Goal: Task Accomplishment & Management: Manage account settings

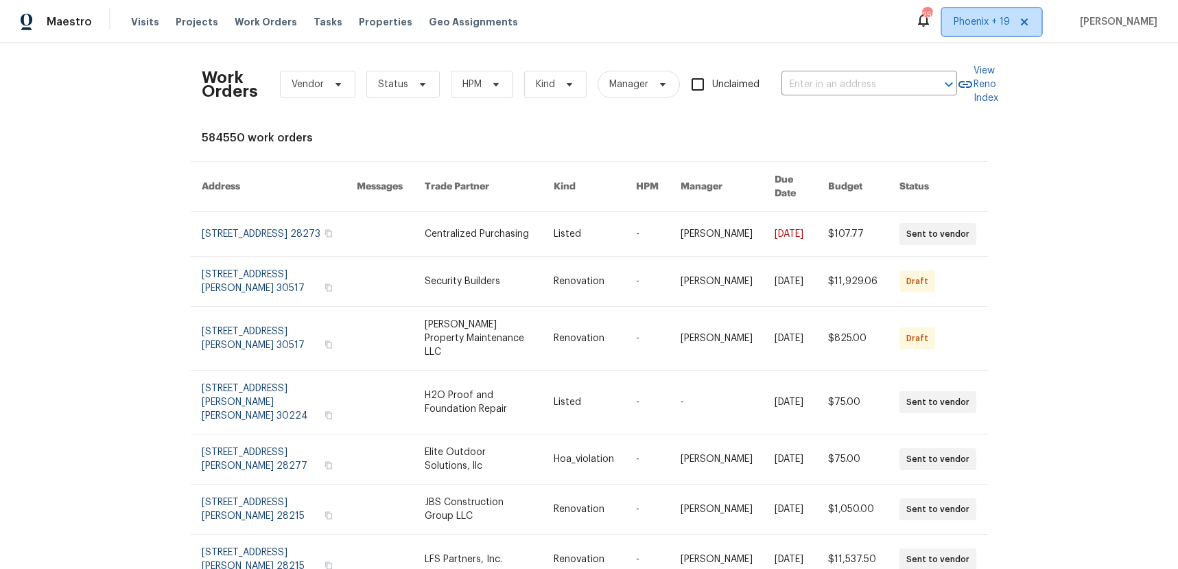
click at [1003, 17] on span "Phoenix + 19" at bounding box center [982, 22] width 56 height 14
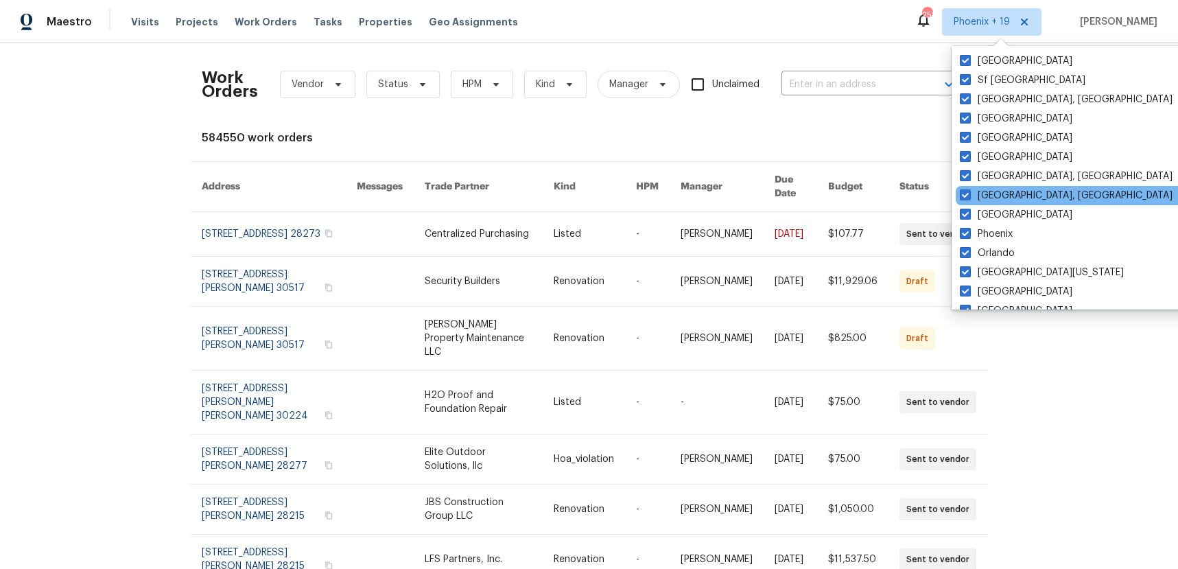
scroll to position [919, 0]
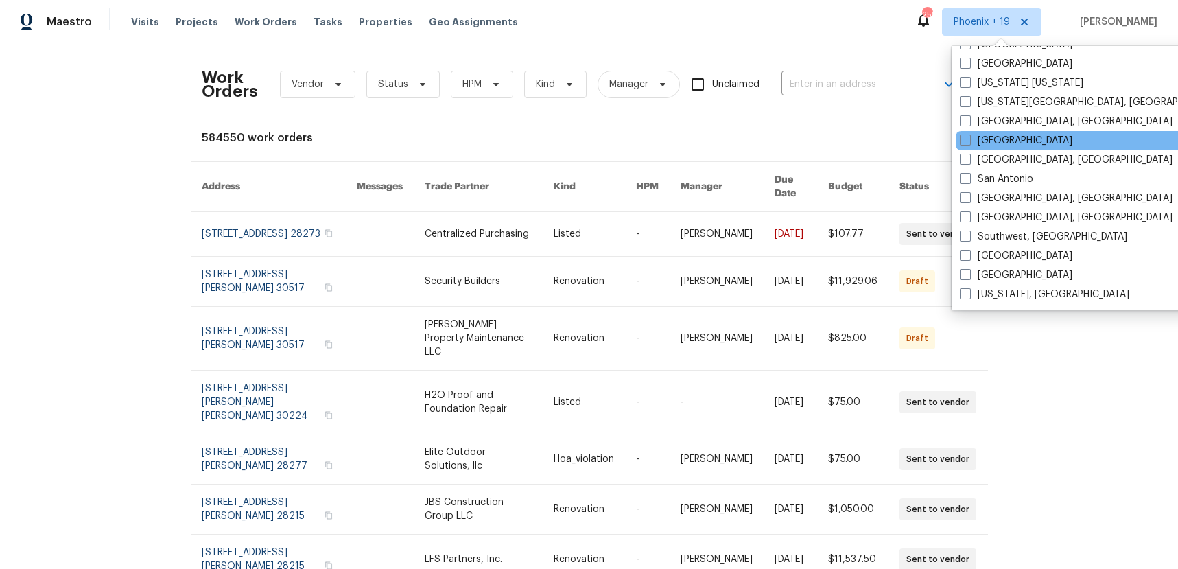
click at [981, 131] on div "[GEOGRAPHIC_DATA]" at bounding box center [1094, 140] width 277 height 19
click at [979, 138] on label "[GEOGRAPHIC_DATA]" at bounding box center [1016, 141] width 113 height 14
click at [969, 138] on input "[GEOGRAPHIC_DATA]" at bounding box center [964, 138] width 9 height 9
checkbox input "true"
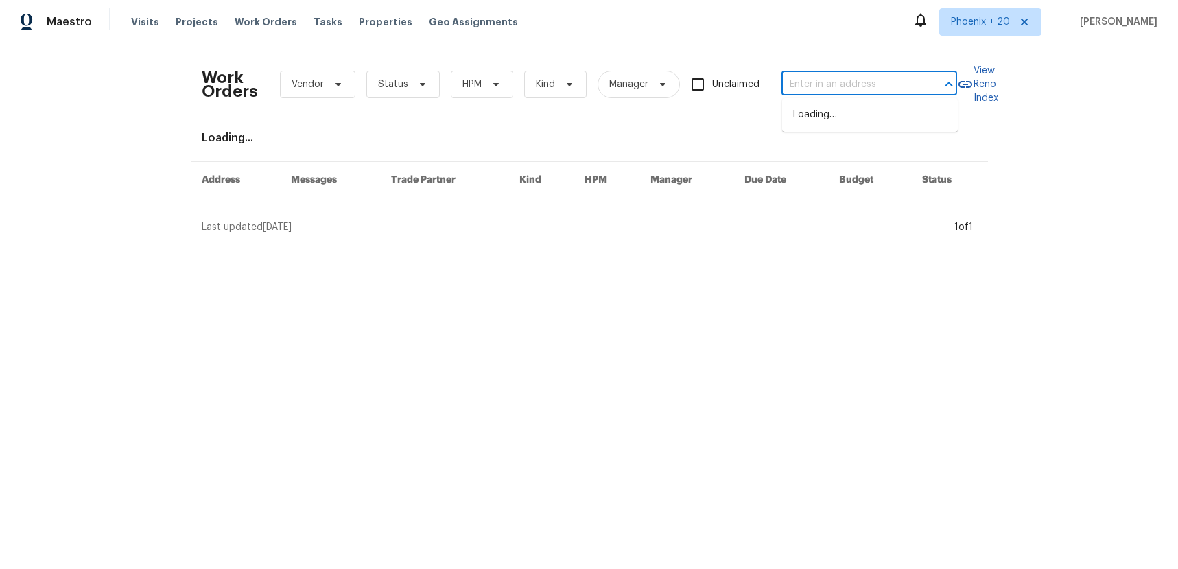
click at [854, 84] on input "text" at bounding box center [850, 84] width 137 height 21
paste input "[STREET_ADDRESS]"
type input "[STREET_ADDRESS]"
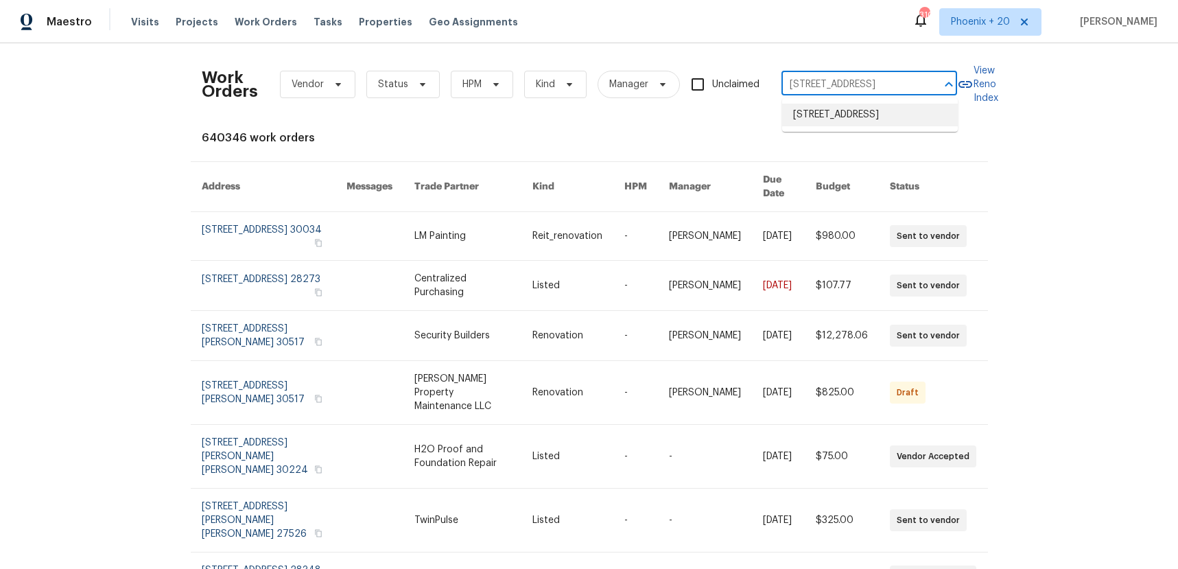
click at [854, 106] on li "[STREET_ADDRESS]" at bounding box center [870, 115] width 176 height 23
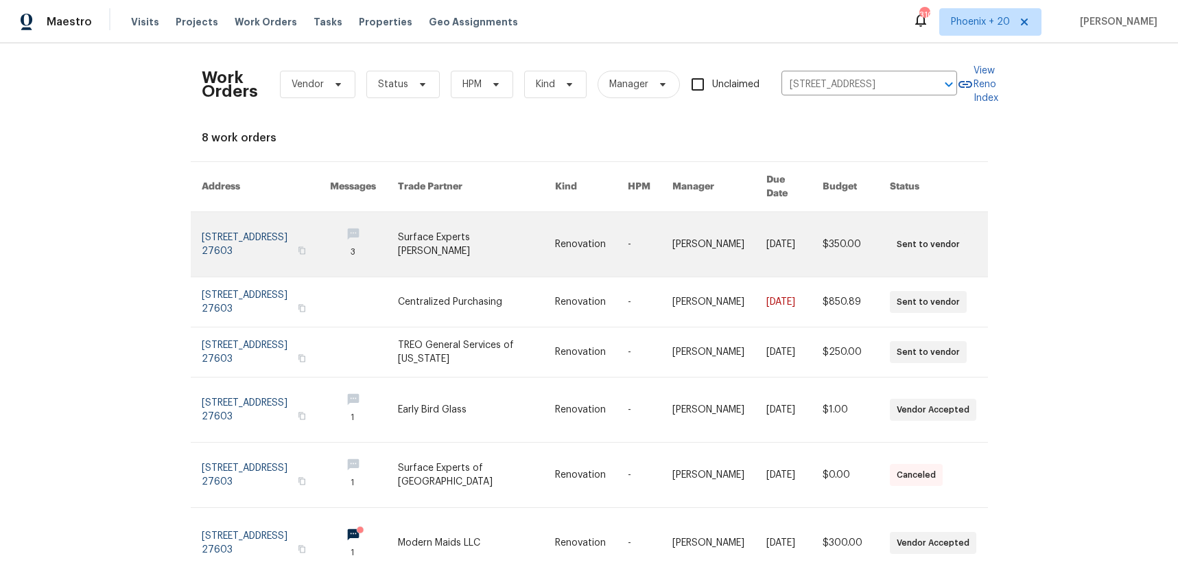
click at [484, 241] on link at bounding box center [476, 244] width 157 height 65
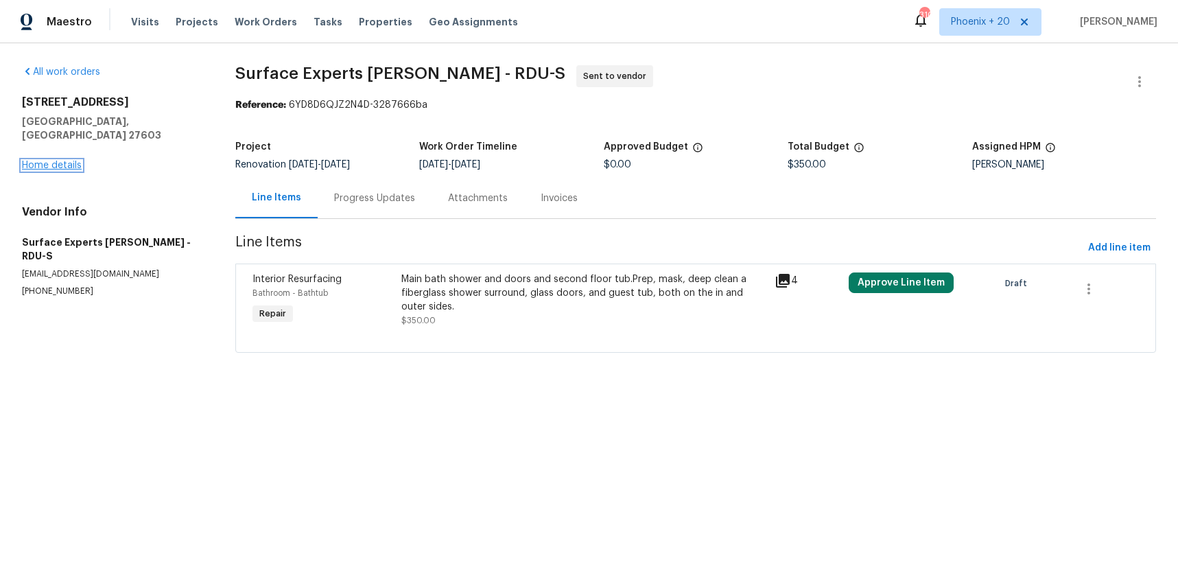
click at [74, 161] on link "Home details" at bounding box center [52, 166] width 60 height 10
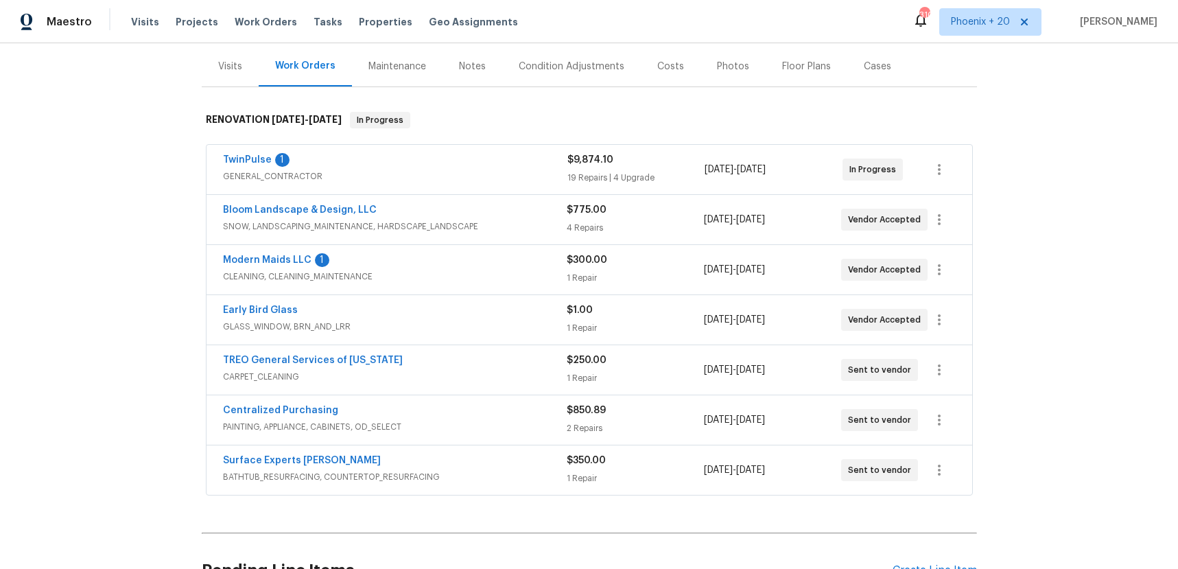
scroll to position [167, 0]
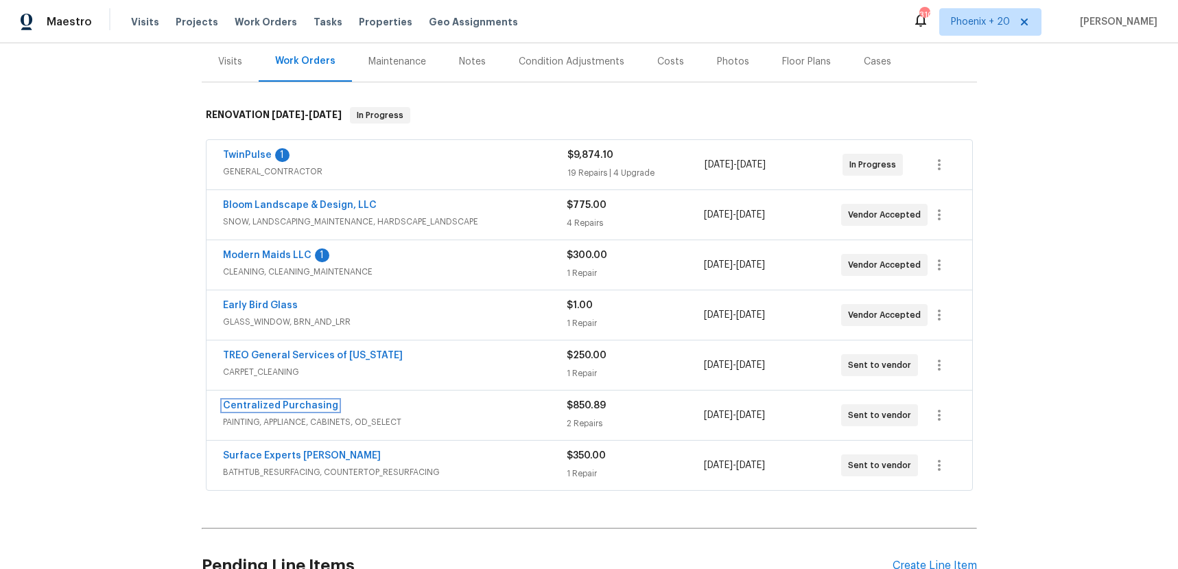
click at [327, 408] on link "Centralized Purchasing" at bounding box center [280, 406] width 115 height 10
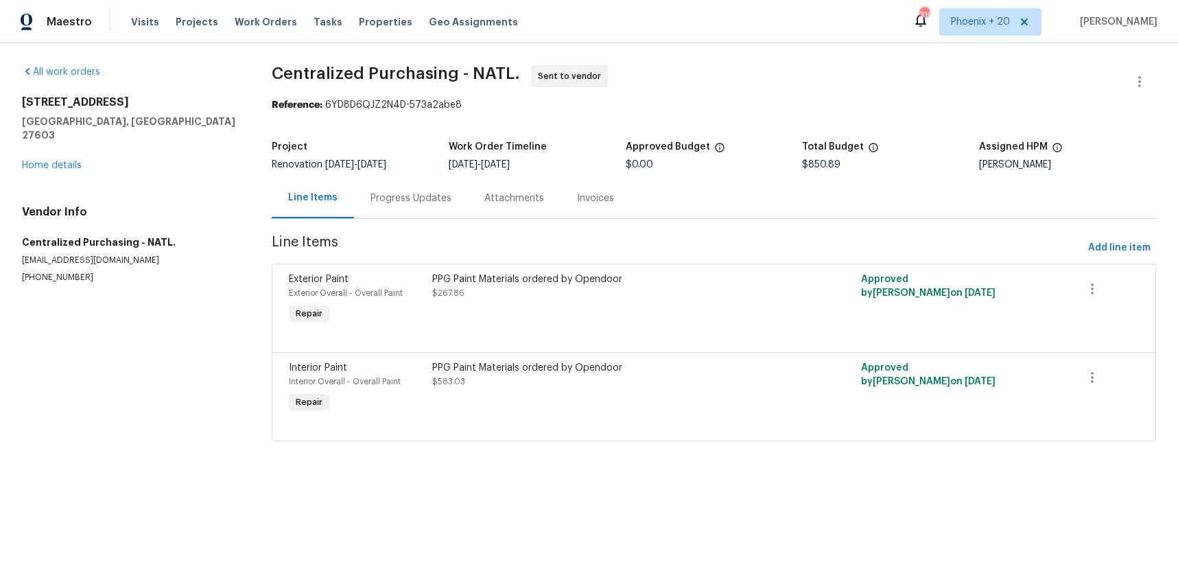
drag, startPoint x: 1112, startPoint y: 233, endPoint x: 1110, endPoint y: 246, distance: 12.7
click at [1112, 234] on section "Centralized Purchasing - NATL. Sent to vendor Reference: 6YD8D6QJZ2N4D-573a2abe…" at bounding box center [714, 261] width 885 height 393
click at [1110, 246] on span "Add line item" at bounding box center [1119, 247] width 62 height 17
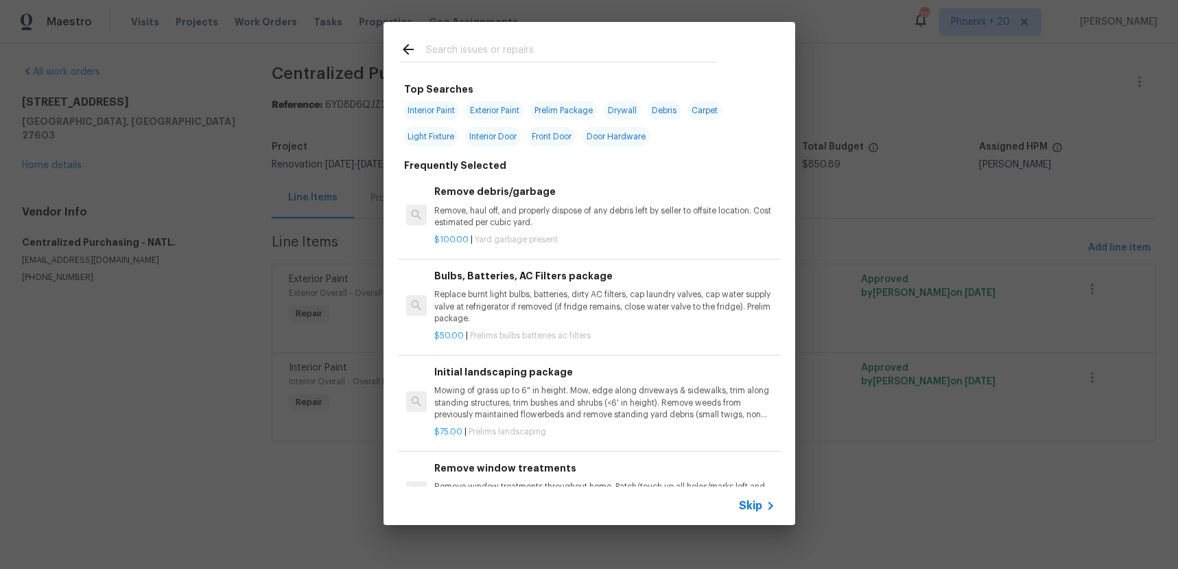
click at [472, 49] on input "text" at bounding box center [571, 51] width 291 height 21
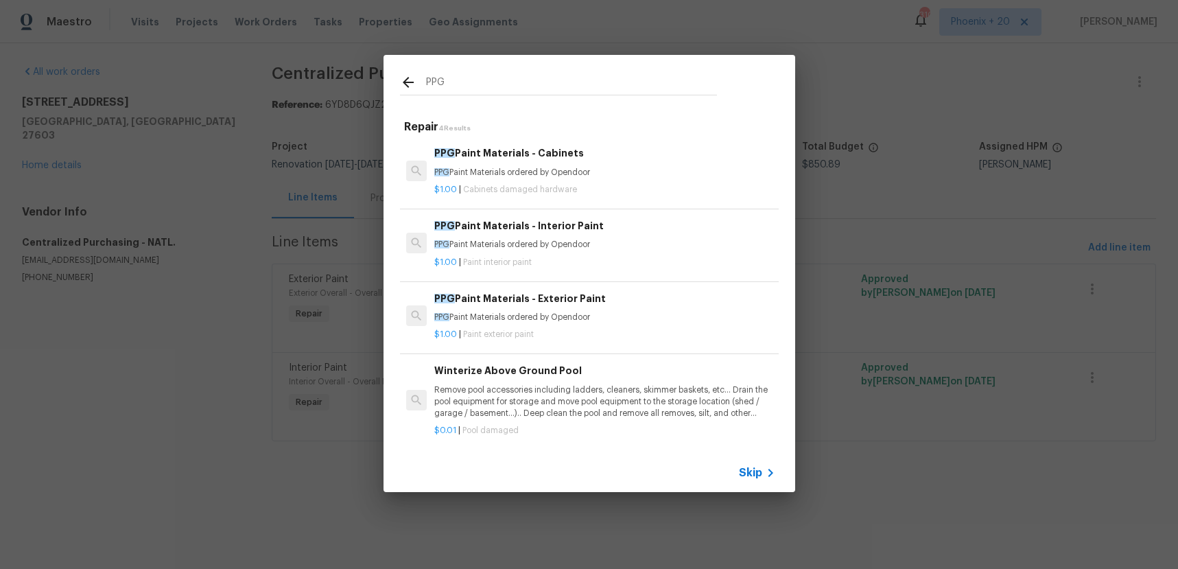
type input "PPG"
click at [606, 178] on div "$1.00 | Cabinets damaged hardware" at bounding box center [604, 186] width 340 height 17
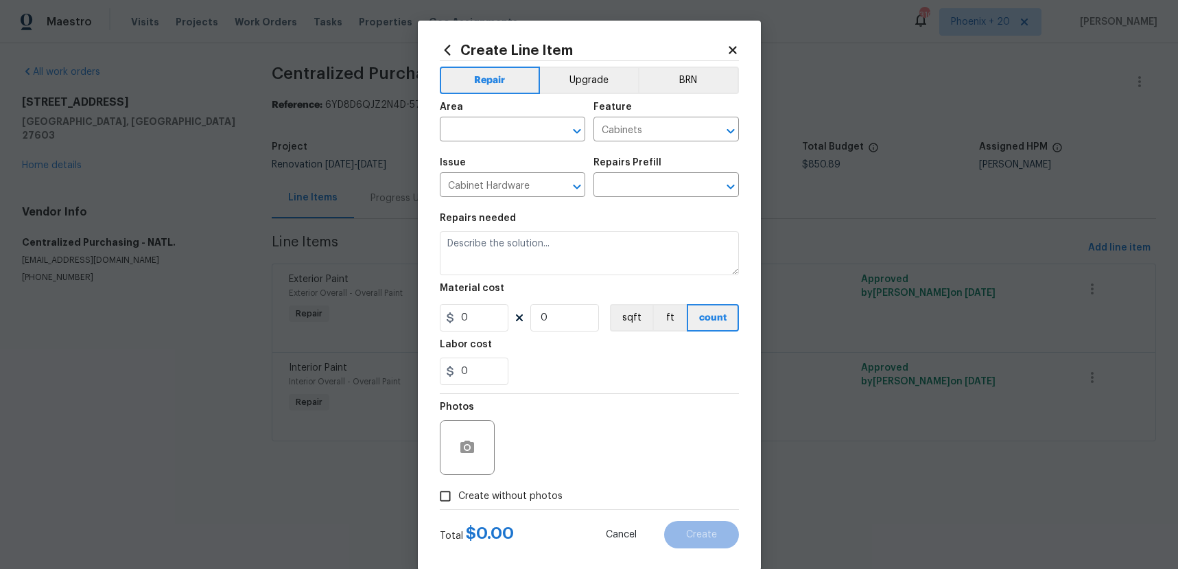
type input "PPG Paint Materials - Cabinets $1.00"
type textarea "PPG Paint Materials ordered by Opendoor"
type input "1"
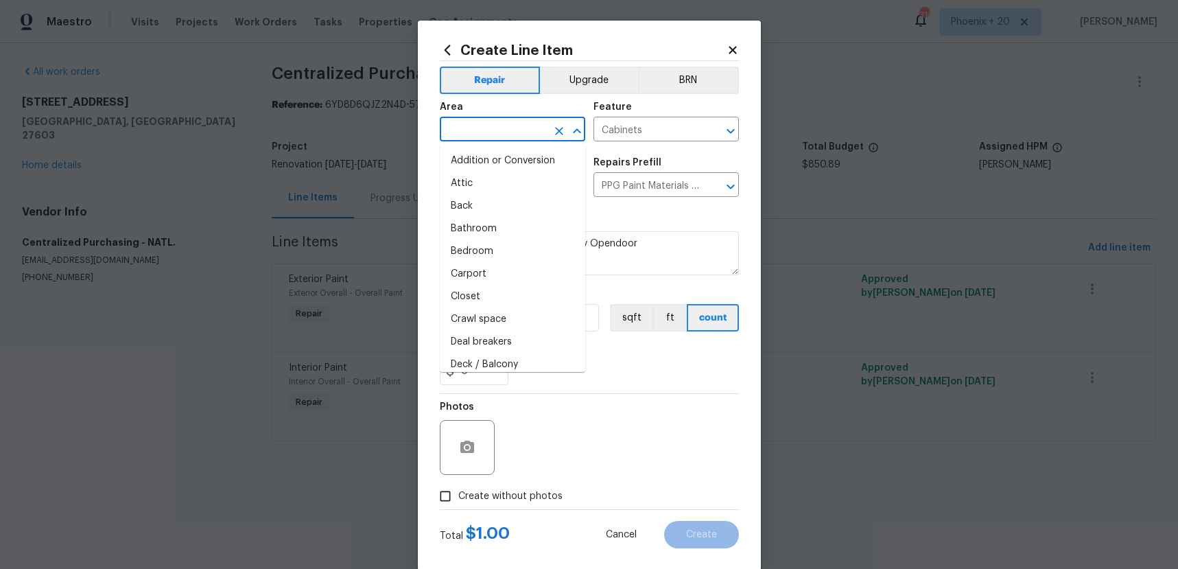
click at [495, 130] on input "text" at bounding box center [493, 130] width 107 height 21
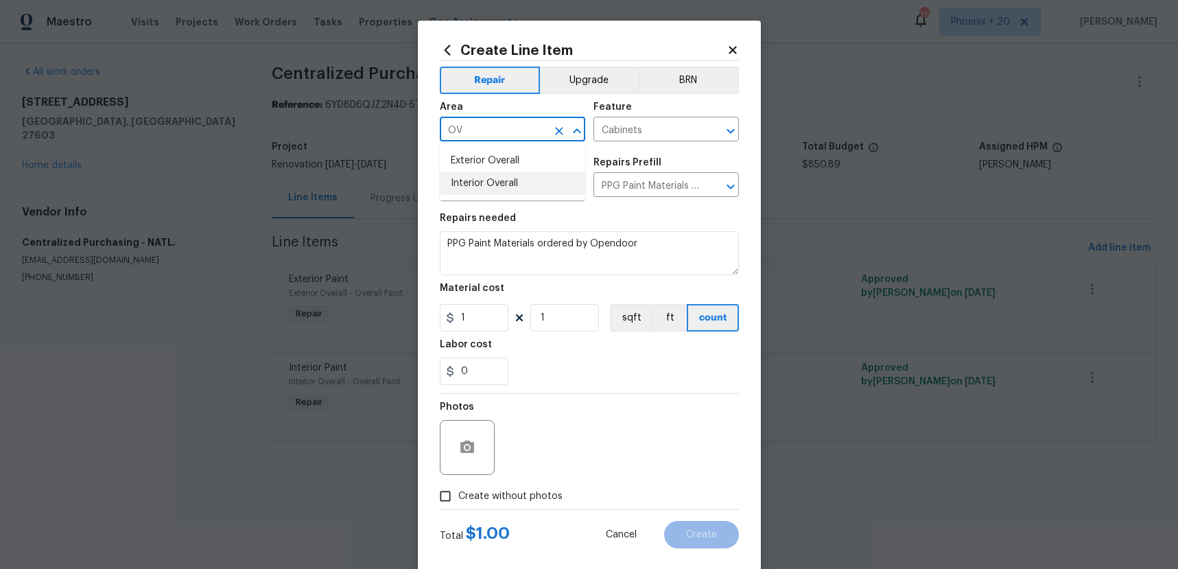
click at [493, 191] on li "Interior Overall" at bounding box center [512, 183] width 145 height 23
type input "Interior Overall"
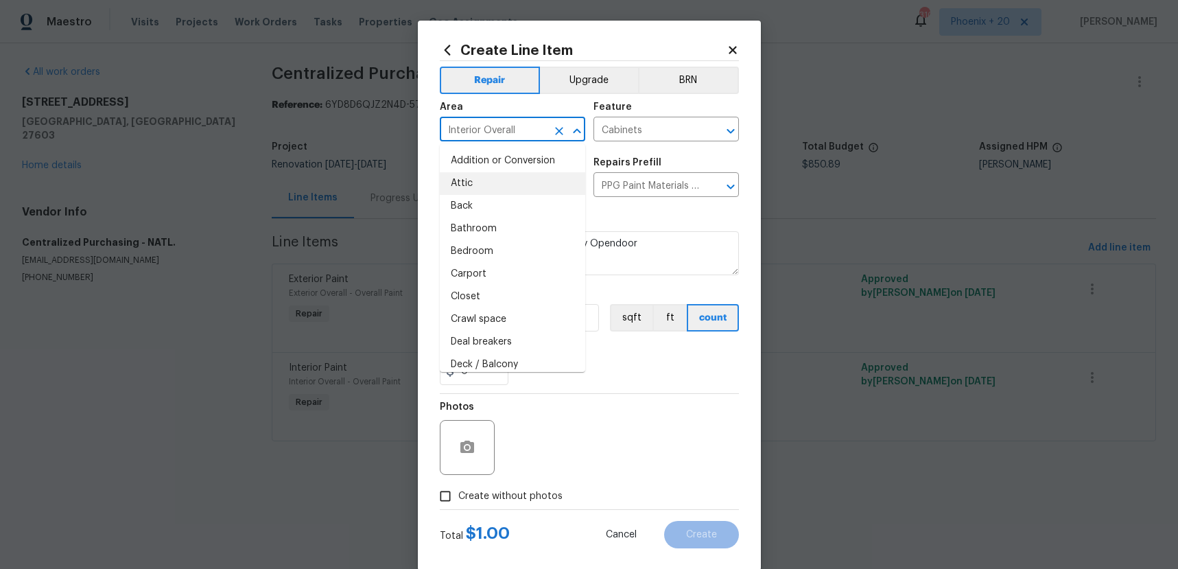
drag, startPoint x: 635, startPoint y: 369, endPoint x: 529, endPoint y: 342, distance: 109.7
click at [629, 367] on div "0" at bounding box center [589, 371] width 299 height 27
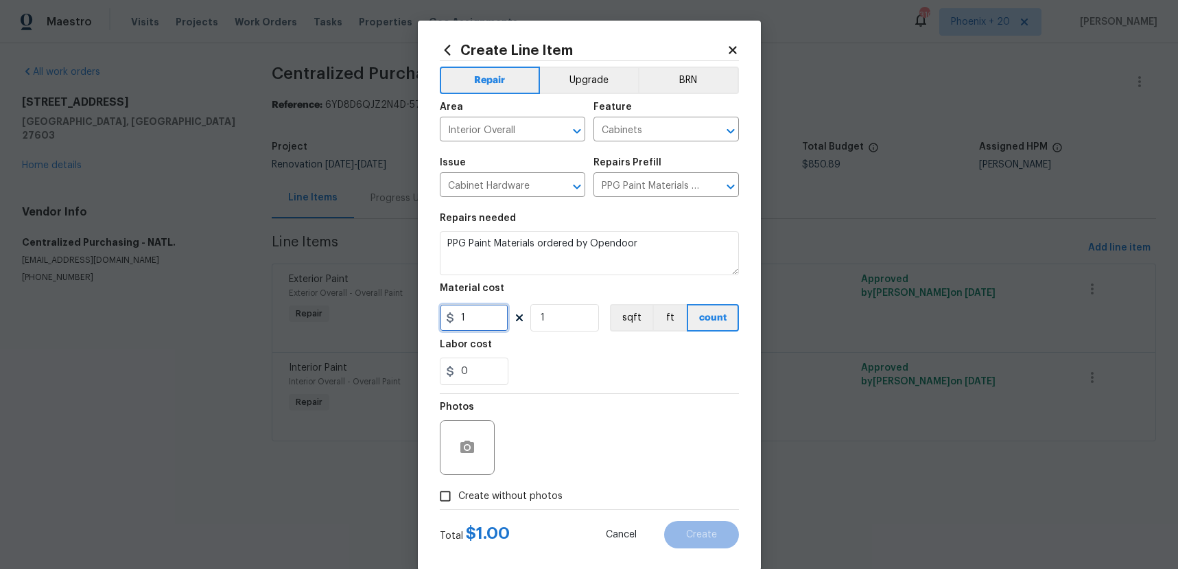
drag, startPoint x: 490, startPoint y: 318, endPoint x: 459, endPoint y: 314, distance: 31.1
click at [459, 314] on input "1" at bounding box center [474, 317] width 69 height 27
type input "342.04"
click at [503, 493] on span "Create without photos" at bounding box center [510, 496] width 104 height 14
click at [458, 493] on input "Create without photos" at bounding box center [445, 496] width 26 height 26
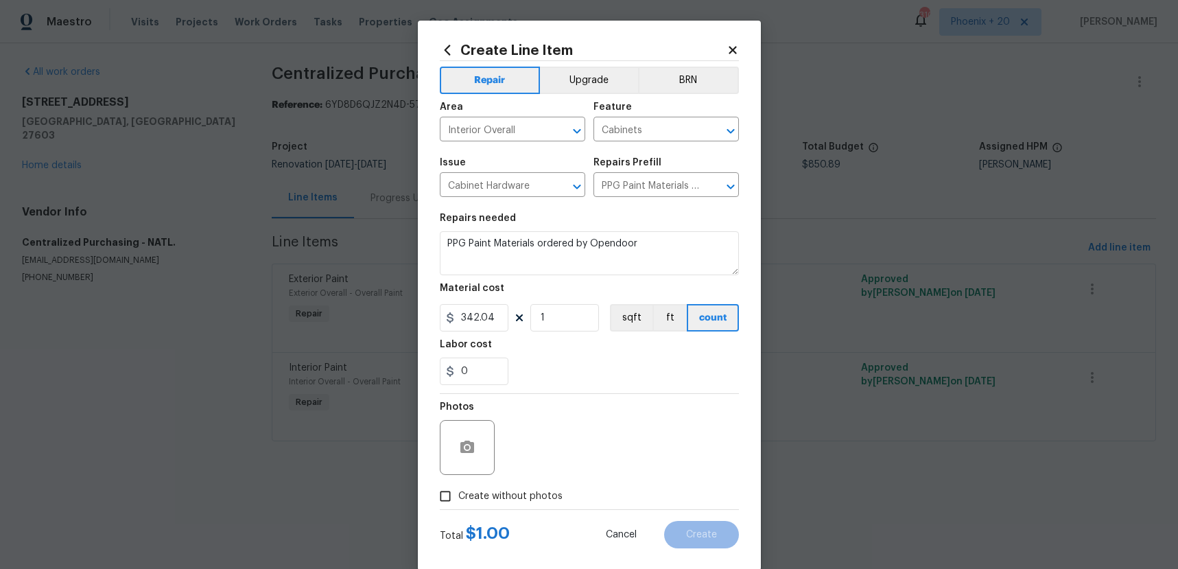
checkbox input "true"
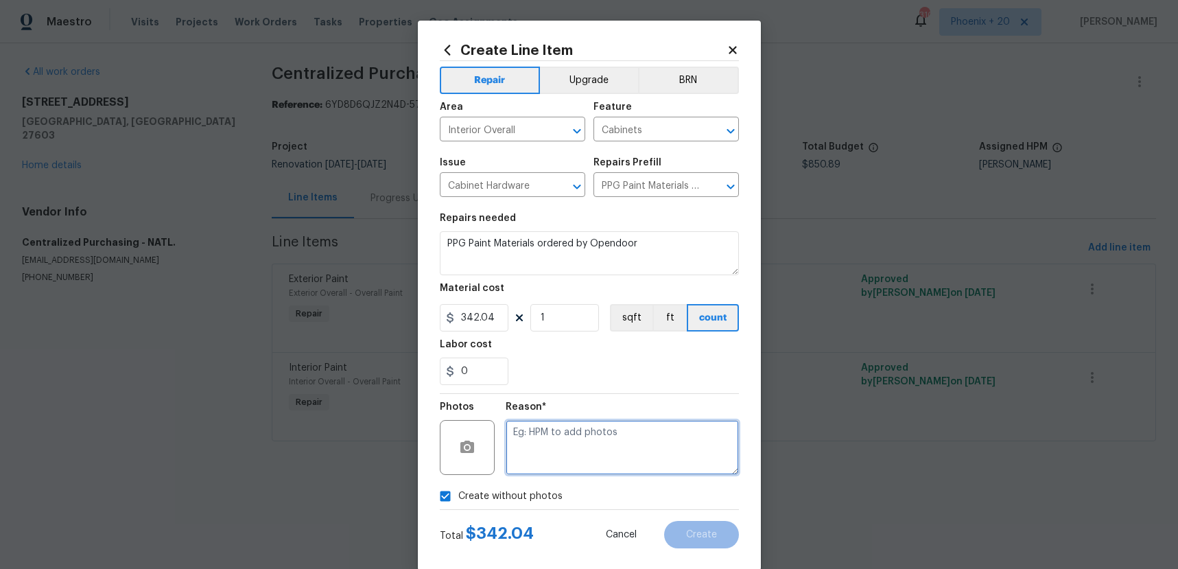
click at [549, 464] on textarea at bounding box center [622, 447] width 233 height 55
click at [593, 420] on textarea "NA" at bounding box center [622, 447] width 233 height 55
type textarea "NA"
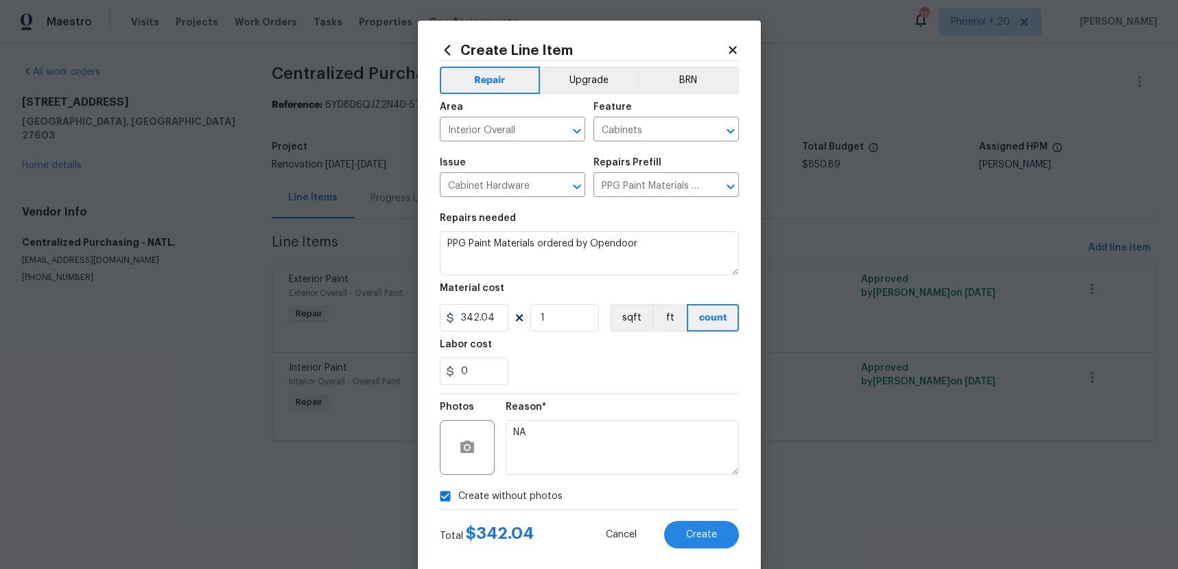
click at [679, 510] on div "Total $ 342.04 Cancel Create" at bounding box center [589, 529] width 299 height 38
click at [690, 532] on span "Create" at bounding box center [701, 535] width 31 height 10
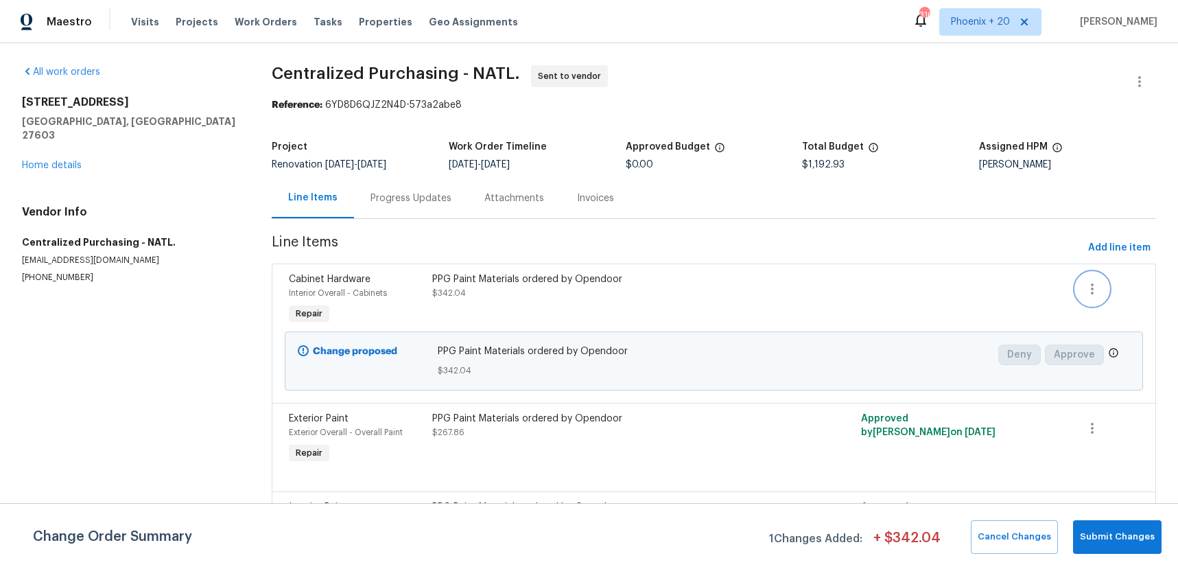
click at [1086, 292] on icon "button" at bounding box center [1092, 289] width 16 height 16
click at [1086, 292] on li "Cancel" at bounding box center [1102, 289] width 53 height 23
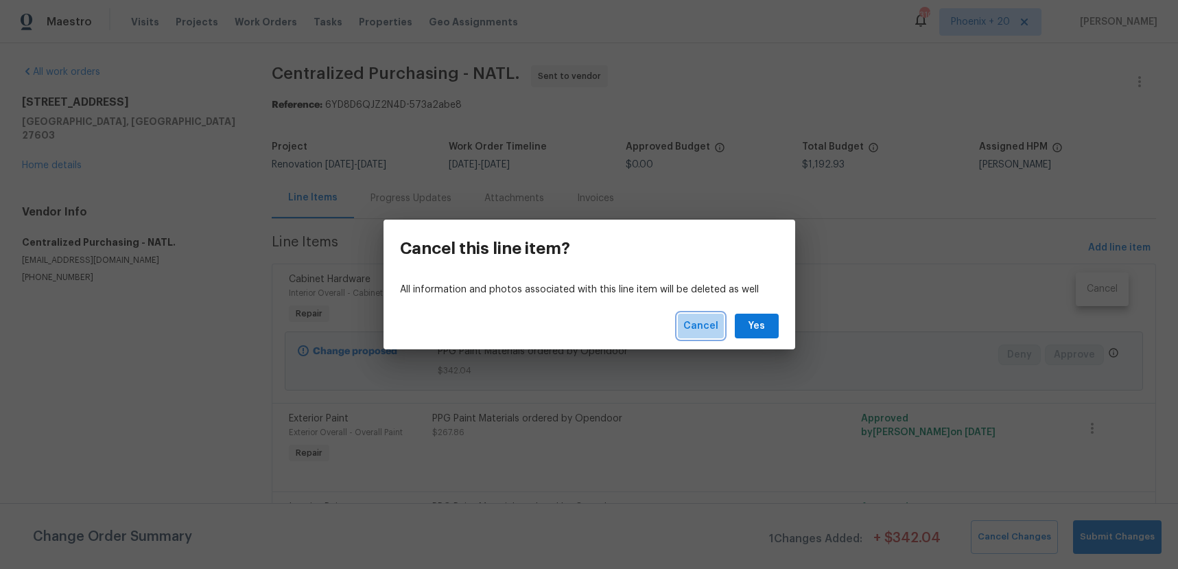
click at [700, 323] on span "Cancel" at bounding box center [700, 326] width 35 height 17
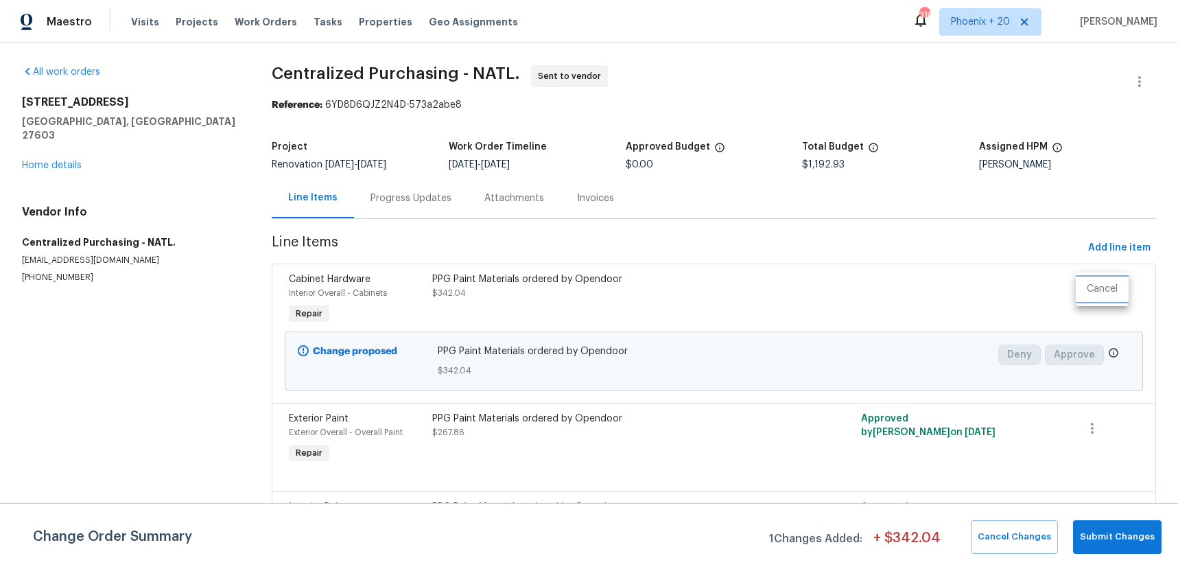
click at [1103, 292] on li "Cancel" at bounding box center [1102, 289] width 53 height 23
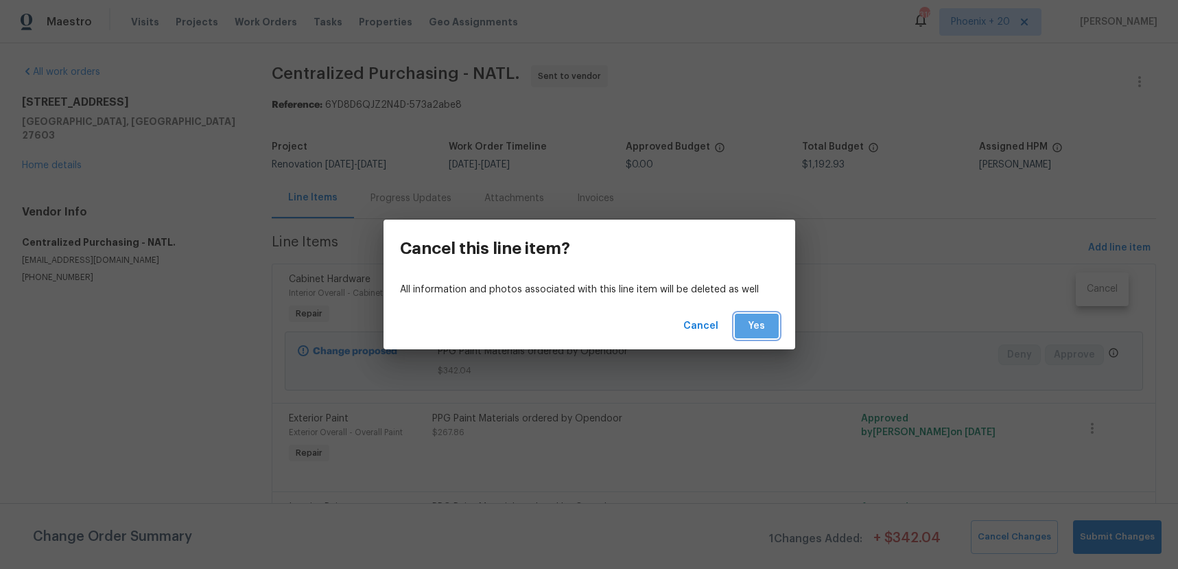
click at [769, 324] on button "Yes" at bounding box center [757, 326] width 44 height 25
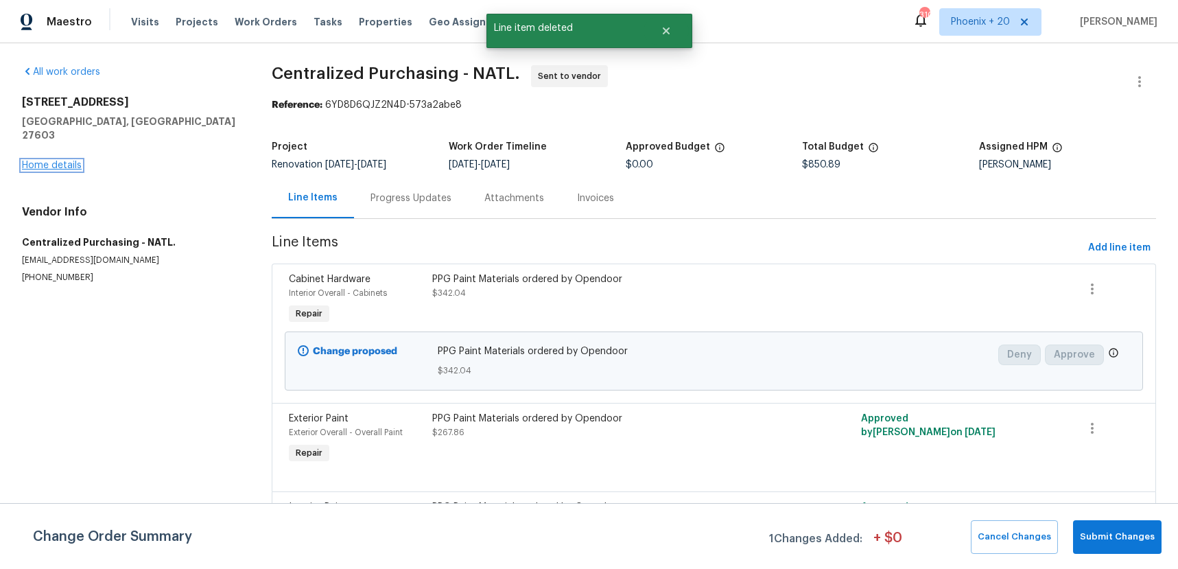
click at [60, 161] on link "Home details" at bounding box center [52, 166] width 60 height 10
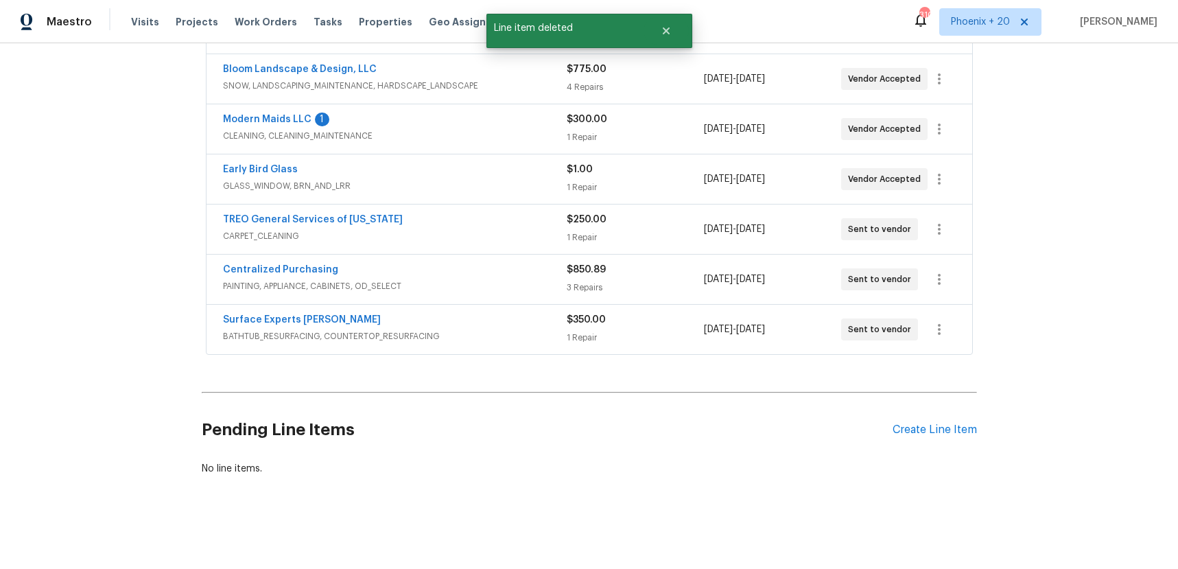
scroll to position [235, 0]
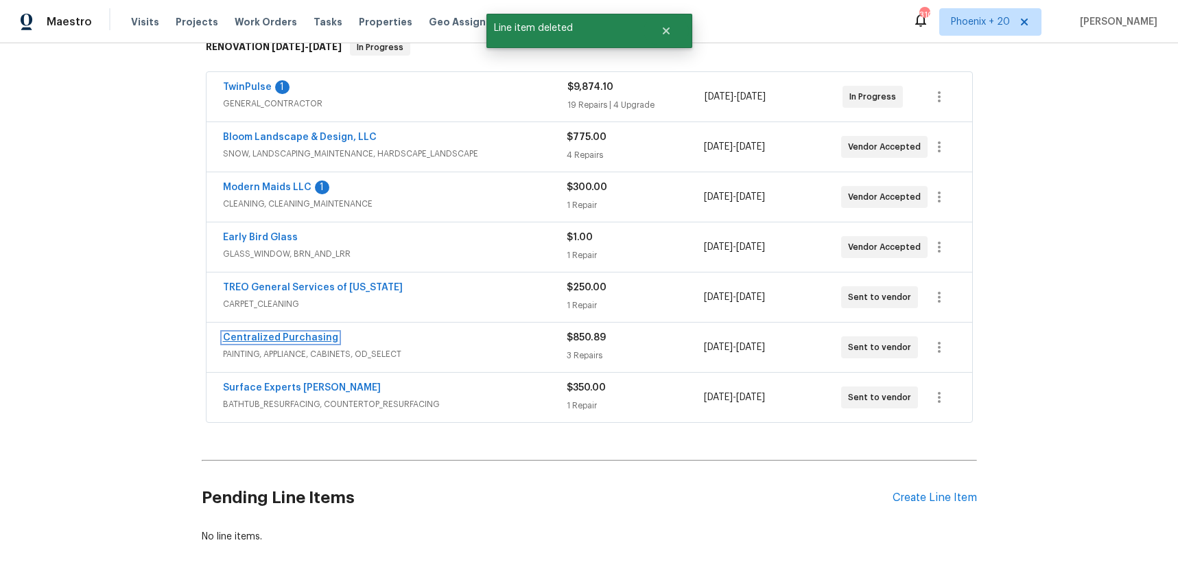
click at [317, 338] on link "Centralized Purchasing" at bounding box center [280, 338] width 115 height 10
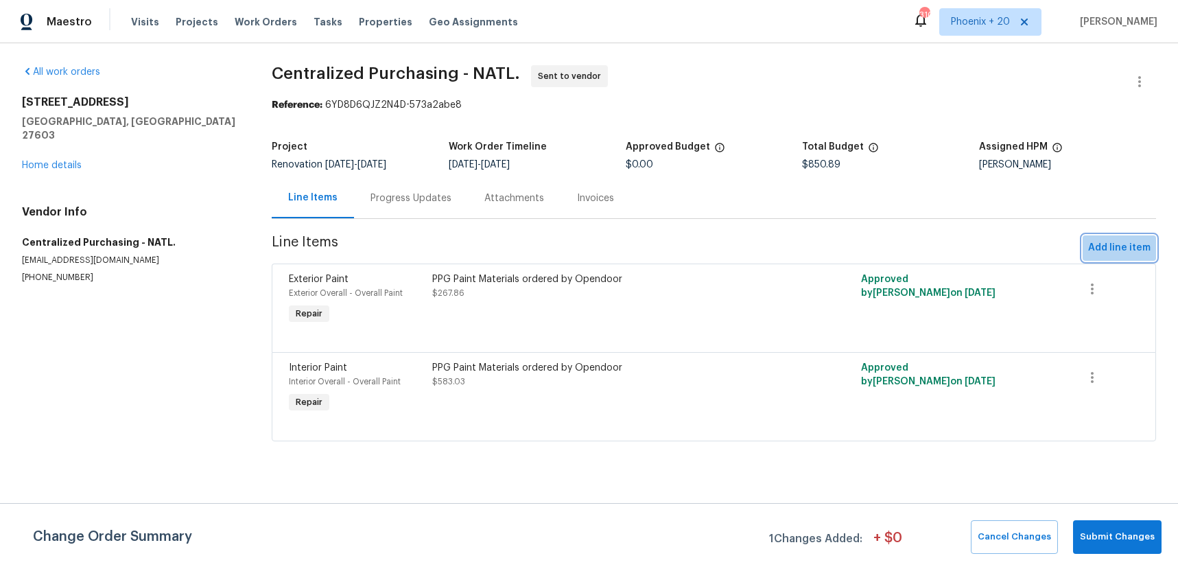
click at [1149, 239] on button "Add line item" at bounding box center [1119, 247] width 73 height 25
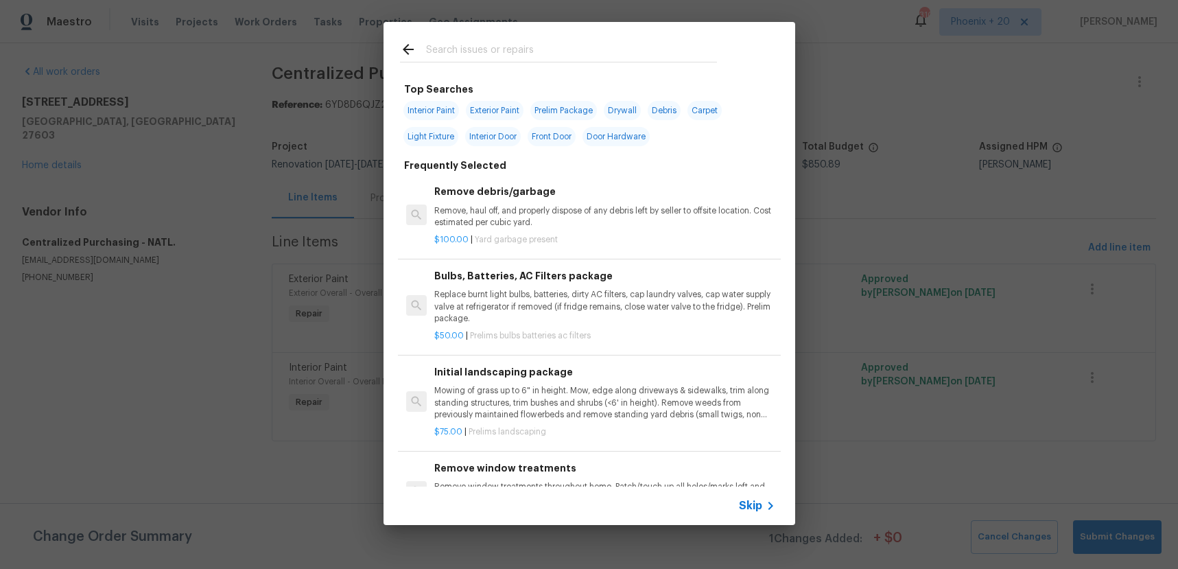
click at [589, 47] on input "text" at bounding box center [571, 51] width 291 height 21
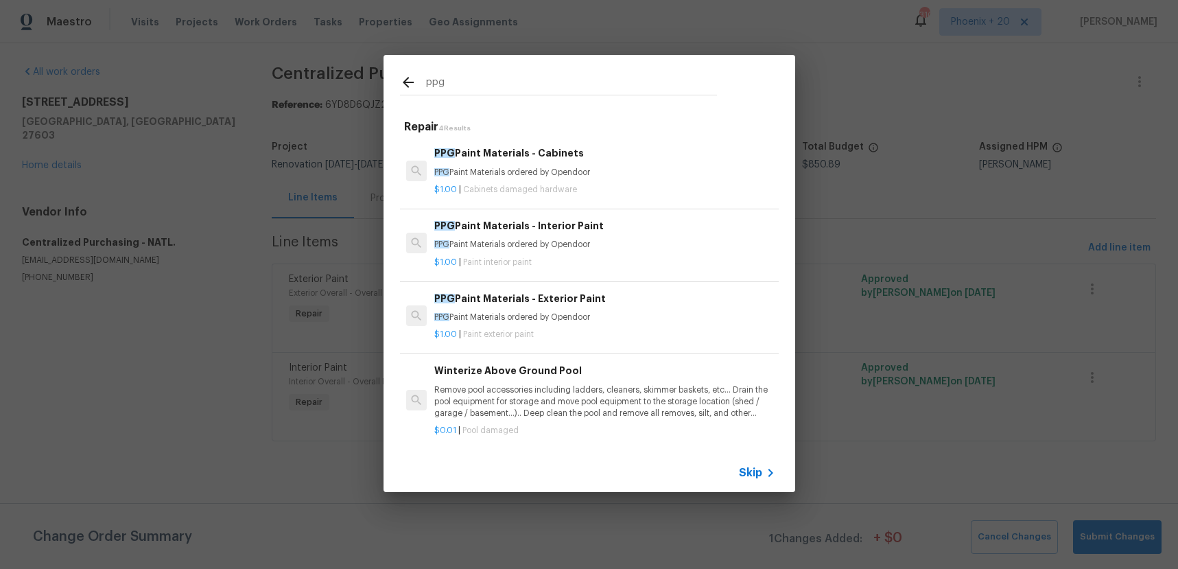
type input "ppg"
click at [621, 200] on div "PPG Paint Materials - Cabinets PPG Paint Materials ordered by Opendoor $1.00 | …" at bounding box center [589, 170] width 383 height 77
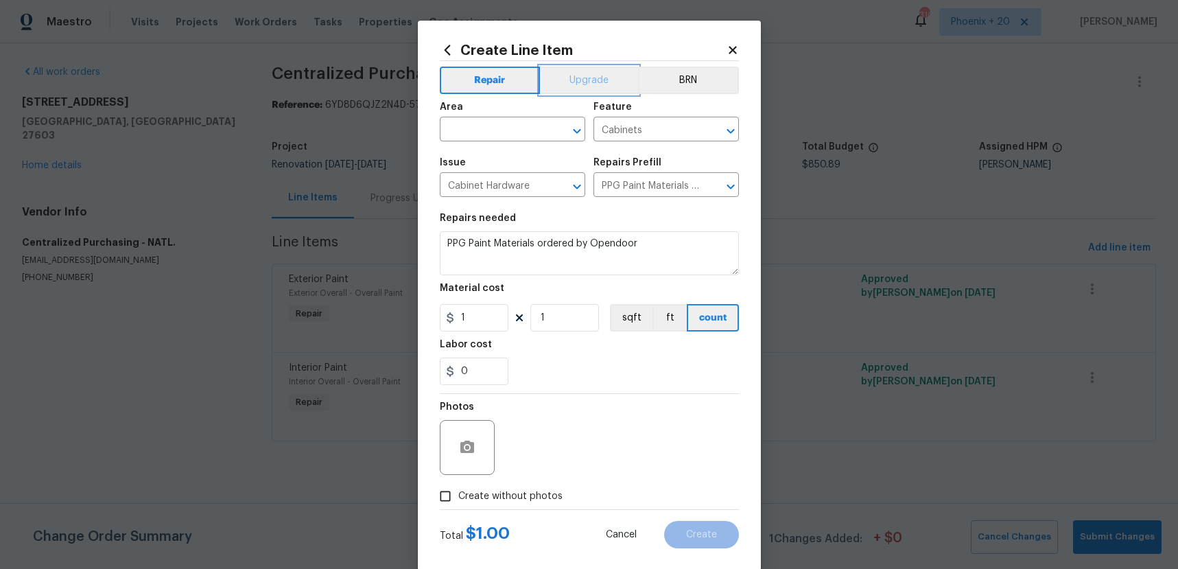
click at [571, 71] on button "Upgrade" at bounding box center [589, 80] width 98 height 27
click at [511, 137] on input "text" at bounding box center [493, 130] width 107 height 21
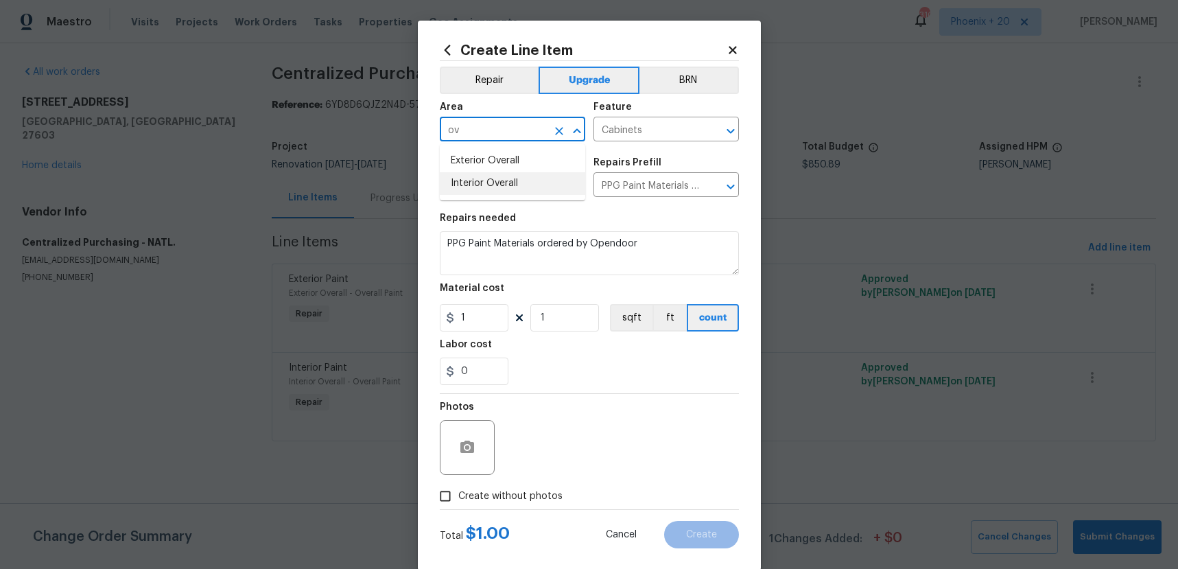
type input "ov"
drag, startPoint x: 514, startPoint y: 207, endPoint x: 513, endPoint y: 193, distance: 14.5
click at [514, 205] on section "Repairs needed PPG Paint Materials ordered by Opendoor Material cost 1 1 sqft f…" at bounding box center [589, 299] width 299 height 188
click at [500, 129] on input "text" at bounding box center [493, 130] width 107 height 21
click at [505, 177] on li "Interior Overall" at bounding box center [512, 183] width 145 height 23
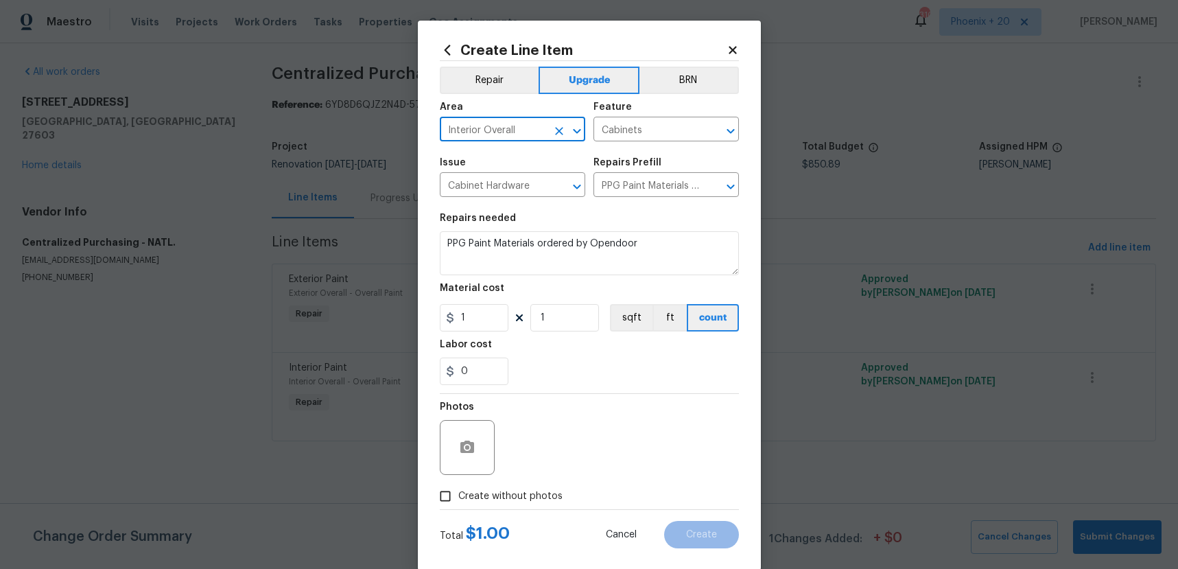
type input "Interior Overall"
click at [454, 319] on div "1" at bounding box center [474, 317] width 69 height 27
type input "342.04"
click at [541, 502] on label "Create without photos" at bounding box center [497, 496] width 130 height 26
click at [565, 452] on div "Photos" at bounding box center [589, 438] width 299 height 89
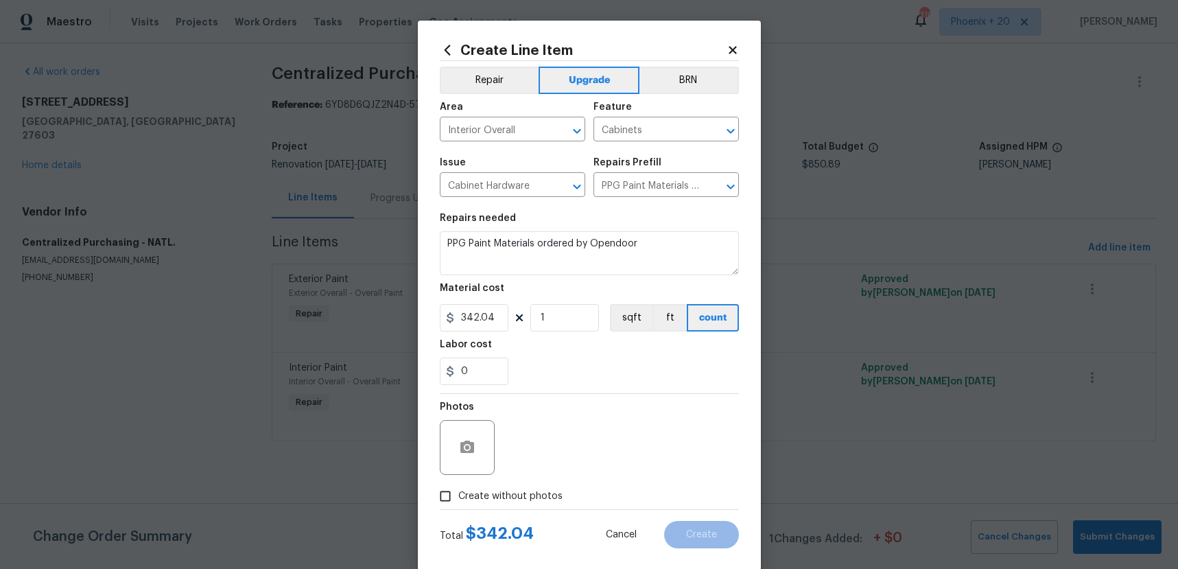
drag, startPoint x: 548, startPoint y: 491, endPoint x: 551, endPoint y: 449, distance: 42.6
click at [548, 480] on div "Photos Create without photos" at bounding box center [589, 451] width 299 height 115
click at [551, 449] on div "Photos" at bounding box center [589, 438] width 299 height 89
drag, startPoint x: 531, startPoint y: 504, endPoint x: 535, endPoint y: 487, distance: 17.5
click at [531, 503] on label "Create without photos" at bounding box center [497, 496] width 130 height 26
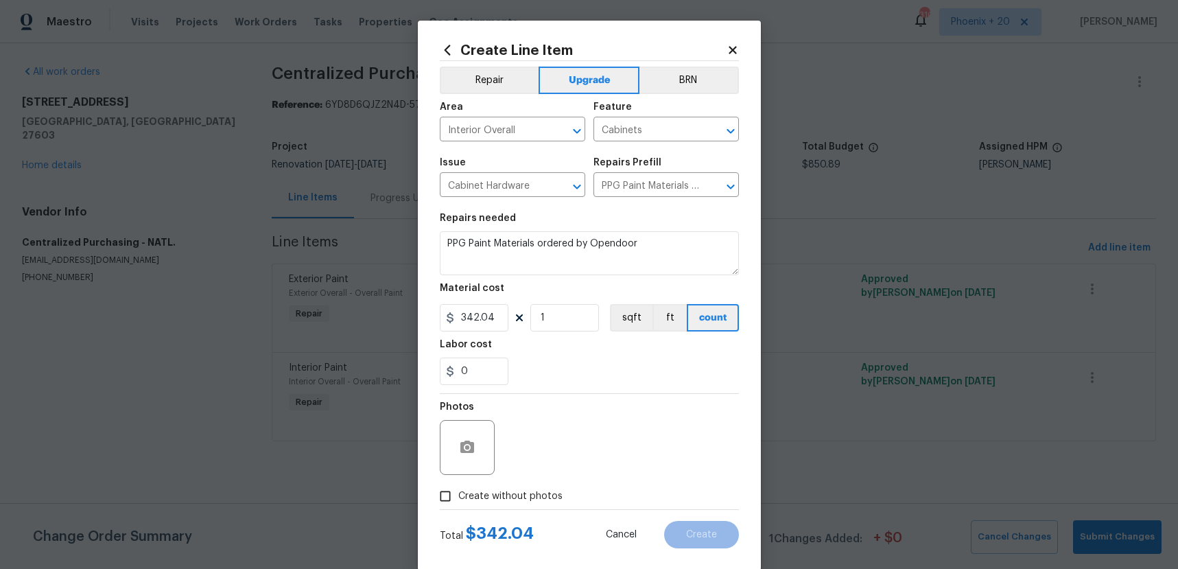
click at [458, 503] on input "Create without photos" at bounding box center [445, 496] width 26 height 26
checkbox input "true"
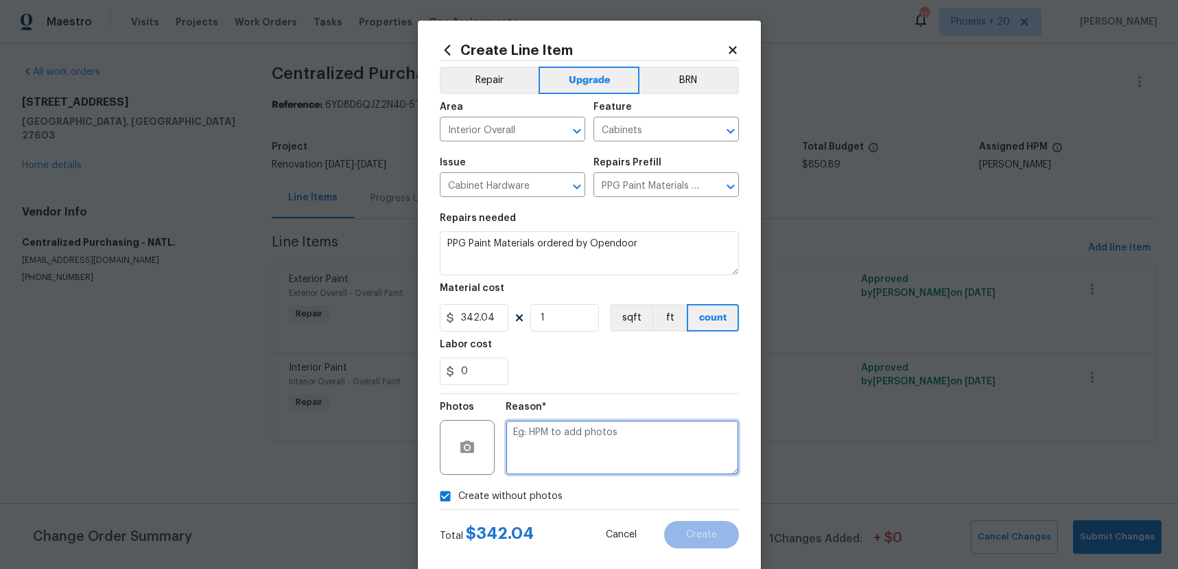
click at [540, 447] on textarea at bounding box center [622, 447] width 233 height 55
type textarea "NA"
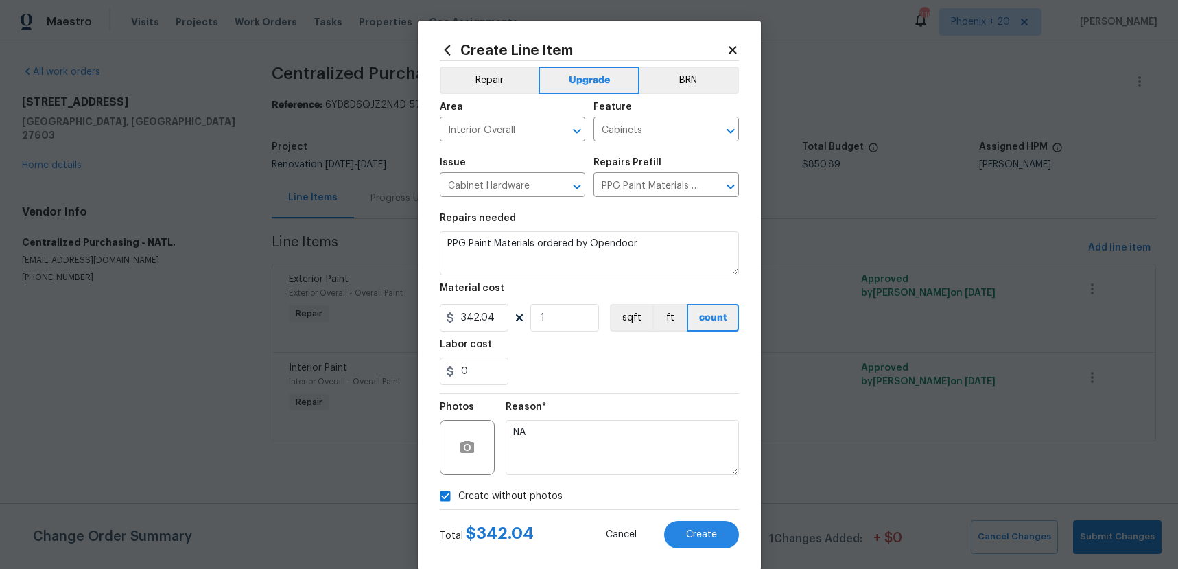
click at [710, 565] on div "Create Line Item Repair Upgrade BRN Area Interior Overall ​ Feature Cabinets ​ …" at bounding box center [589, 296] width 343 height 550
click at [704, 530] on span "Create" at bounding box center [701, 535] width 31 height 10
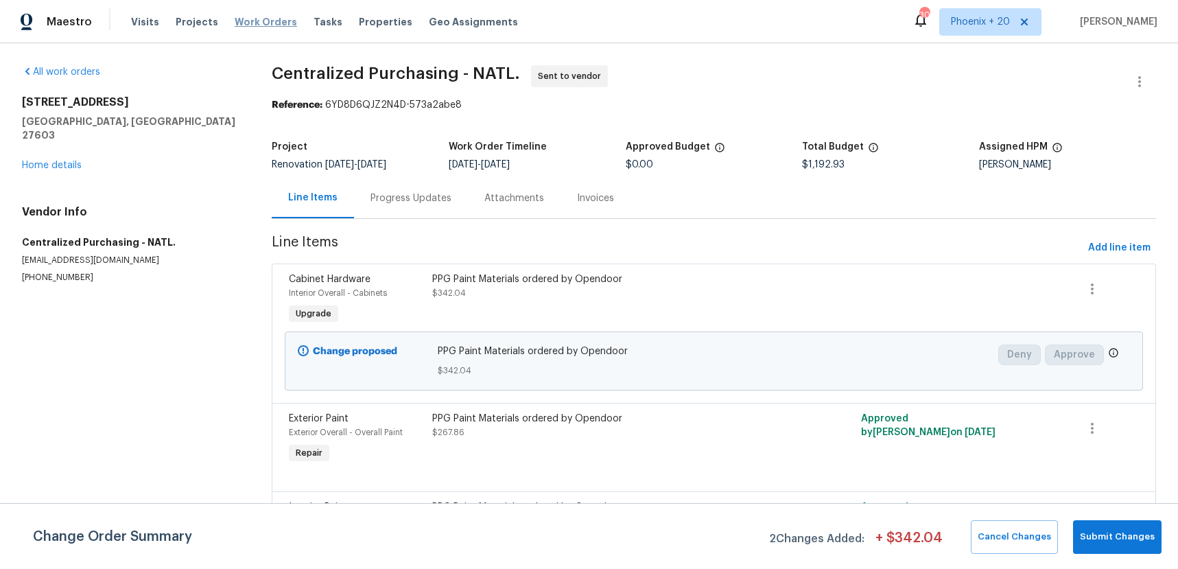
click at [278, 22] on span "Work Orders" at bounding box center [266, 22] width 62 height 14
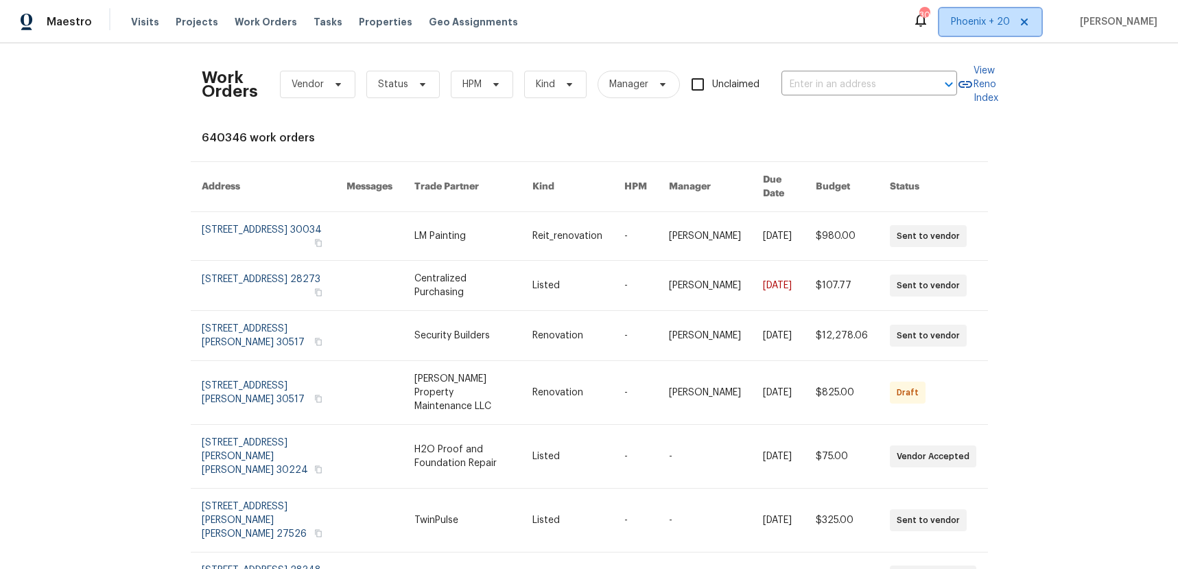
click at [996, 16] on span "Phoenix + 20" at bounding box center [980, 22] width 59 height 14
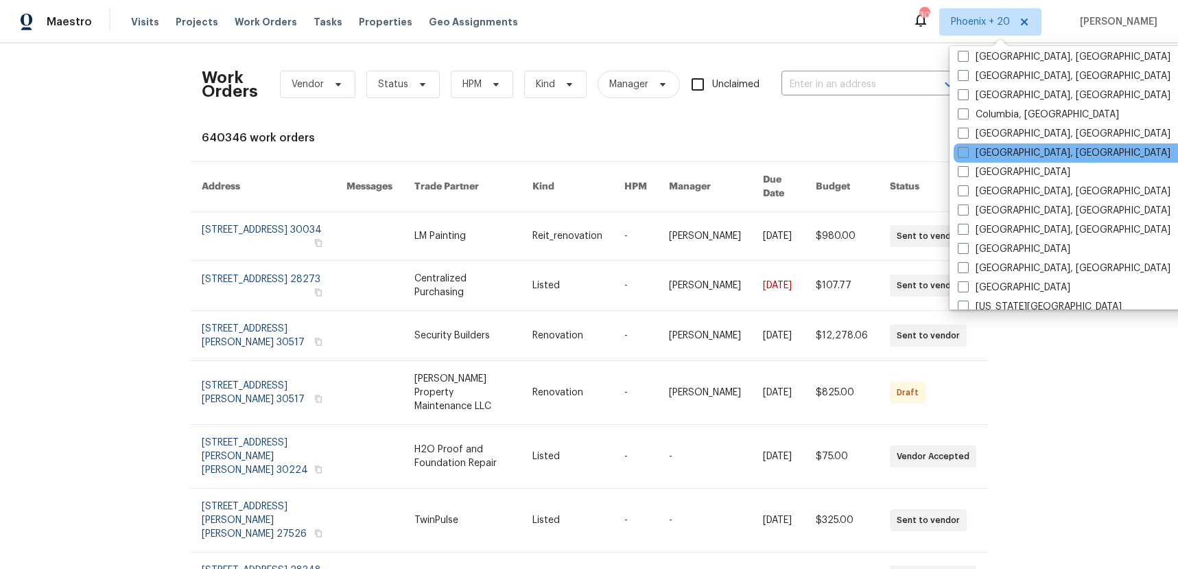
scroll to position [567, 0]
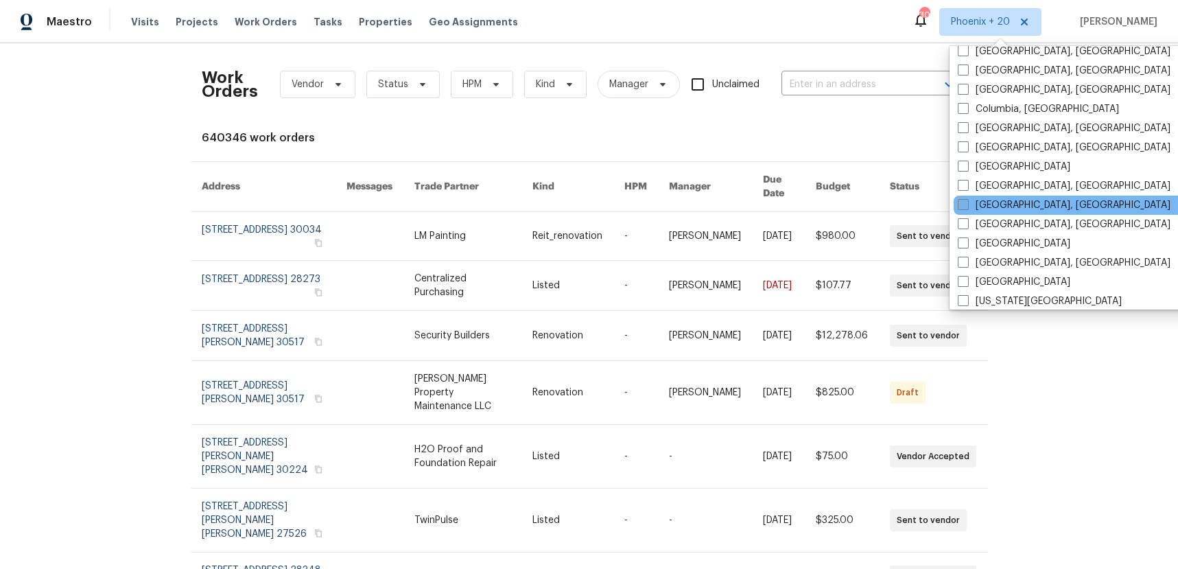
click at [1005, 184] on label "[GEOGRAPHIC_DATA], [GEOGRAPHIC_DATA]" at bounding box center [1064, 186] width 213 height 14
click at [967, 184] on input "[GEOGRAPHIC_DATA], [GEOGRAPHIC_DATA]" at bounding box center [962, 183] width 9 height 9
checkbox input "true"
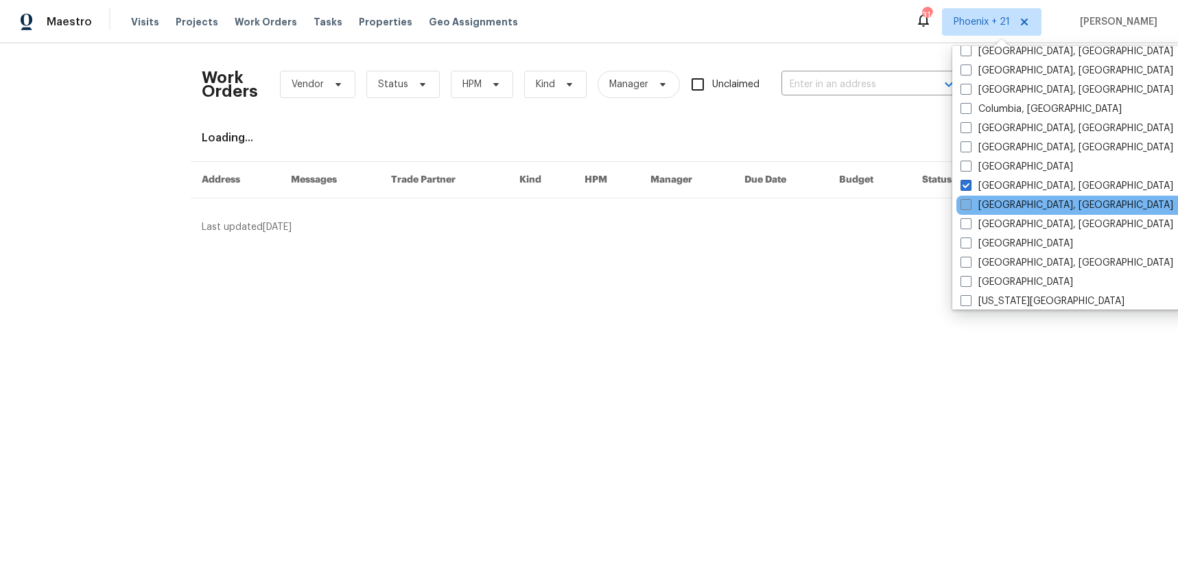
click at [1007, 199] on label "[GEOGRAPHIC_DATA], [GEOGRAPHIC_DATA]" at bounding box center [1067, 205] width 213 height 14
click at [970, 199] on input "[GEOGRAPHIC_DATA], [GEOGRAPHIC_DATA]" at bounding box center [965, 202] width 9 height 9
checkbox input "true"
click at [853, 94] on input "text" at bounding box center [850, 84] width 137 height 21
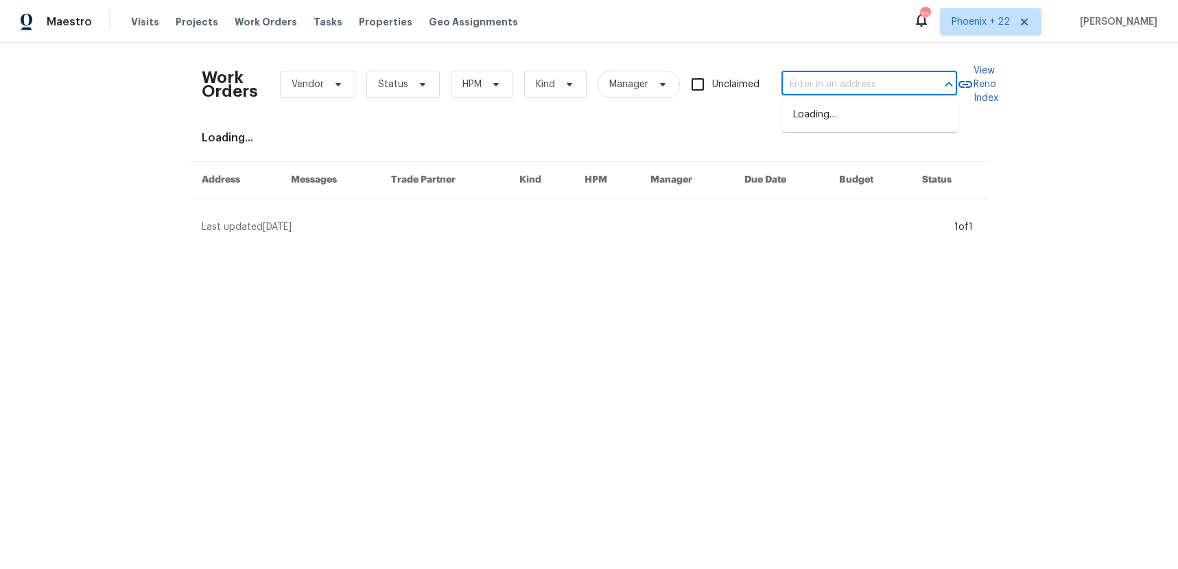
paste input "[STREET_ADDRESS][PERSON_NAME]"
type input "[STREET_ADDRESS][PERSON_NAME]"
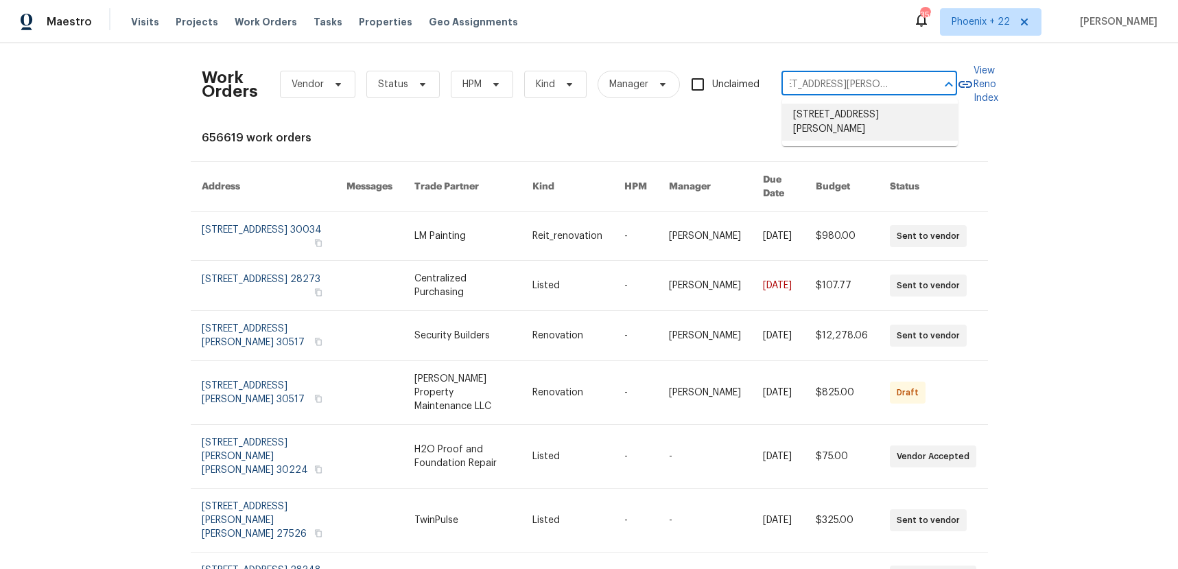
click at [860, 113] on li "[STREET_ADDRESS][PERSON_NAME]" at bounding box center [870, 122] width 176 height 37
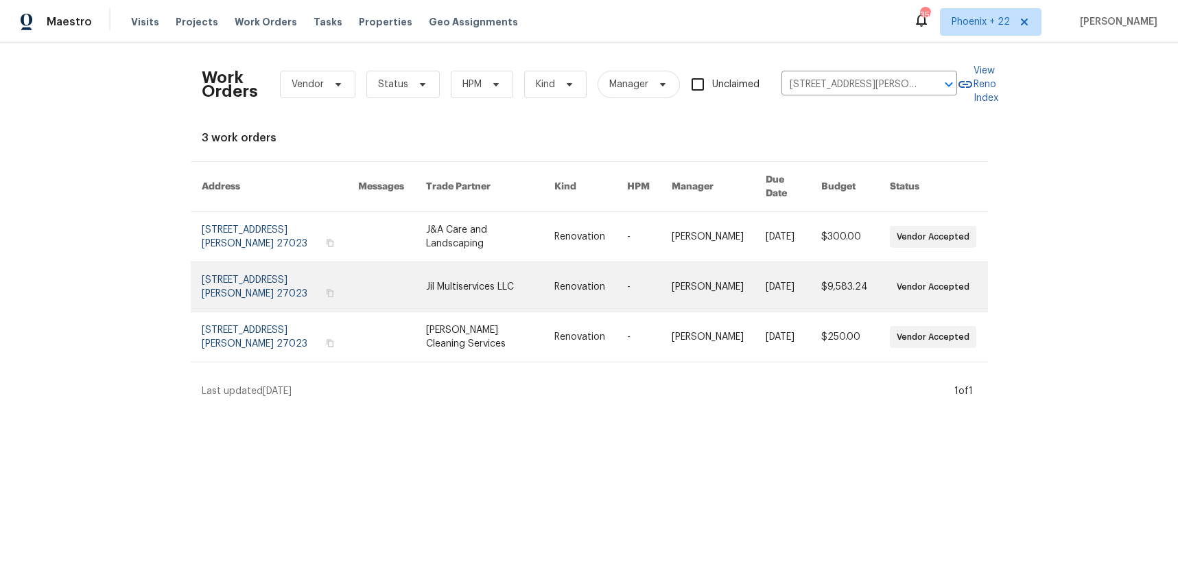
click at [541, 262] on link at bounding box center [490, 286] width 128 height 49
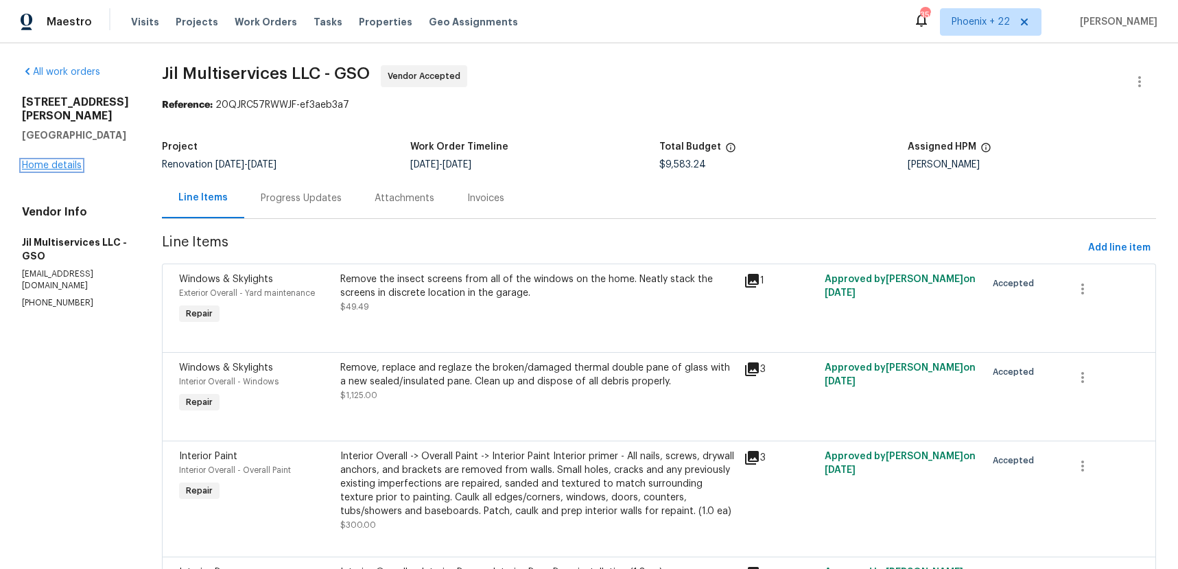
click at [69, 165] on link "Home details" at bounding box center [52, 166] width 60 height 10
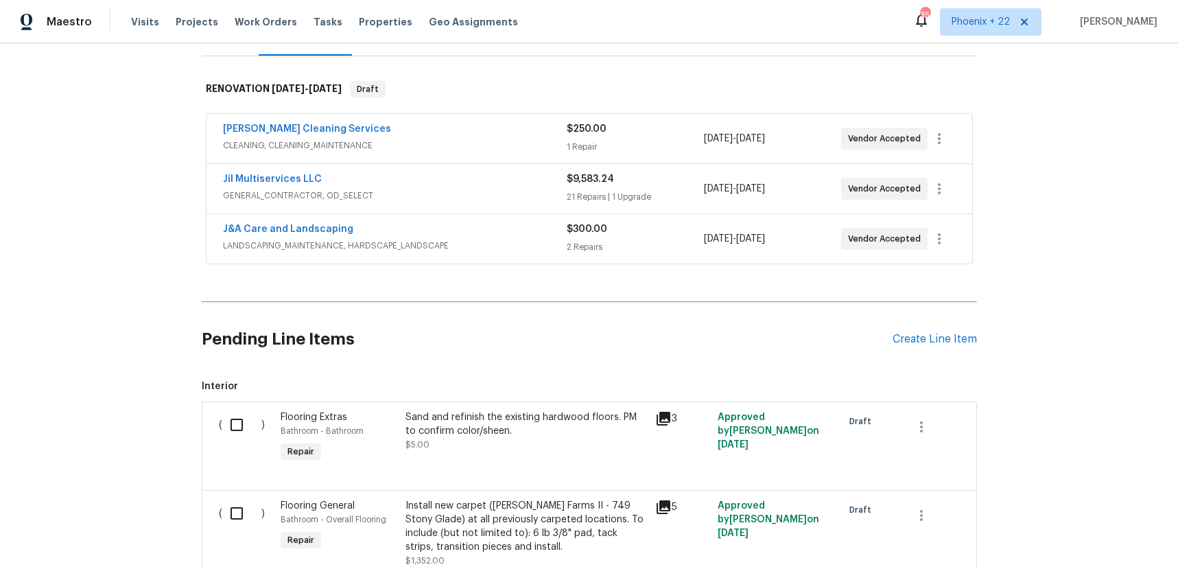
scroll to position [310, 0]
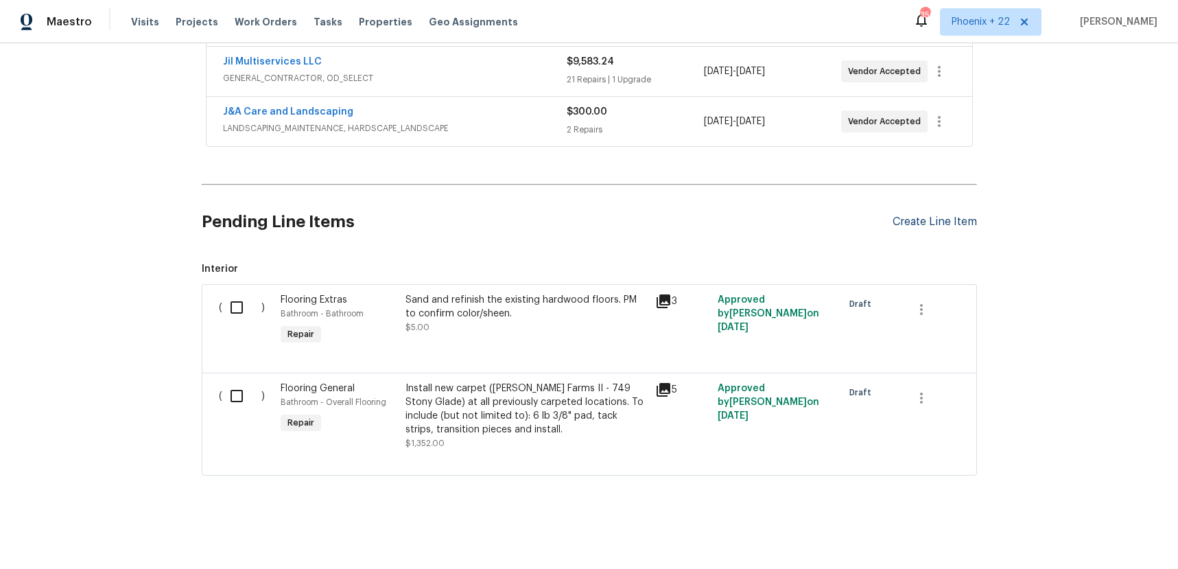
click at [900, 225] on div "Create Line Item" at bounding box center [935, 221] width 84 height 13
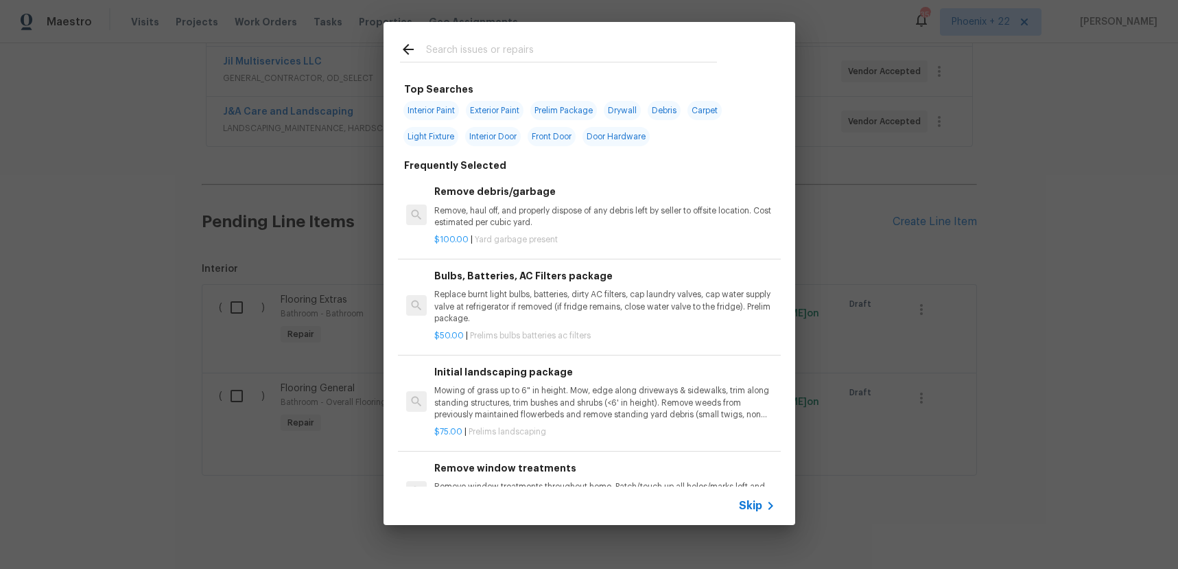
click at [450, 55] on input "text" at bounding box center [571, 51] width 291 height 21
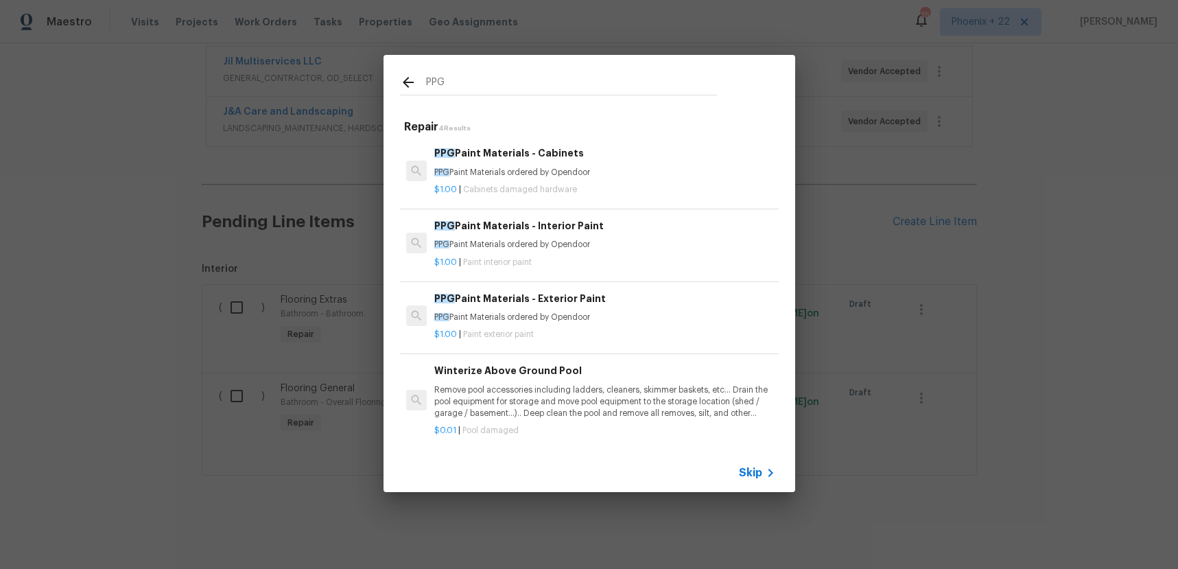
type input "PPG"
click at [549, 259] on p "$1.00 | Paint interior paint" at bounding box center [604, 263] width 340 height 12
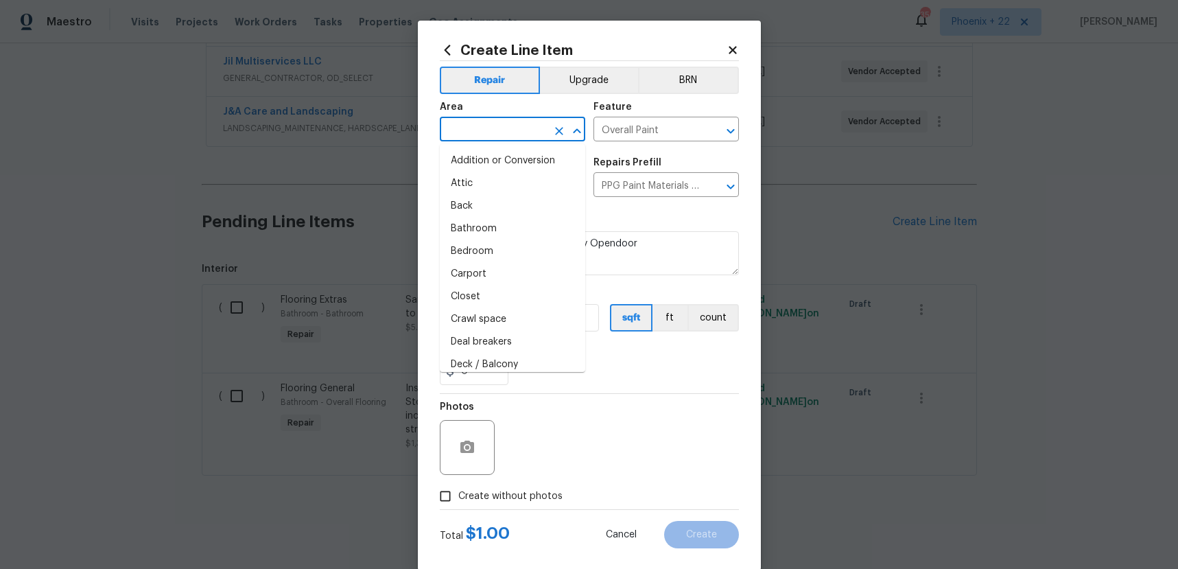
click at [458, 128] on input "text" at bounding box center [493, 130] width 107 height 21
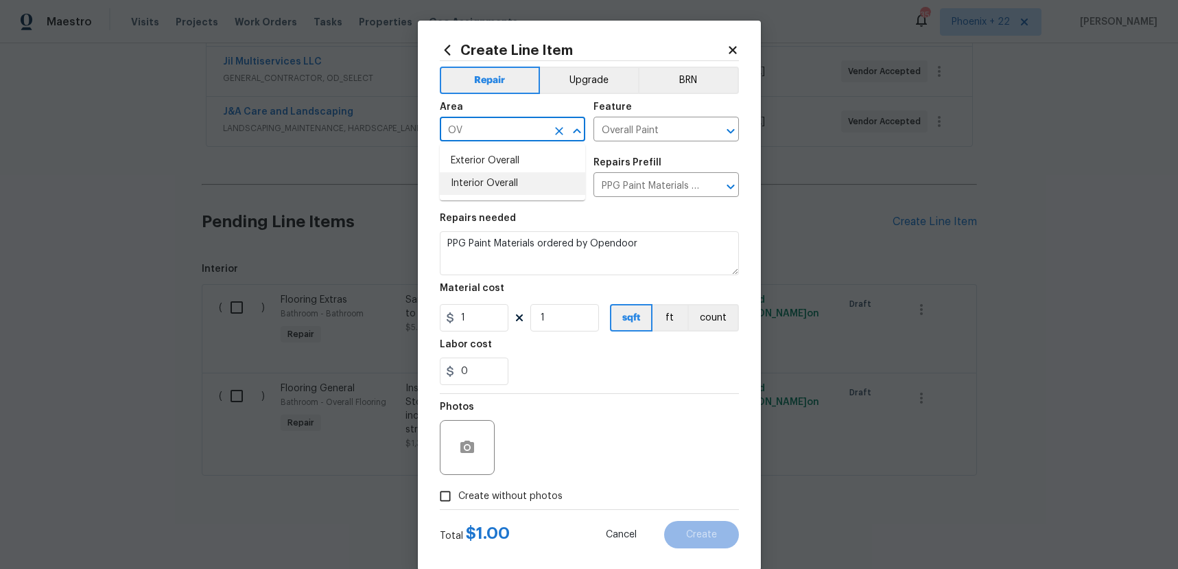
click at [467, 192] on li "Interior Overall" at bounding box center [512, 183] width 145 height 23
type input "Interior Overall"
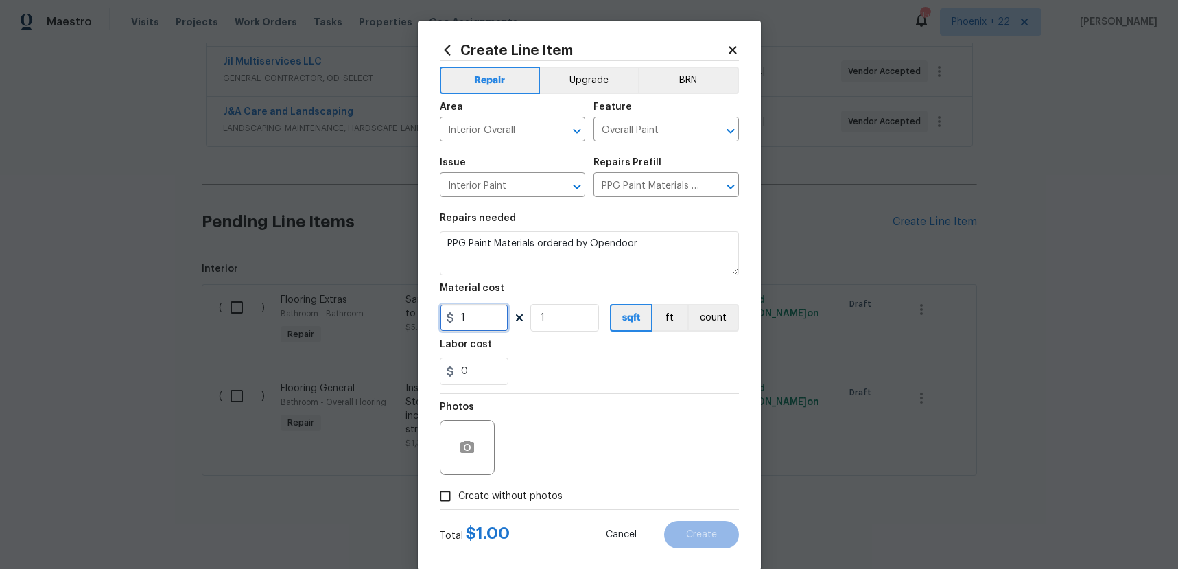
drag, startPoint x: 474, startPoint y: 316, endPoint x: 462, endPoint y: 318, distance: 12.7
click at [462, 318] on input "1" at bounding box center [474, 317] width 69 height 27
type input "565.44"
click at [539, 491] on span "Create without photos" at bounding box center [510, 496] width 104 height 14
click at [458, 491] on input "Create without photos" at bounding box center [445, 496] width 26 height 26
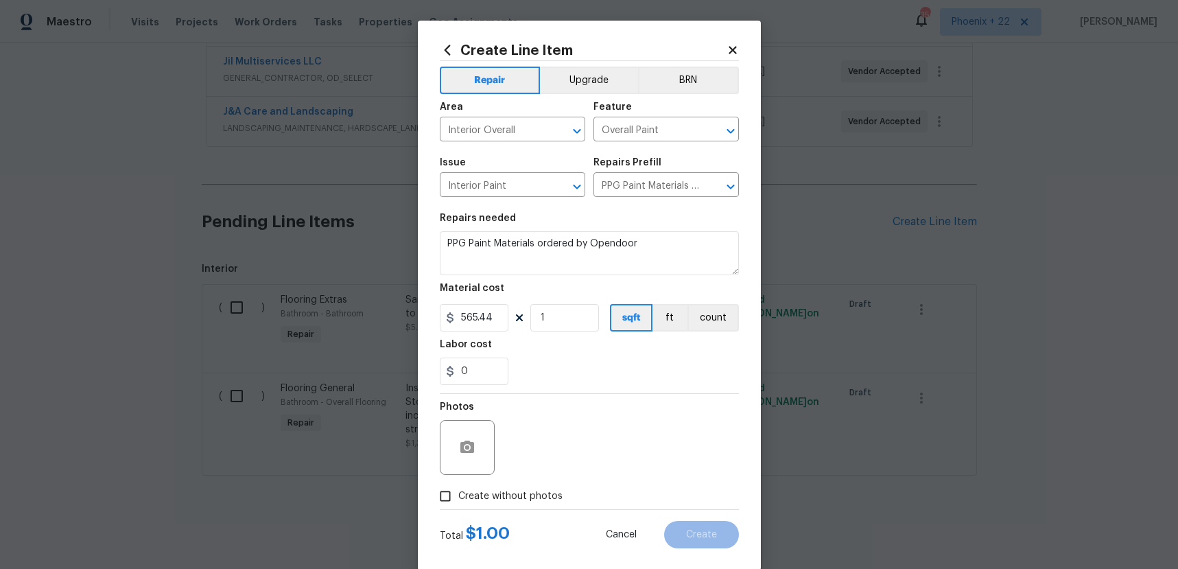
checkbox input "true"
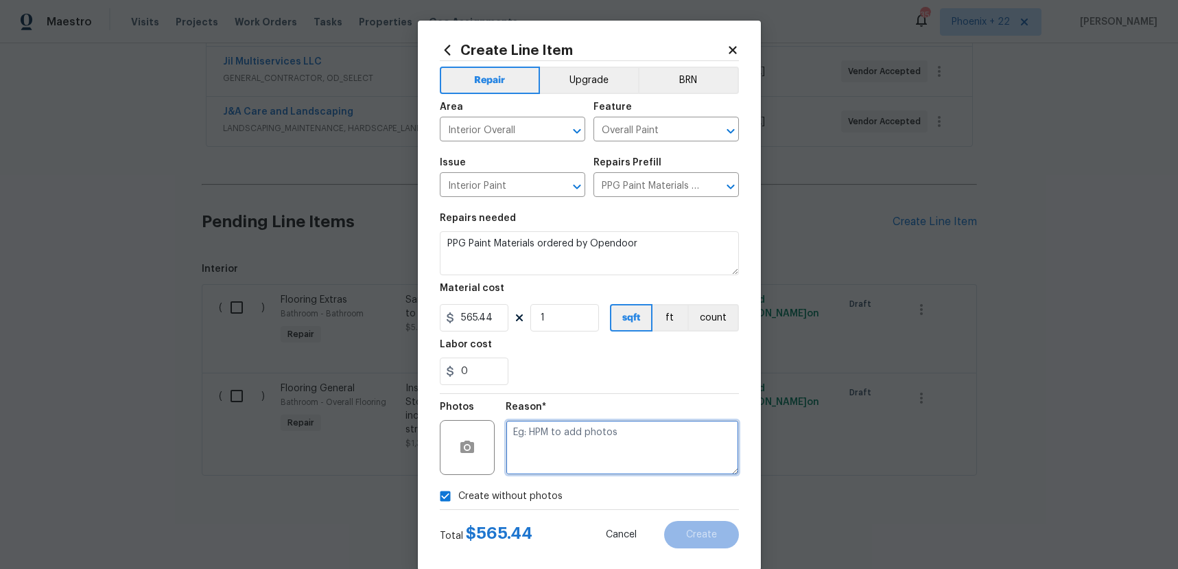
click at [552, 471] on textarea at bounding box center [622, 447] width 233 height 55
type textarea "NA"
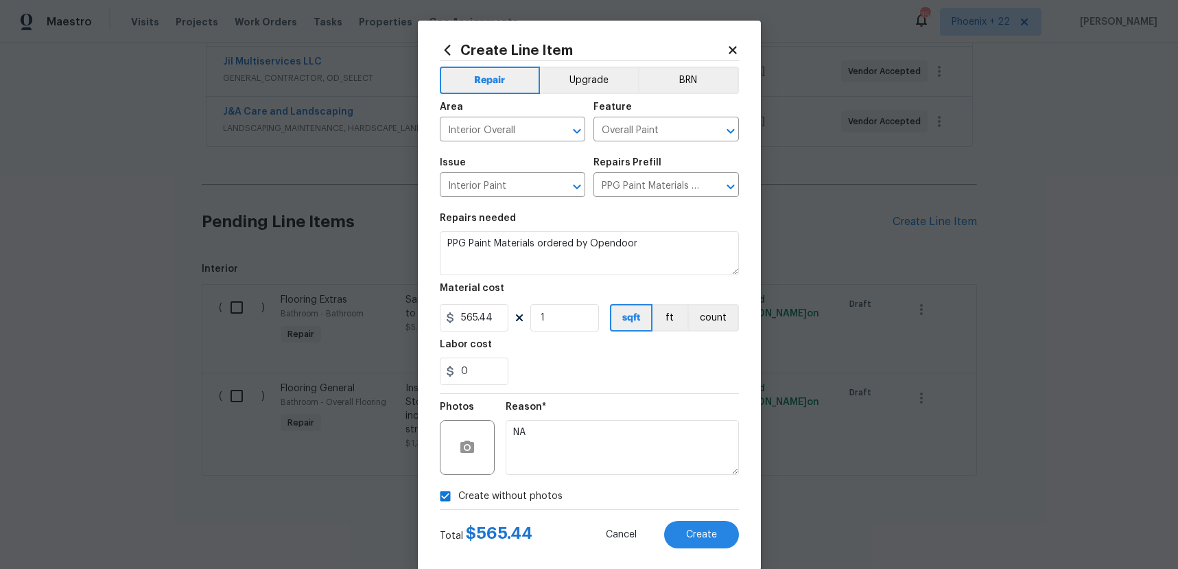
click at [746, 535] on div "Create Line Item Repair Upgrade BRN Area Interior Overall ​ Feature Overall Pai…" at bounding box center [589, 296] width 343 height 550
click at [733, 536] on button "Create" at bounding box center [701, 534] width 75 height 27
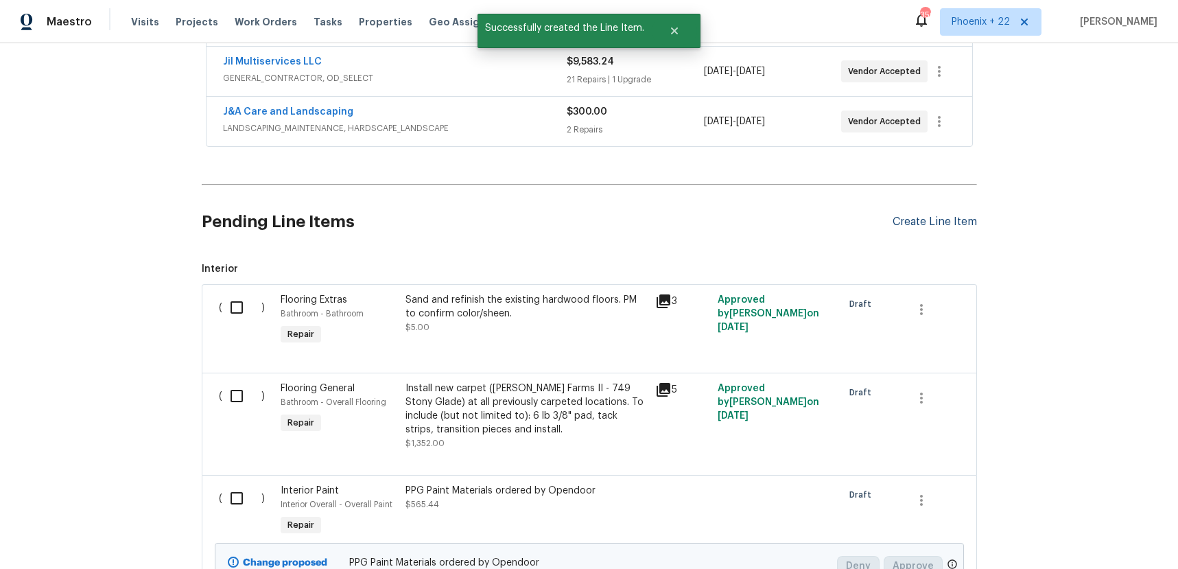
click at [919, 228] on div "Create Line Item" at bounding box center [935, 221] width 84 height 13
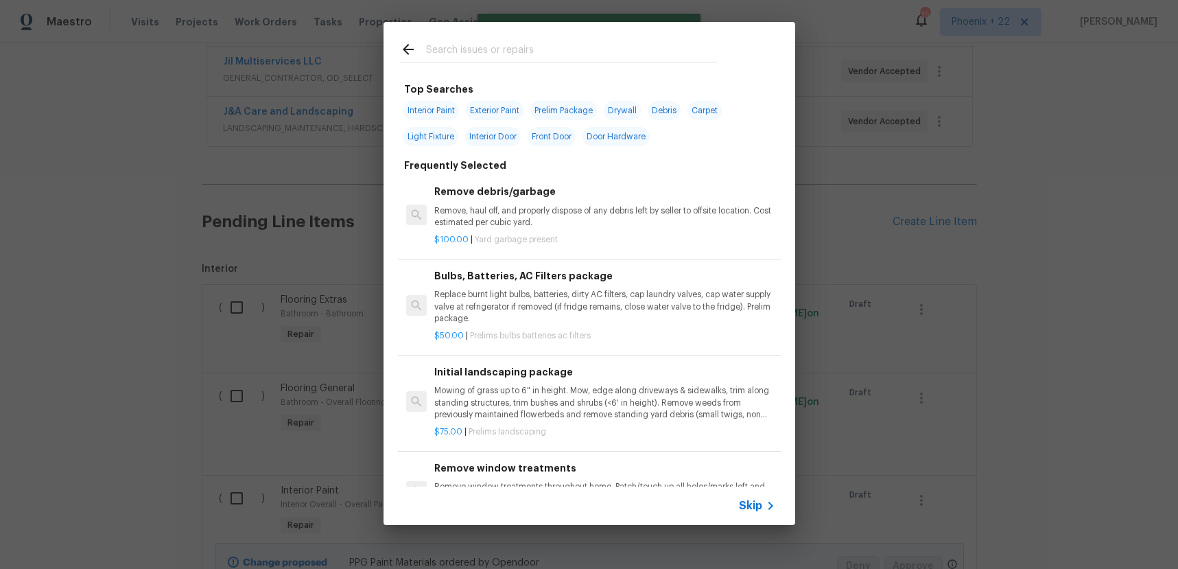
click at [482, 54] on input "text" at bounding box center [571, 51] width 291 height 21
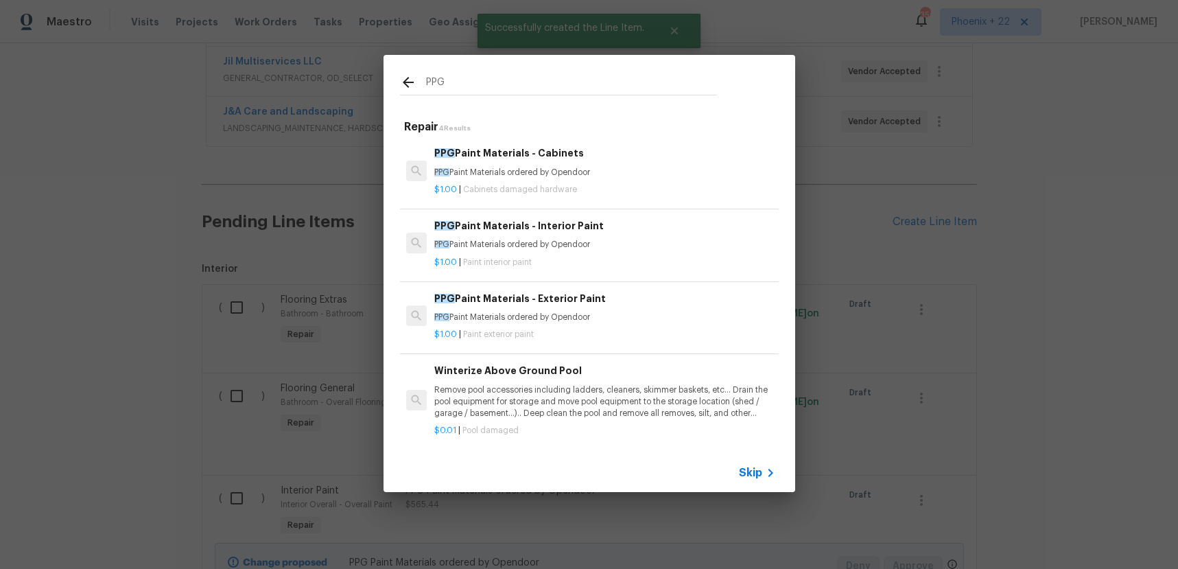
type input "PPG"
click at [567, 154] on h6 "PPG Paint Materials - Cabinets" at bounding box center [604, 152] width 340 height 15
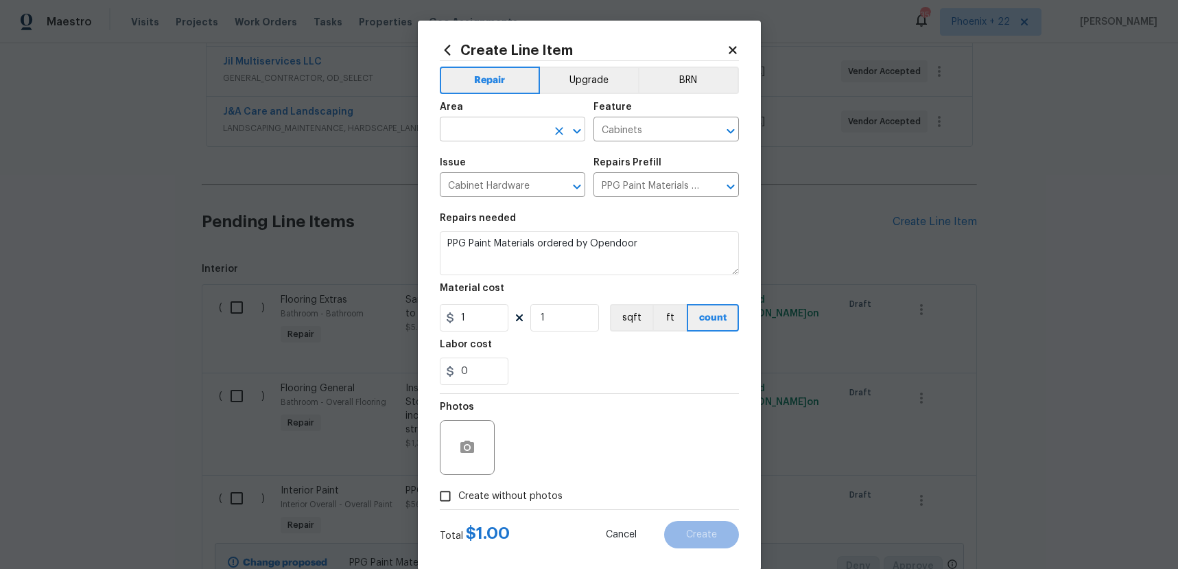
click at [494, 129] on input "text" at bounding box center [493, 130] width 107 height 21
click at [492, 189] on li "Interior Overall" at bounding box center [512, 183] width 145 height 23
type input "Interior Overall"
click at [493, 317] on input "1" at bounding box center [474, 317] width 69 height 27
type input "121.97"
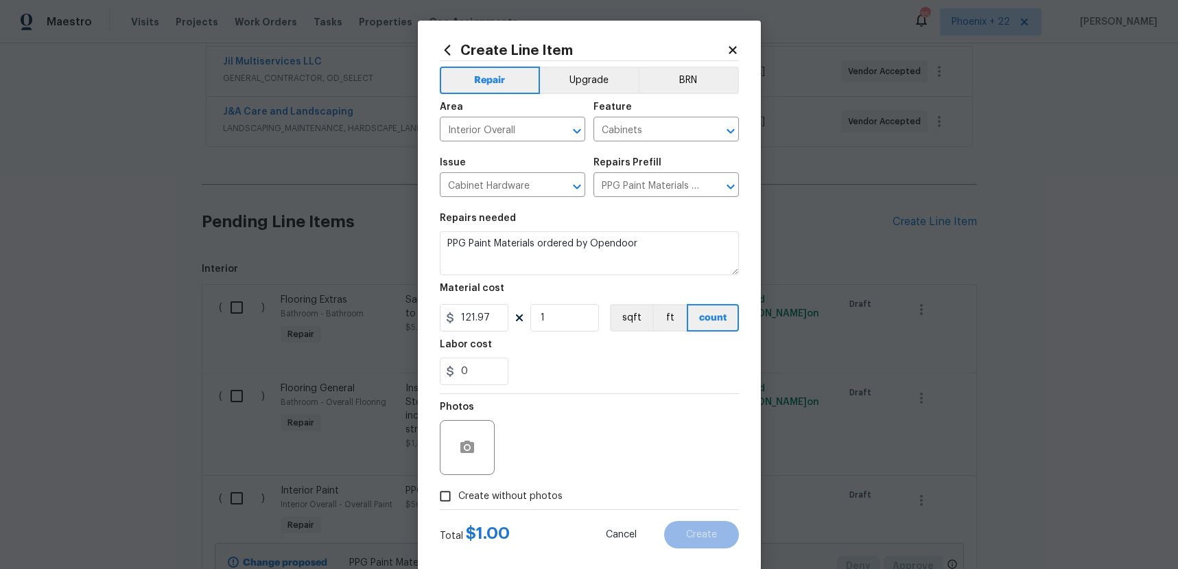
drag, startPoint x: 544, startPoint y: 511, endPoint x: 543, endPoint y: 501, distance: 9.7
click at [543, 507] on form "Repair Upgrade BRN Area Interior Overall ​ Feature Cabinets ​ Issue Cabinet Har…" at bounding box center [589, 304] width 299 height 487
drag, startPoint x: 546, startPoint y: 481, endPoint x: 548, endPoint y: 488, distance: 7.2
click at [546, 481] on div "Photos" at bounding box center [589, 438] width 299 height 89
click at [552, 491] on span "Create without photos" at bounding box center [510, 496] width 104 height 14
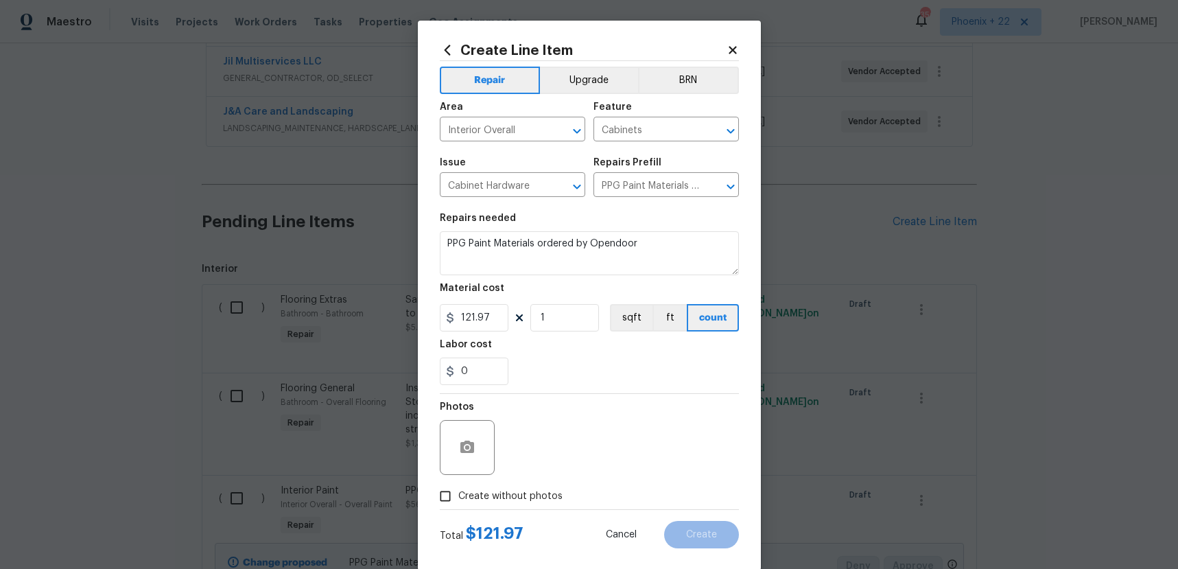
click at [458, 491] on input "Create without photos" at bounding box center [445, 496] width 26 height 26
checkbox input "true"
click at [561, 466] on textarea at bounding box center [622, 447] width 233 height 55
type textarea "NA"
click at [736, 548] on div "Create Line Item Repair Upgrade BRN Area Interior Overall ​ Feature Cabinets ​ …" at bounding box center [589, 296] width 343 height 550
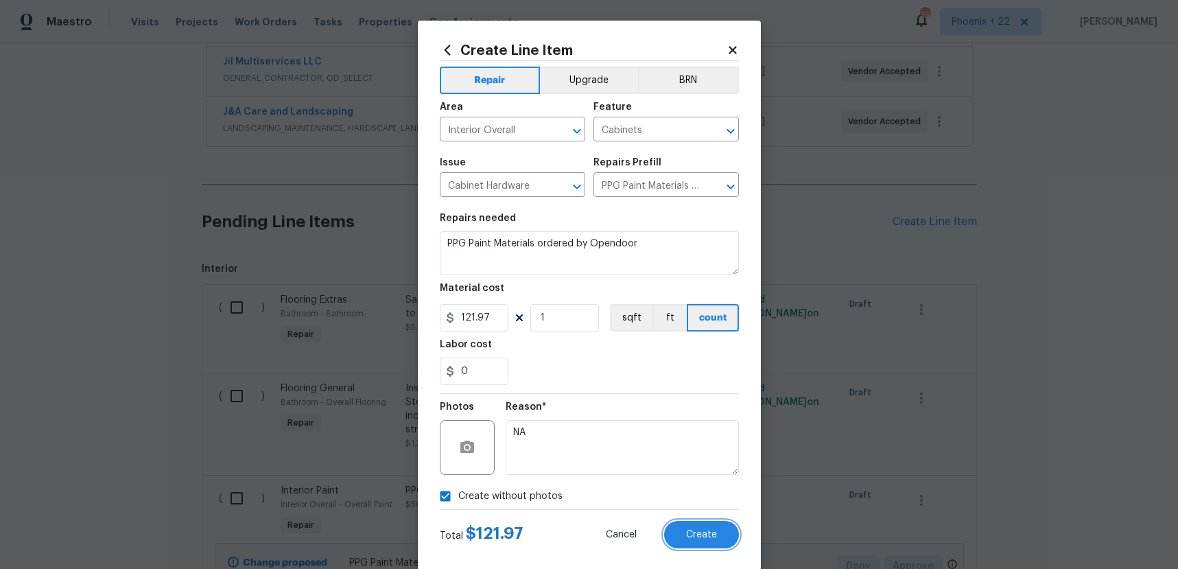
drag, startPoint x: 732, startPoint y: 542, endPoint x: 746, endPoint y: 527, distance: 20.4
click at [731, 542] on button "Create" at bounding box center [701, 534] width 75 height 27
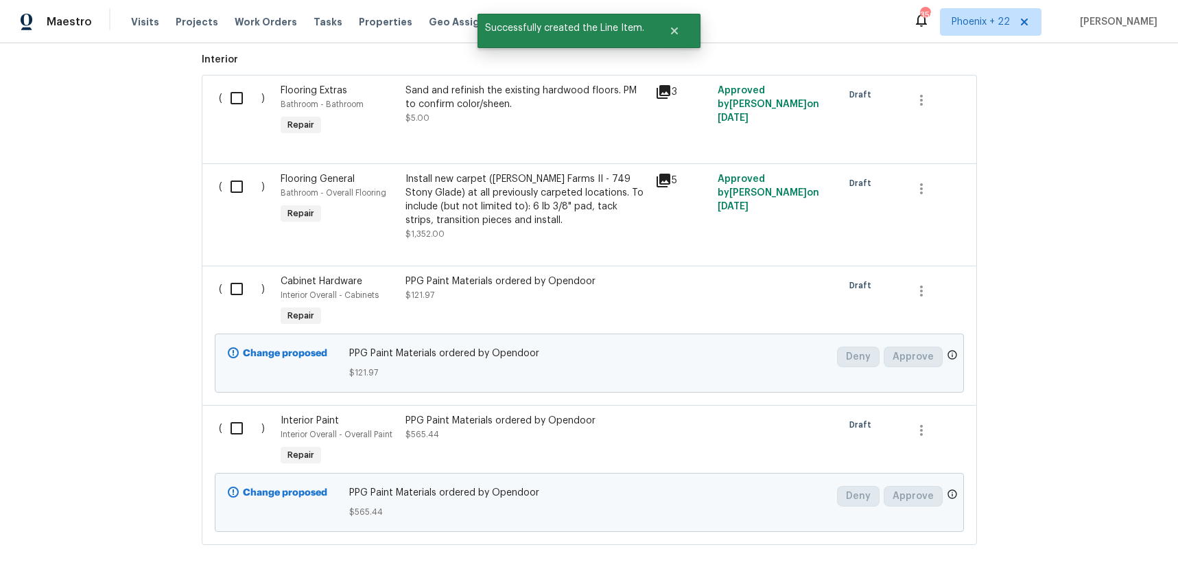
scroll to position [589, 0]
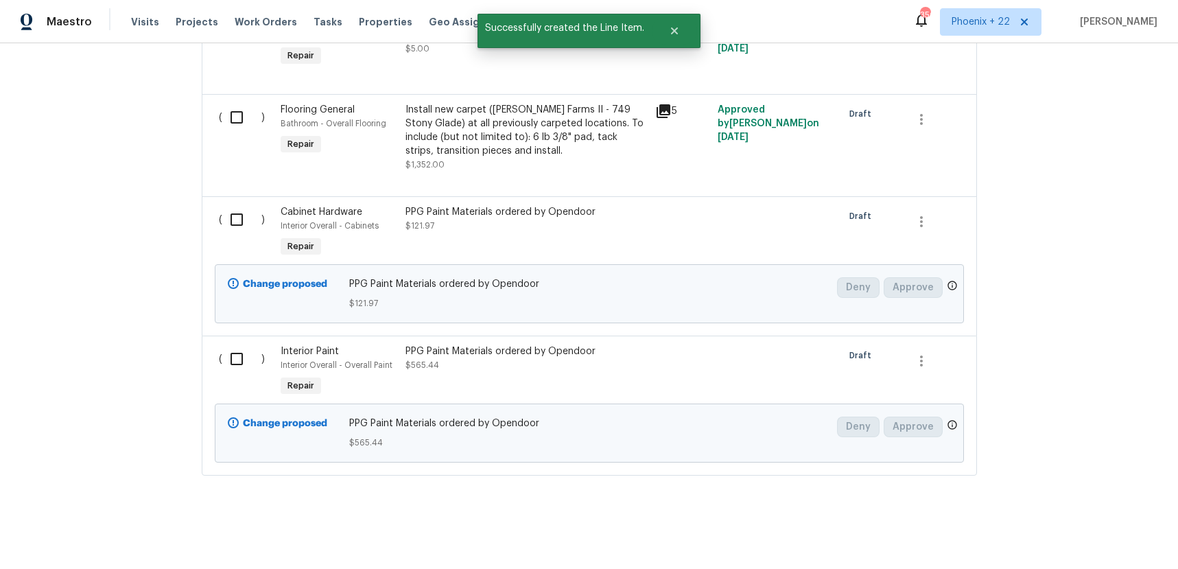
click at [232, 234] on div "( )" at bounding box center [246, 232] width 62 height 63
click at [236, 225] on input "checkbox" at bounding box center [241, 219] width 39 height 29
checkbox input "true"
click at [233, 342] on div "( )" at bounding box center [246, 371] width 62 height 63
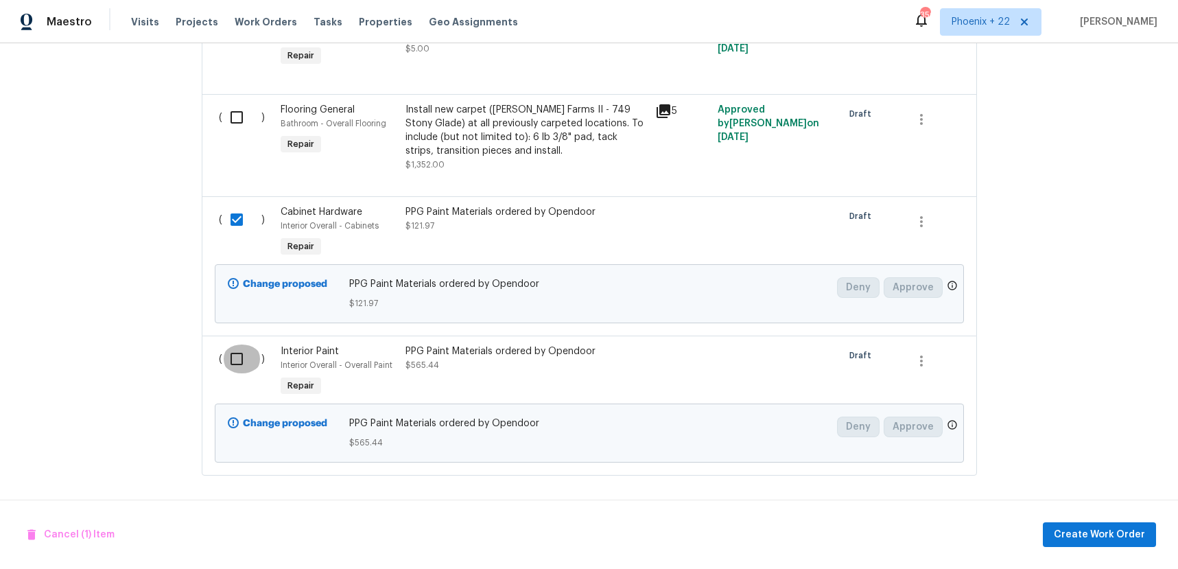
drag, startPoint x: 235, startPoint y: 353, endPoint x: 698, endPoint y: 431, distance: 469.7
click at [235, 353] on input "checkbox" at bounding box center [241, 358] width 39 height 29
checkbox input "true"
click at [1057, 518] on div "Cancel (2) Items Create Work Order" at bounding box center [589, 535] width 1178 height 70
click at [1060, 519] on div "Cancel (2) Items Create Work Order" at bounding box center [589, 535] width 1178 height 70
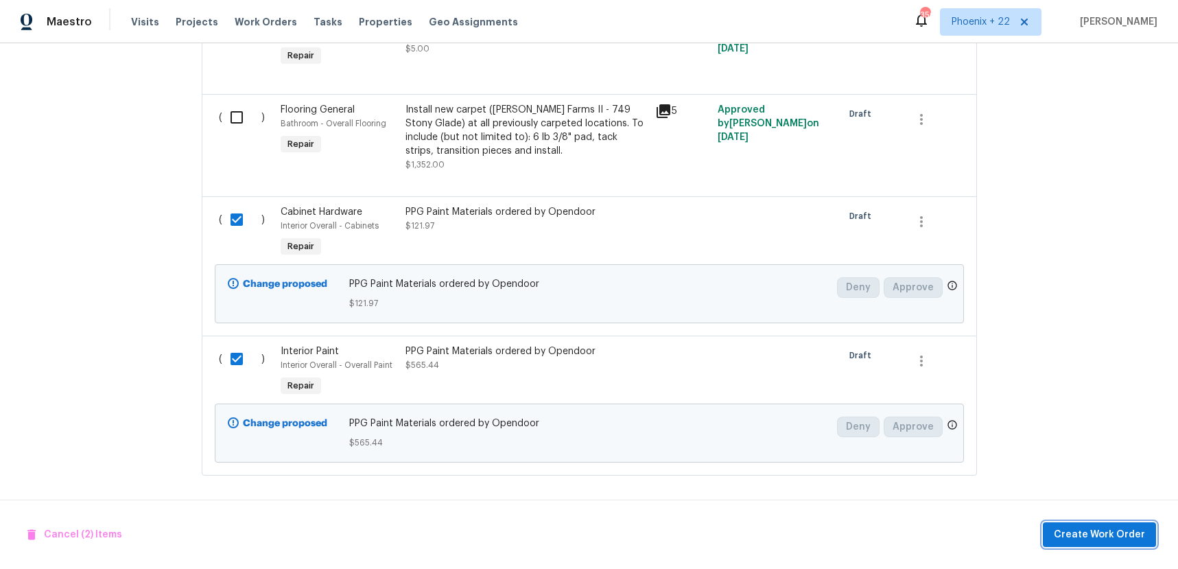
click at [1063, 523] on button "Create Work Order" at bounding box center [1099, 534] width 113 height 25
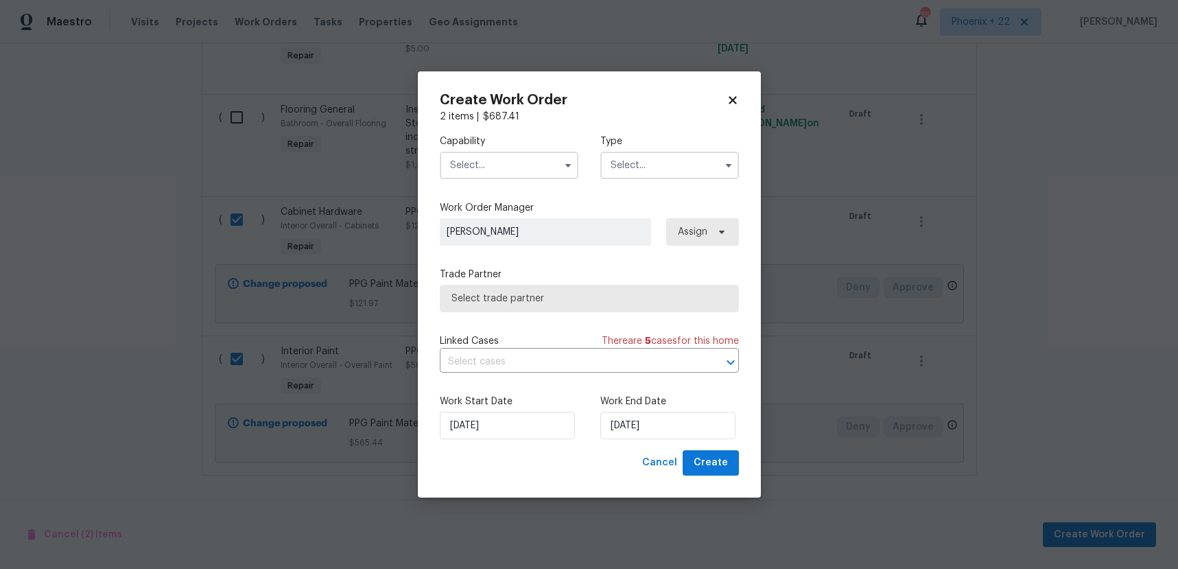
click at [529, 166] on input "text" at bounding box center [509, 165] width 139 height 27
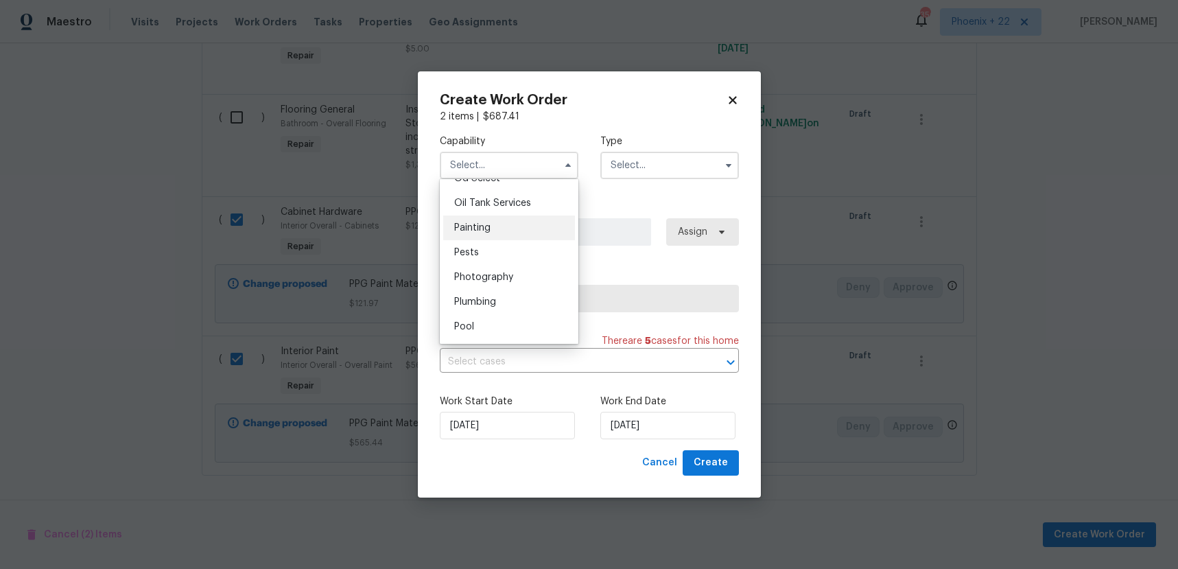
scroll to position [1130, 0]
click at [513, 218] on div "Painting" at bounding box center [509, 217] width 132 height 25
type input "Painting"
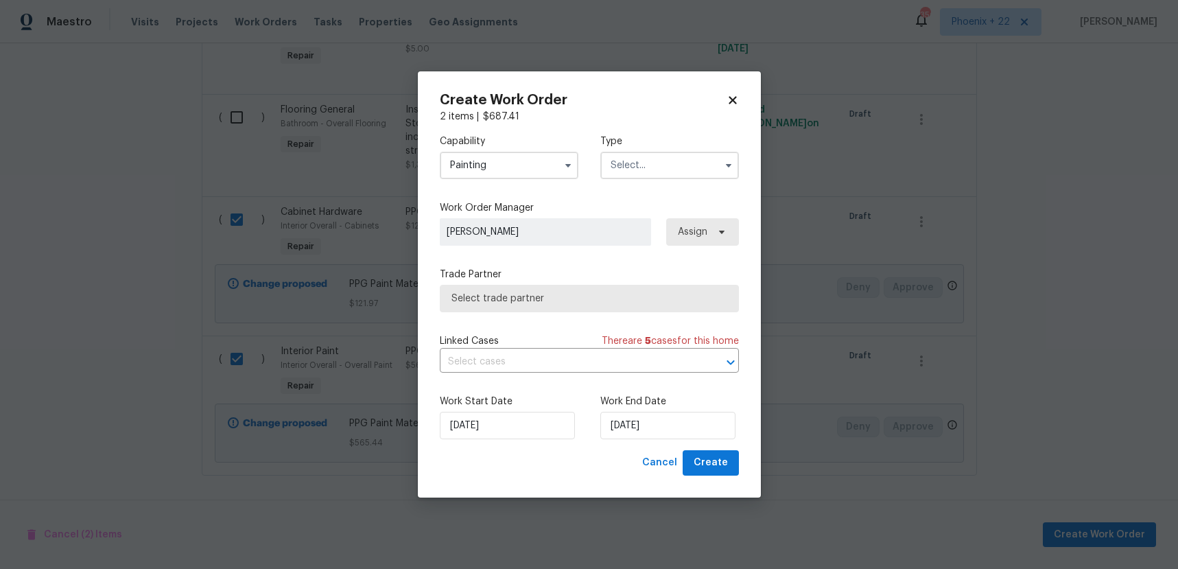
click at [676, 162] on input "text" at bounding box center [669, 165] width 139 height 27
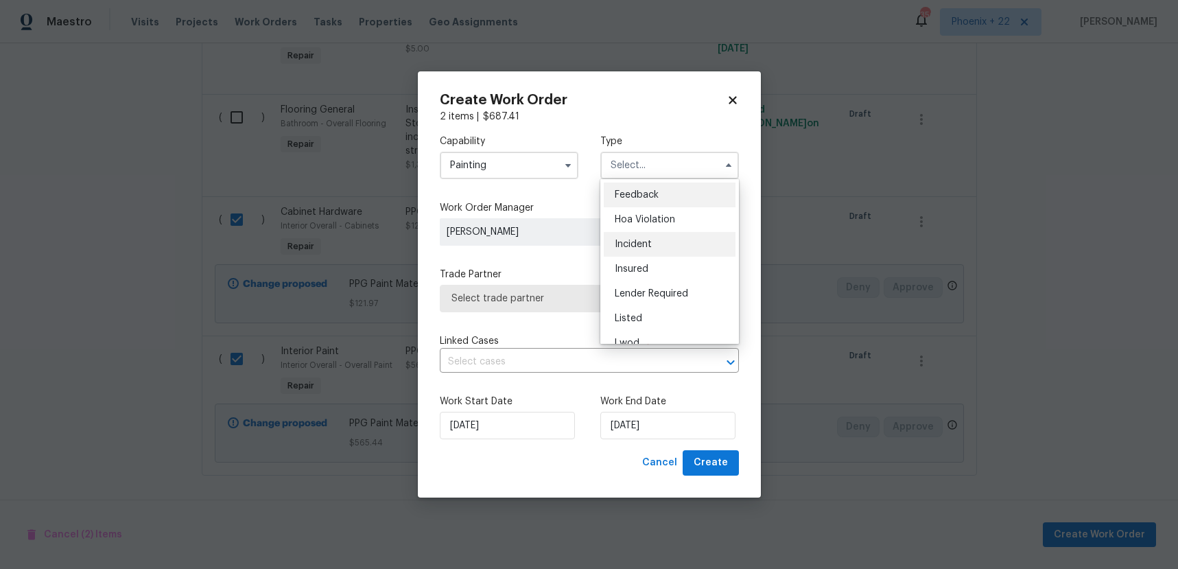
scroll to position [163, 0]
click at [677, 253] on div "Renovation" at bounding box center [670, 254] width 132 height 25
type input "Renovation"
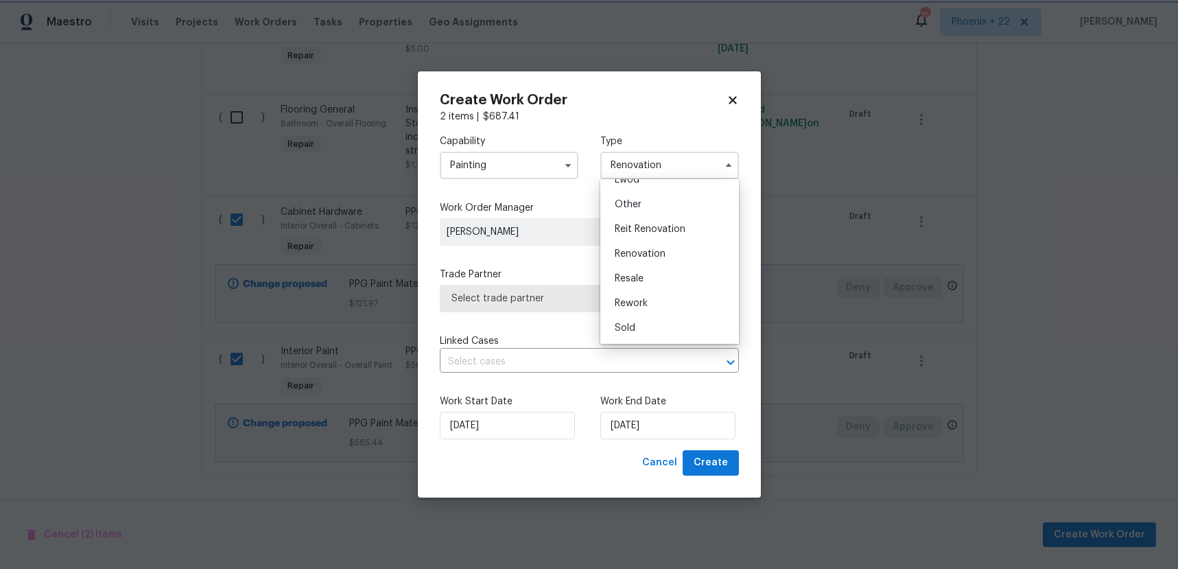
scroll to position [0, 0]
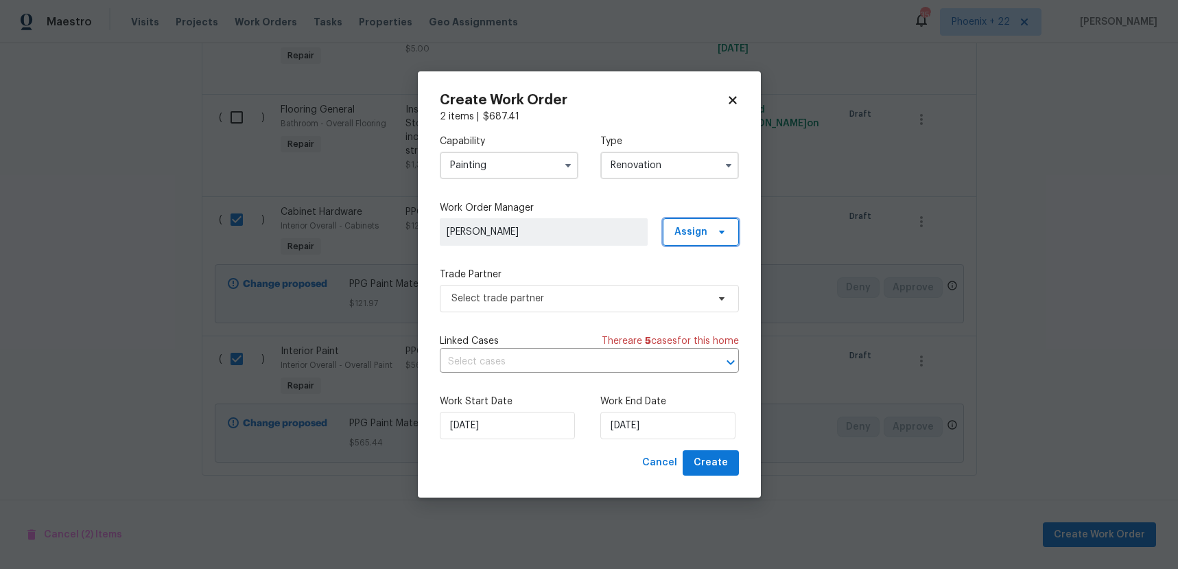
click at [688, 239] on span "Assign" at bounding box center [701, 231] width 76 height 27
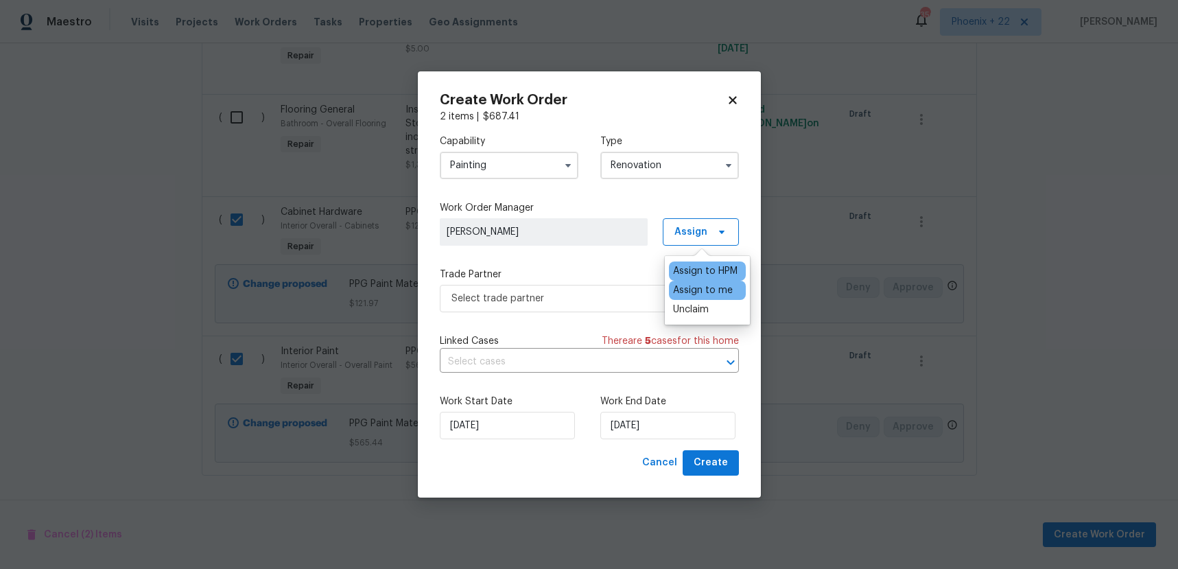
click at [683, 292] on div "Assign to me" at bounding box center [703, 290] width 60 height 14
click at [611, 308] on span "Select trade partner" at bounding box center [589, 298] width 299 height 27
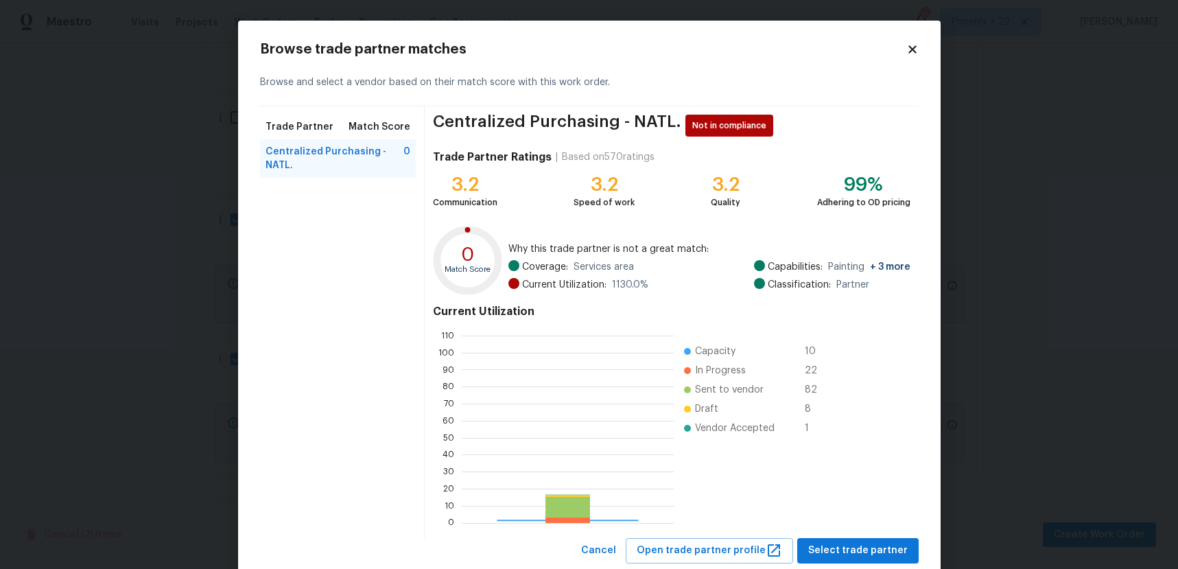
scroll to position [192, 212]
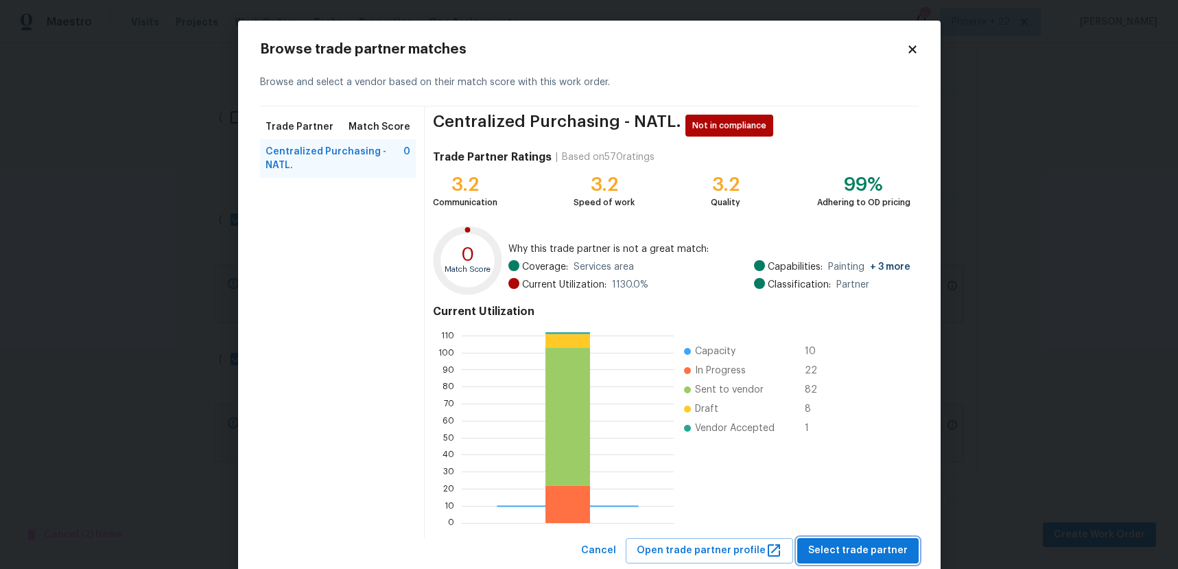
click at [856, 553] on span "Select trade partner" at bounding box center [857, 550] width 99 height 17
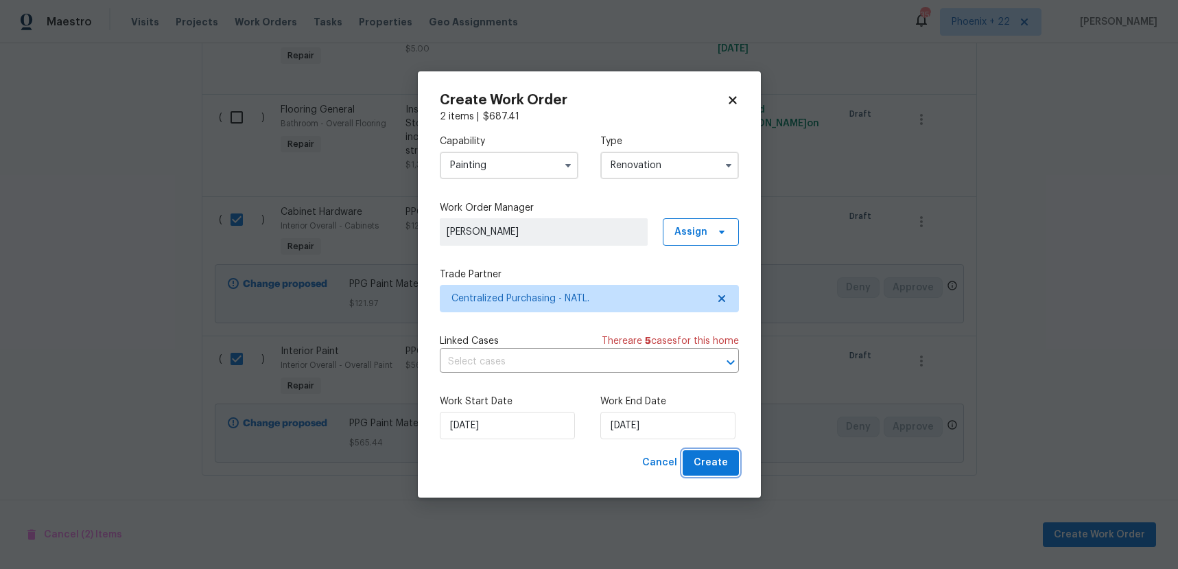
click at [712, 474] on button "Create" at bounding box center [711, 462] width 56 height 25
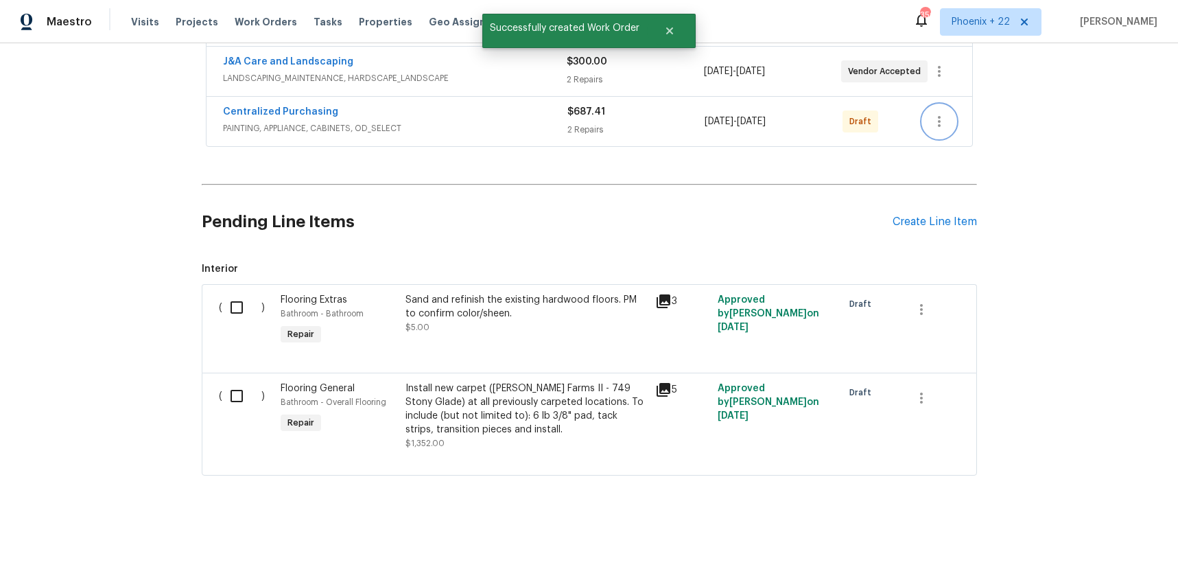
click at [936, 110] on button "button" at bounding box center [939, 121] width 33 height 33
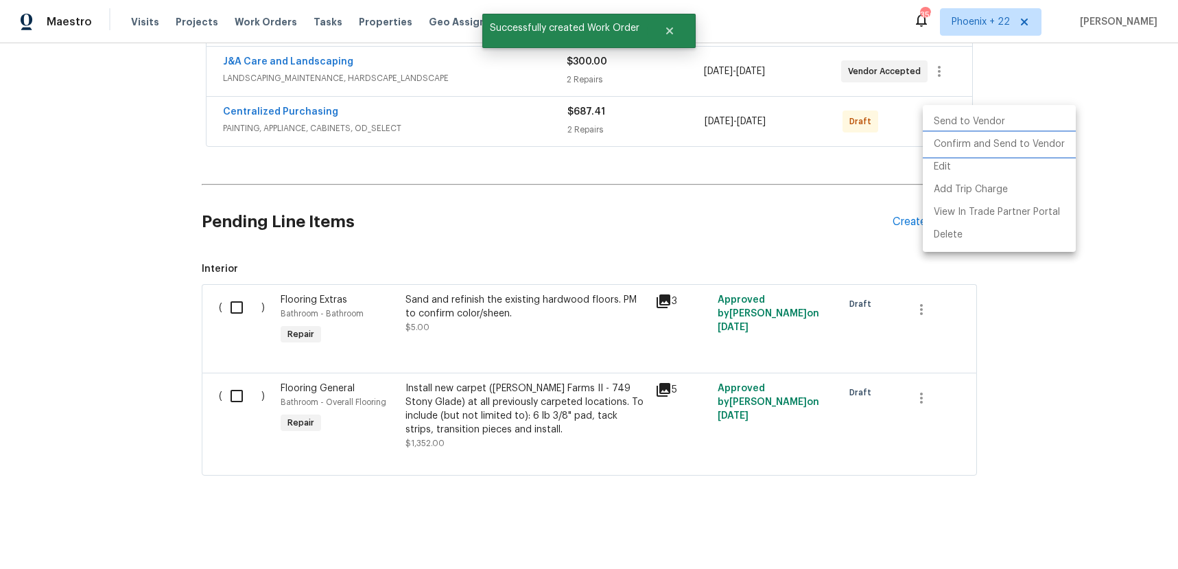
click at [931, 142] on li "Confirm and Send to Vendor" at bounding box center [999, 144] width 153 height 23
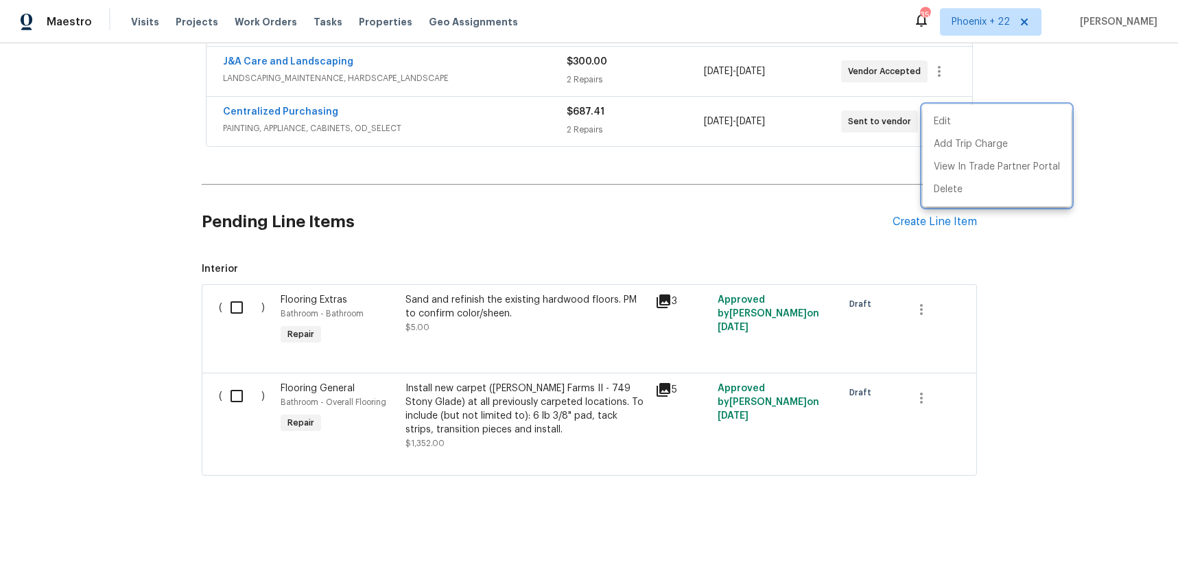
drag, startPoint x: 383, startPoint y: 113, endPoint x: 358, endPoint y: 112, distance: 25.4
click at [363, 113] on div at bounding box center [589, 284] width 1178 height 569
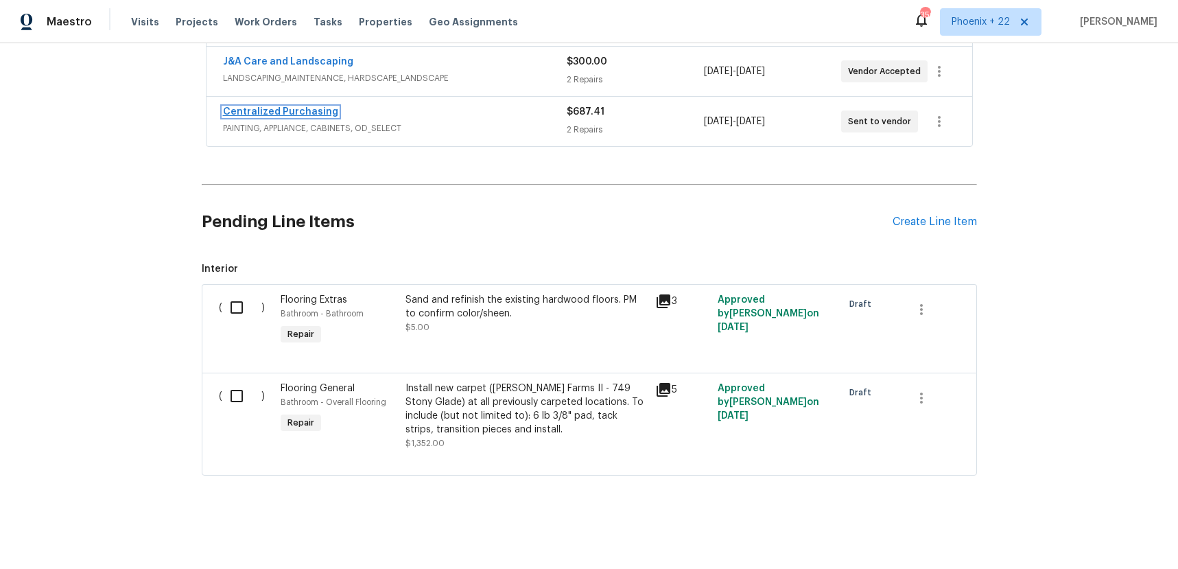
click at [324, 114] on link "Centralized Purchasing" at bounding box center [280, 112] width 115 height 10
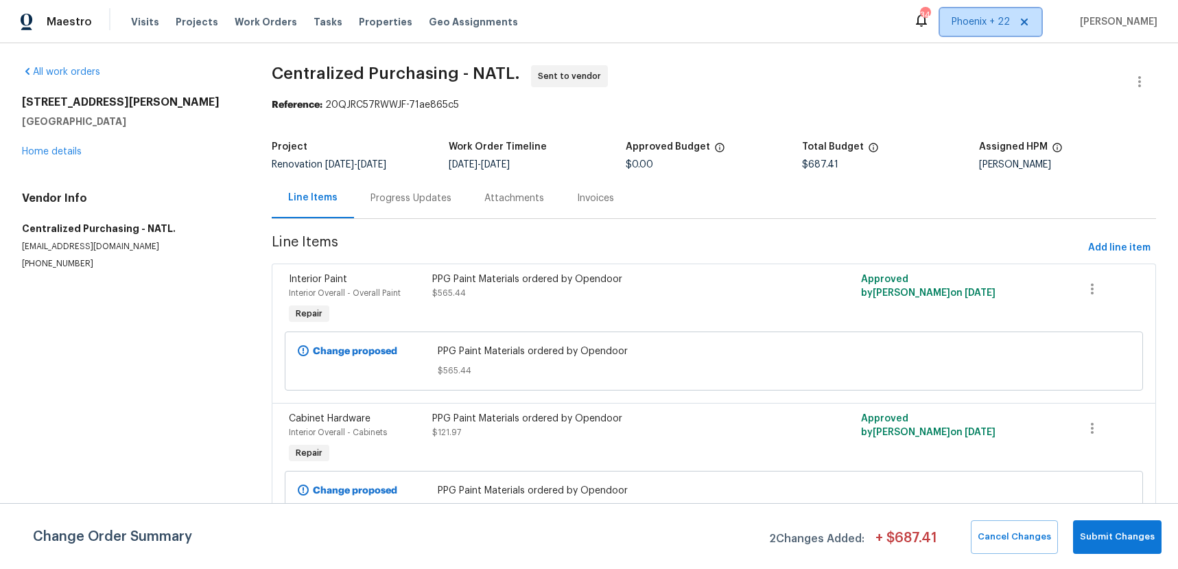
click at [992, 29] on span "Phoenix + 22" at bounding box center [991, 21] width 102 height 27
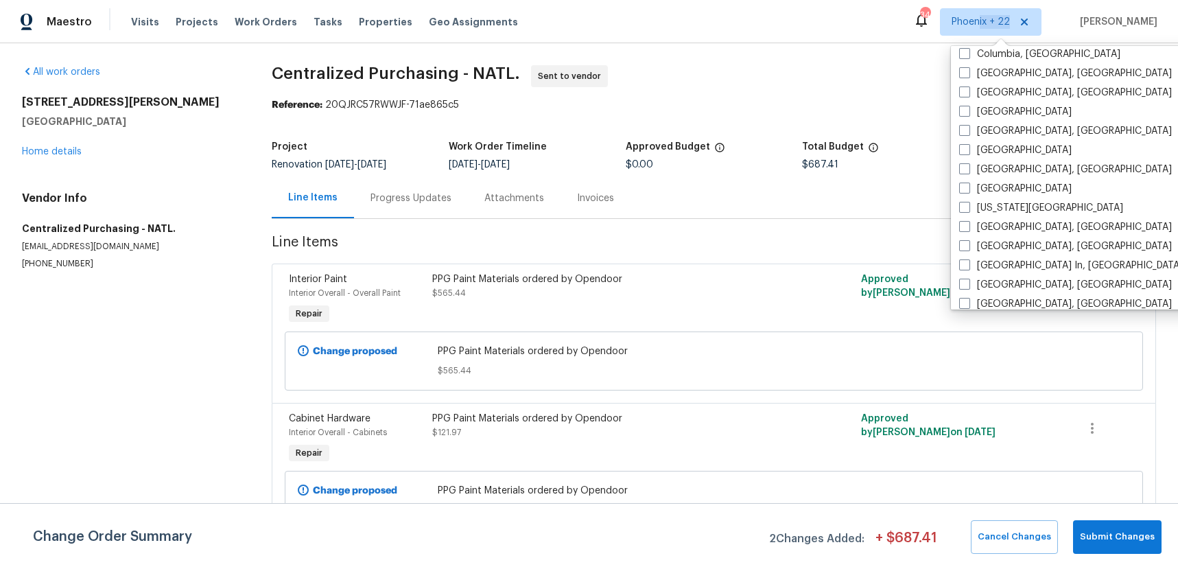
scroll to position [743, 0]
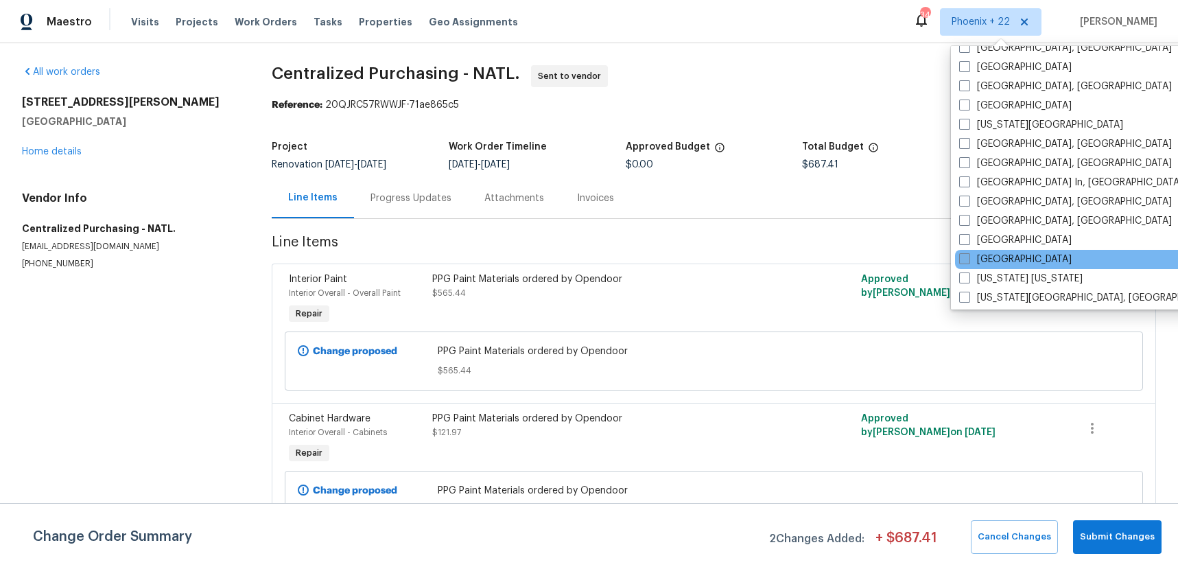
click at [1005, 260] on label "[GEOGRAPHIC_DATA]" at bounding box center [1015, 260] width 113 height 14
click at [968, 260] on input "[GEOGRAPHIC_DATA]" at bounding box center [963, 257] width 9 height 9
checkbox input "true"
drag, startPoint x: 232, startPoint y: 5, endPoint x: 246, endPoint y: 23, distance: 23.5
click at [232, 5] on div "Maestro Visits Projects Work Orders Tasks Properties Geo Assignments 369 [GEOGR…" at bounding box center [589, 21] width 1178 height 43
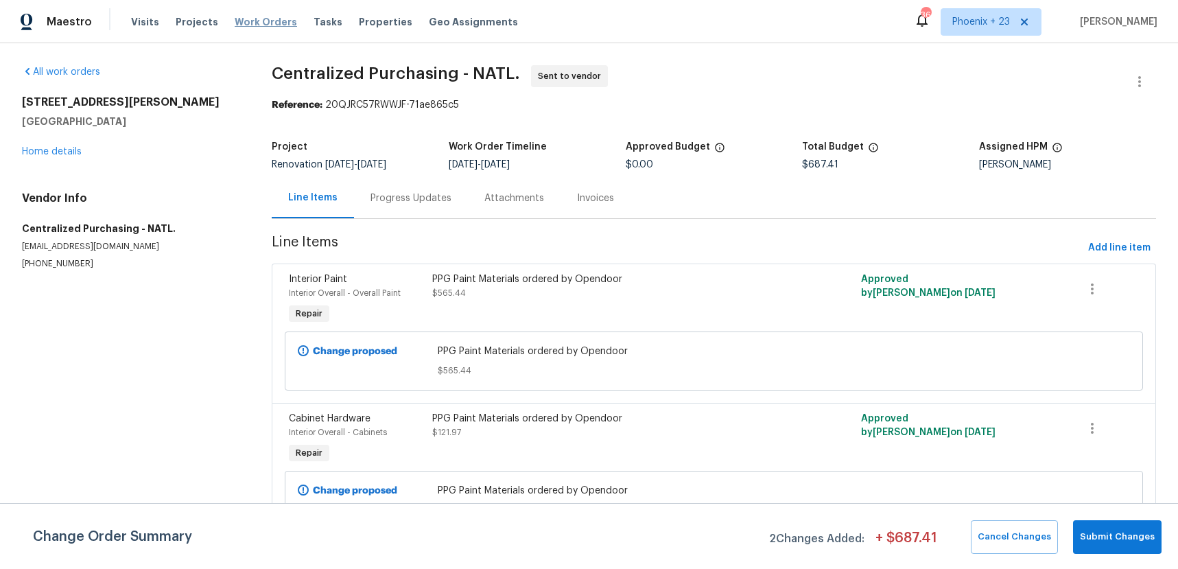
click at [246, 23] on span "Work Orders" at bounding box center [266, 22] width 62 height 14
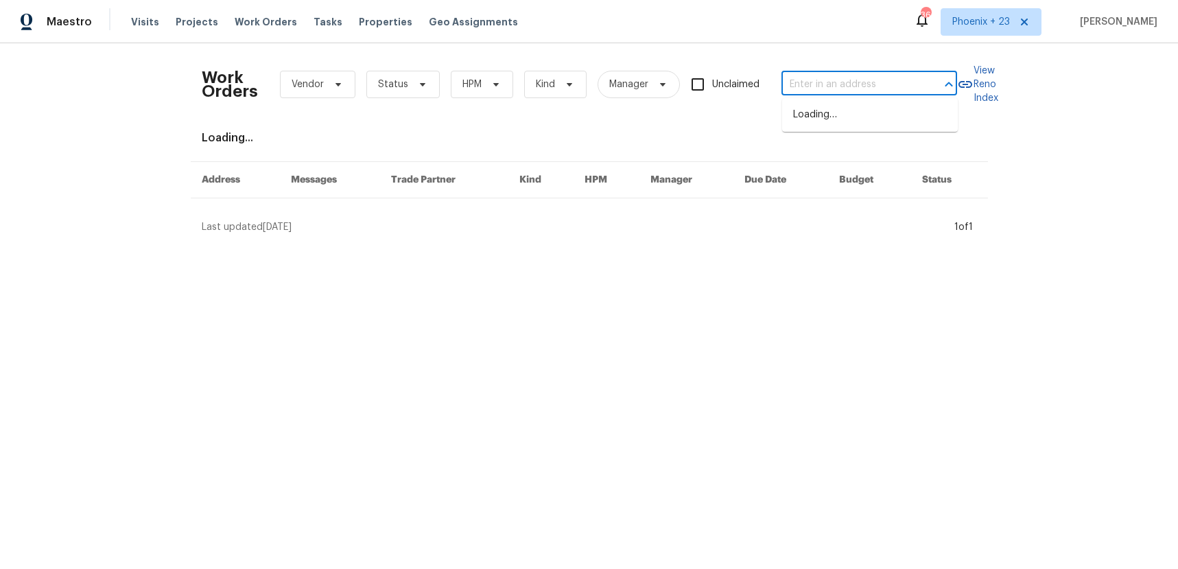
click at [833, 82] on input "text" at bounding box center [850, 84] width 137 height 21
paste input "[STREET_ADDRESS]"
type input "[STREET_ADDRESS]"
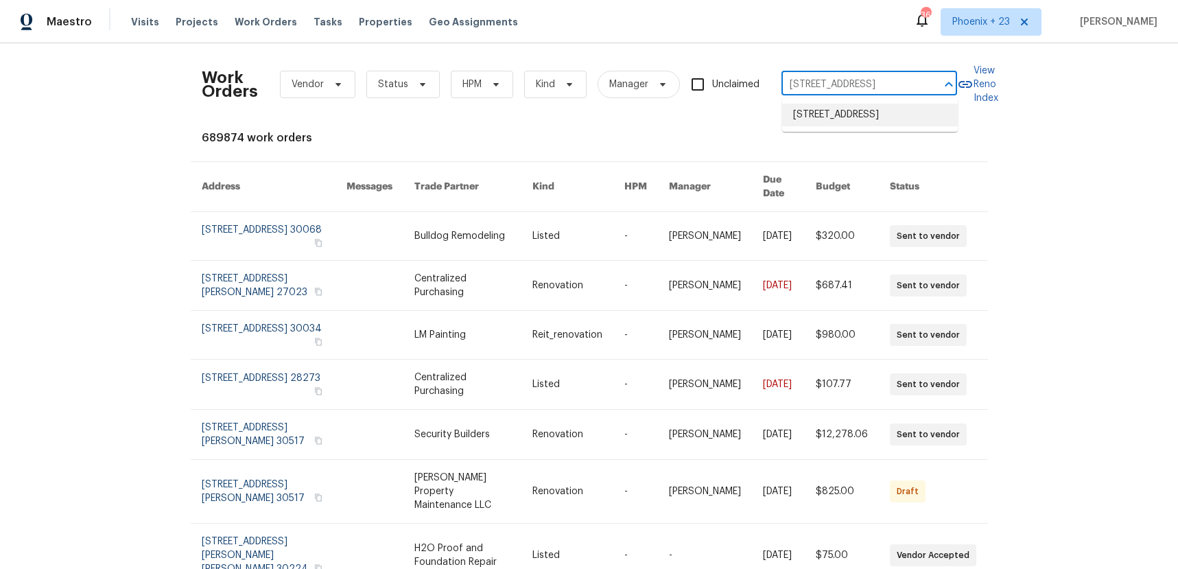
click at [831, 115] on li "[STREET_ADDRESS]" at bounding box center [870, 115] width 176 height 23
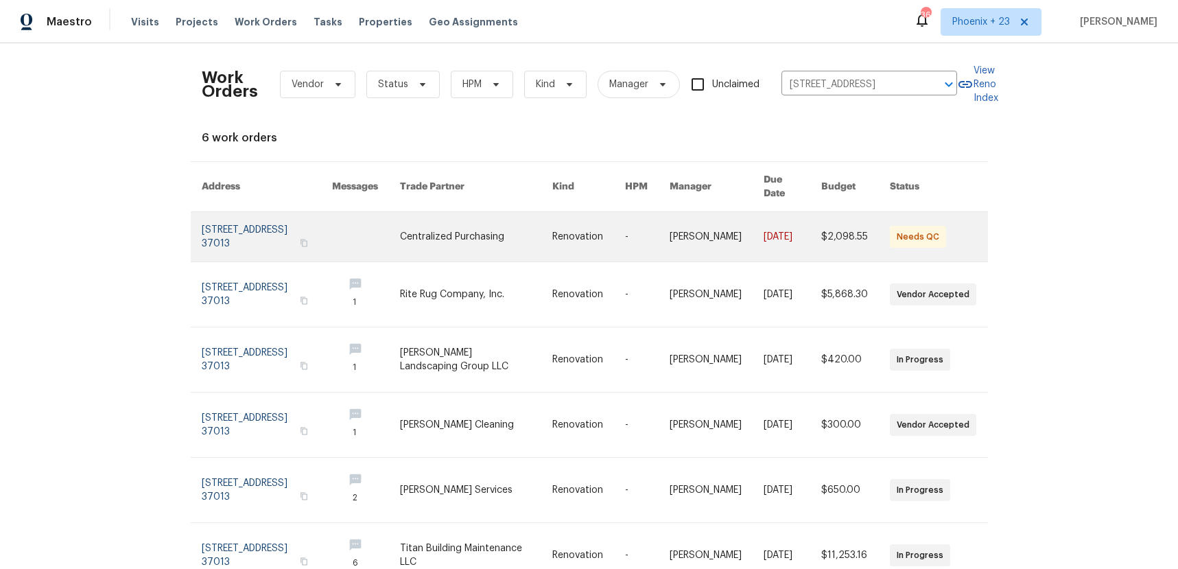
click at [503, 222] on link at bounding box center [476, 236] width 153 height 49
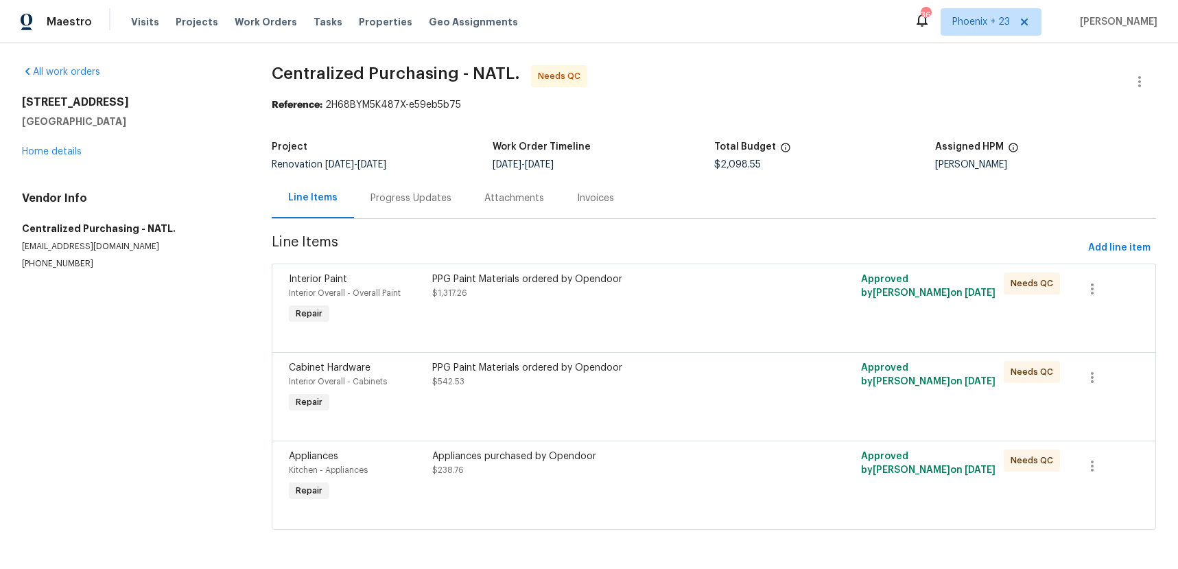
click at [1097, 262] on section "Centralized Purchasing - NATL. Needs QC Reference: 2H68BYM5K487X-e59eb5b75 Proj…" at bounding box center [714, 305] width 885 height 481
click at [1102, 248] on span "Add line item" at bounding box center [1119, 247] width 62 height 17
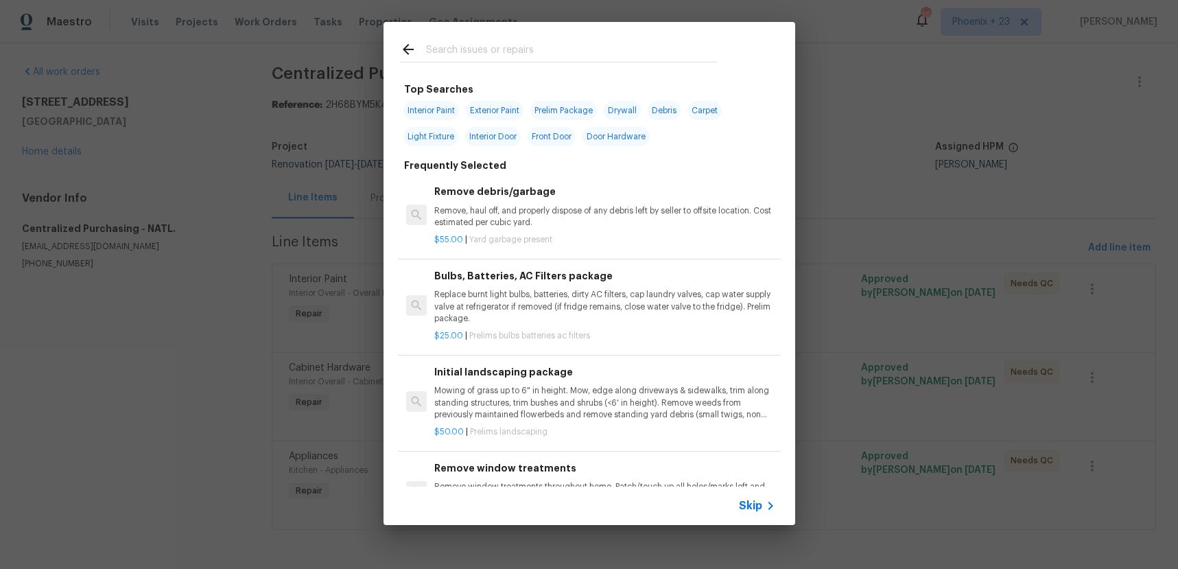
click at [642, 67] on div at bounding box center [559, 49] width 350 height 54
click at [624, 54] on input "text" at bounding box center [571, 51] width 291 height 21
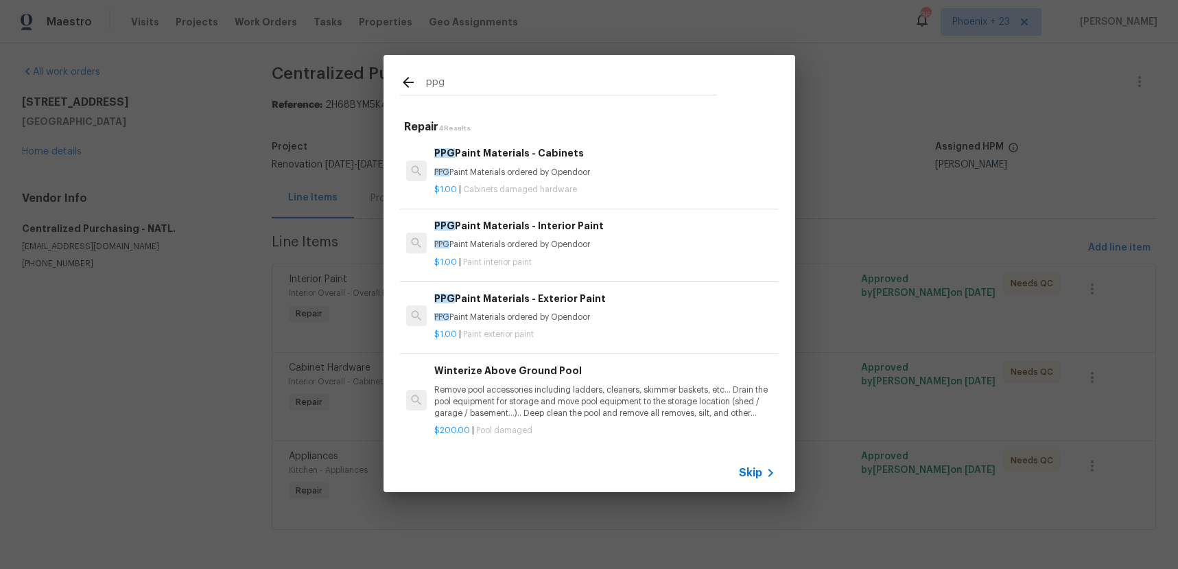
type input "ppg"
click at [651, 220] on h6 "PPG Paint Materials - Interior Paint" at bounding box center [604, 225] width 340 height 15
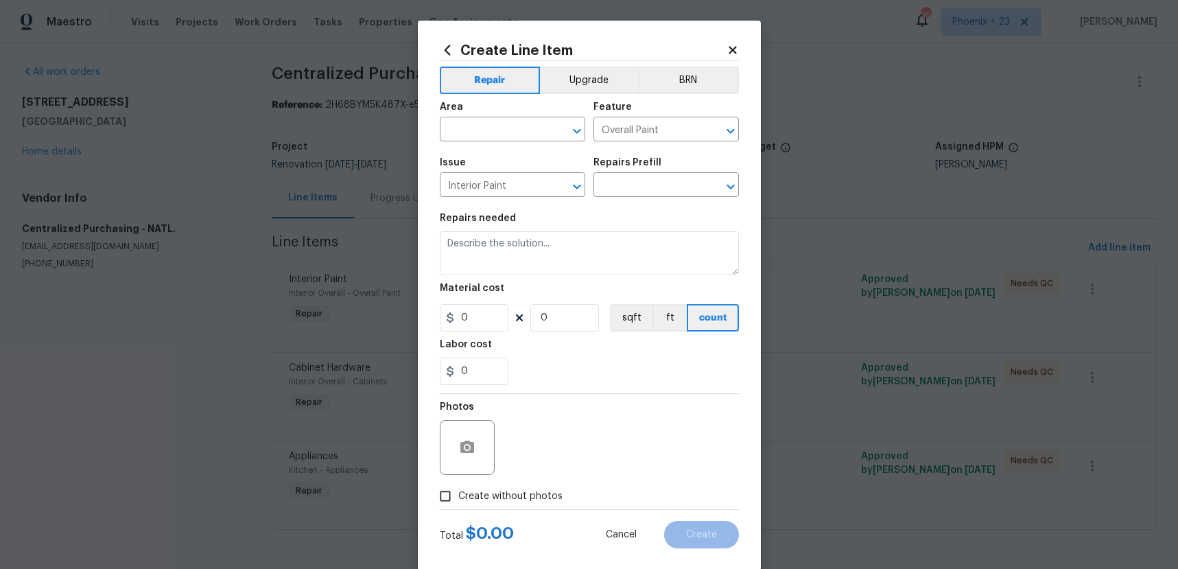
type input "PPG Paint Materials - Interior Paint $1.00"
type textarea "PPG Paint Materials ordered by Opendoor"
type input "1"
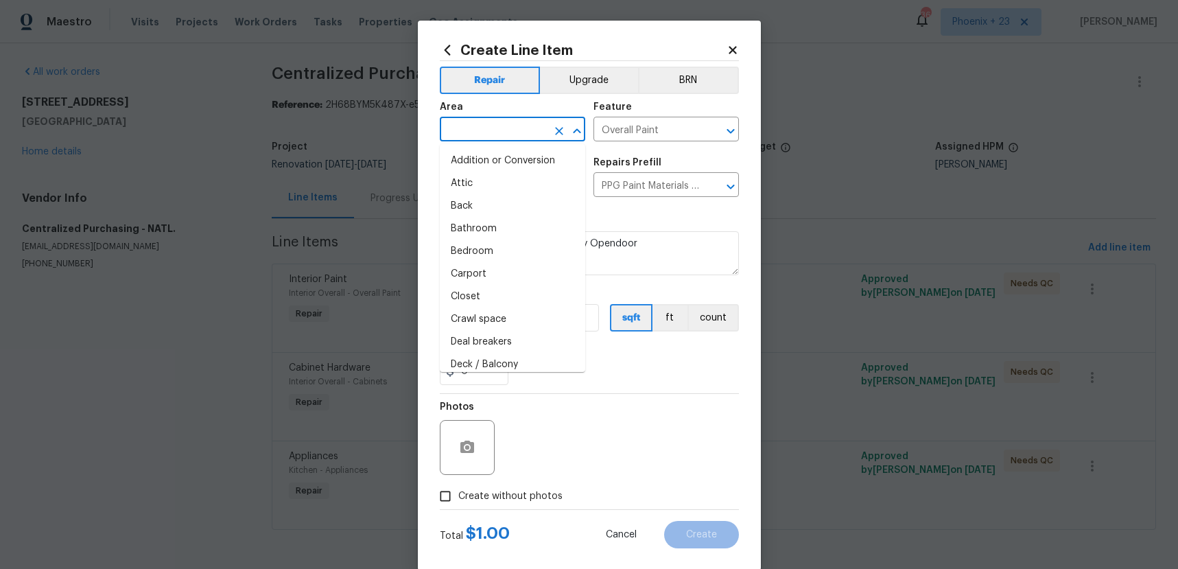
click at [495, 128] on input "text" at bounding box center [493, 130] width 107 height 21
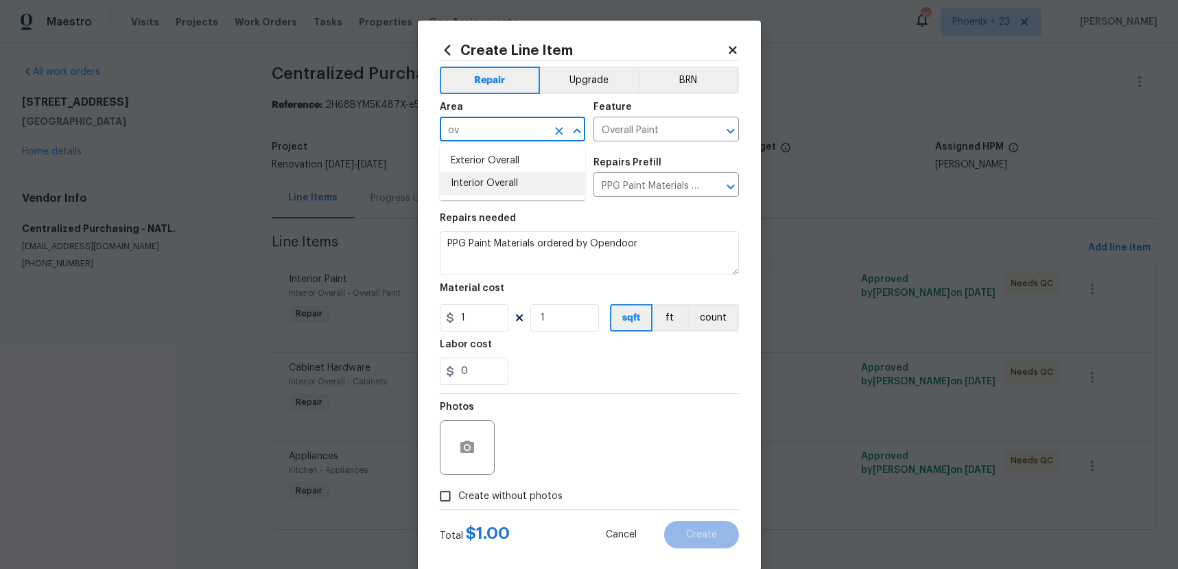
click at [495, 189] on li "Interior Overall" at bounding box center [512, 183] width 145 height 23
type input "Interior Overall"
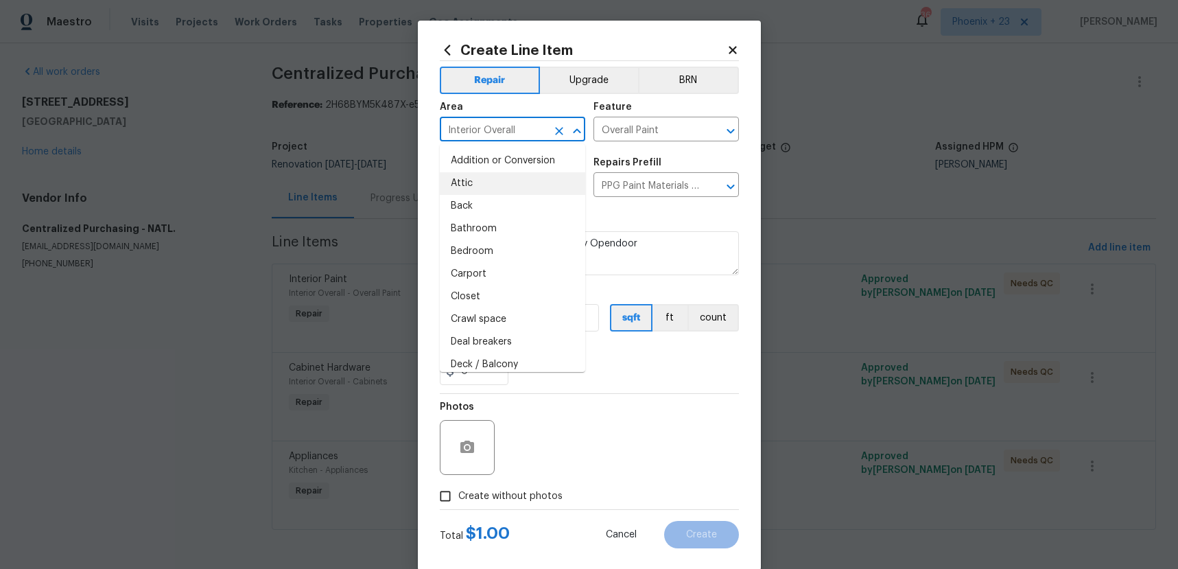
drag, startPoint x: 594, startPoint y: 427, endPoint x: 587, endPoint y: 422, distance: 8.3
click at [589, 425] on div "Photos" at bounding box center [589, 438] width 299 height 89
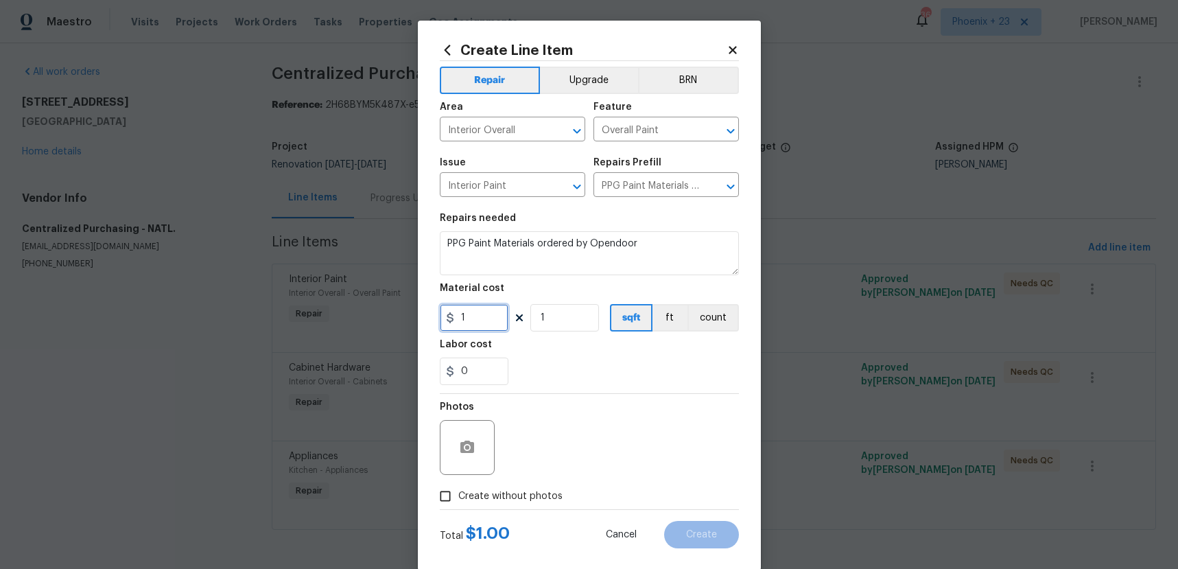
click at [489, 322] on input "1" at bounding box center [474, 317] width 69 height 27
type input "127"
click at [525, 490] on span "Create without photos" at bounding box center [510, 496] width 104 height 14
click at [458, 490] on input "Create without photos" at bounding box center [445, 496] width 26 height 26
checkbox input "true"
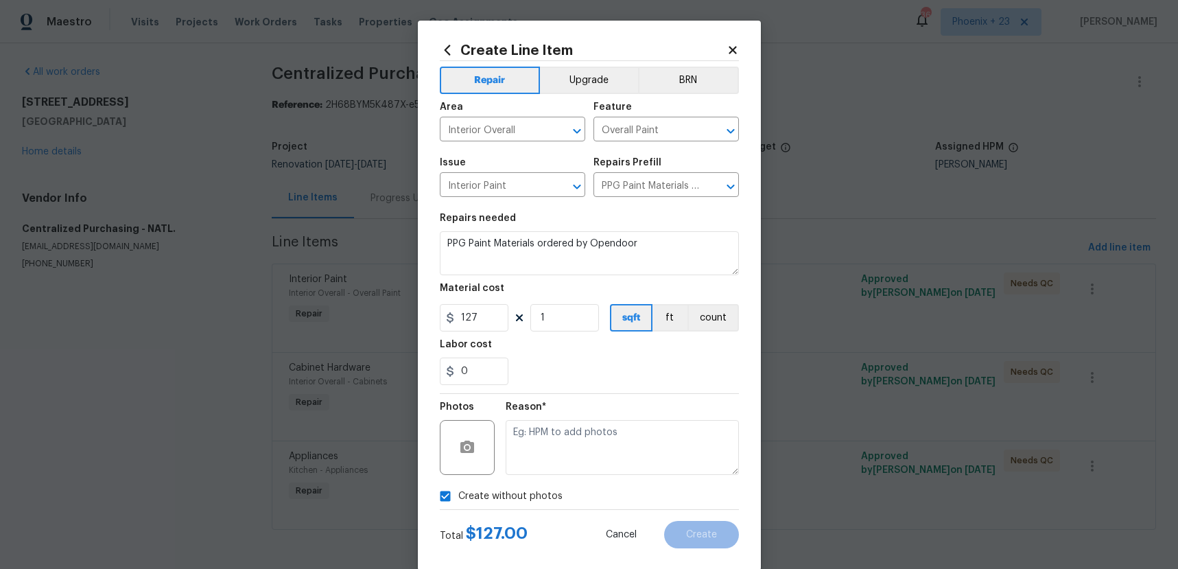
click at [543, 460] on textarea at bounding box center [622, 447] width 233 height 55
type textarea "NA"
click at [686, 532] on button "Create" at bounding box center [701, 534] width 75 height 27
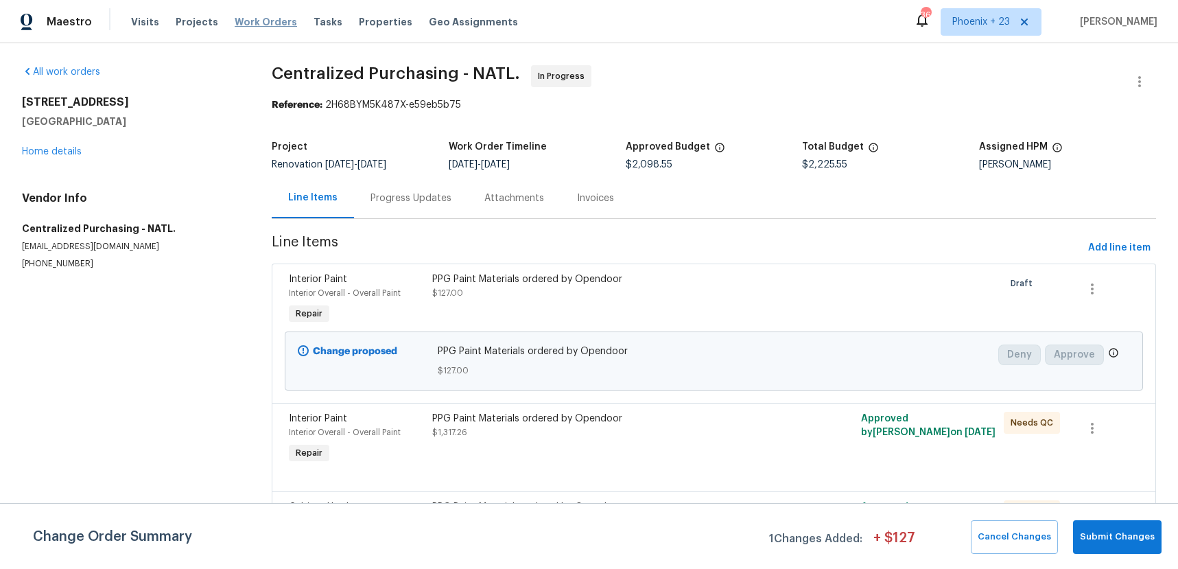
click at [285, 25] on div "Visits Projects Work Orders Tasks Properties Geo Assignments" at bounding box center [332, 21] width 403 height 27
drag, startPoint x: 267, startPoint y: 22, endPoint x: 311, endPoint y: 31, distance: 44.8
click at [267, 22] on span "Work Orders" at bounding box center [266, 22] width 62 height 14
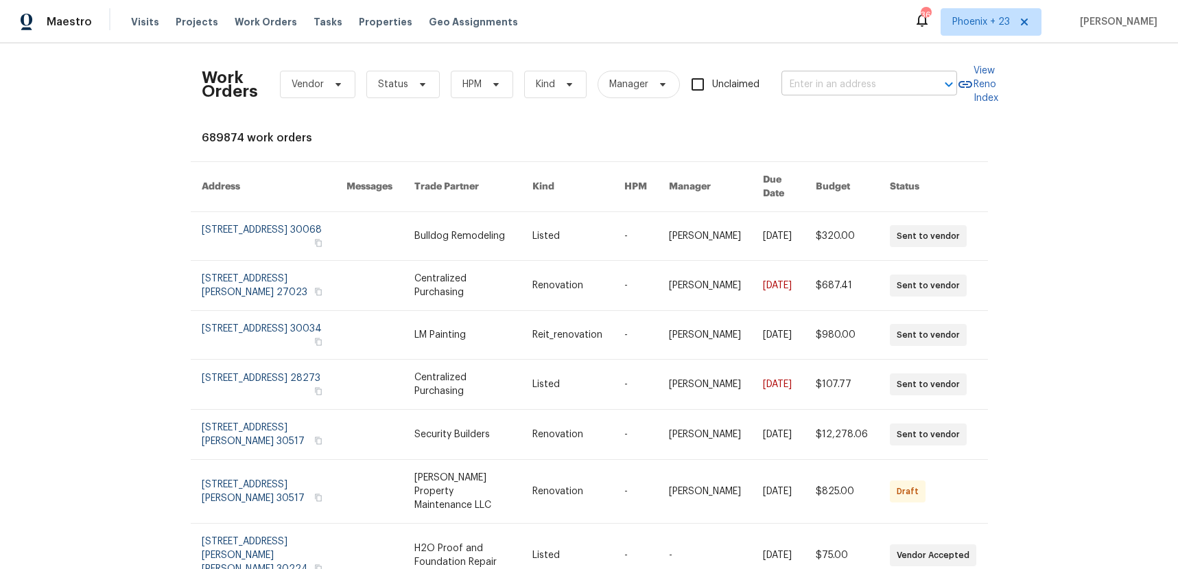
click at [858, 80] on input "text" at bounding box center [850, 84] width 137 height 21
paste input "[STREET_ADDRESS]"
type input "[STREET_ADDRESS]"
click at [843, 115] on li "[STREET_ADDRESS]" at bounding box center [870, 115] width 176 height 23
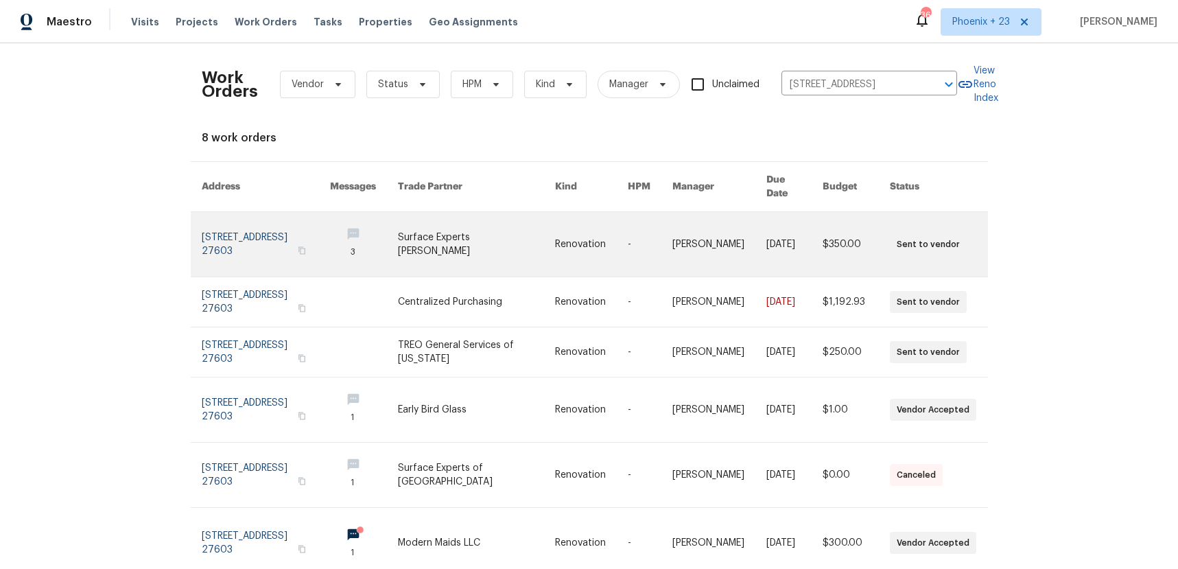
click at [462, 246] on link at bounding box center [476, 244] width 157 height 65
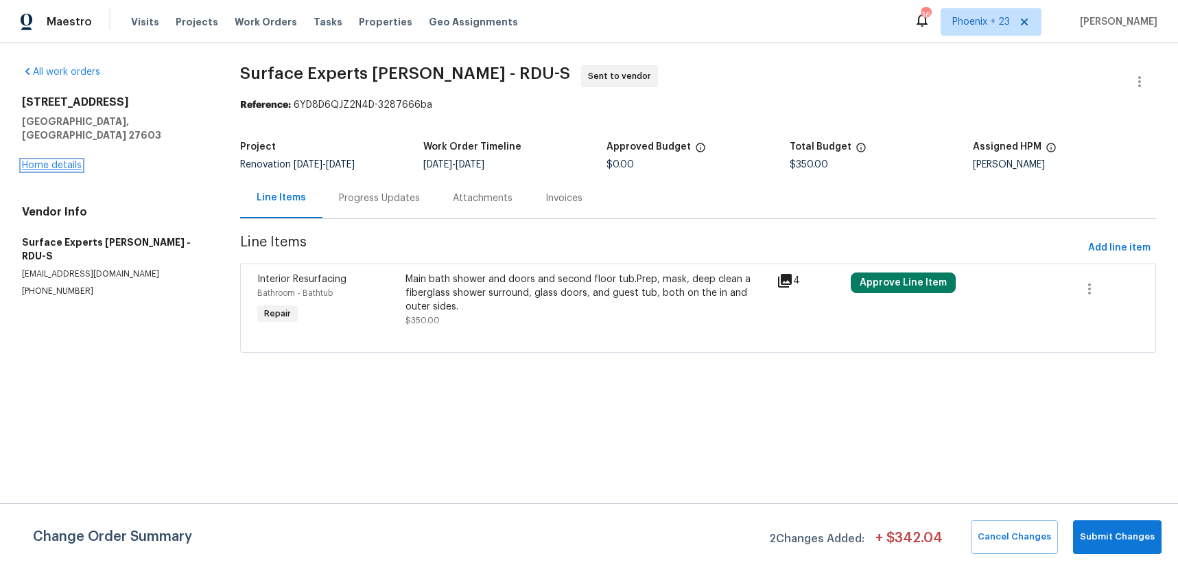
click at [62, 161] on link "Home details" at bounding box center [52, 166] width 60 height 10
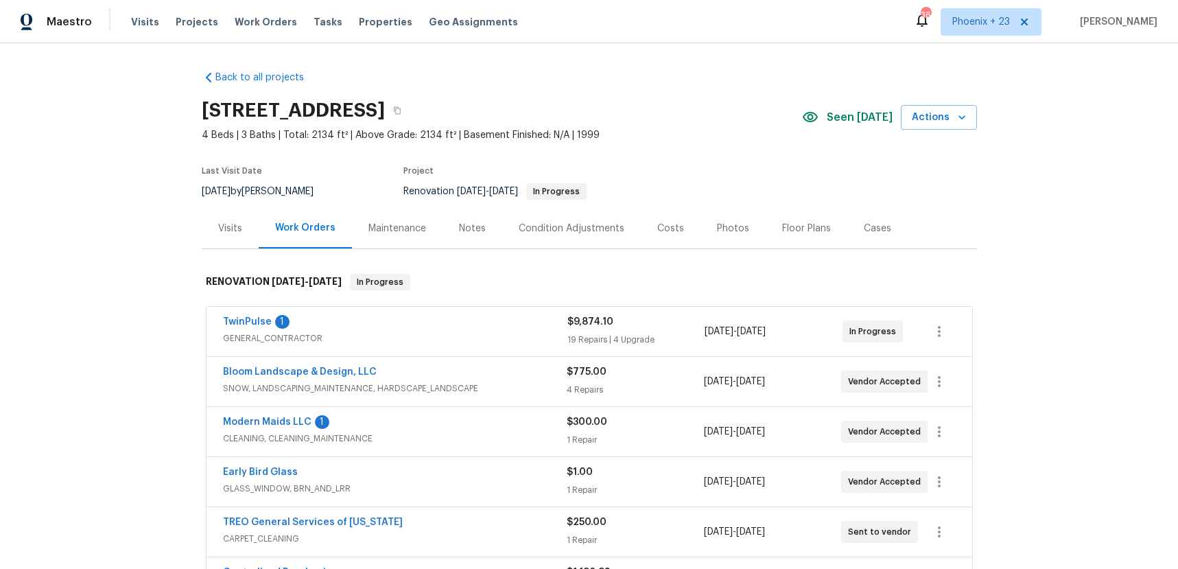
click at [243, 236] on div "Visits" at bounding box center [230, 228] width 57 height 40
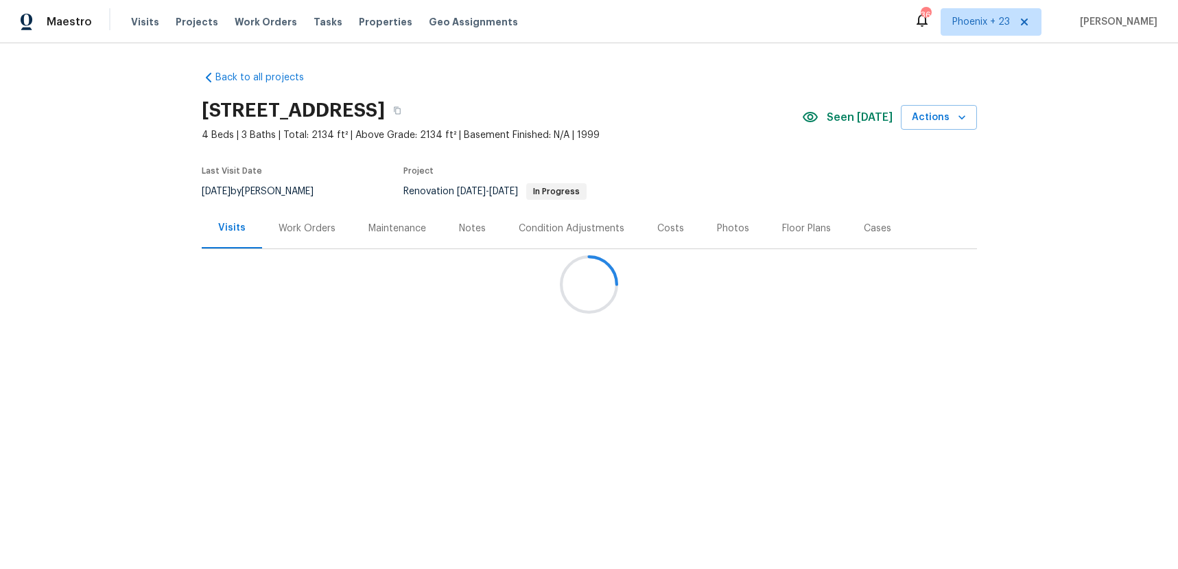
scroll to position [30, 0]
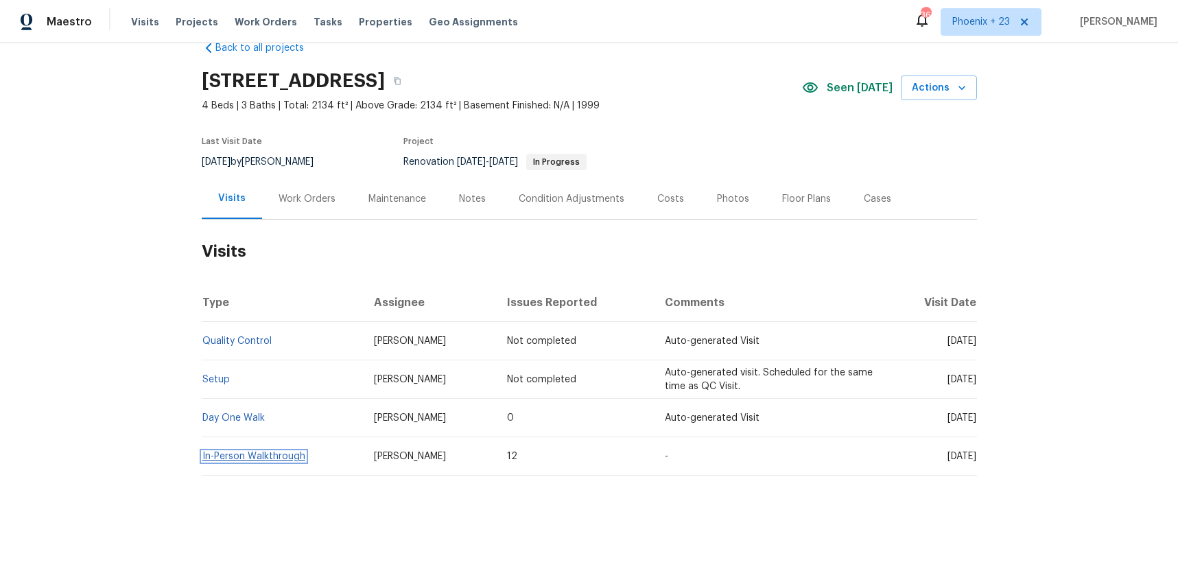
click at [282, 457] on link "In-Person Walkthrough" at bounding box center [253, 457] width 103 height 10
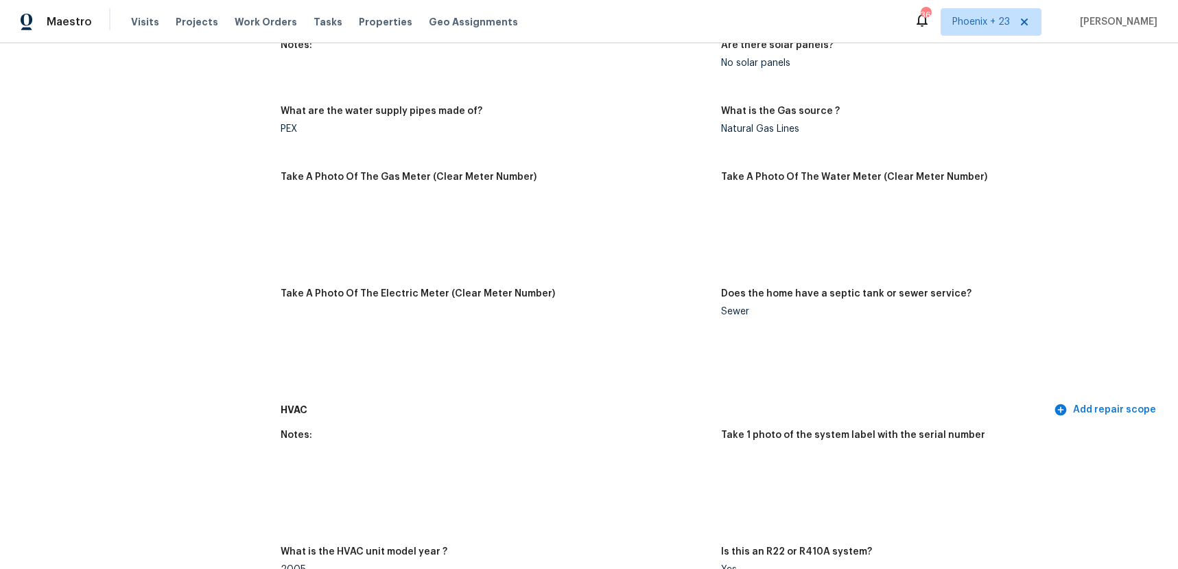
scroll to position [1588, 0]
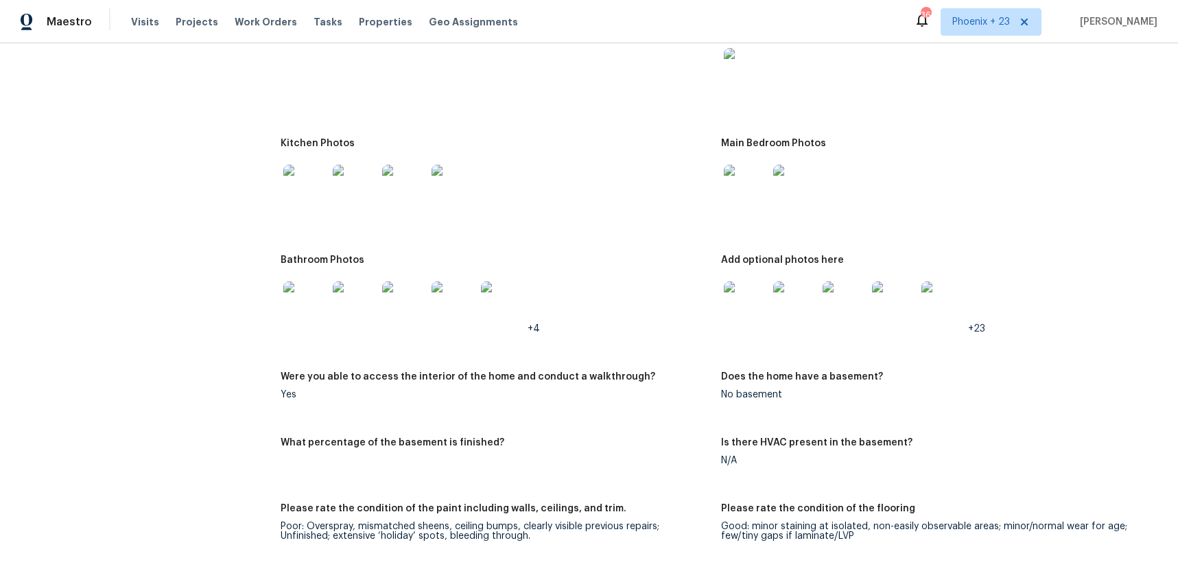
click at [322, 202] on img at bounding box center [305, 187] width 44 height 44
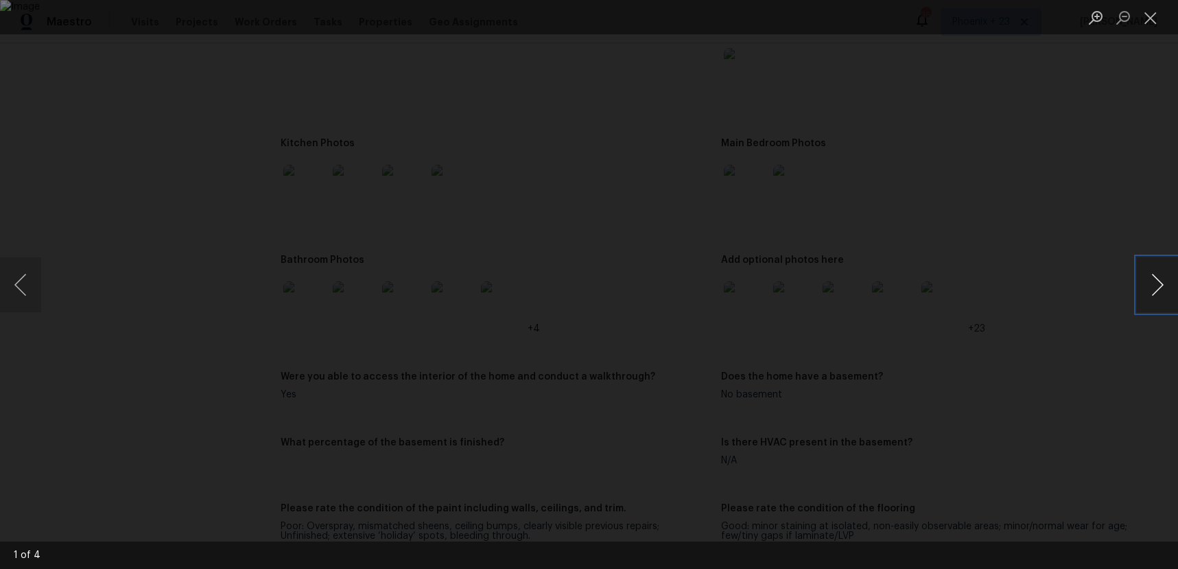
click at [1172, 283] on button "Next image" at bounding box center [1157, 284] width 41 height 55
click at [34, 276] on button "Previous image" at bounding box center [20, 284] width 41 height 55
click at [1167, 292] on button "Next image" at bounding box center [1157, 284] width 41 height 55
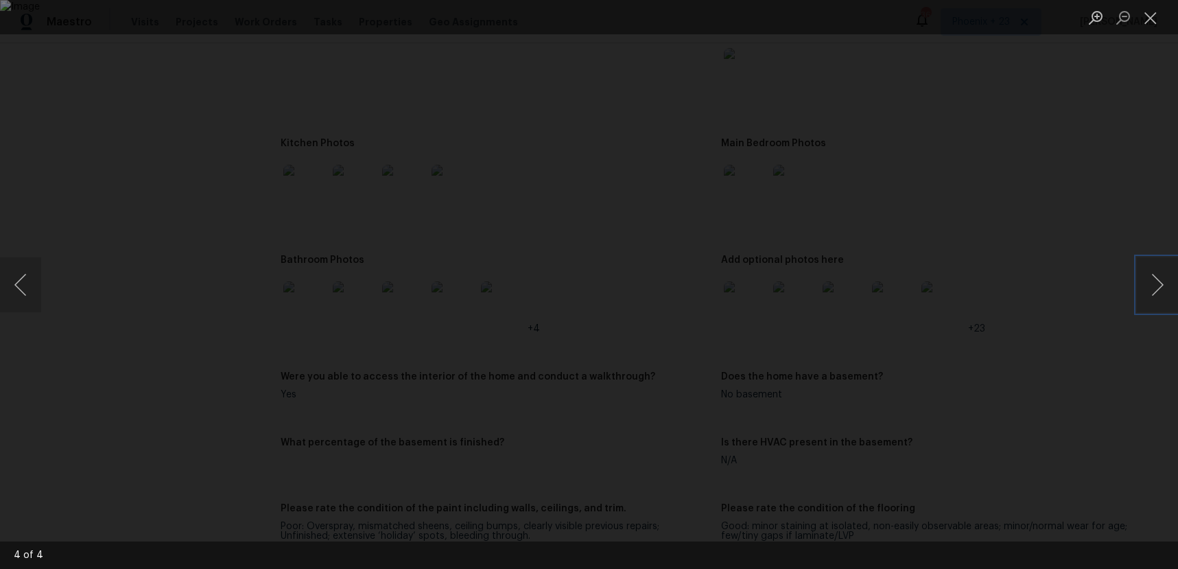
click at [254, 169] on img "Lightbox" at bounding box center [589, 284] width 1178 height 569
click at [1155, 19] on button "Close lightbox" at bounding box center [1150, 17] width 27 height 24
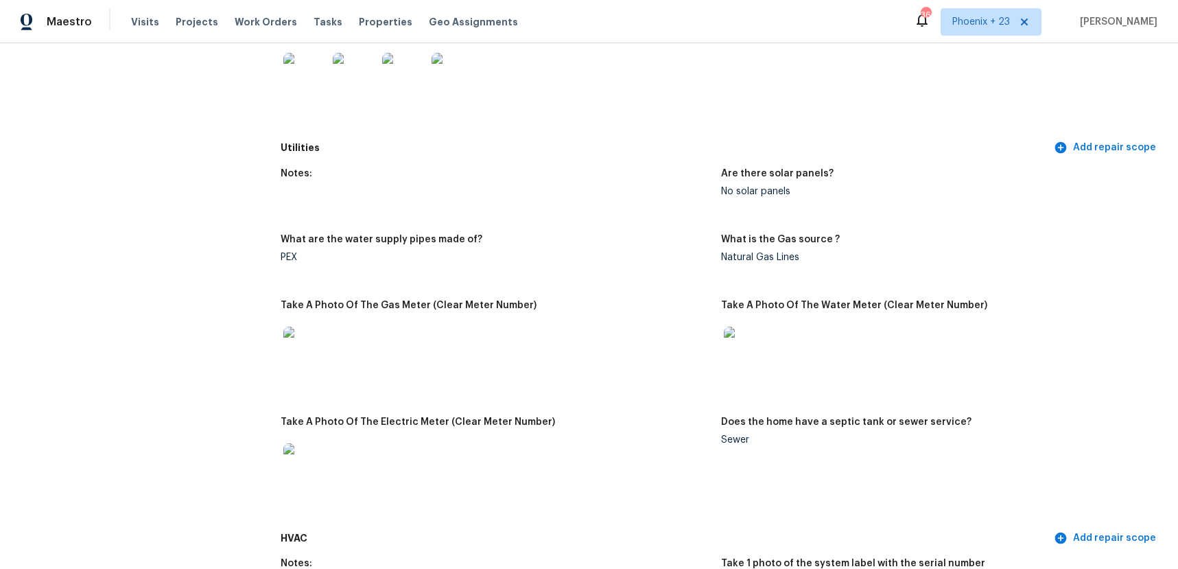
scroll to position [0, 0]
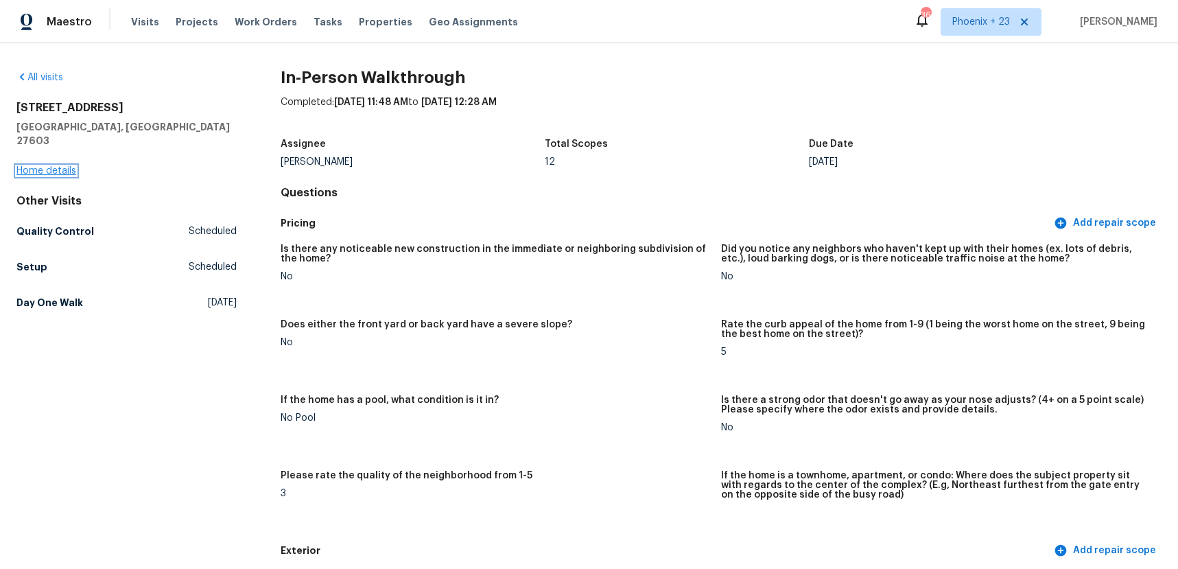
click at [45, 166] on link "Home details" at bounding box center [46, 171] width 60 height 10
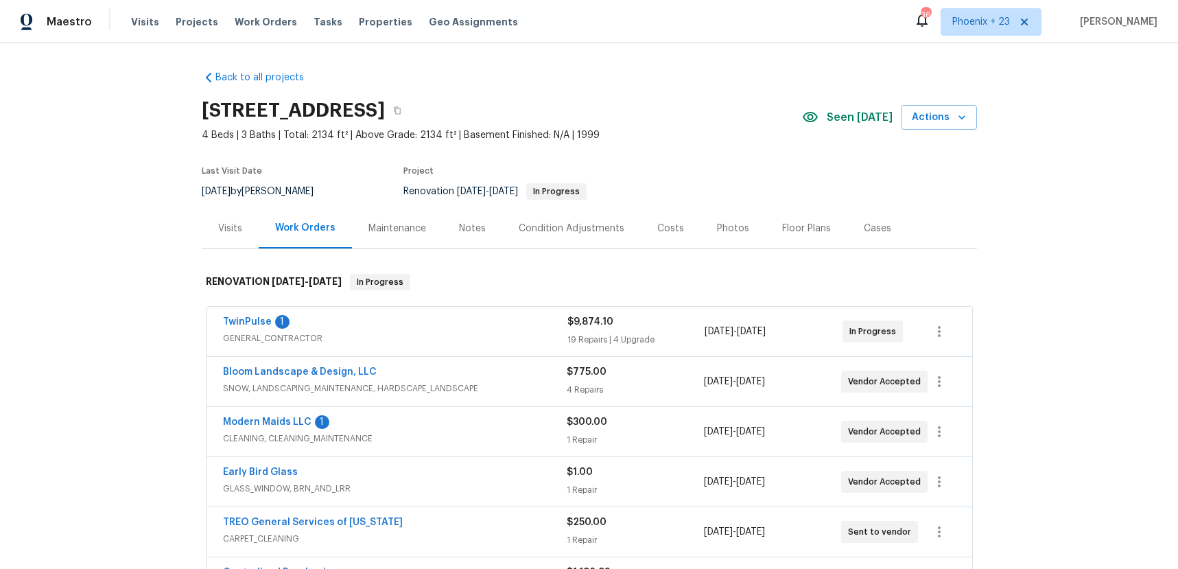
click at [231, 226] on div "Visits" at bounding box center [230, 229] width 24 height 14
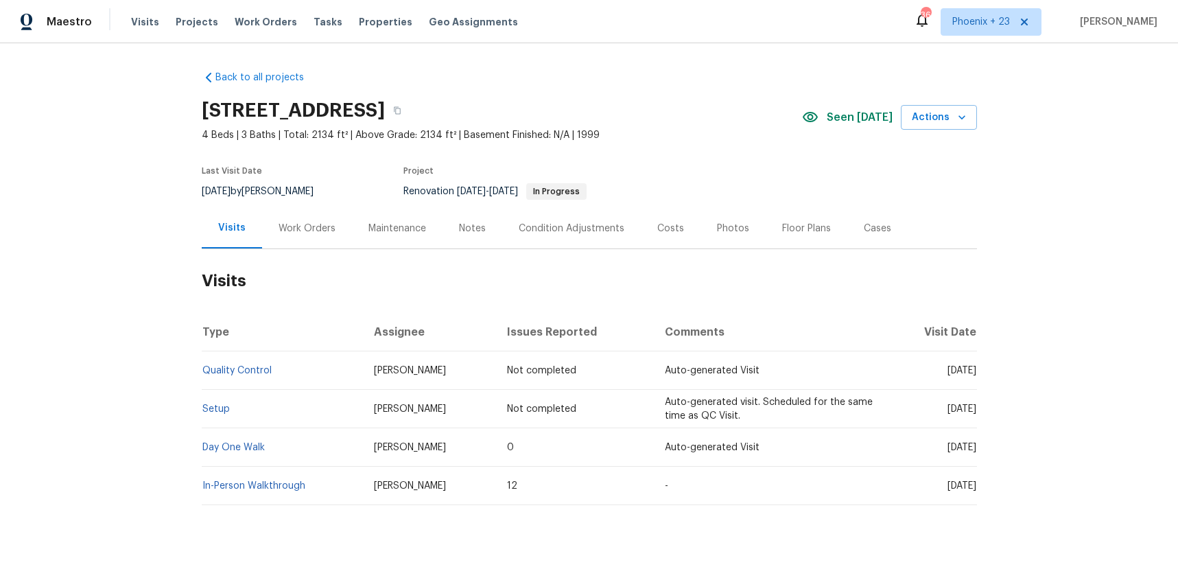
click at [306, 232] on div "Work Orders" at bounding box center [307, 229] width 57 height 14
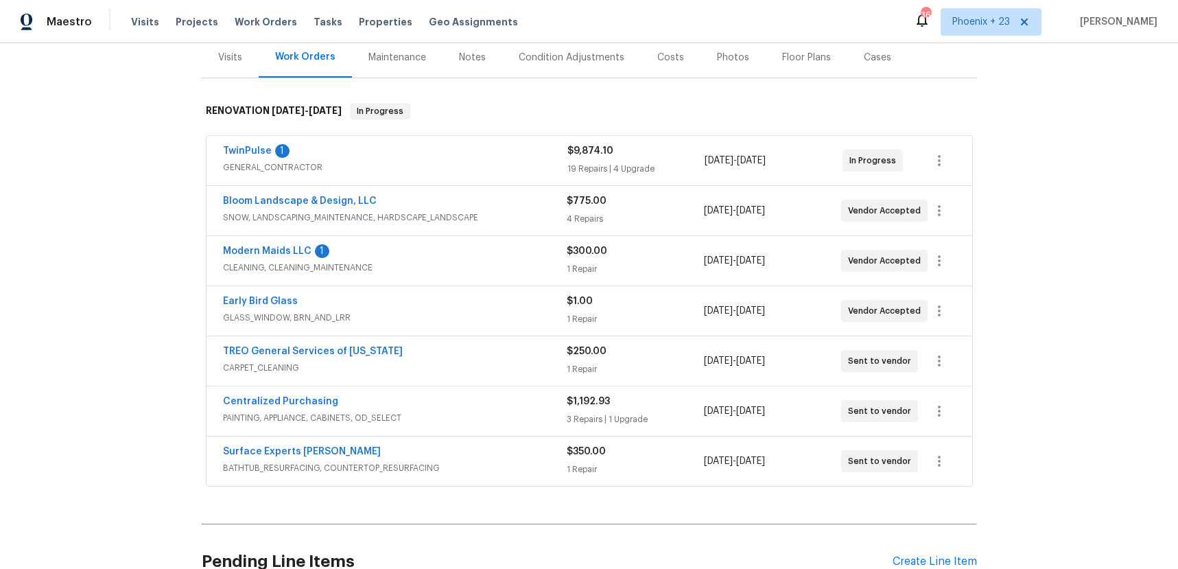
scroll to position [211, 0]
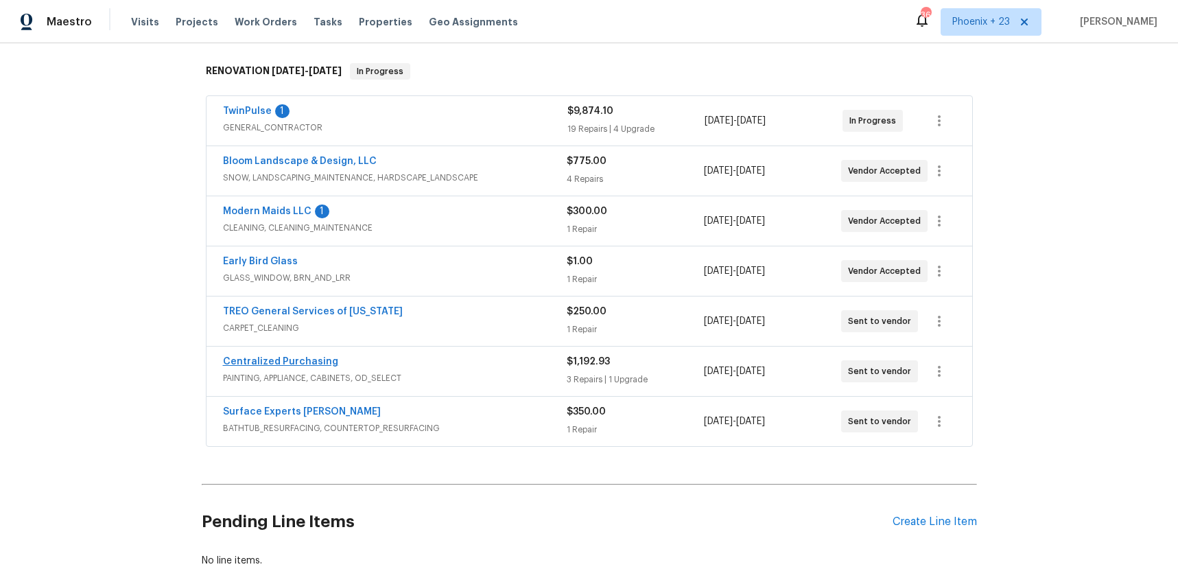
click at [305, 368] on span "Centralized Purchasing" at bounding box center [280, 362] width 115 height 14
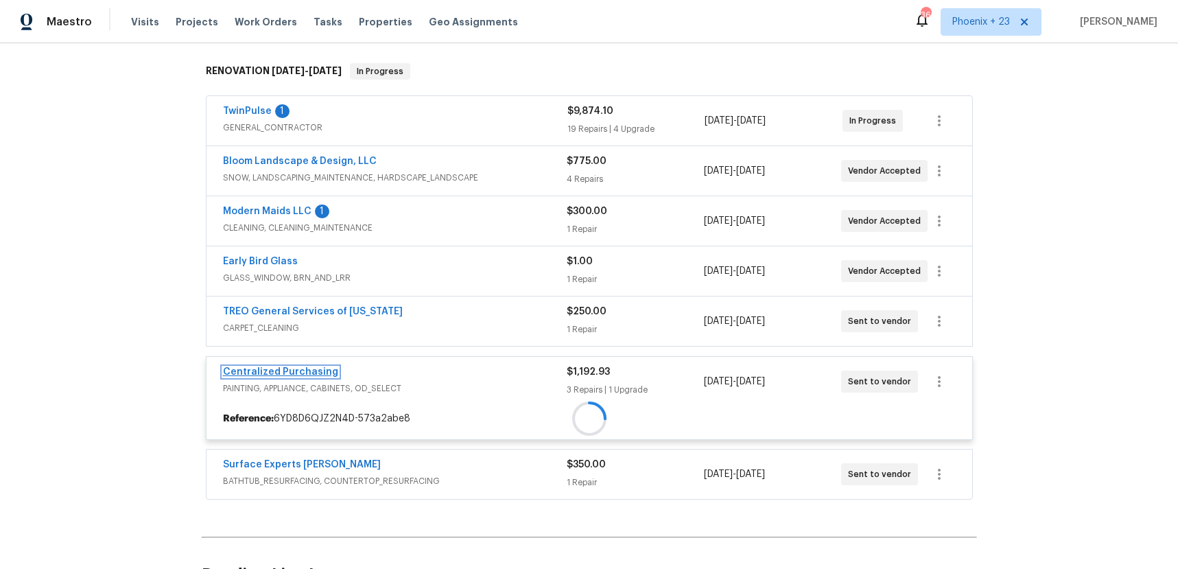
click at [305, 367] on link "Centralized Purchasing" at bounding box center [280, 372] width 115 height 10
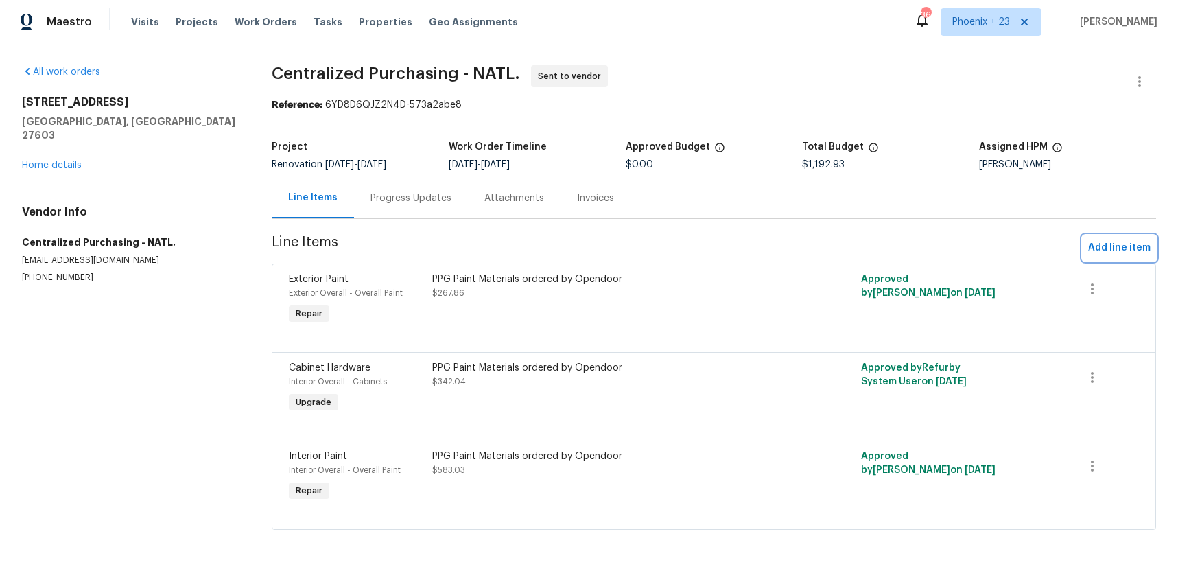
click at [1139, 242] on span "Add line item" at bounding box center [1119, 247] width 62 height 17
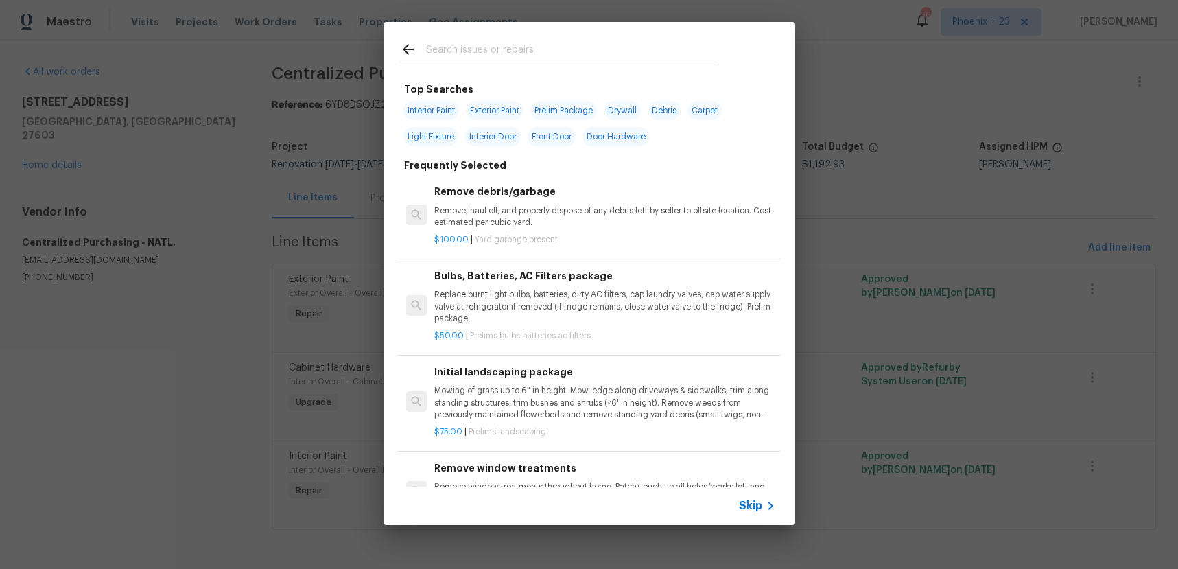
click at [588, 45] on input "text" at bounding box center [571, 51] width 291 height 21
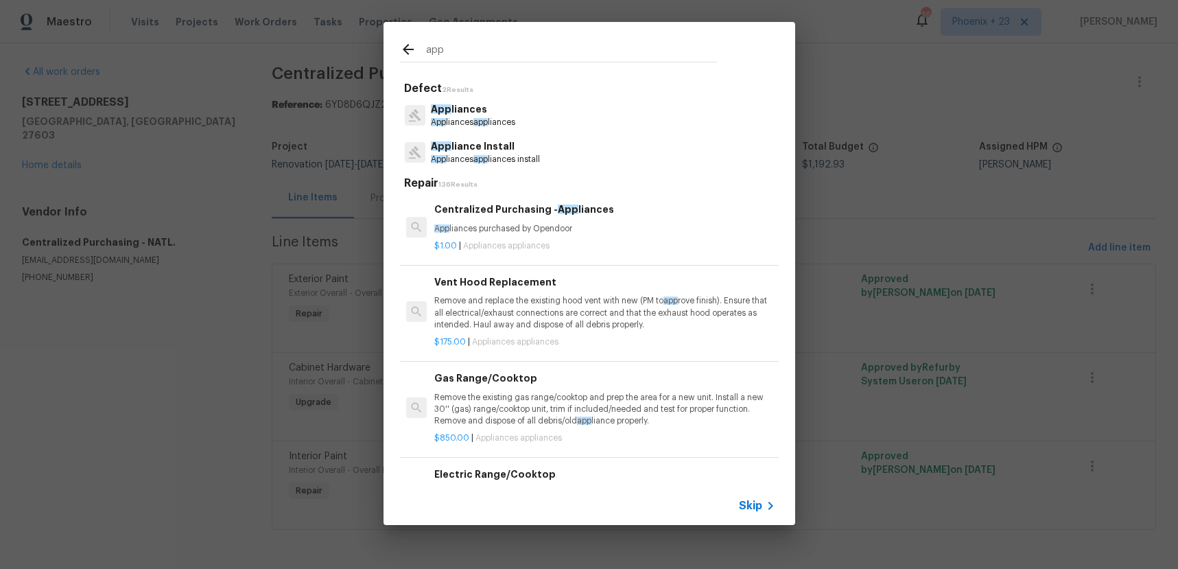
type input "app"
click at [686, 216] on h6 "Centralized Purchasing - App liances" at bounding box center [604, 209] width 340 height 15
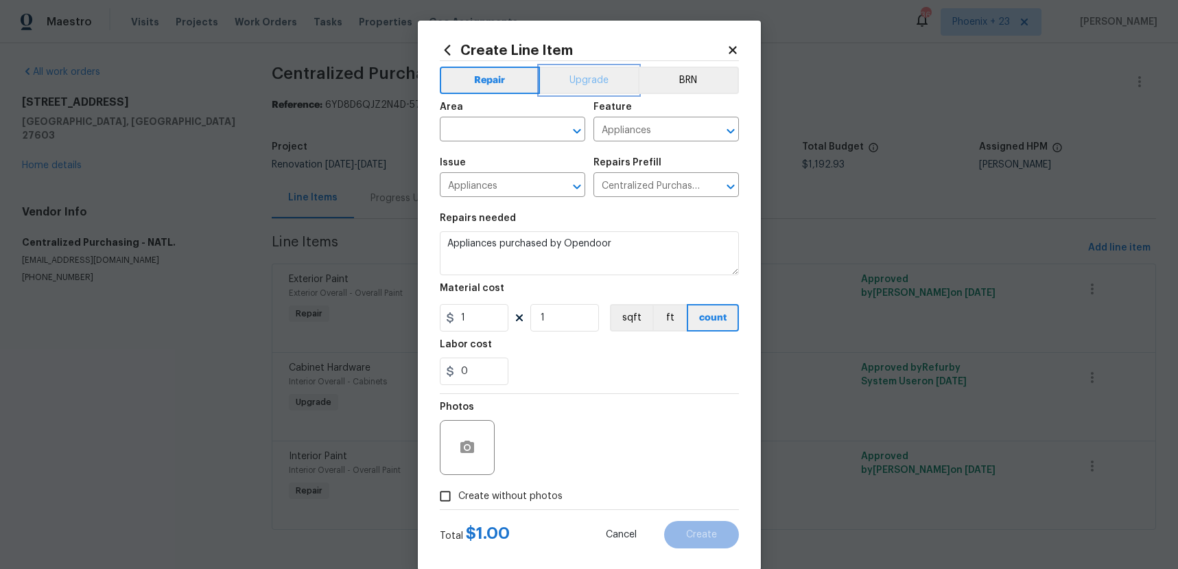
drag, startPoint x: 565, startPoint y: 85, endPoint x: 547, endPoint y: 109, distance: 29.9
click at [565, 85] on button "Upgrade" at bounding box center [589, 80] width 98 height 27
click at [520, 139] on input "text" at bounding box center [493, 130] width 107 height 21
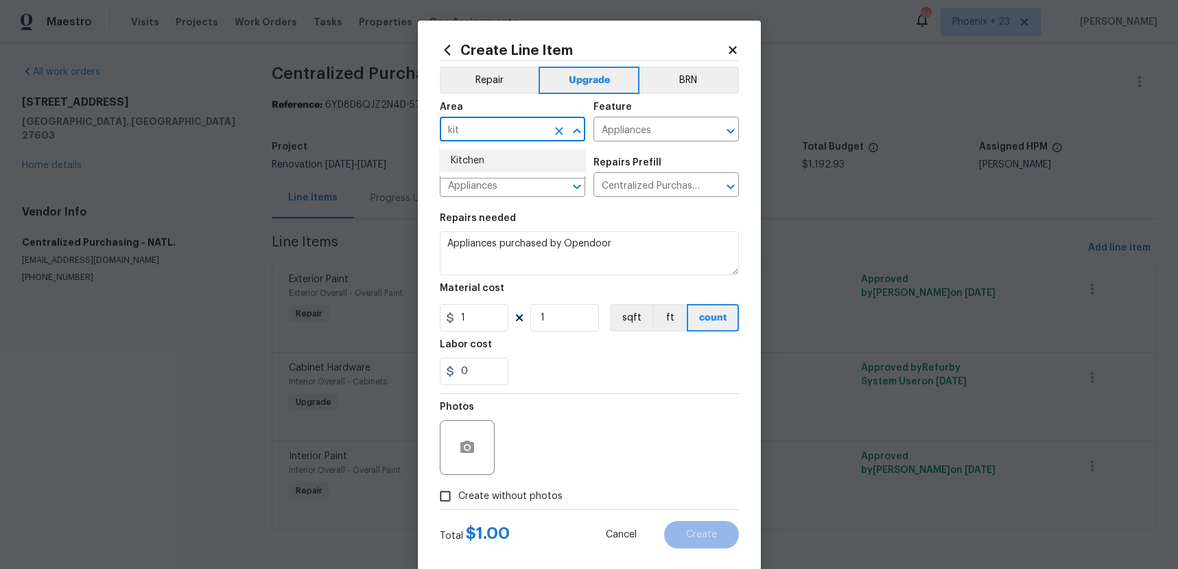
click at [524, 163] on li "Kitchen" at bounding box center [512, 161] width 145 height 23
type input "Kitchen"
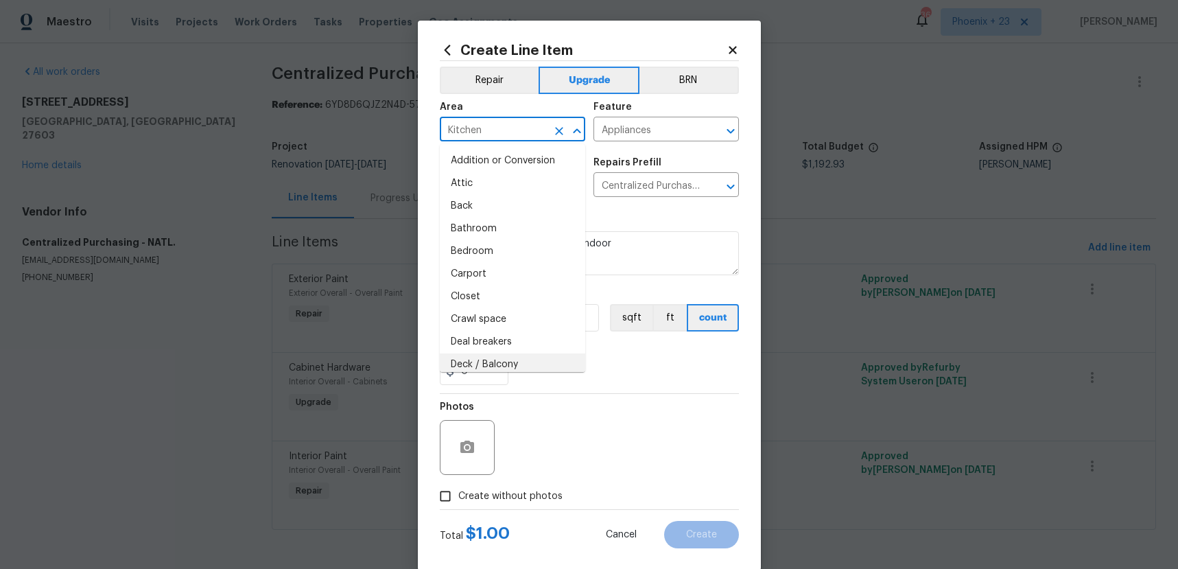
drag, startPoint x: 567, startPoint y: 414, endPoint x: 537, endPoint y: 394, distance: 36.7
click at [550, 403] on div "Photos" at bounding box center [589, 438] width 299 height 89
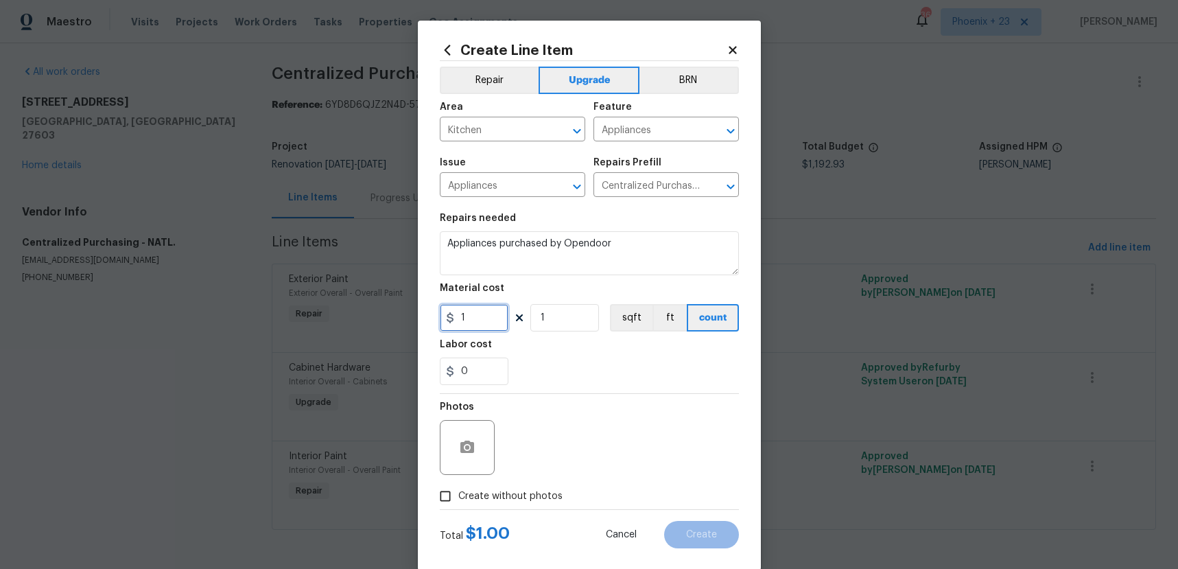
drag, startPoint x: 477, startPoint y: 307, endPoint x: 439, endPoint y: 306, distance: 37.8
click at [440, 306] on input "1" at bounding box center [474, 317] width 69 height 27
type input "646.53"
click at [524, 489] on span "Create without photos" at bounding box center [510, 496] width 104 height 14
click at [458, 489] on input "Create without photos" at bounding box center [445, 496] width 26 height 26
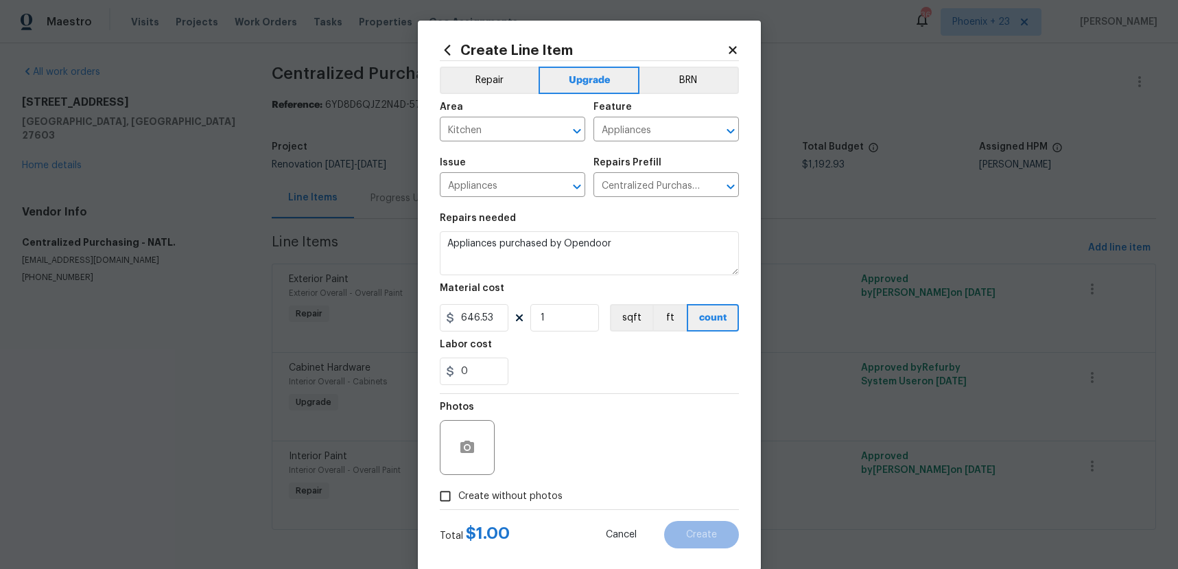
checkbox input "true"
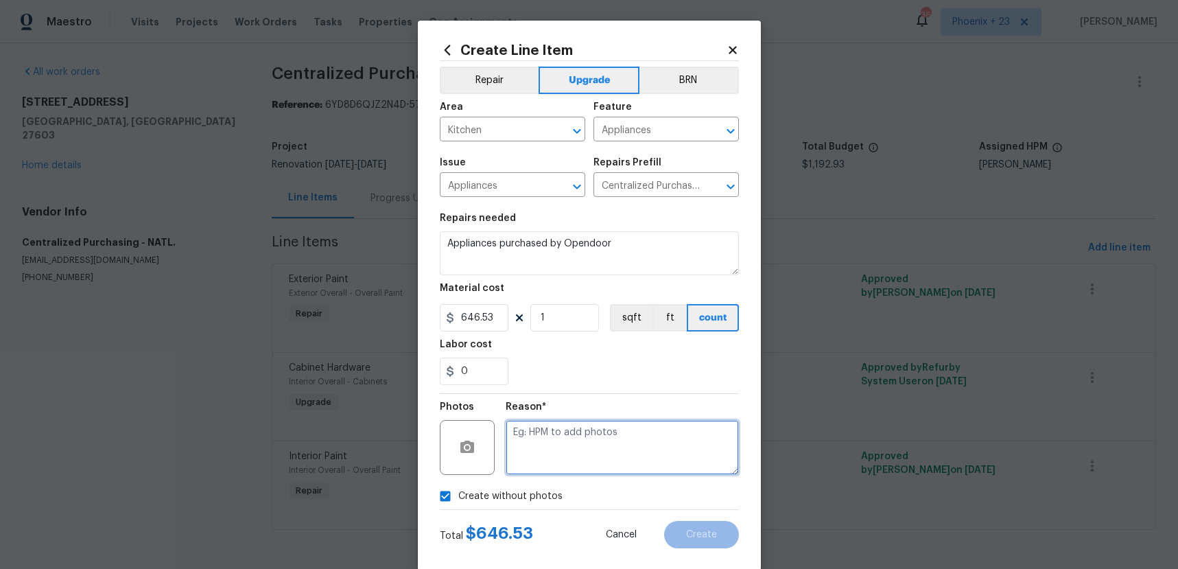
drag, startPoint x: 526, startPoint y: 485, endPoint x: 550, endPoint y: 443, distance: 48.3
click at [550, 443] on textarea at bounding box center [622, 447] width 233 height 55
type textarea "NA"
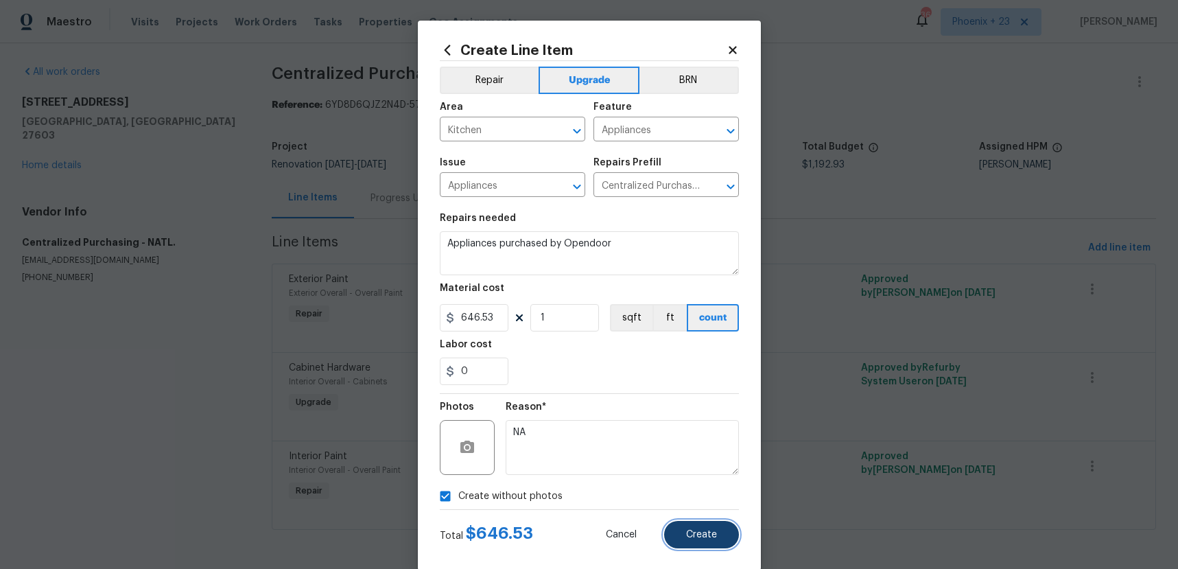
click at [723, 537] on button "Create" at bounding box center [701, 534] width 75 height 27
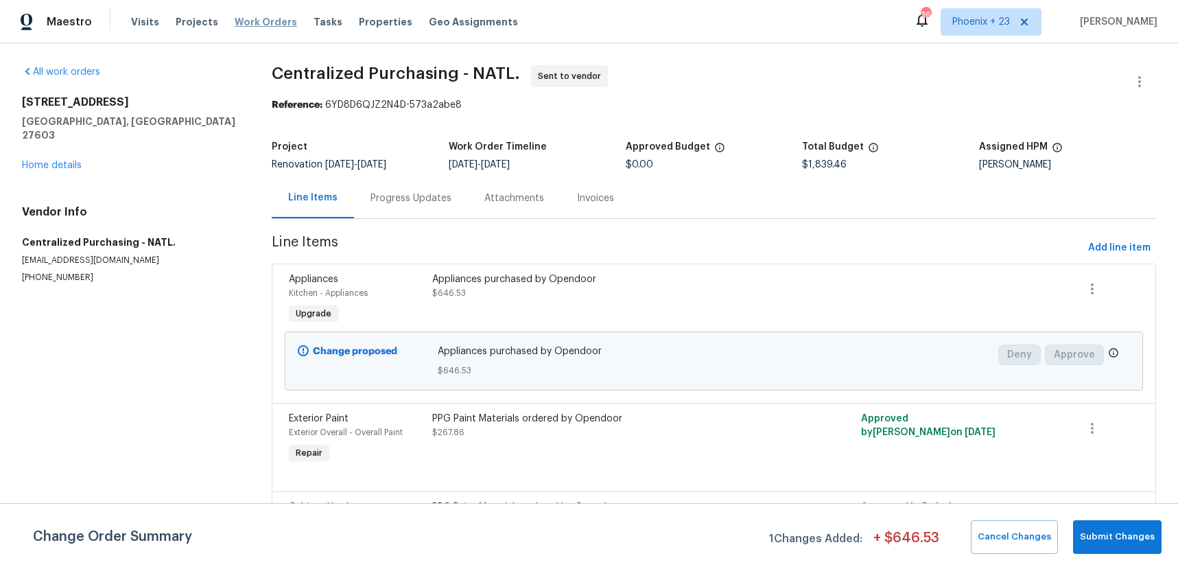
click at [250, 16] on span "Work Orders" at bounding box center [266, 22] width 62 height 14
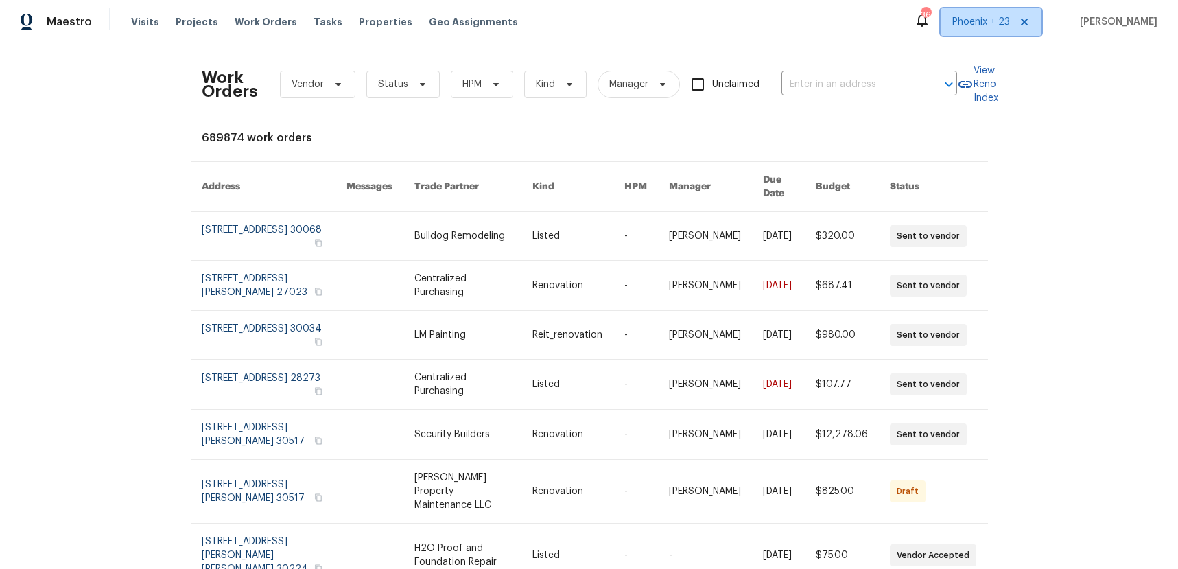
click at [975, 25] on span "Phoenix + 23" at bounding box center [981, 22] width 58 height 14
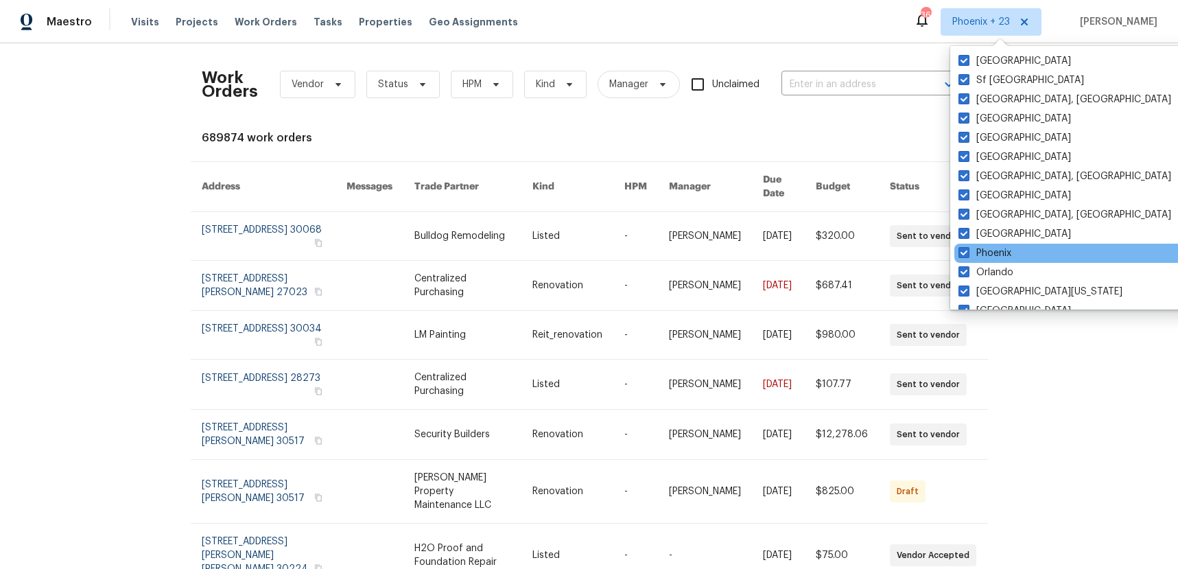
scroll to position [919, 0]
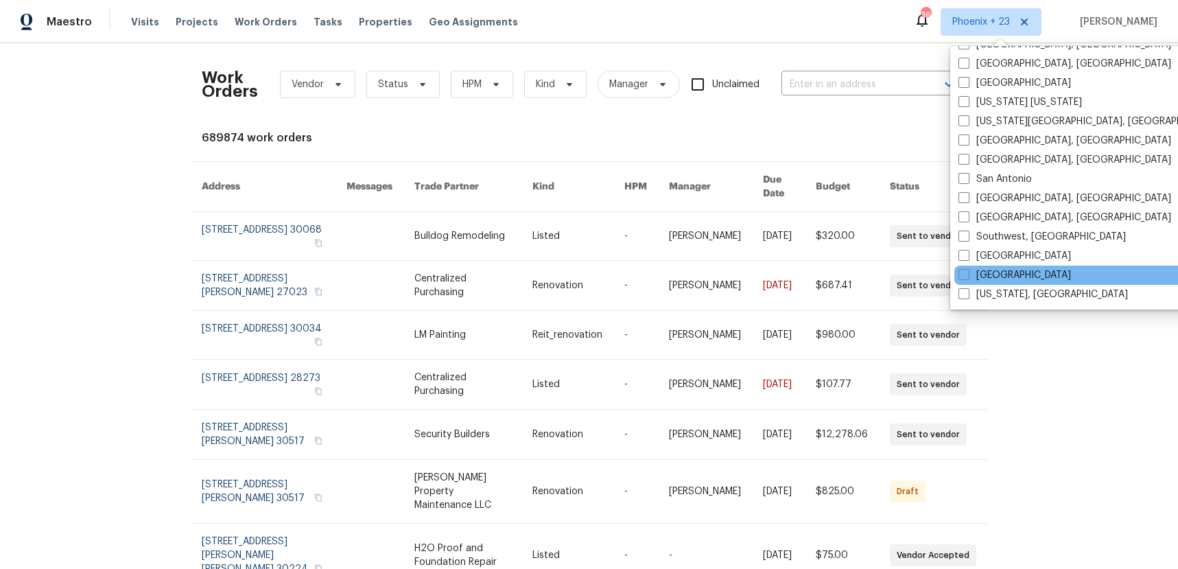
click at [987, 266] on div "[GEOGRAPHIC_DATA]" at bounding box center [1092, 275] width 277 height 19
click at [972, 267] on div "[GEOGRAPHIC_DATA]" at bounding box center [1092, 275] width 277 height 19
click at [977, 279] on label "[GEOGRAPHIC_DATA]" at bounding box center [1015, 275] width 113 height 14
click at [968, 277] on input "[GEOGRAPHIC_DATA]" at bounding box center [963, 272] width 9 height 9
checkbox input "true"
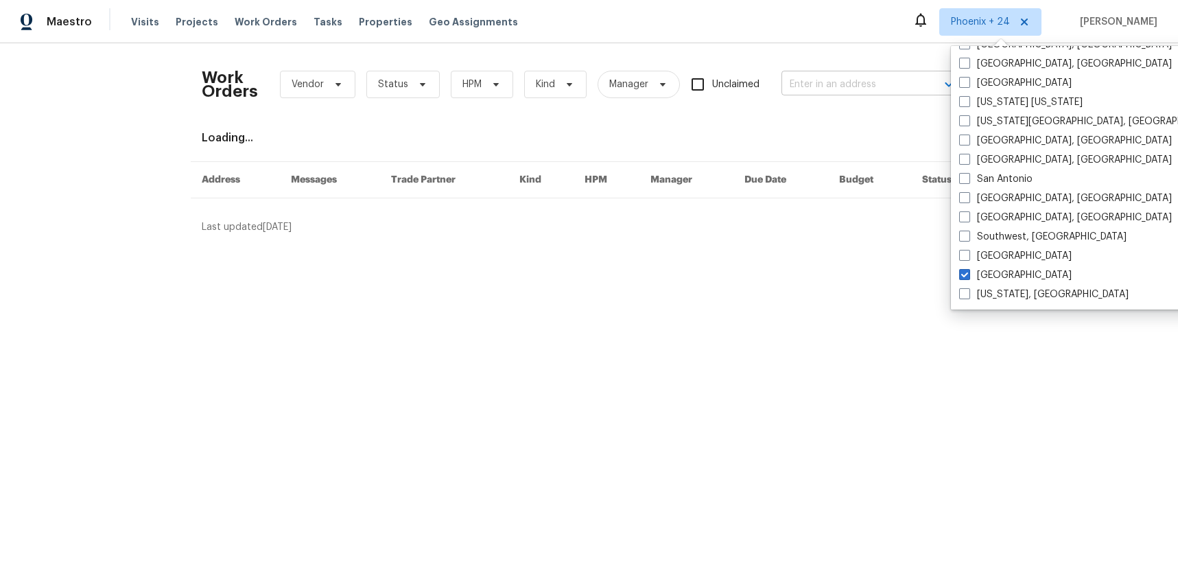
click at [839, 88] on input "text" at bounding box center [850, 84] width 137 height 21
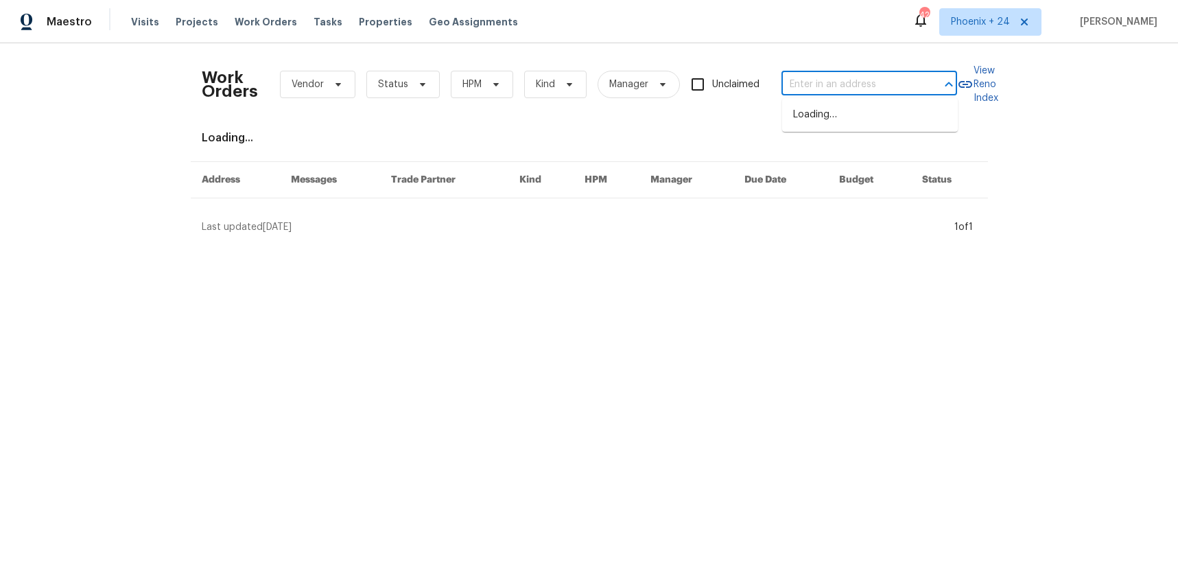
paste input "[STREET_ADDRESS]"
type input "[STREET_ADDRESS]"
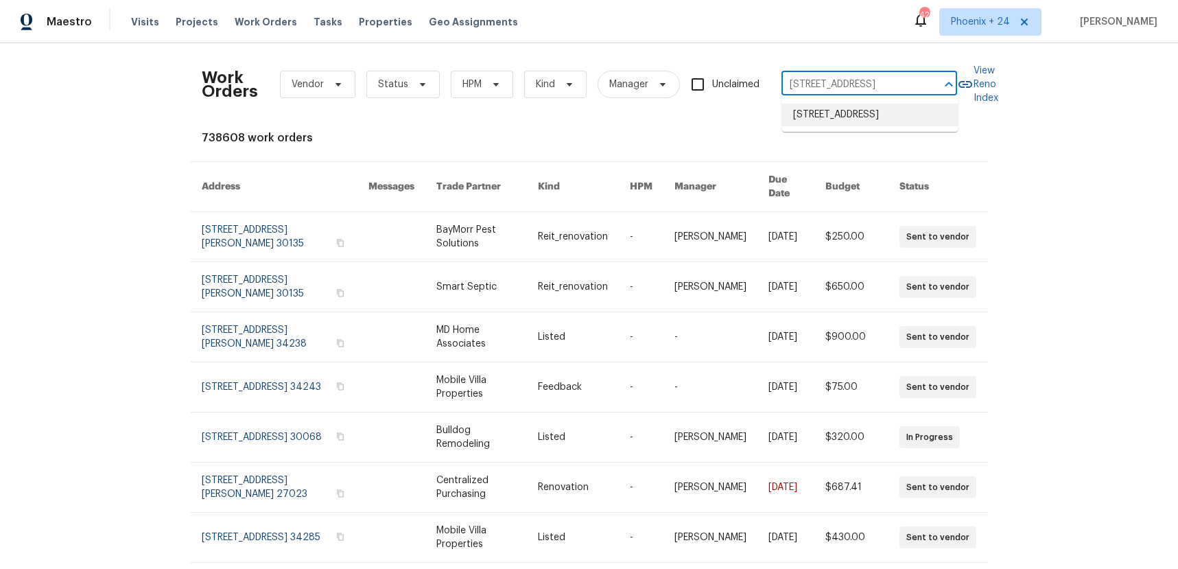
click at [846, 115] on li "[STREET_ADDRESS]" at bounding box center [870, 115] width 176 height 23
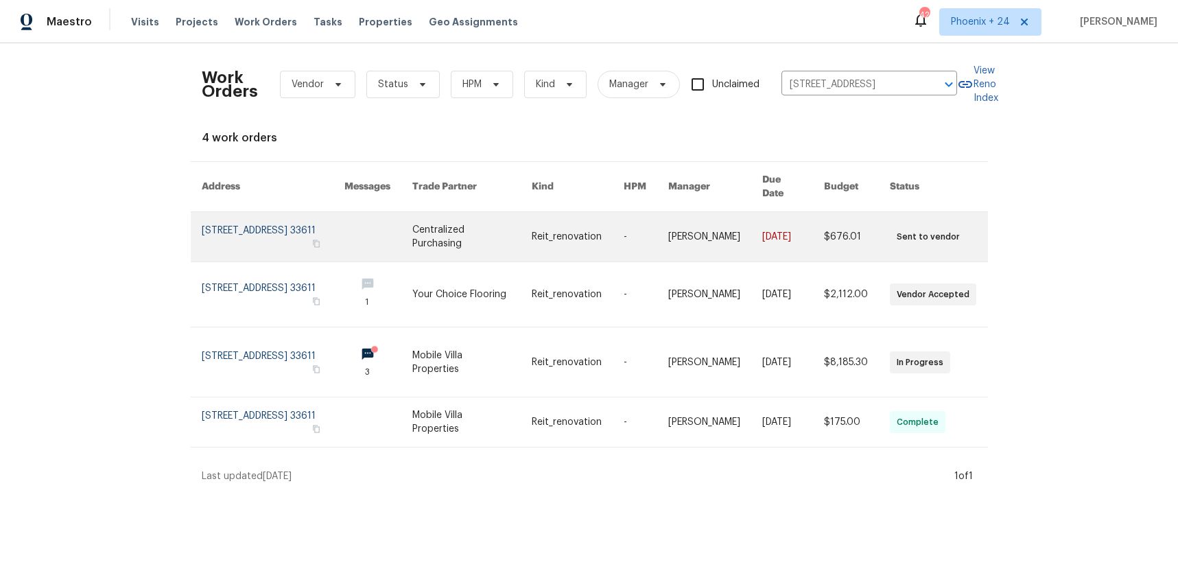
click at [495, 226] on link at bounding box center [471, 236] width 119 height 49
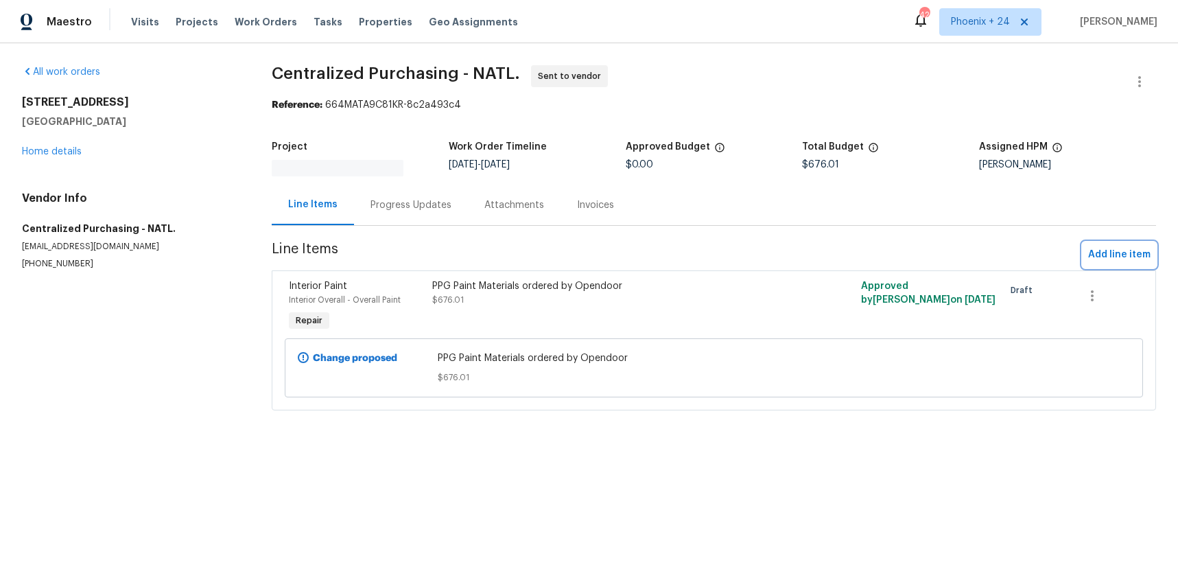
click at [1085, 253] on button "Add line item" at bounding box center [1119, 254] width 73 height 25
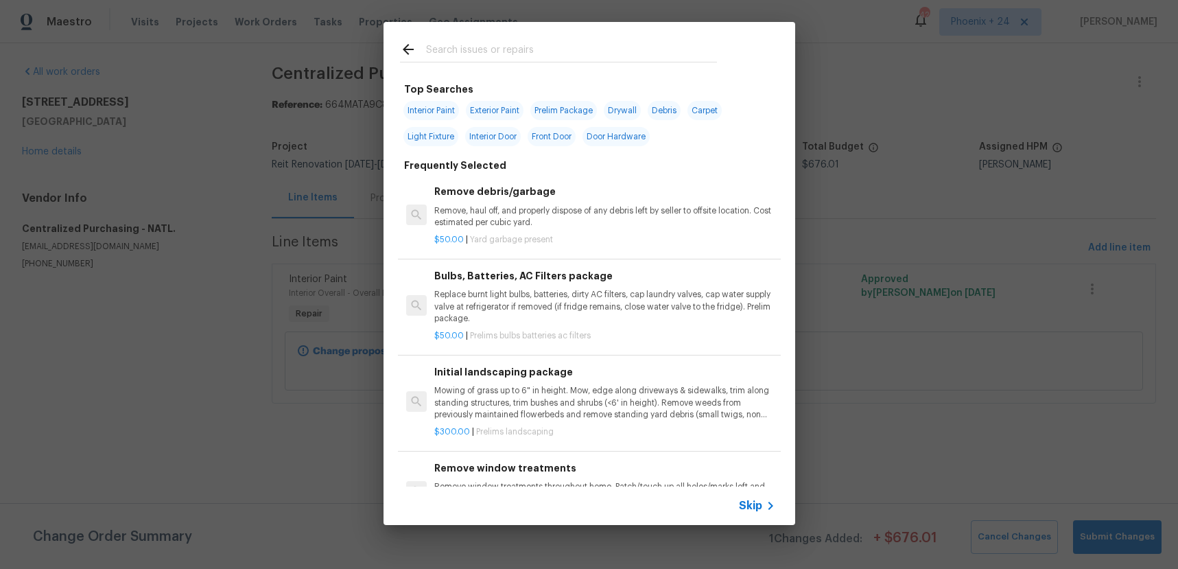
click at [490, 60] on input "text" at bounding box center [571, 51] width 291 height 21
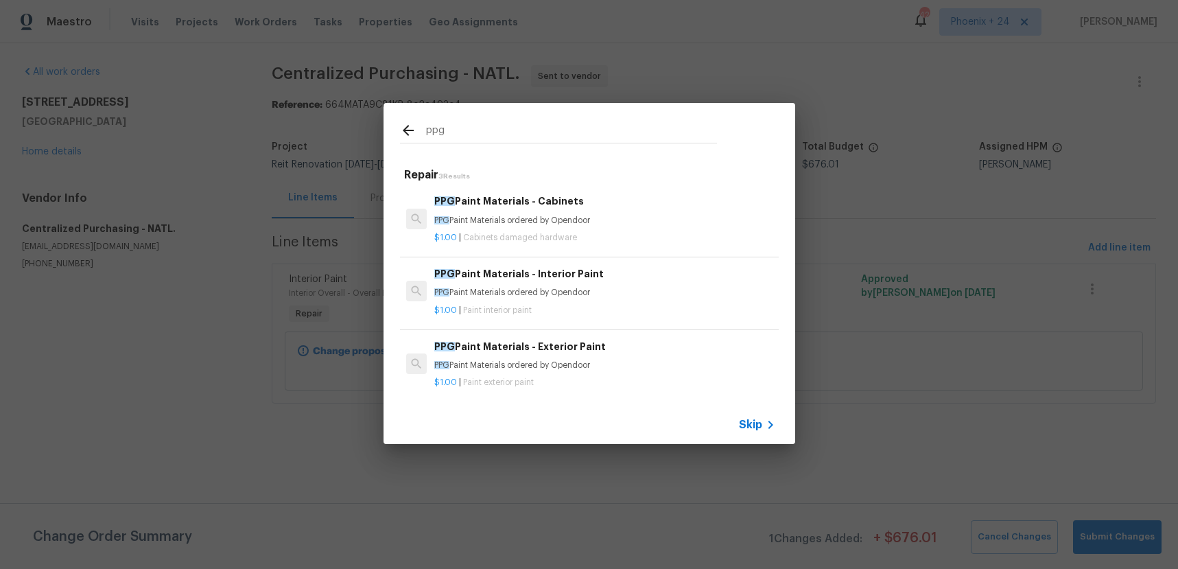
type input "ppg"
click at [653, 269] on h6 "PPG Paint Materials - Interior Paint" at bounding box center [604, 273] width 340 height 15
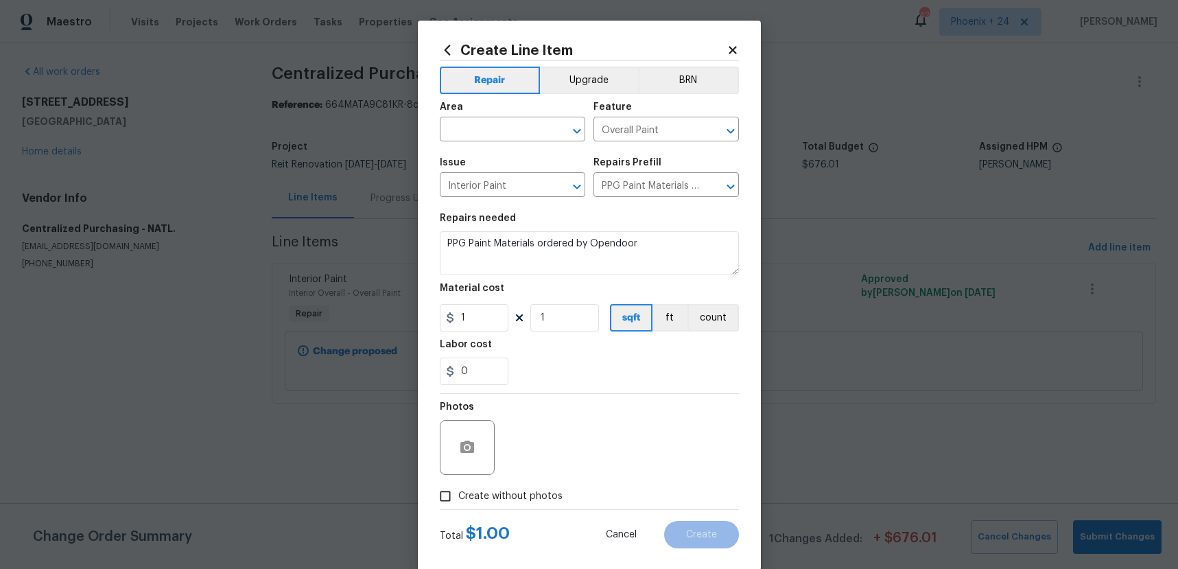
drag, startPoint x: 506, startPoint y: 148, endPoint x: 502, endPoint y: 141, distance: 8.4
click at [505, 147] on span "Area ​" at bounding box center [512, 122] width 145 height 56
click at [502, 141] on span "Area ​" at bounding box center [512, 122] width 145 height 56
click at [501, 137] on input "text" at bounding box center [493, 130] width 107 height 21
click at [500, 183] on li "Interior Overall" at bounding box center [512, 183] width 145 height 23
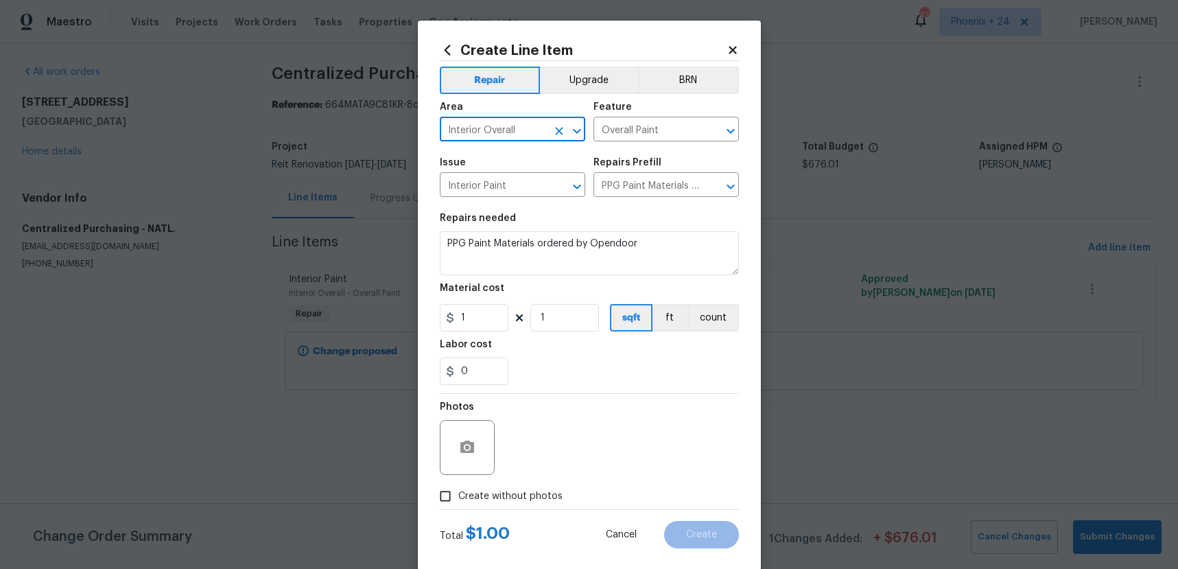
type input "Interior Overall"
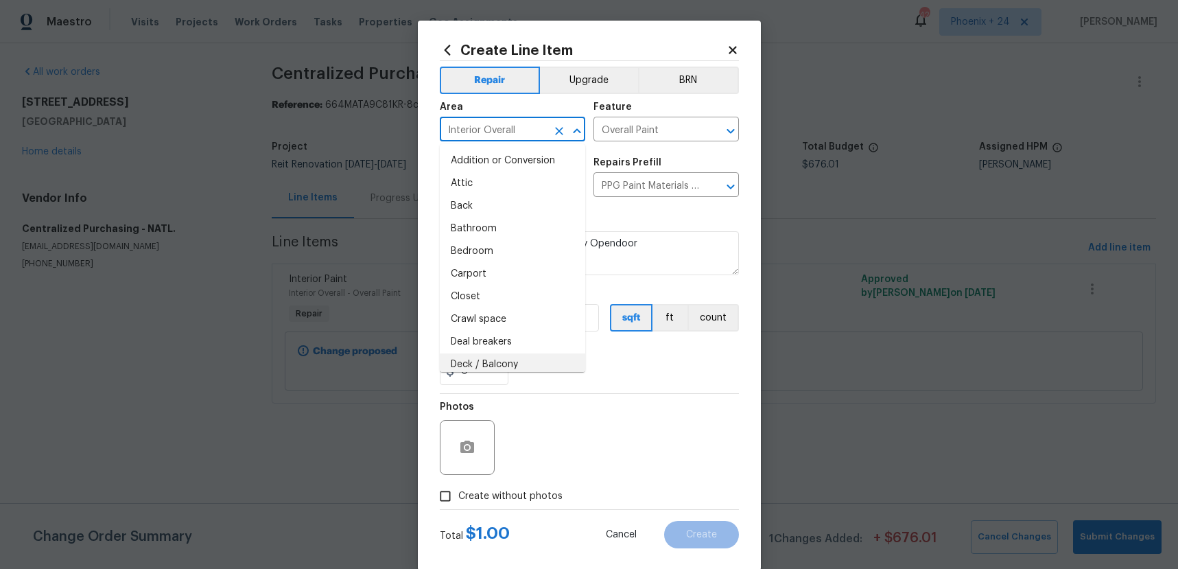
click at [584, 379] on div "0" at bounding box center [589, 371] width 299 height 27
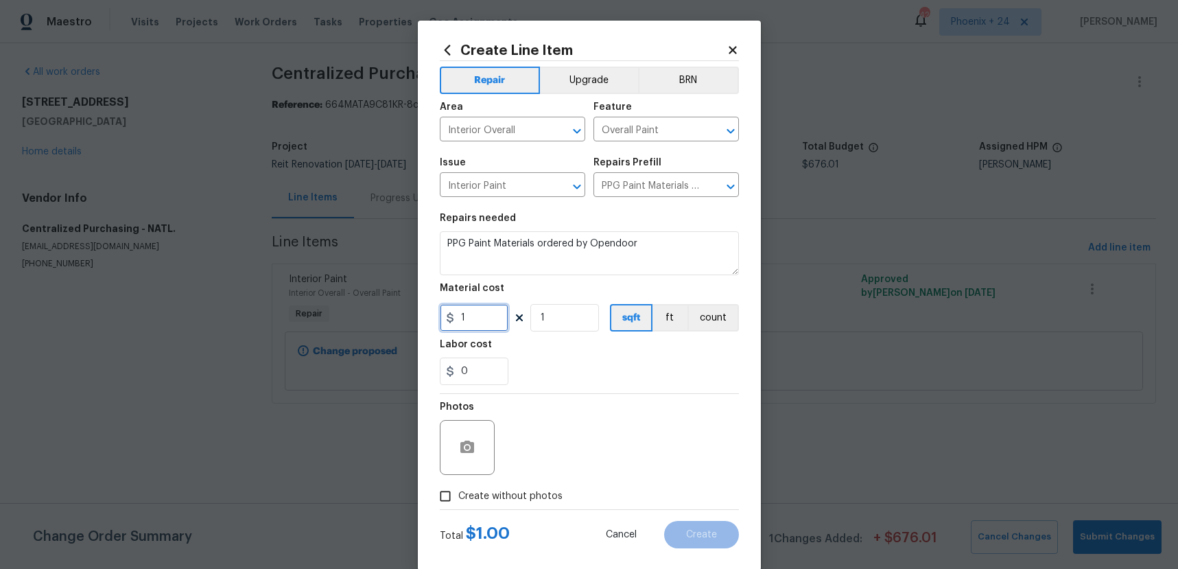
drag, startPoint x: 492, startPoint y: 310, endPoint x: 444, endPoint y: 310, distance: 48.0
click at [444, 310] on input "1" at bounding box center [474, 317] width 69 height 27
type input "62.2"
click at [527, 493] on span "Create without photos" at bounding box center [510, 496] width 104 height 14
click at [458, 493] on input "Create without photos" at bounding box center [445, 496] width 26 height 26
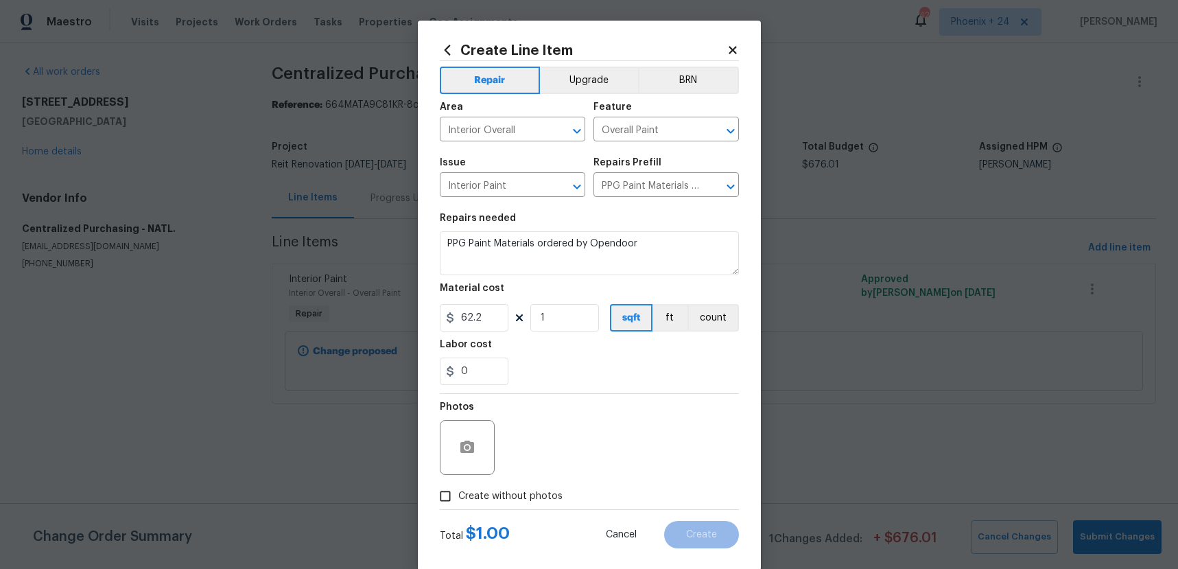
checkbox input "true"
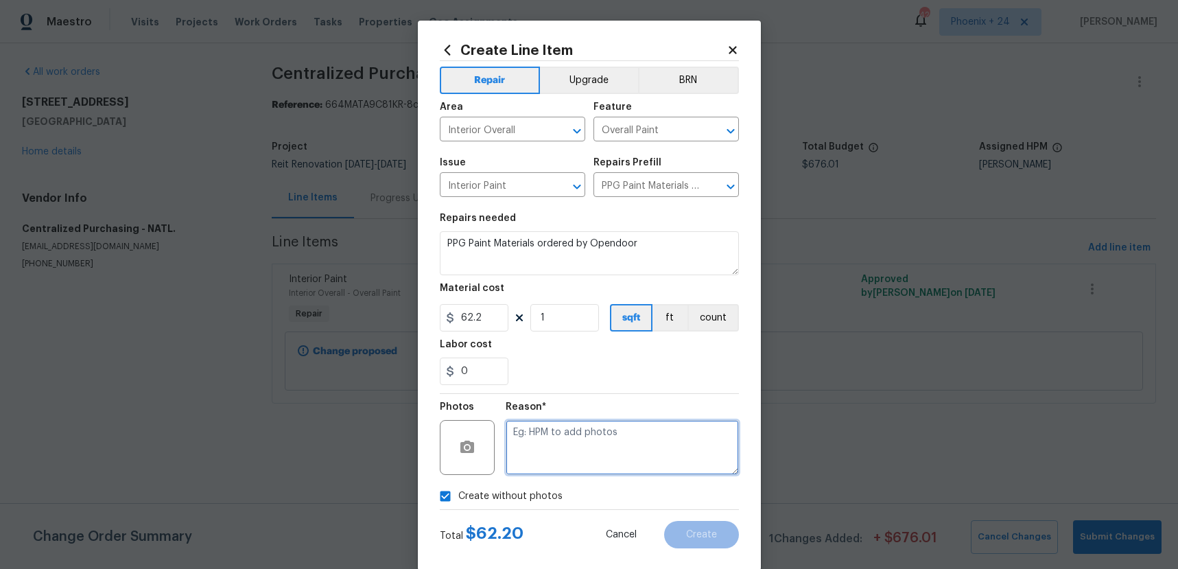
click at [548, 461] on textarea at bounding box center [622, 447] width 233 height 55
type textarea "NA"
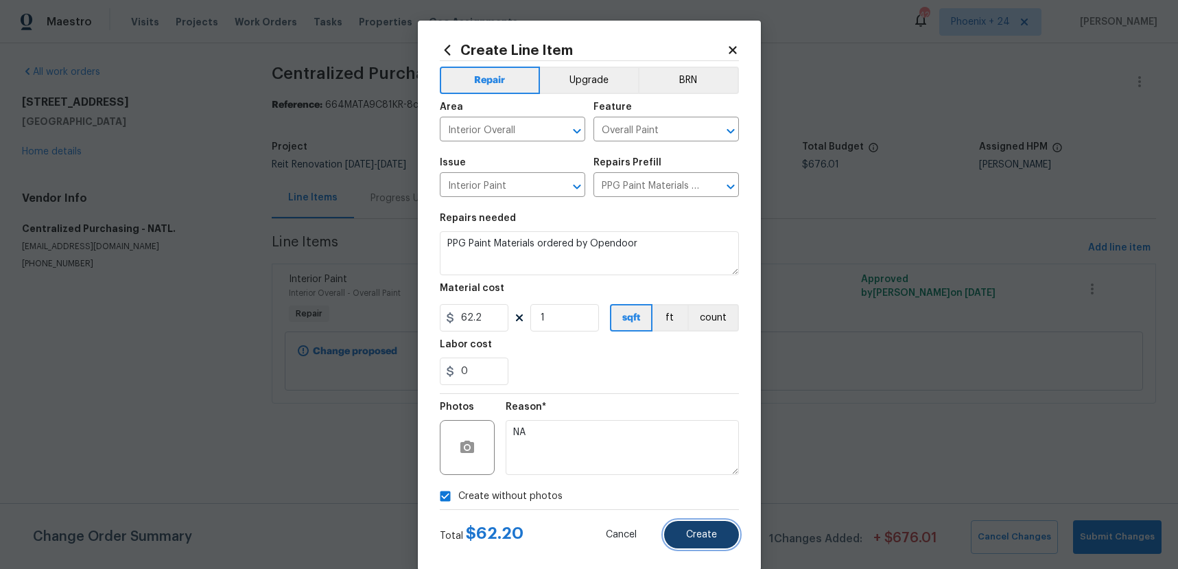
click at [732, 536] on button "Create" at bounding box center [701, 534] width 75 height 27
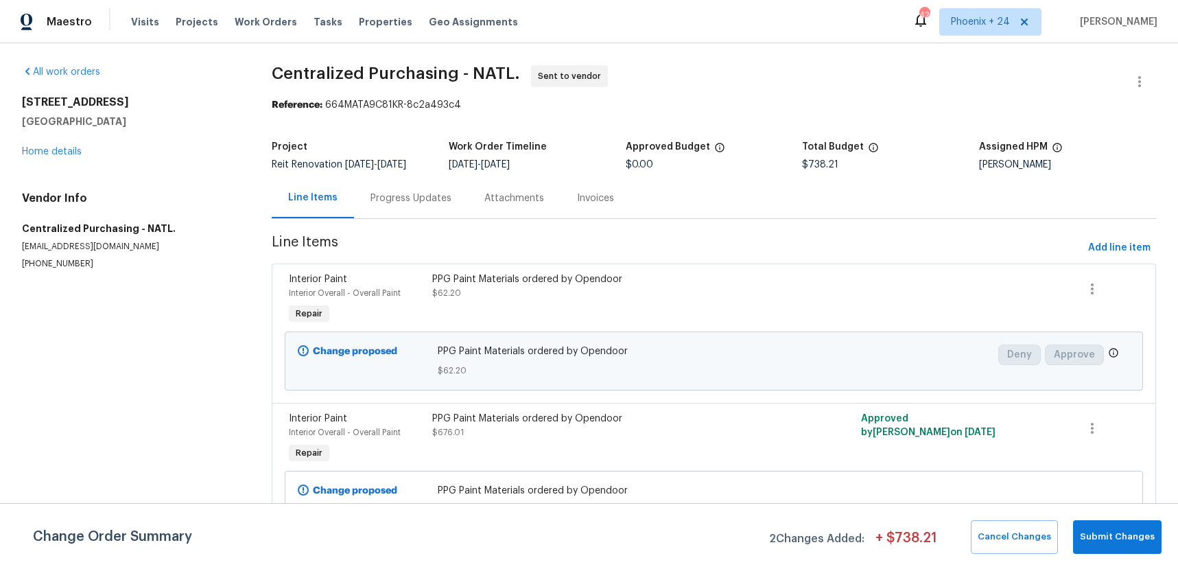
click at [78, 143] on div "[STREET_ADDRESS] Home details" at bounding box center [130, 126] width 217 height 63
click at [75, 149] on link "Home details" at bounding box center [52, 152] width 60 height 10
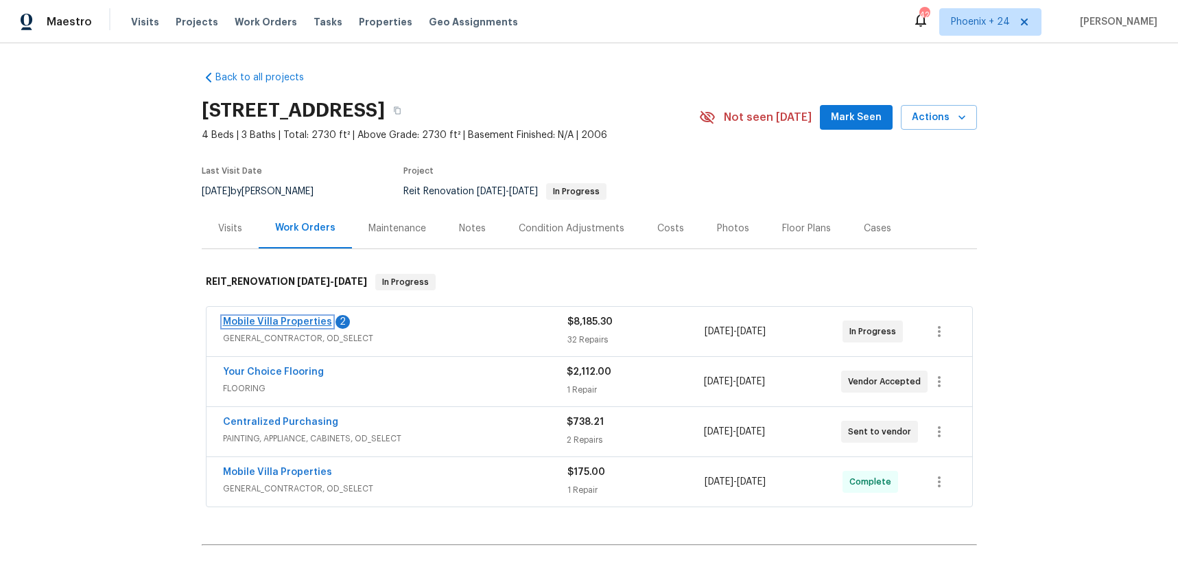
click at [281, 326] on link "Mobile Villa Properties" at bounding box center [277, 322] width 109 height 10
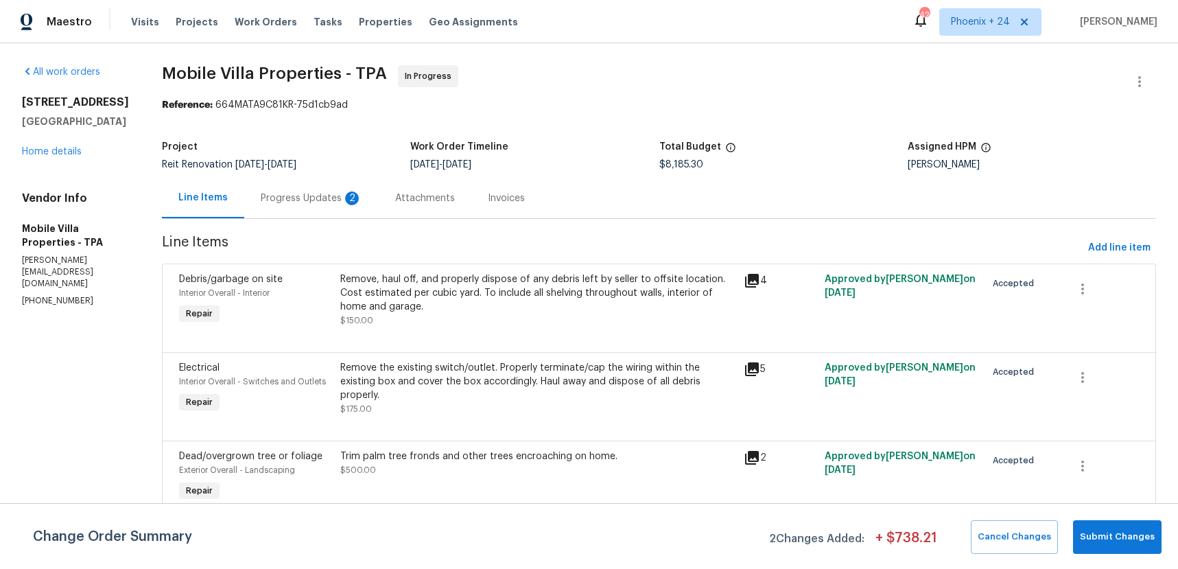
click at [49, 159] on div "[STREET_ADDRESS] Home details" at bounding box center [75, 126] width 107 height 63
click at [47, 159] on div "[STREET_ADDRESS] Home details" at bounding box center [75, 126] width 107 height 63
click at [47, 156] on link "Home details" at bounding box center [52, 152] width 60 height 10
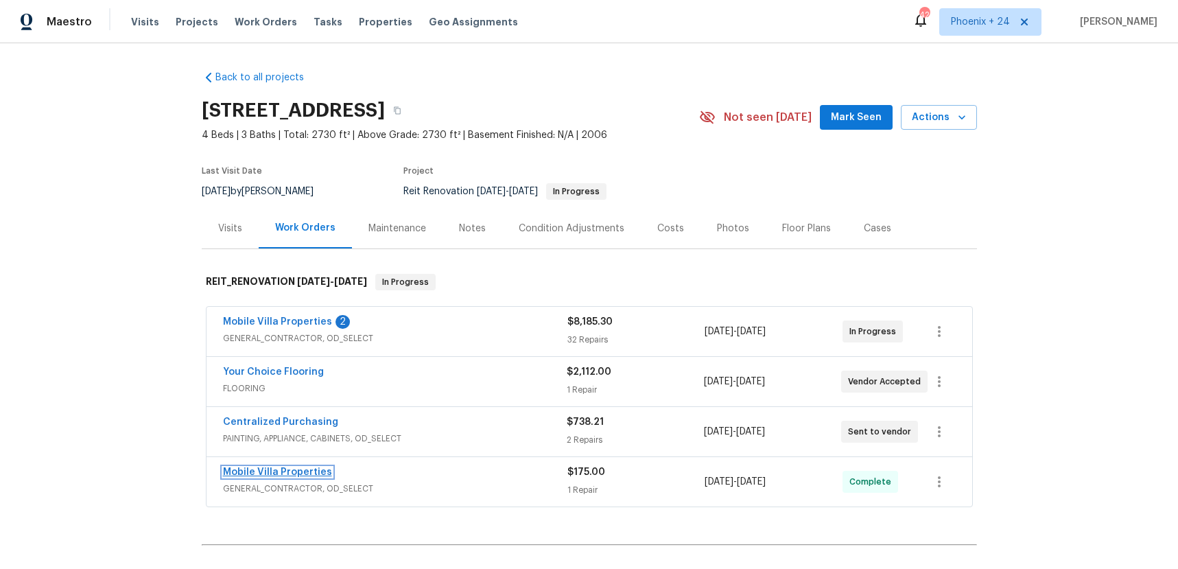
click at [322, 473] on link "Mobile Villa Properties" at bounding box center [277, 472] width 109 height 10
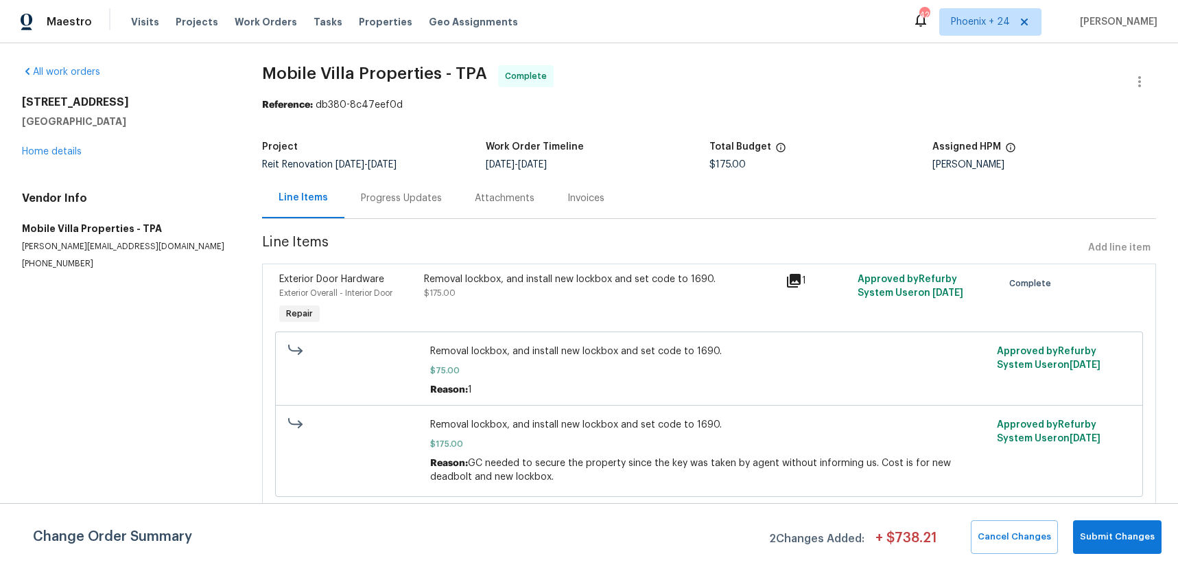
click at [382, 202] on div "Progress Updates" at bounding box center [401, 198] width 81 height 14
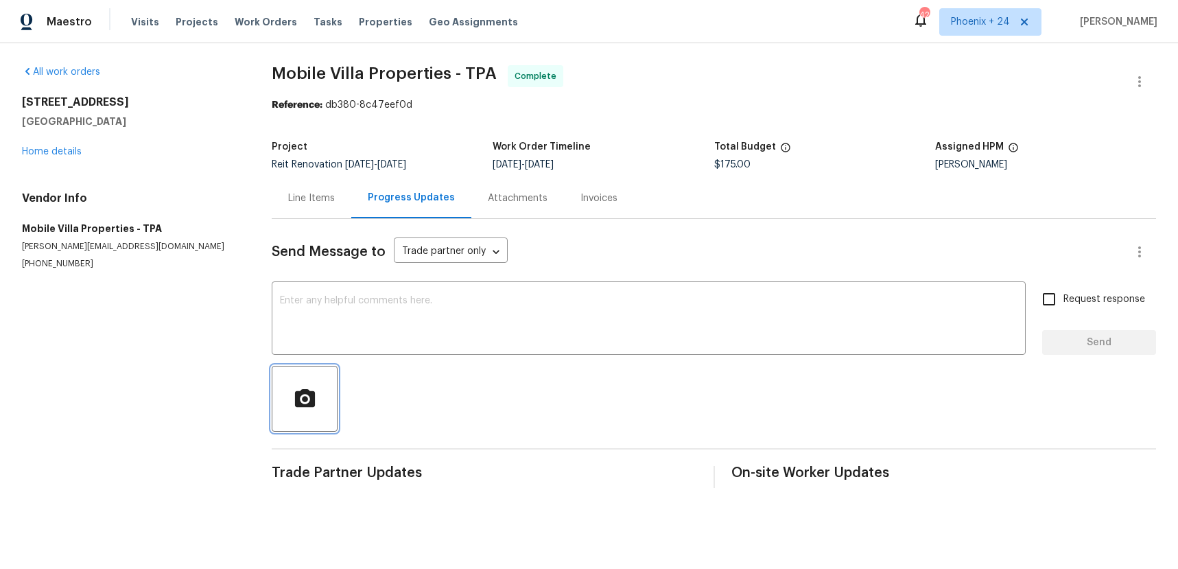
click at [274, 406] on button "button" at bounding box center [305, 399] width 66 height 66
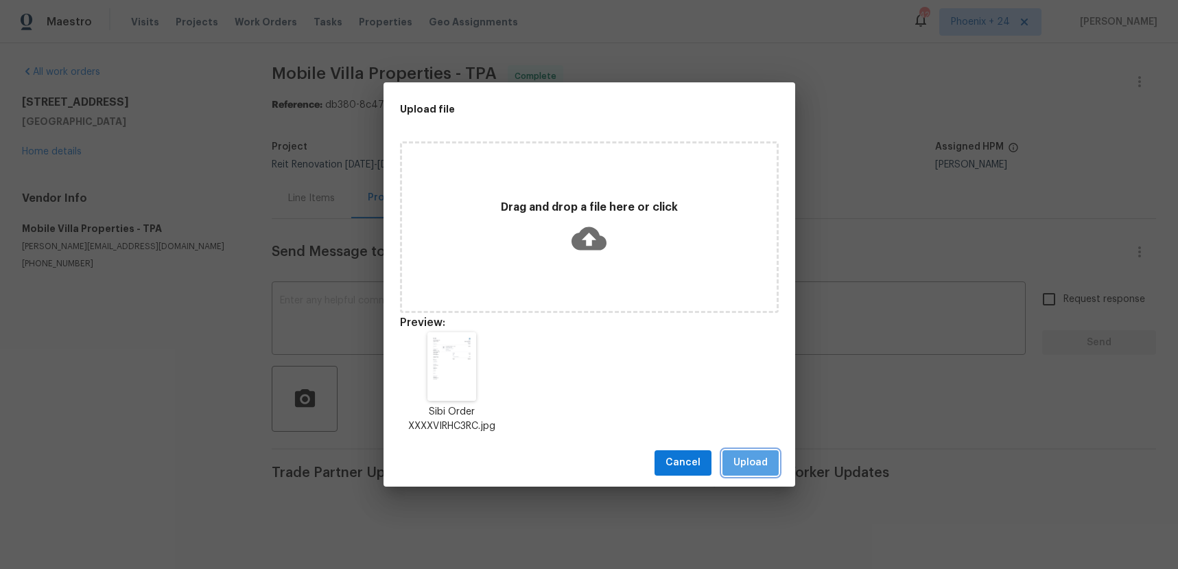
drag, startPoint x: 758, startPoint y: 453, endPoint x: 638, endPoint y: 379, distance: 141.1
click at [758, 453] on button "Upload" at bounding box center [751, 462] width 56 height 25
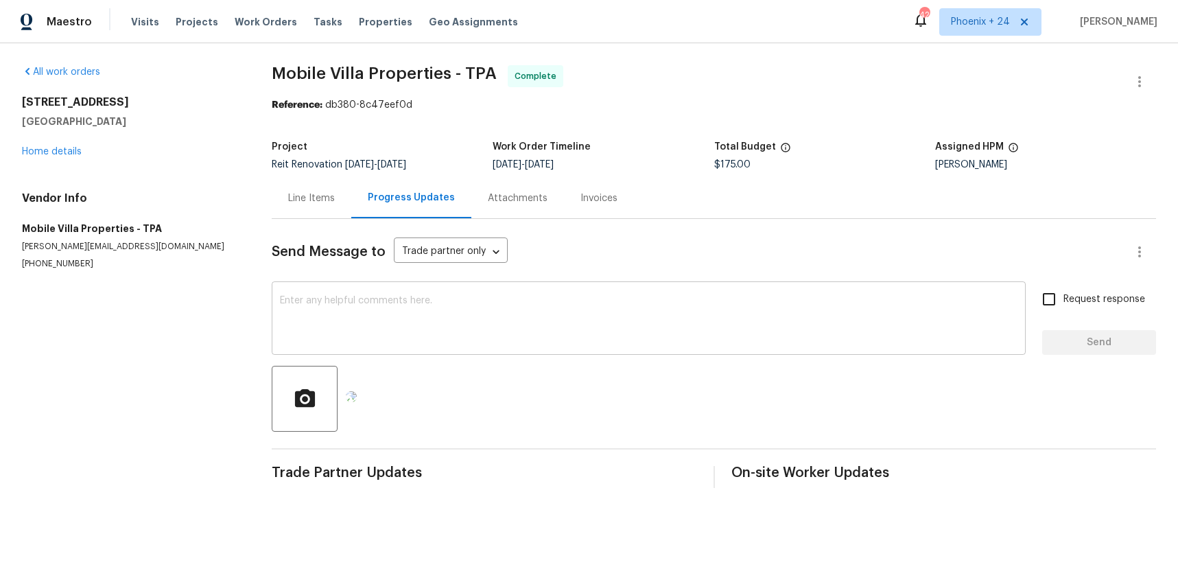
click at [576, 349] on div "x ​" at bounding box center [649, 320] width 754 height 70
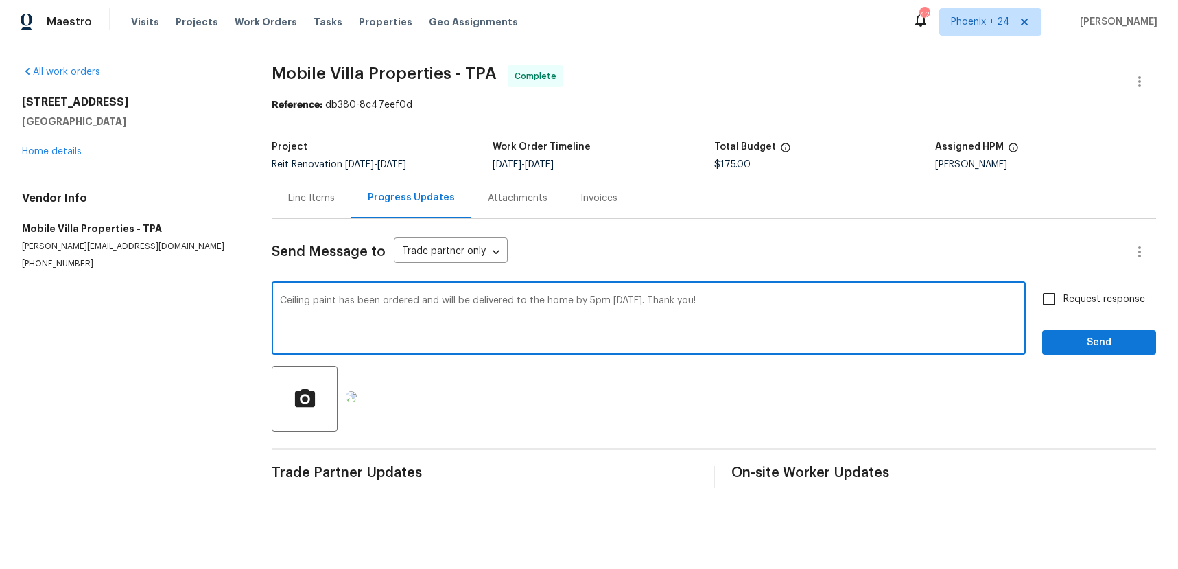
type textarea "Ceiling paint has been ordered and will be delivered to the home by 5pm [DATE].…"
click at [1110, 342] on span "Send" at bounding box center [1099, 342] width 92 height 17
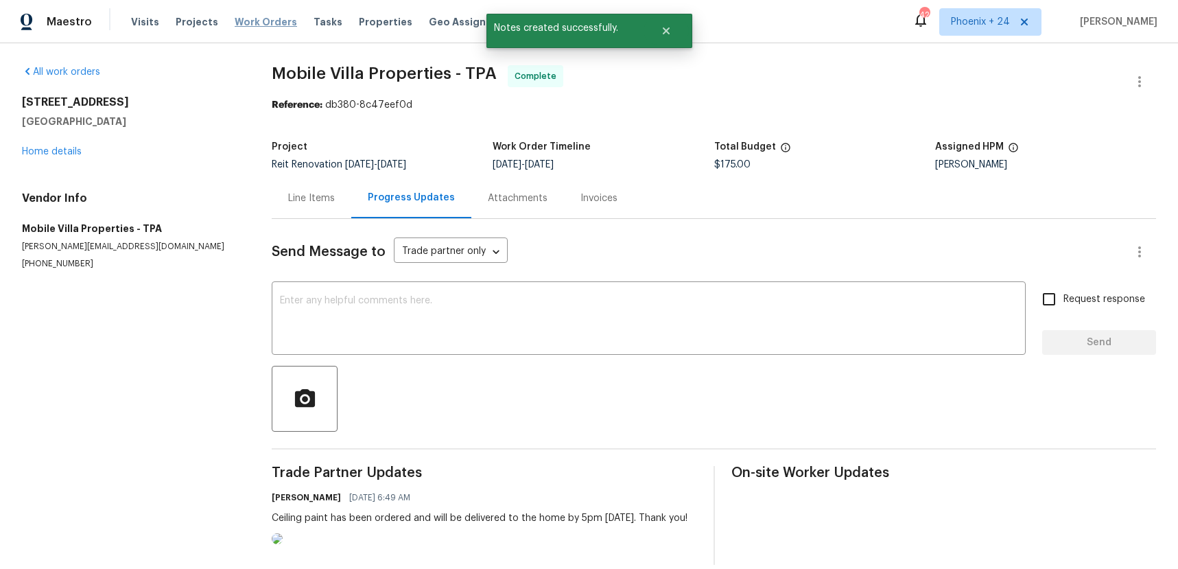
click at [268, 22] on span "Work Orders" at bounding box center [266, 22] width 62 height 14
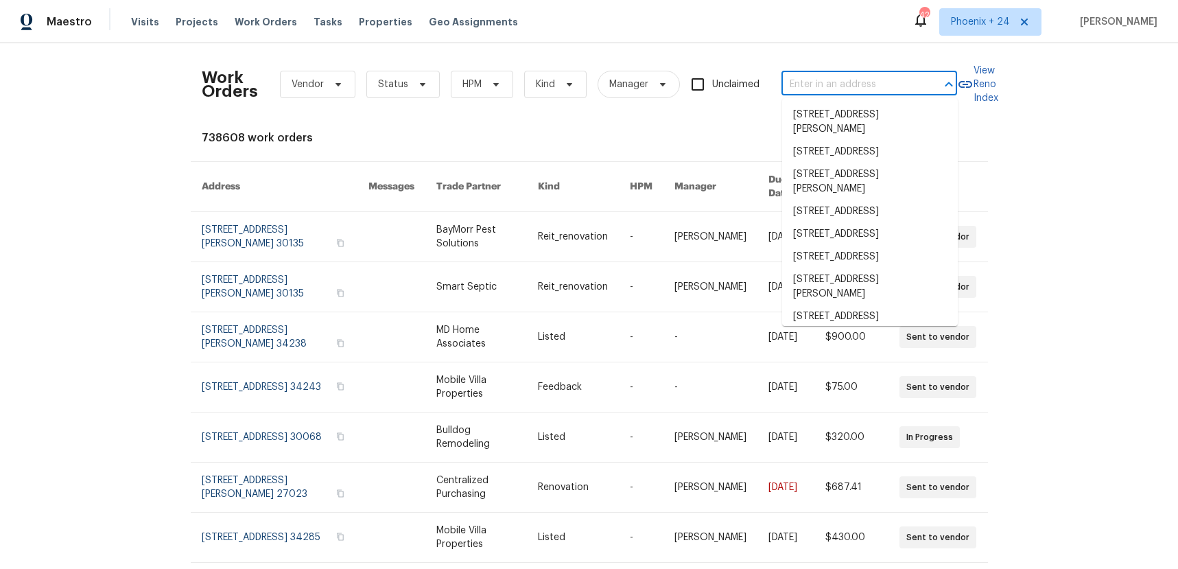
click at [846, 78] on input "text" at bounding box center [850, 84] width 137 height 21
paste input "[STREET_ADDRESS]"
type input "[STREET_ADDRESS]"
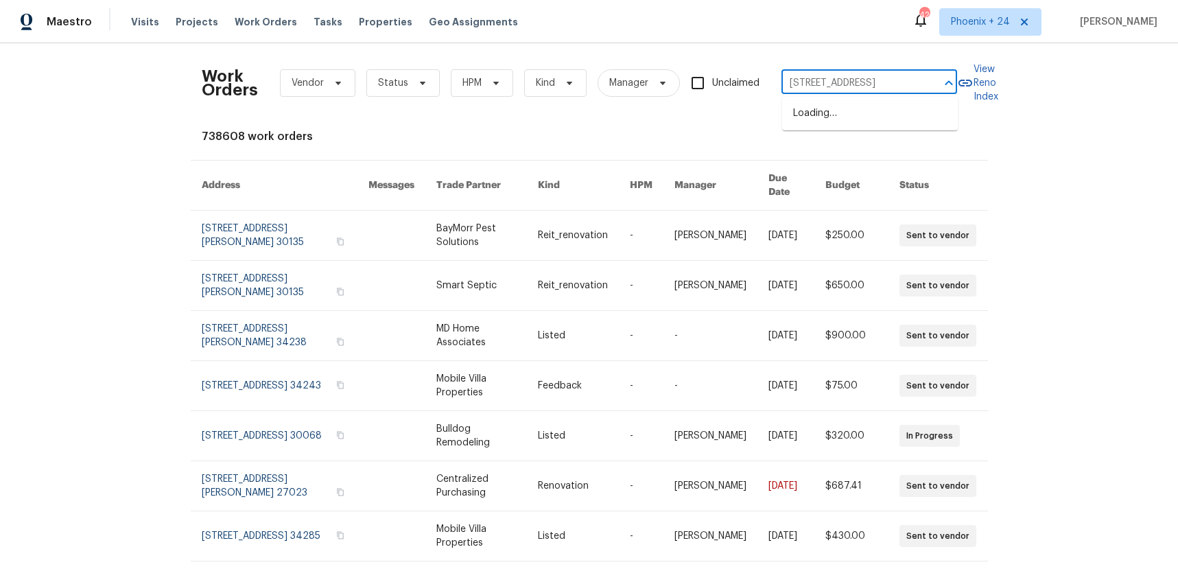
scroll to position [0, 16]
click at [847, 117] on li "[STREET_ADDRESS]" at bounding box center [870, 113] width 176 height 23
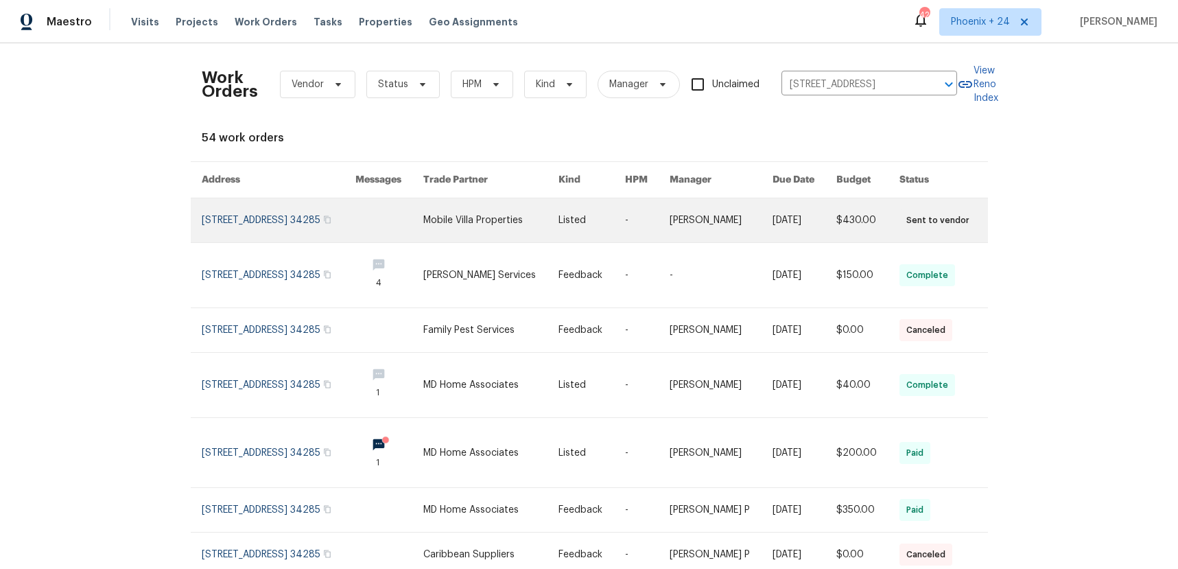
click at [298, 224] on link at bounding box center [279, 220] width 154 height 44
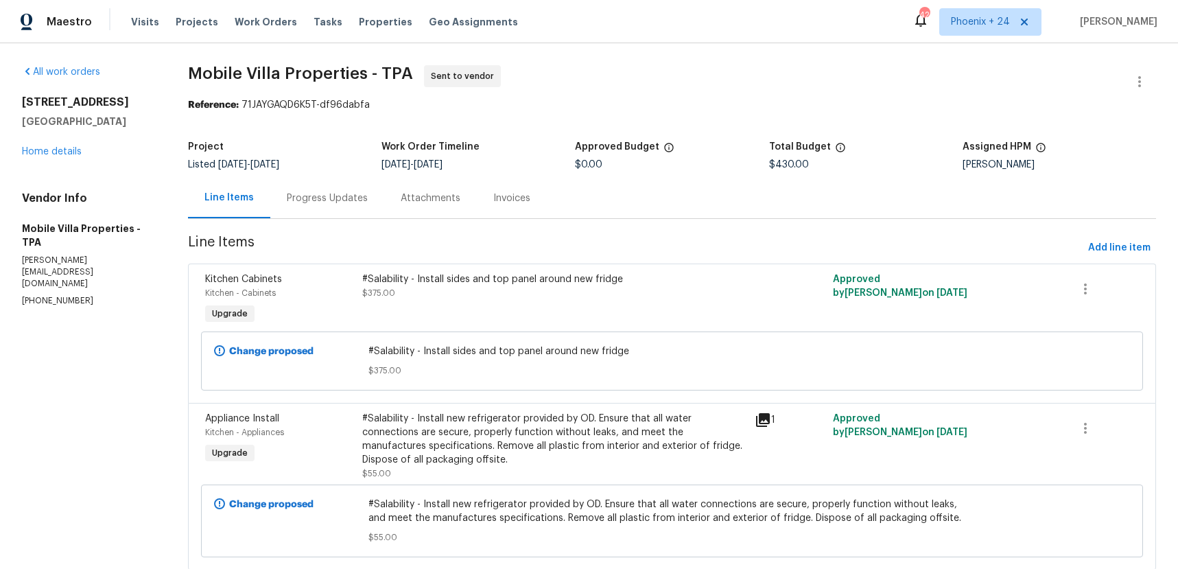
click at [30, 141] on div "[STREET_ADDRESS][PERSON_NAME] Home details" at bounding box center [88, 126] width 133 height 63
click at [30, 147] on link "Home details" at bounding box center [52, 152] width 60 height 10
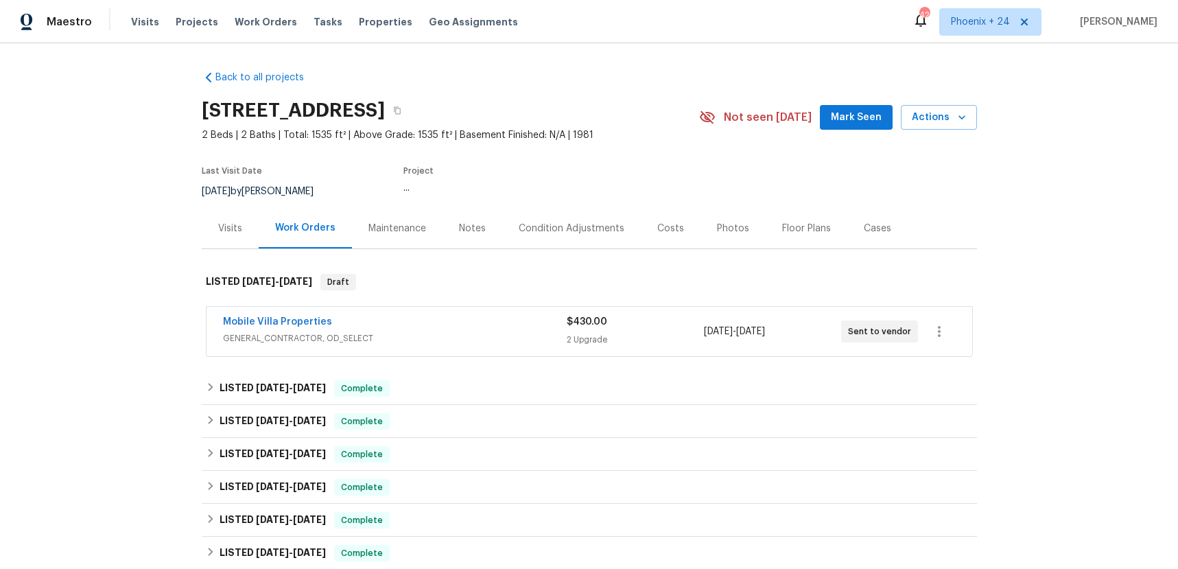
click at [219, 236] on div "Visits" at bounding box center [230, 228] width 57 height 40
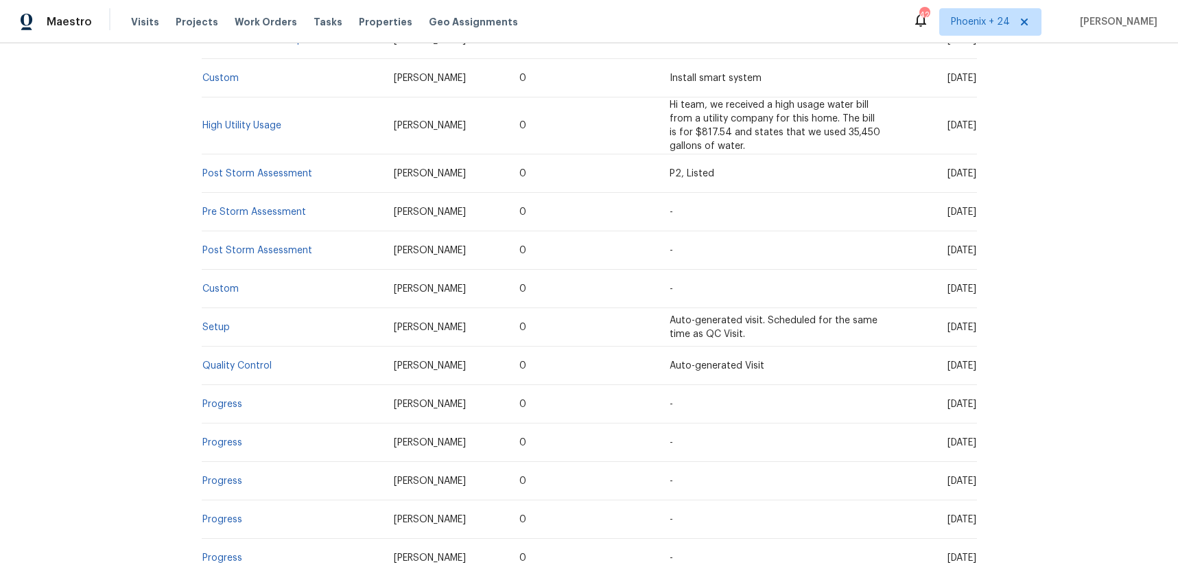
scroll to position [891, 0]
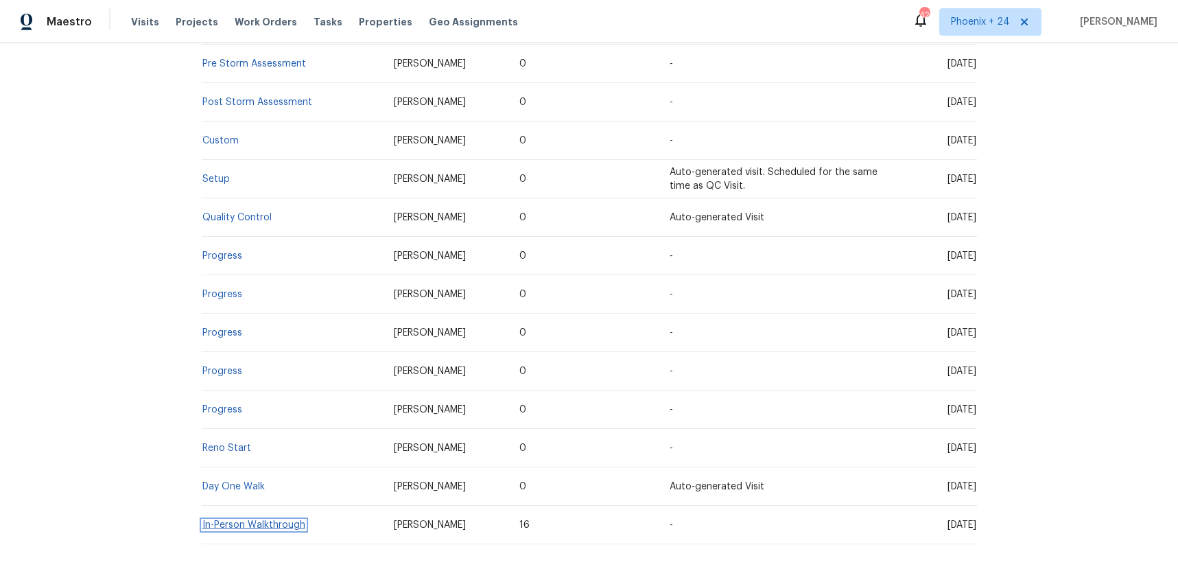
click at [253, 520] on link "In-Person Walkthrough" at bounding box center [253, 525] width 103 height 10
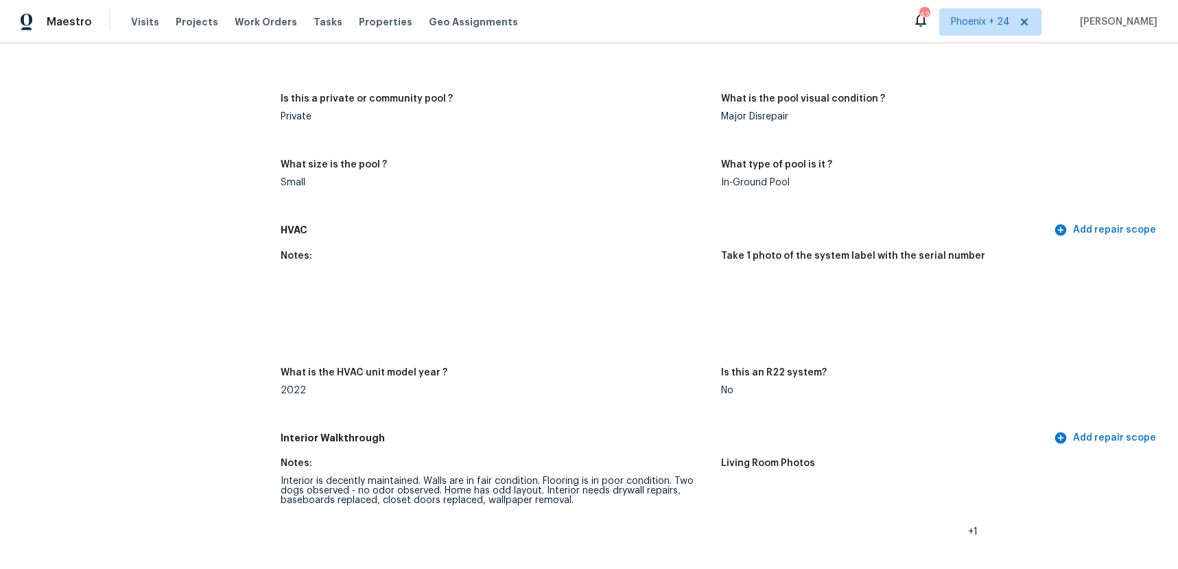
scroll to position [1616, 0]
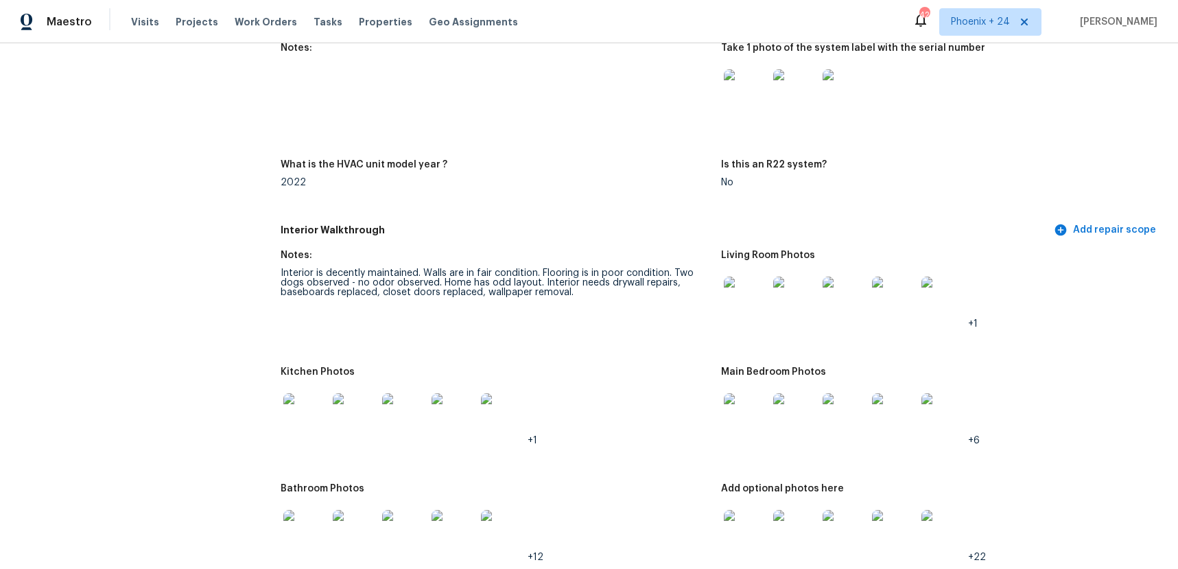
click at [294, 425] on img at bounding box center [305, 415] width 44 height 44
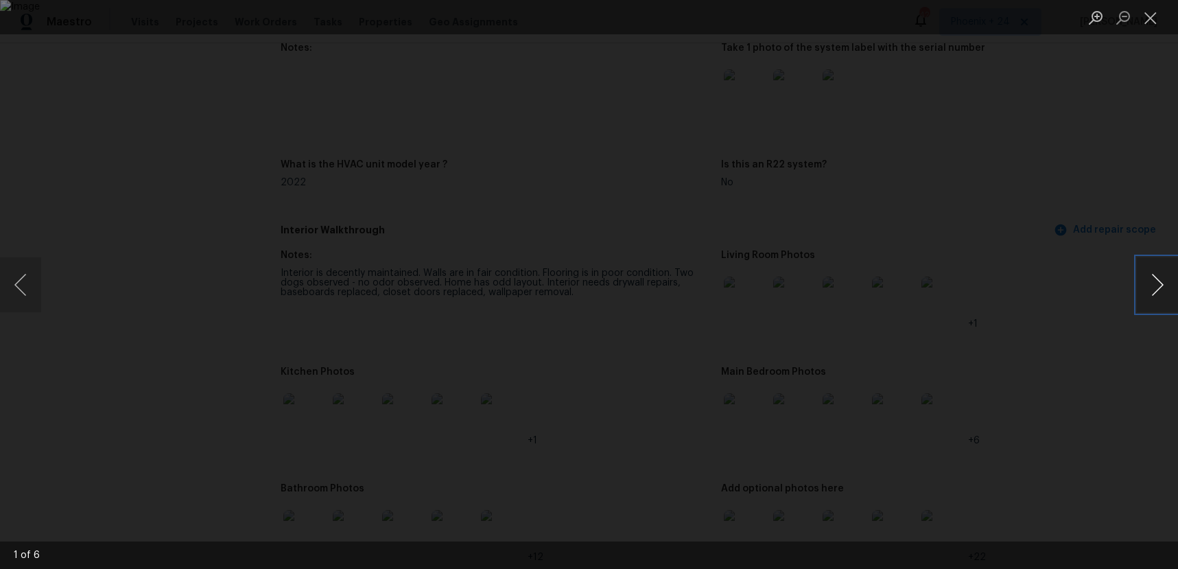
click at [1149, 270] on button "Next image" at bounding box center [1157, 284] width 41 height 55
click at [1142, 24] on button "Close lightbox" at bounding box center [1150, 17] width 27 height 24
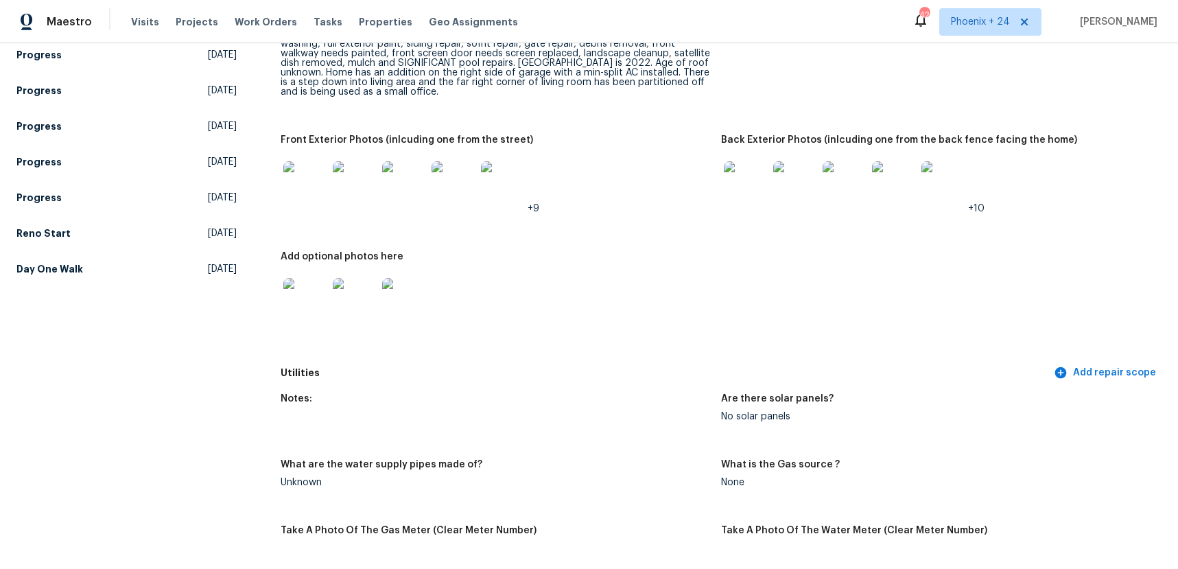
scroll to position [0, 0]
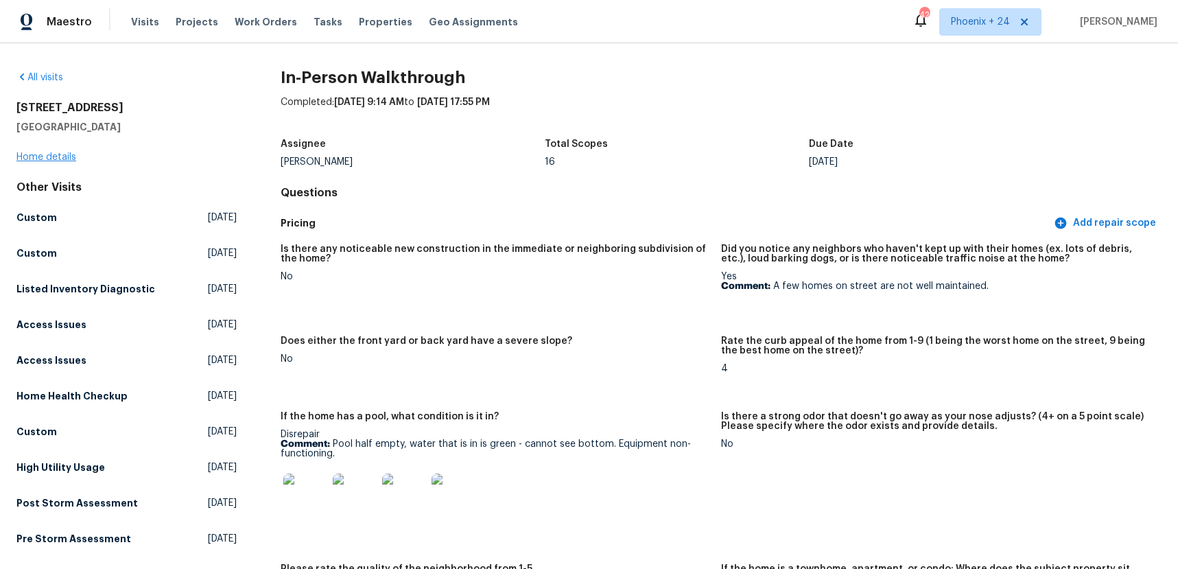
click at [59, 161] on div "[STREET_ADDRESS][PERSON_NAME] Home details" at bounding box center [126, 132] width 220 height 63
click at [56, 156] on link "Home details" at bounding box center [46, 157] width 60 height 10
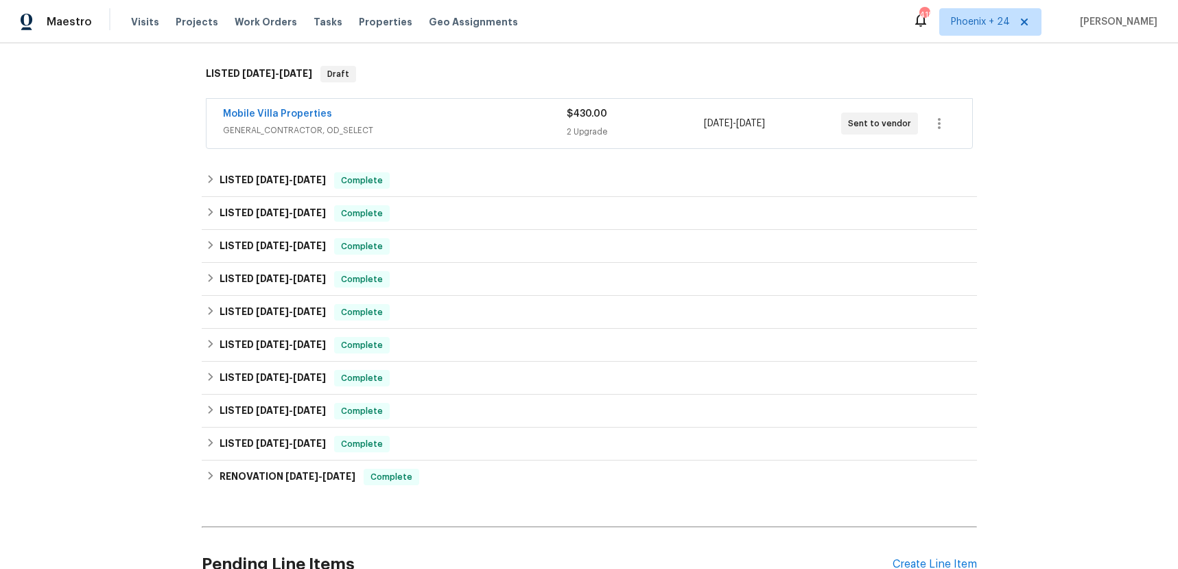
scroll to position [304, 0]
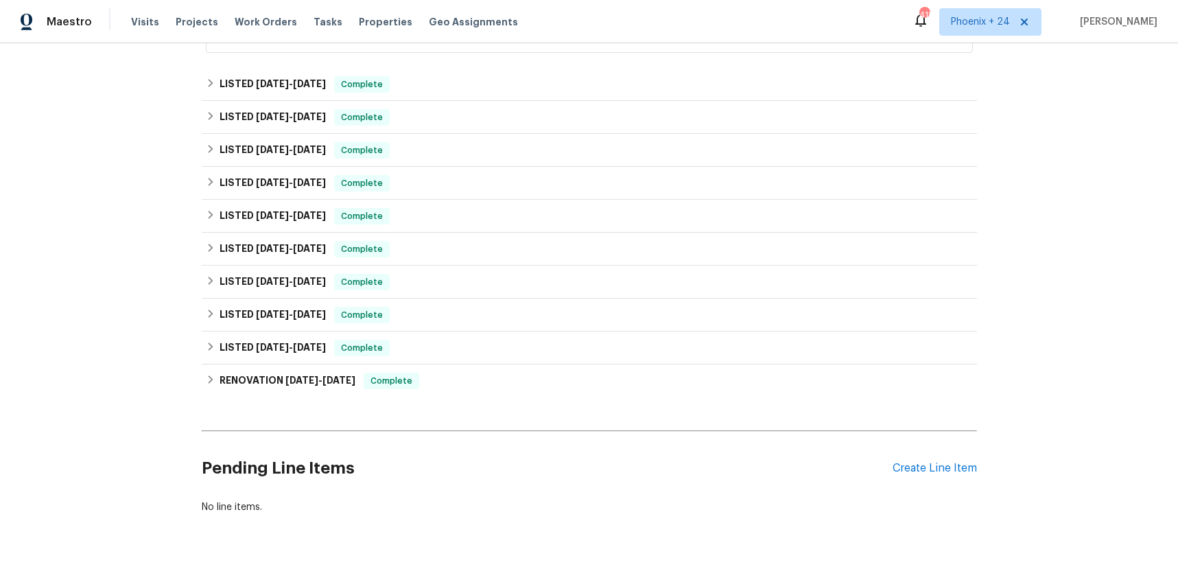
click at [895, 478] on div "Pending Line Items Create Line Item" at bounding box center [589, 468] width 775 height 64
click at [897, 469] on div "Create Line Item" at bounding box center [935, 468] width 84 height 13
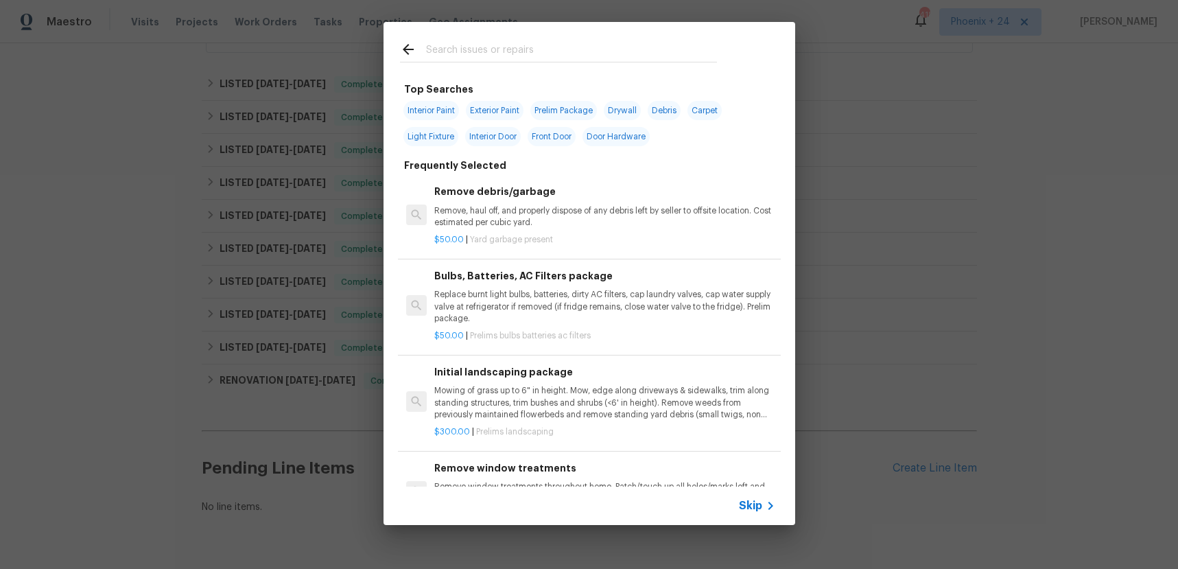
click at [92, 207] on div "Top Searches Interior Paint Exterior Paint Prelim Package Drywall Debris Carpet…" at bounding box center [589, 273] width 1178 height 547
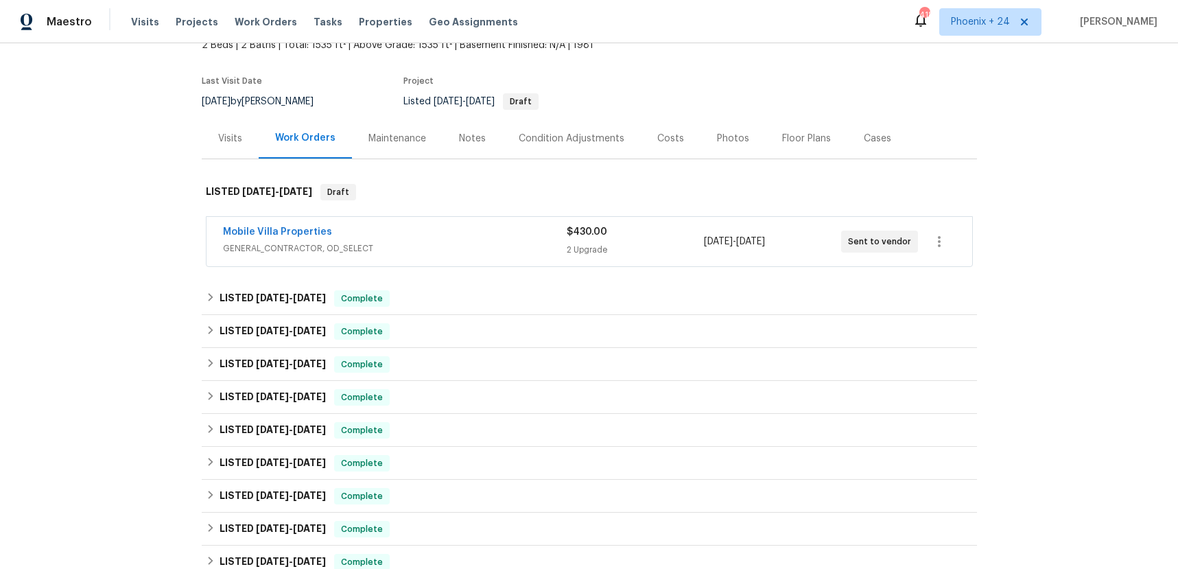
scroll to position [77, 0]
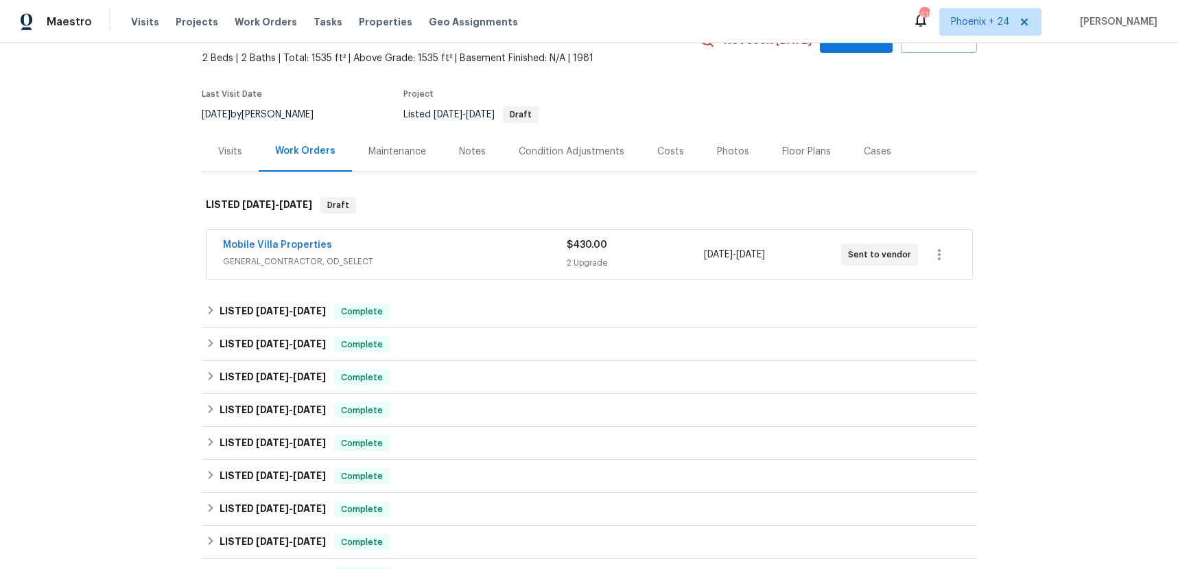
click at [474, 263] on span "GENERAL_CONTRACTOR, OD_SELECT" at bounding box center [395, 262] width 344 height 14
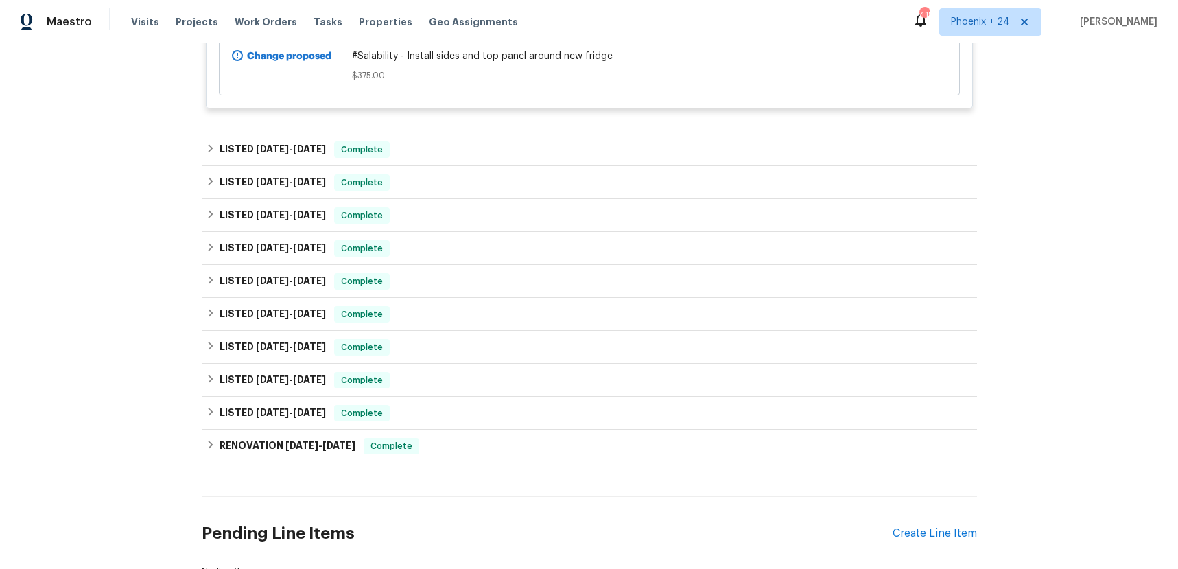
scroll to position [707, 0]
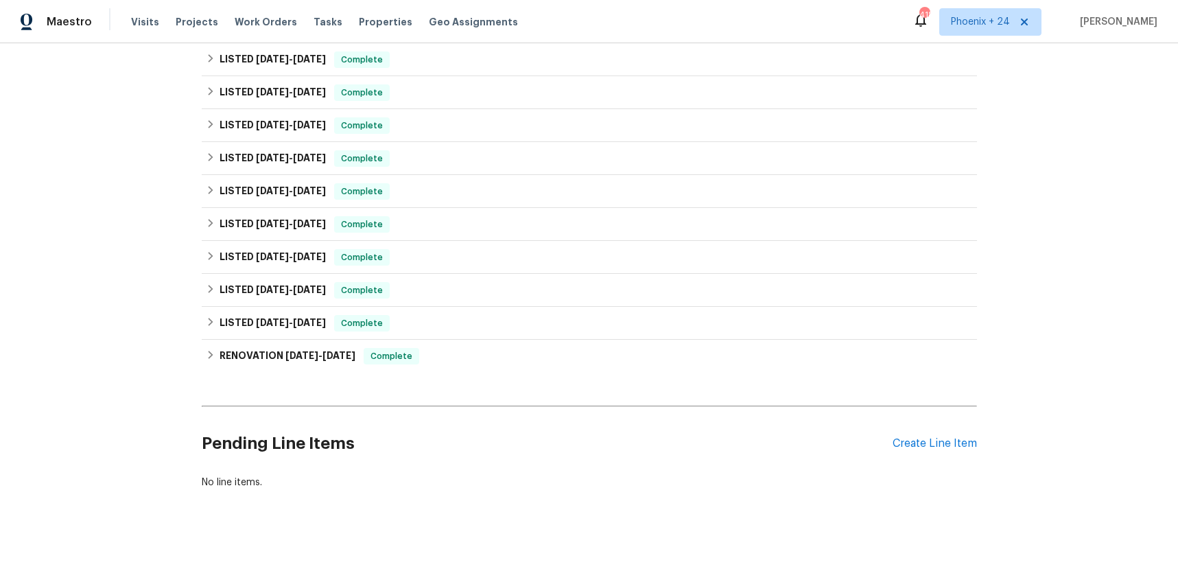
click at [933, 421] on div "Pending Line Items Create Line Item" at bounding box center [589, 444] width 775 height 64
click at [930, 437] on div "Create Line Item" at bounding box center [935, 443] width 84 height 13
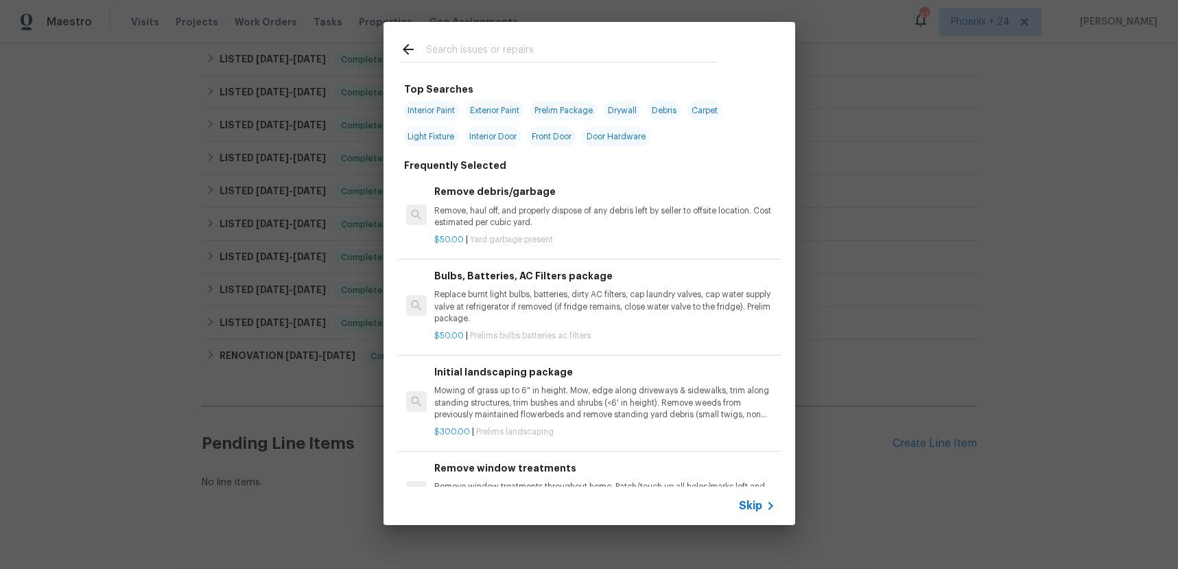
click at [511, 51] on input "text" at bounding box center [571, 51] width 291 height 21
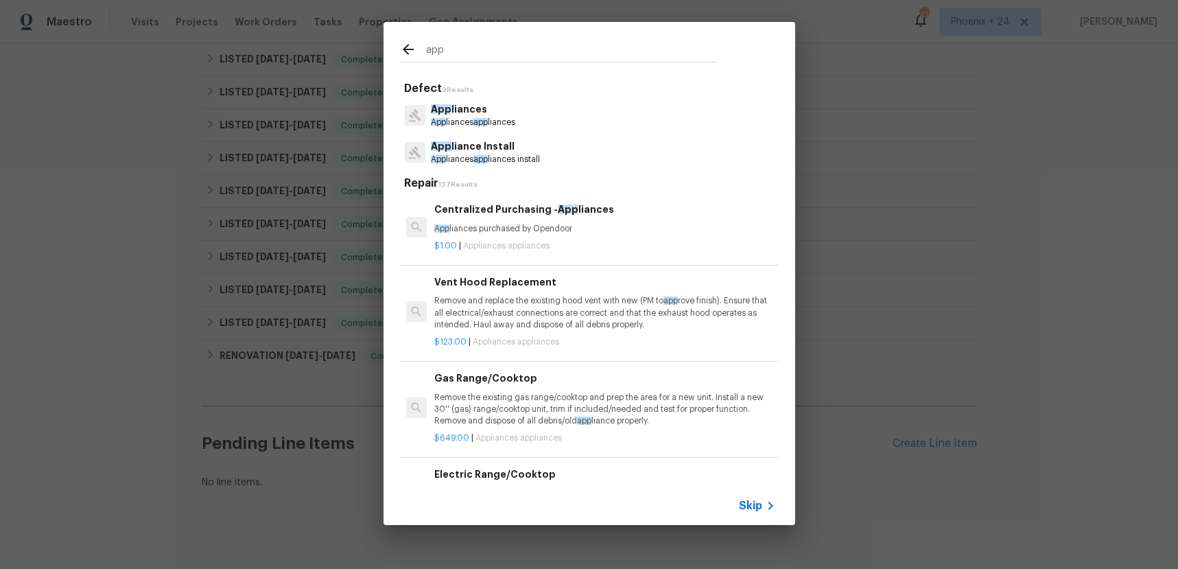
type input "app"
click at [591, 244] on p "$1.00 | Appliances appliances" at bounding box center [604, 246] width 340 height 12
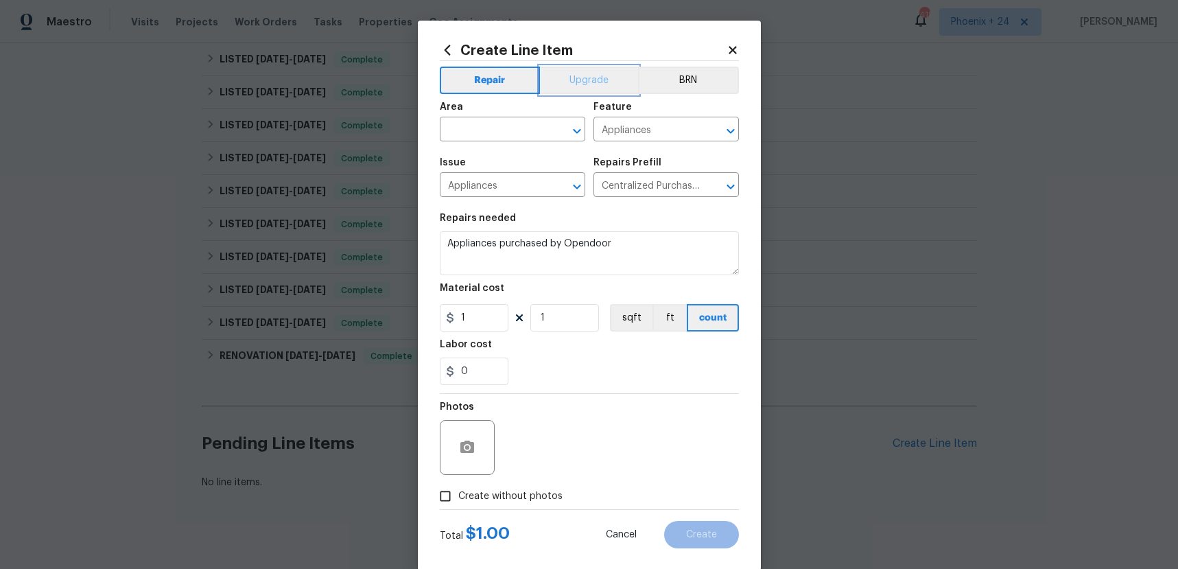
click at [583, 85] on button "Upgrade" at bounding box center [589, 80] width 98 height 27
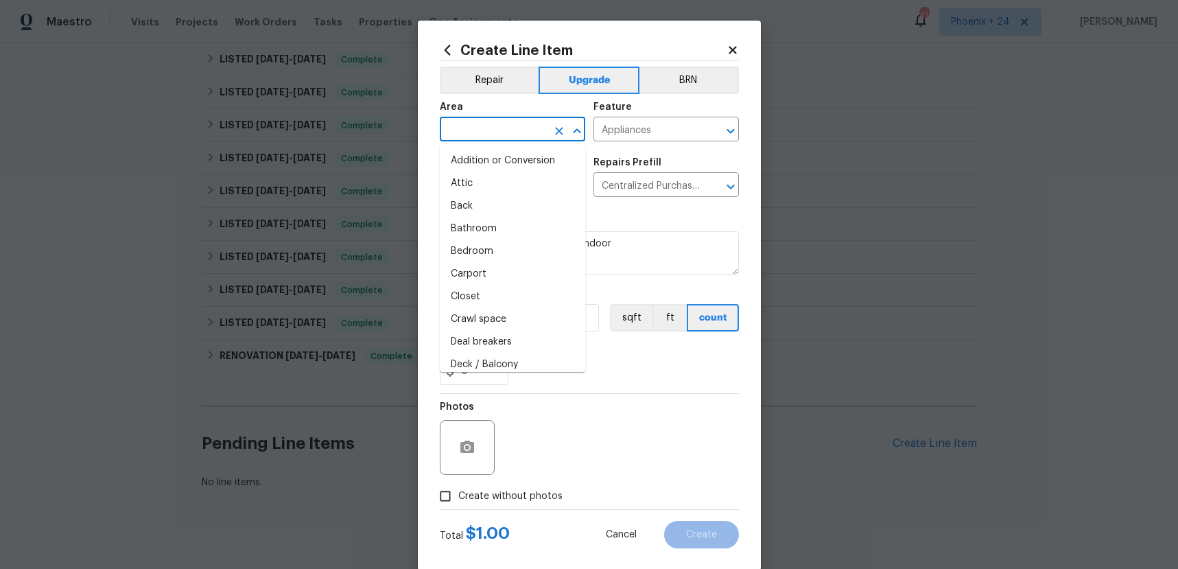
click at [499, 135] on input "text" at bounding box center [493, 130] width 107 height 21
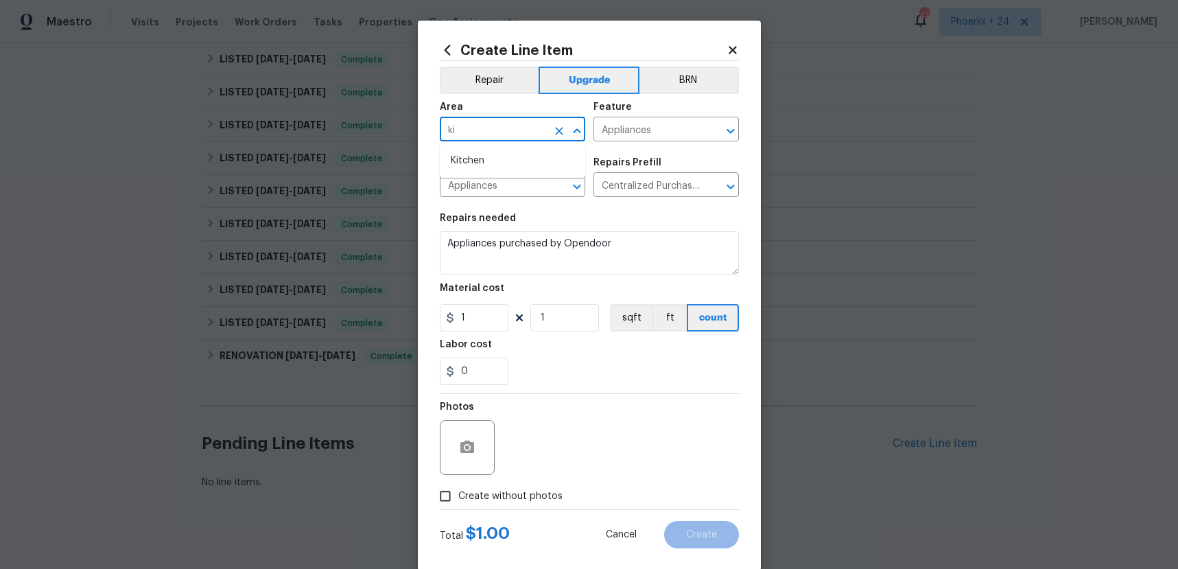
click at [503, 151] on li "Kitchen" at bounding box center [512, 161] width 145 height 23
type input "Kitchen"
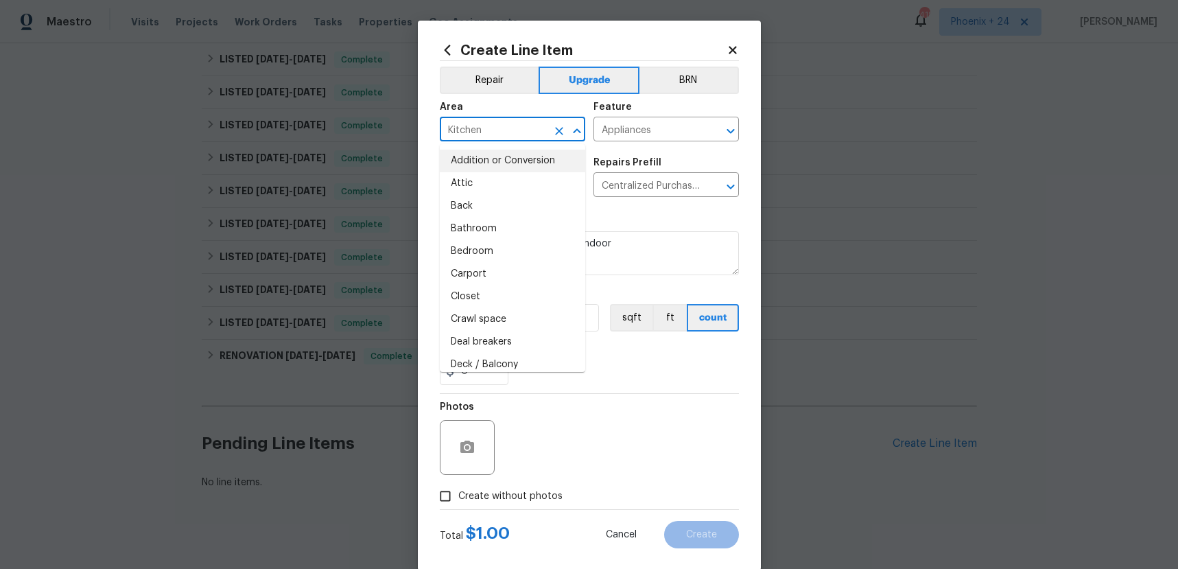
drag, startPoint x: 678, startPoint y: 364, endPoint x: 629, endPoint y: 358, distance: 49.2
click at [657, 361] on div "0" at bounding box center [589, 371] width 299 height 27
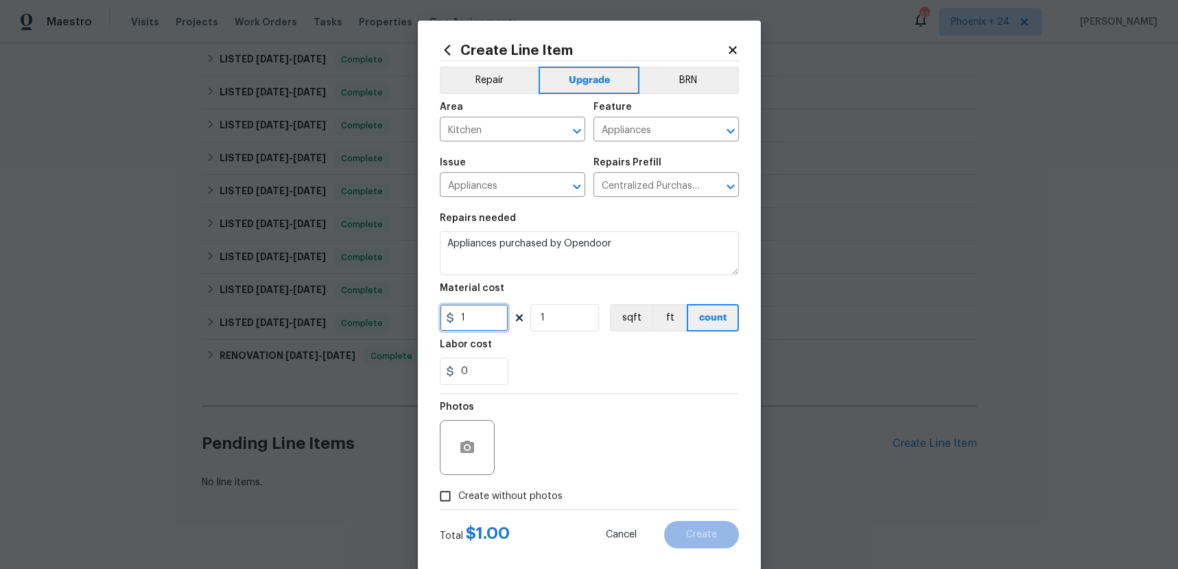
click at [485, 314] on input "1" at bounding box center [474, 317] width 69 height 27
type input "1033.75"
click at [515, 493] on span "Create without photos" at bounding box center [510, 496] width 104 height 14
click at [458, 493] on input "Create without photos" at bounding box center [445, 496] width 26 height 26
checkbox input "true"
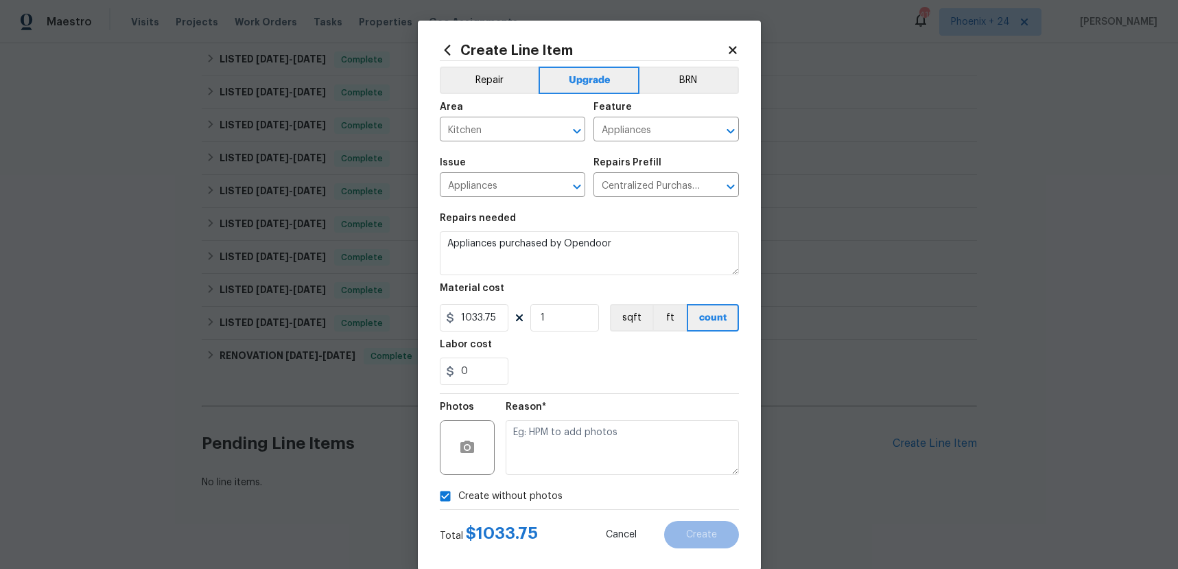
click at [550, 454] on textarea at bounding box center [622, 447] width 233 height 55
type textarea "NA"
click at [619, 384] on div "0" at bounding box center [589, 371] width 299 height 27
click at [705, 543] on button "Create" at bounding box center [701, 534] width 75 height 27
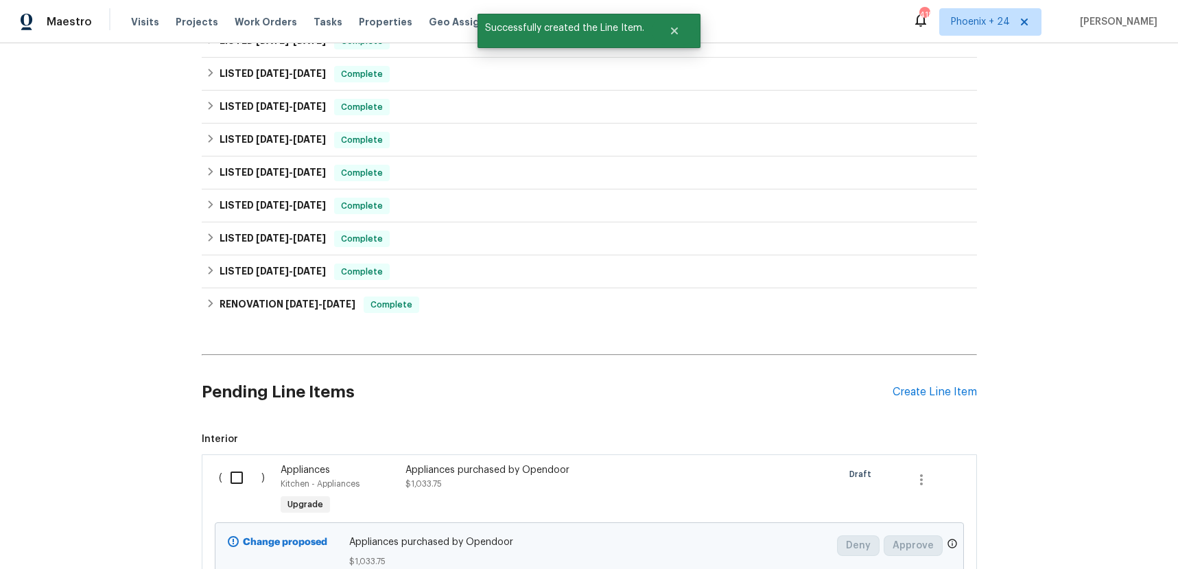
scroll to position [771, 0]
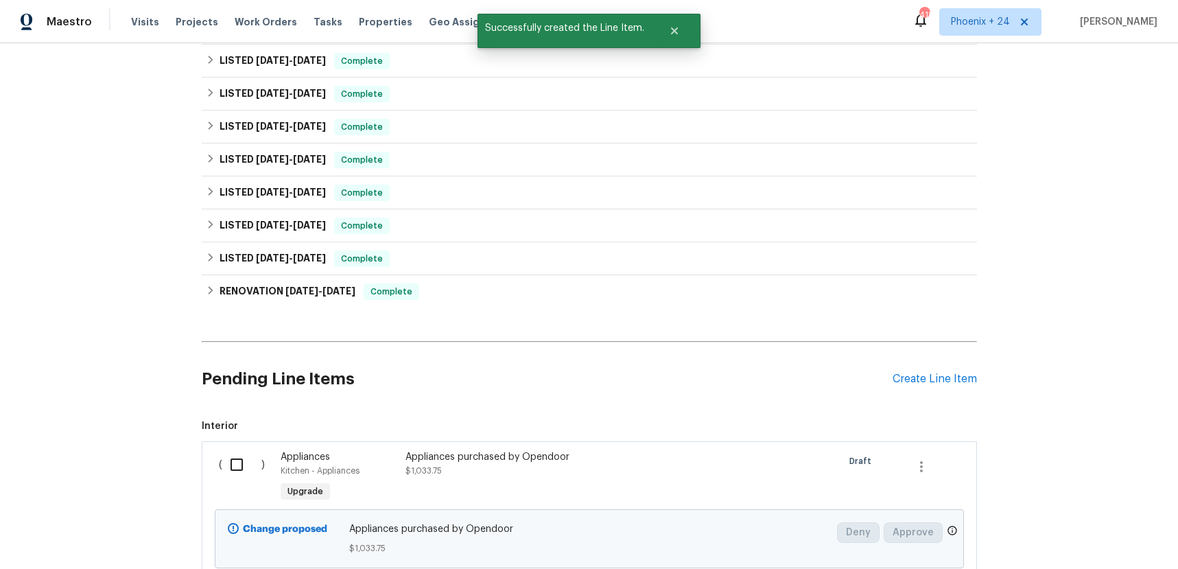
drag, startPoint x: 235, startPoint y: 462, endPoint x: 328, endPoint y: 479, distance: 94.8
click at [236, 463] on input "checkbox" at bounding box center [241, 464] width 39 height 29
checkbox input "true"
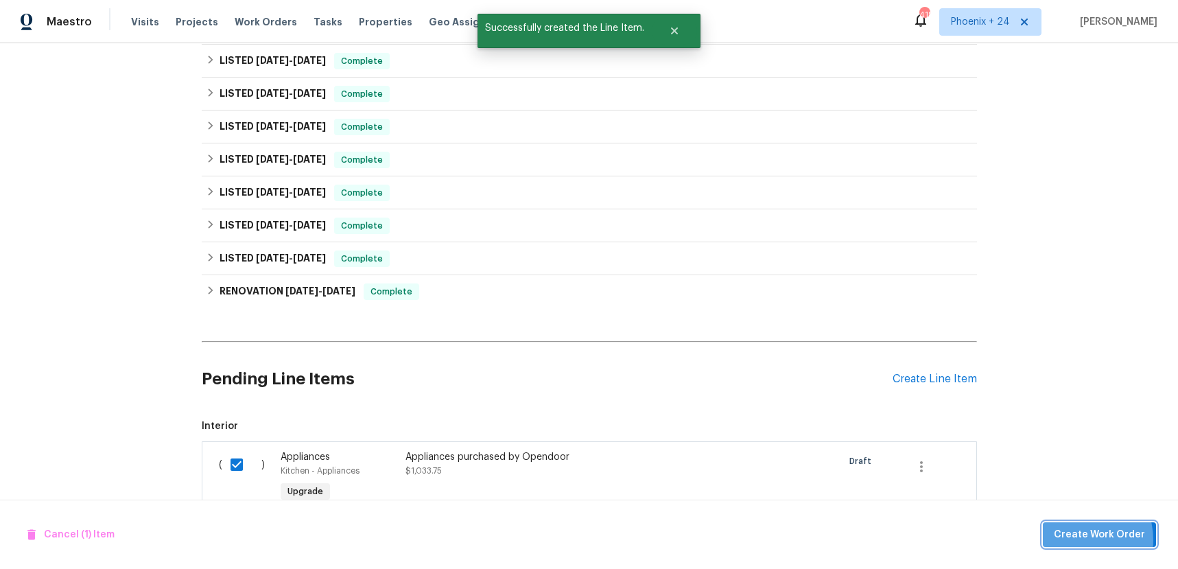
click at [1075, 539] on span "Create Work Order" at bounding box center [1099, 534] width 91 height 17
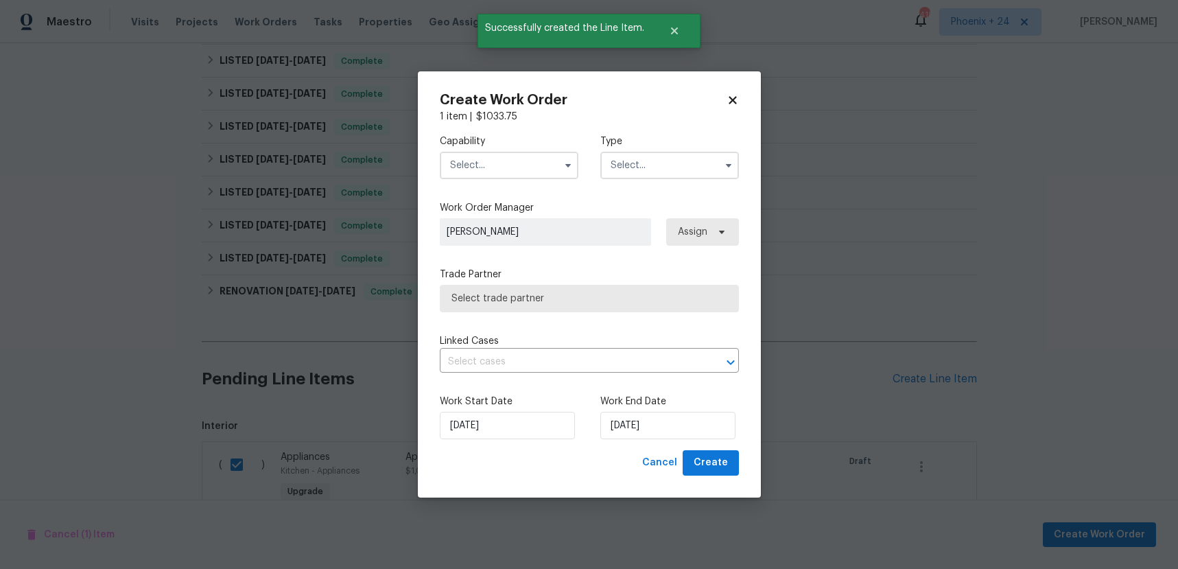
click at [495, 166] on input "text" at bounding box center [509, 165] width 139 height 27
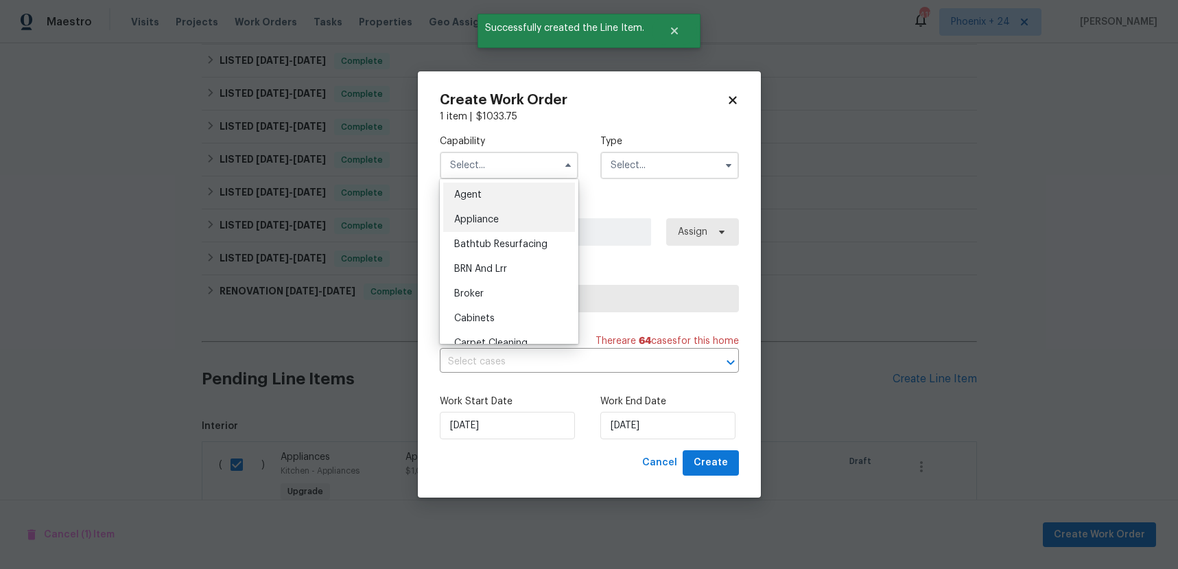
click at [493, 215] on span "Appliance" at bounding box center [476, 220] width 45 height 10
type input "Appliance"
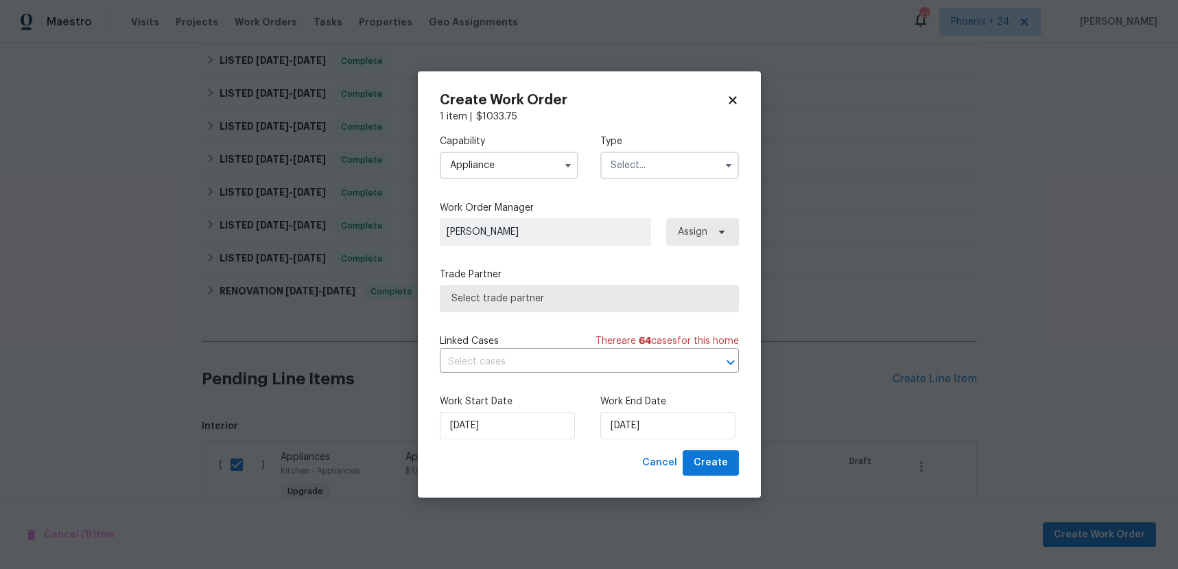
click at [637, 178] on div "Capability Appliance Agent Appliance Bathtub Resurfacing BRN And Lrr Broker Cab…" at bounding box center [589, 157] width 299 height 67
click at [637, 169] on input "text" at bounding box center [669, 165] width 139 height 27
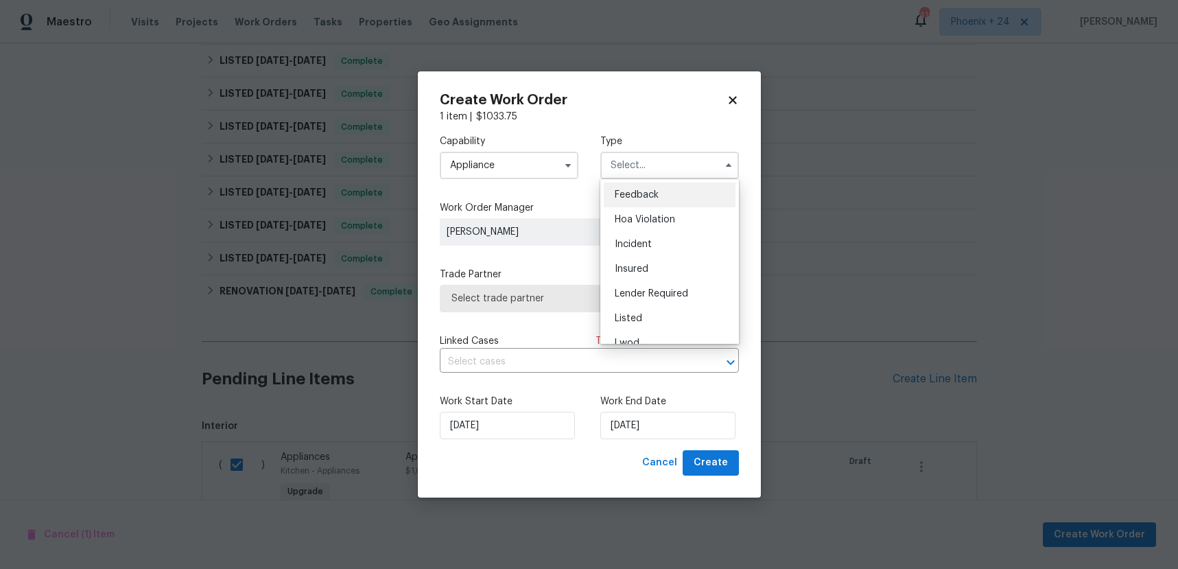
click at [653, 315] on div "Listed" at bounding box center [670, 318] width 132 height 25
type input "Listed"
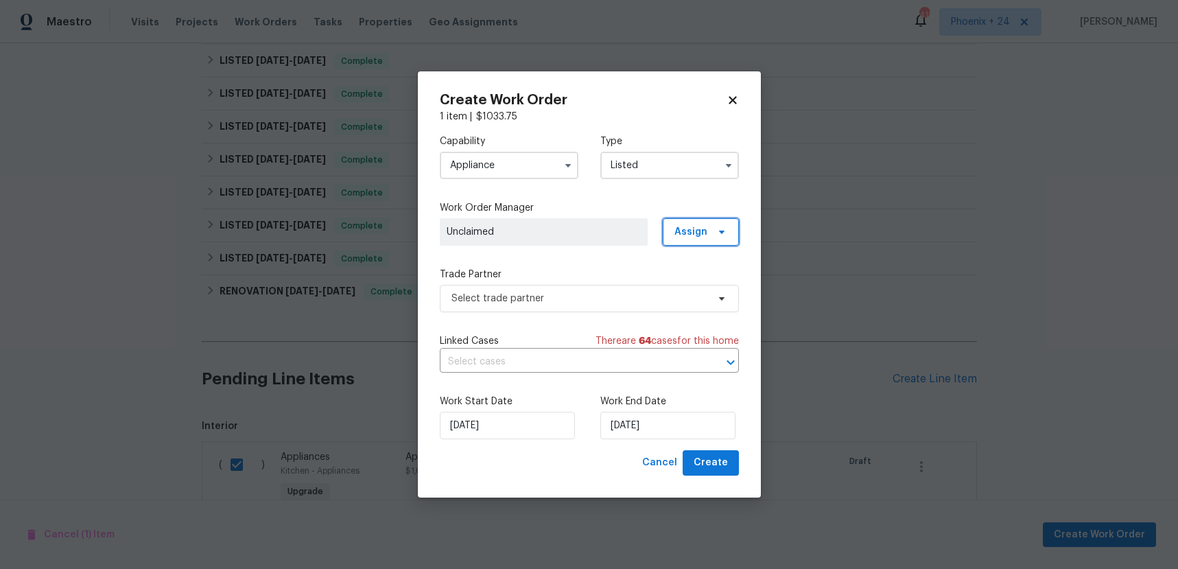
click at [692, 236] on span "Assign" at bounding box center [691, 232] width 33 height 14
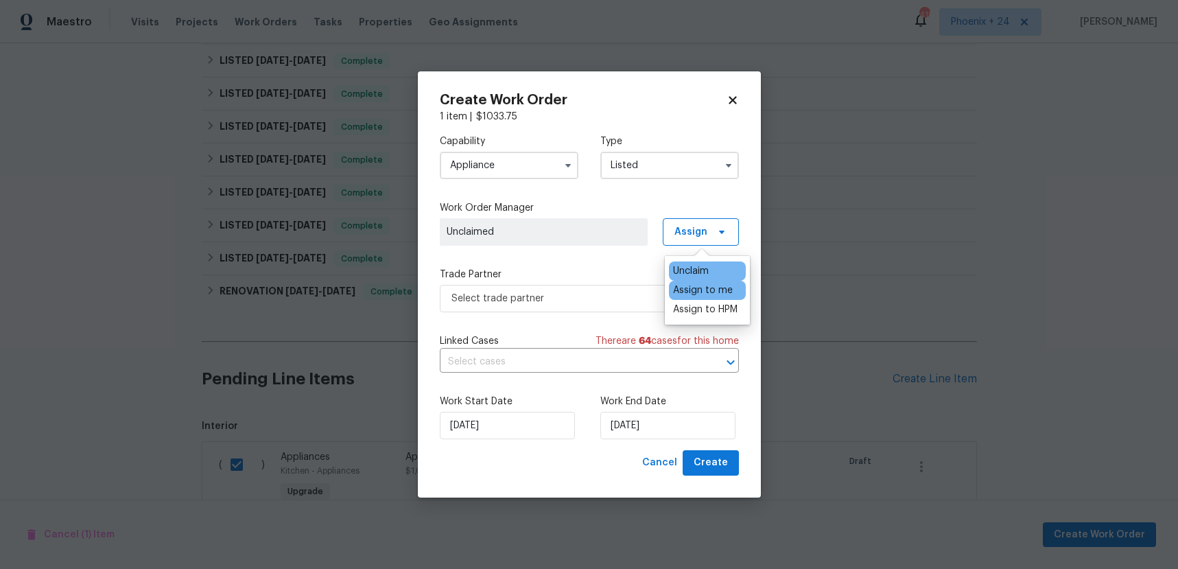
click at [681, 294] on div "Assign to me" at bounding box center [703, 290] width 60 height 14
click at [584, 301] on span "Select trade partner" at bounding box center [580, 299] width 256 height 14
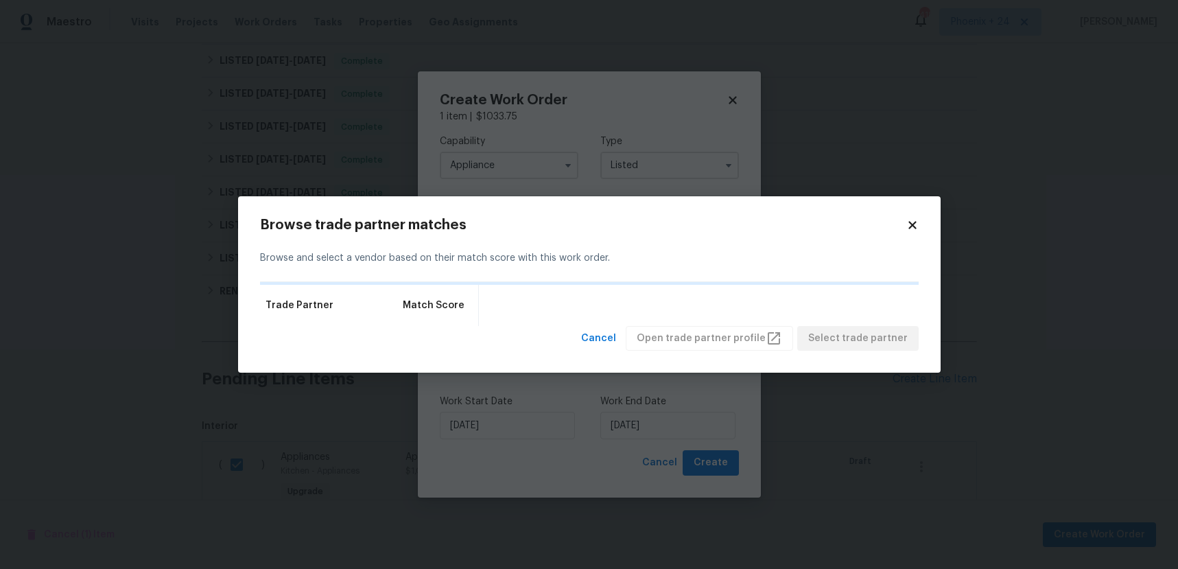
click at [914, 231] on div "Browse trade partner matches Browse and select a vendor based on their match sc…" at bounding box center [589, 284] width 659 height 133
click at [914, 227] on icon at bounding box center [913, 225] width 8 height 8
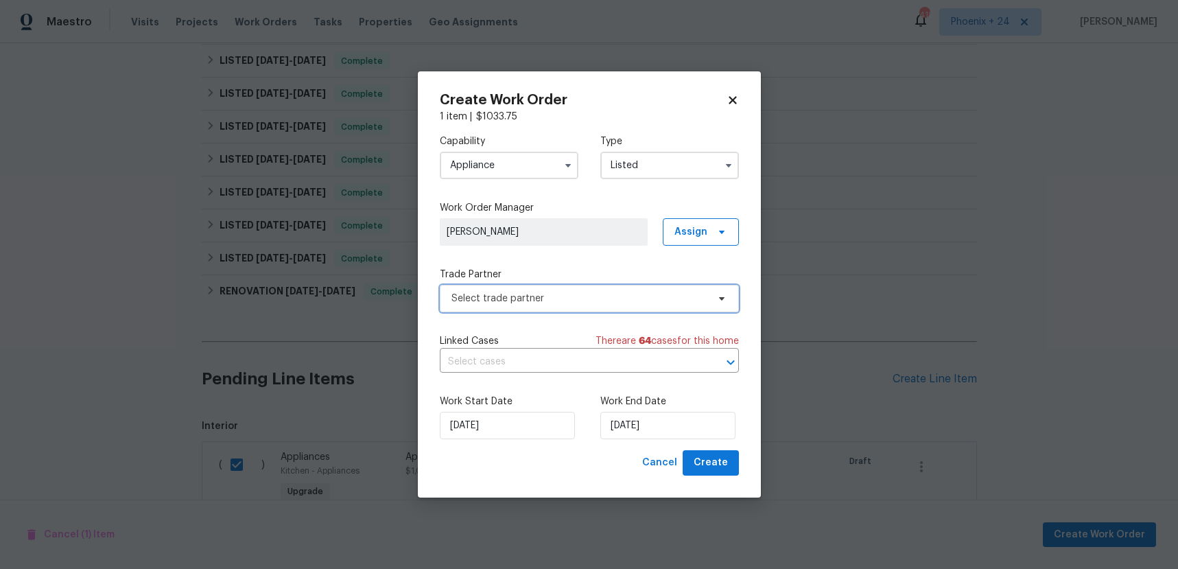
click at [561, 287] on span "Select trade partner" at bounding box center [589, 298] width 299 height 27
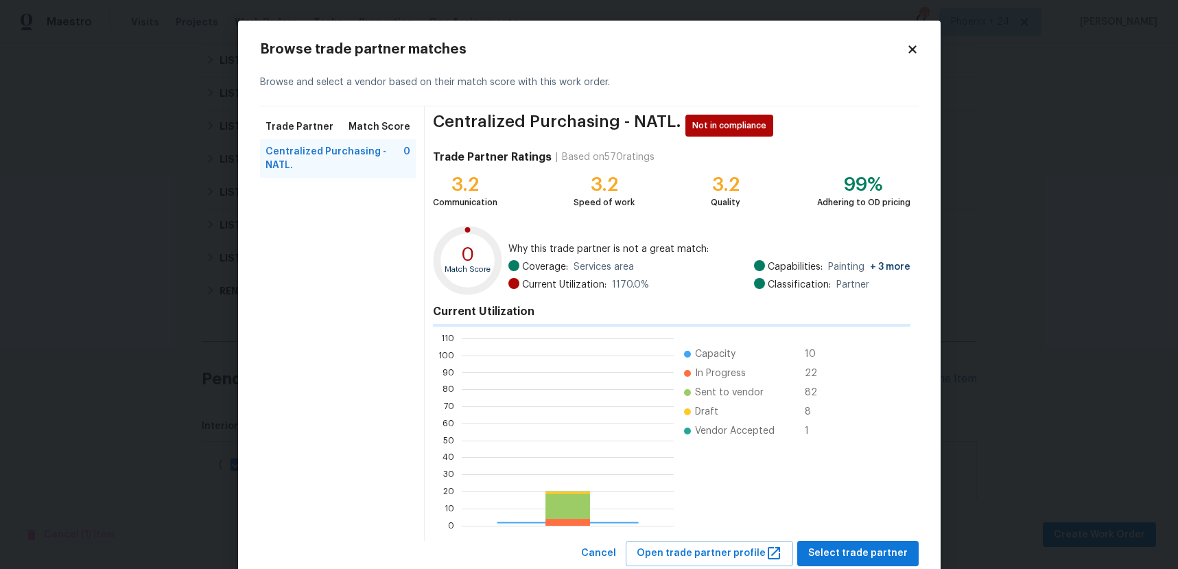
scroll to position [192, 212]
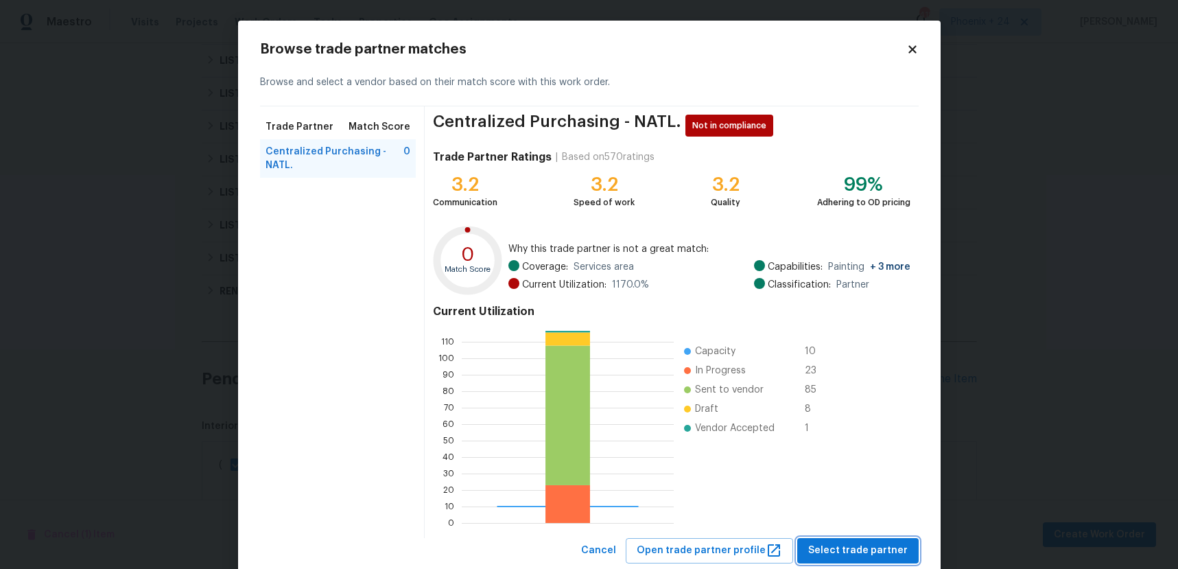
drag, startPoint x: 882, startPoint y: 548, endPoint x: 874, endPoint y: 545, distance: 8.9
click at [882, 548] on span "Select trade partner" at bounding box center [857, 550] width 99 height 17
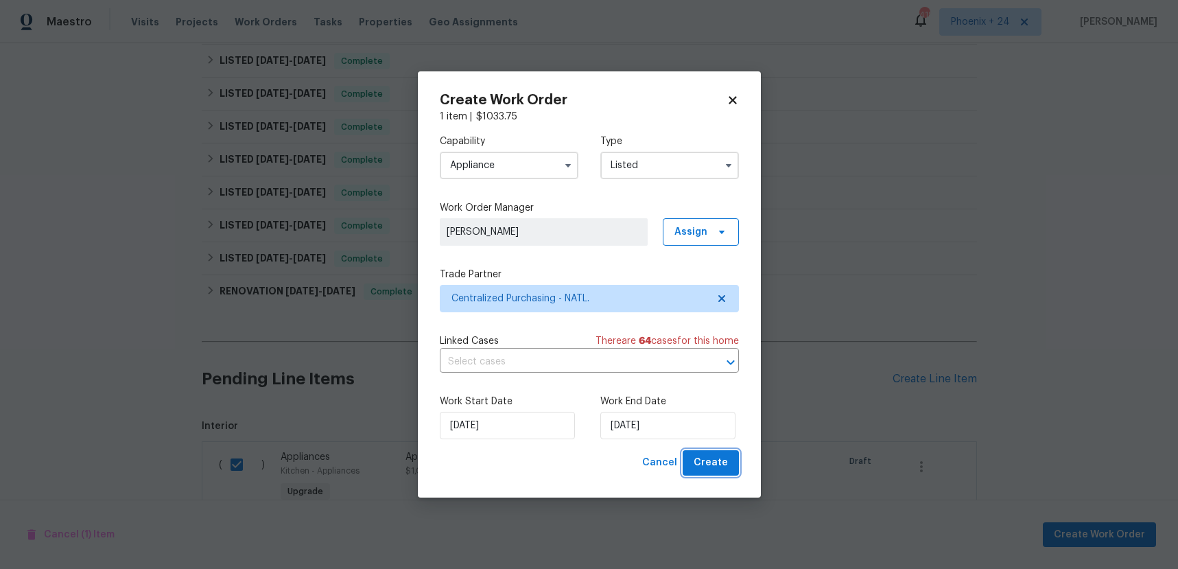
click at [705, 461] on span "Create" at bounding box center [711, 462] width 34 height 17
checkbox input "false"
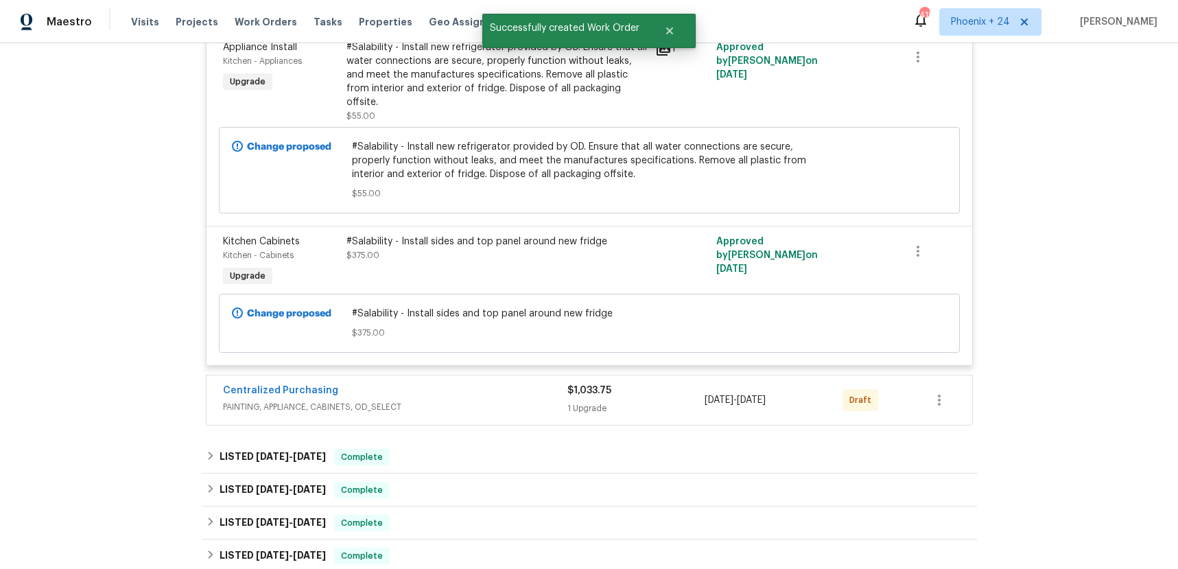
scroll to position [305, 0]
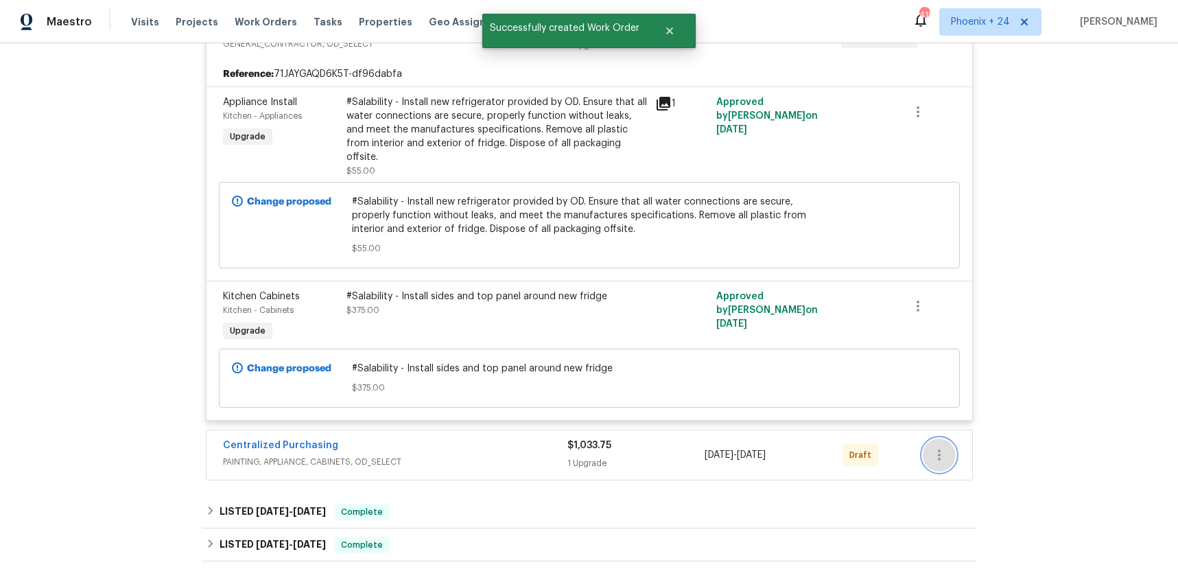
click at [943, 447] on icon "button" at bounding box center [939, 455] width 16 height 16
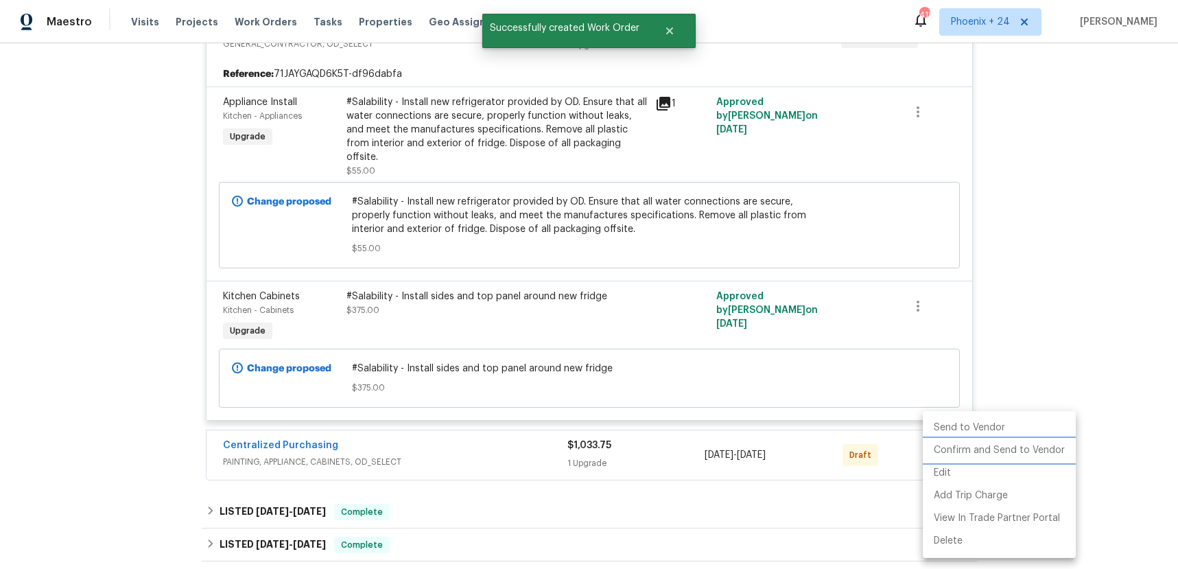
click at [944, 449] on li "Confirm and Send to Vendor" at bounding box center [999, 450] width 153 height 23
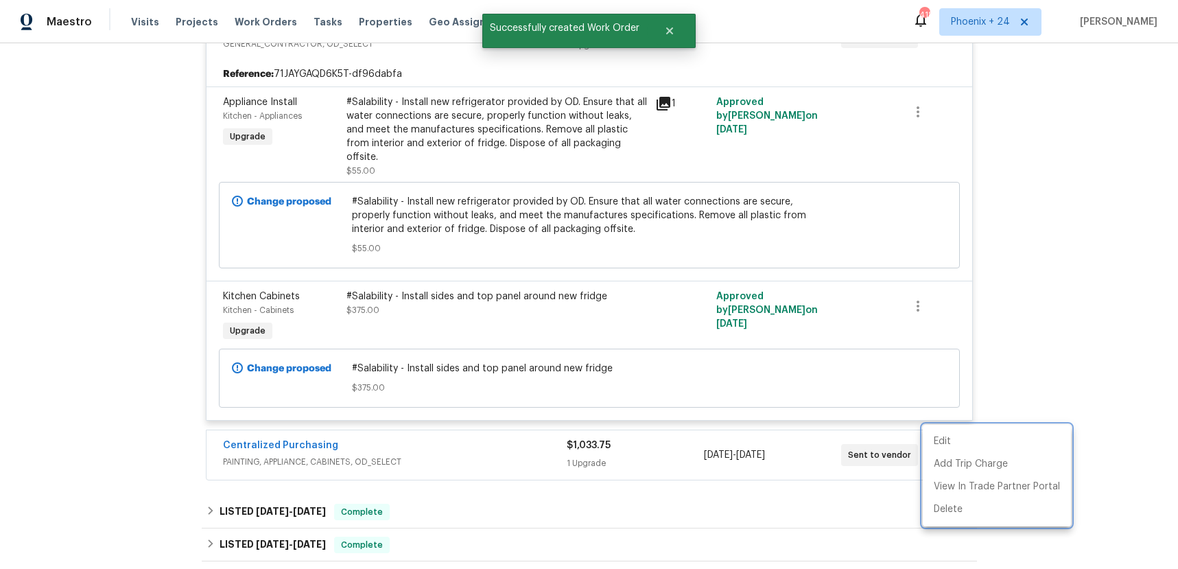
click at [226, 427] on div at bounding box center [589, 284] width 1178 height 569
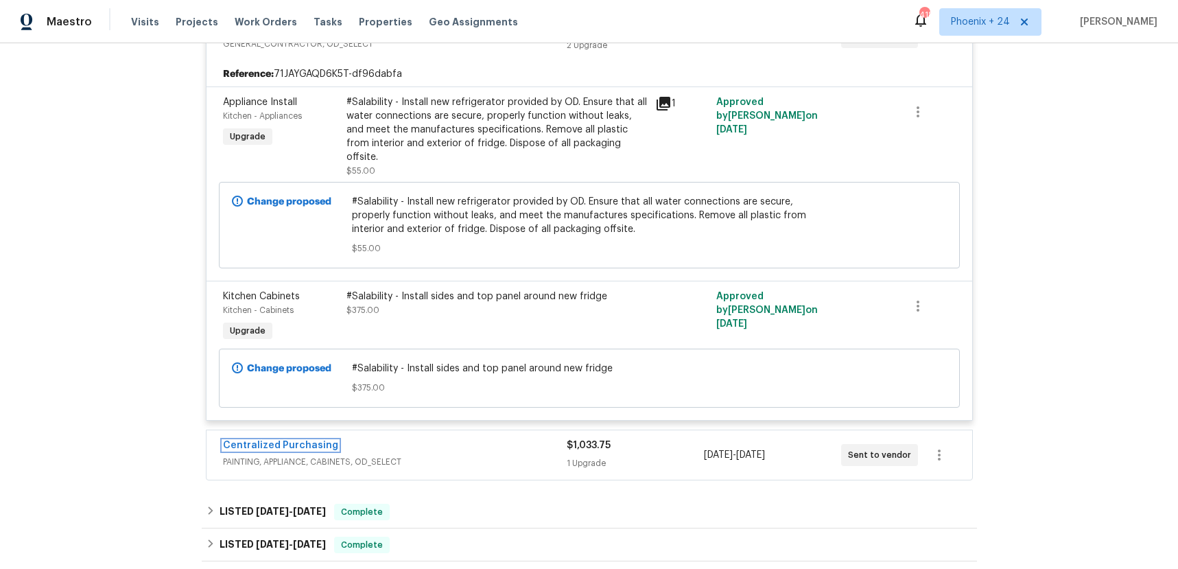
click at [243, 441] on link "Centralized Purchasing" at bounding box center [280, 446] width 115 height 10
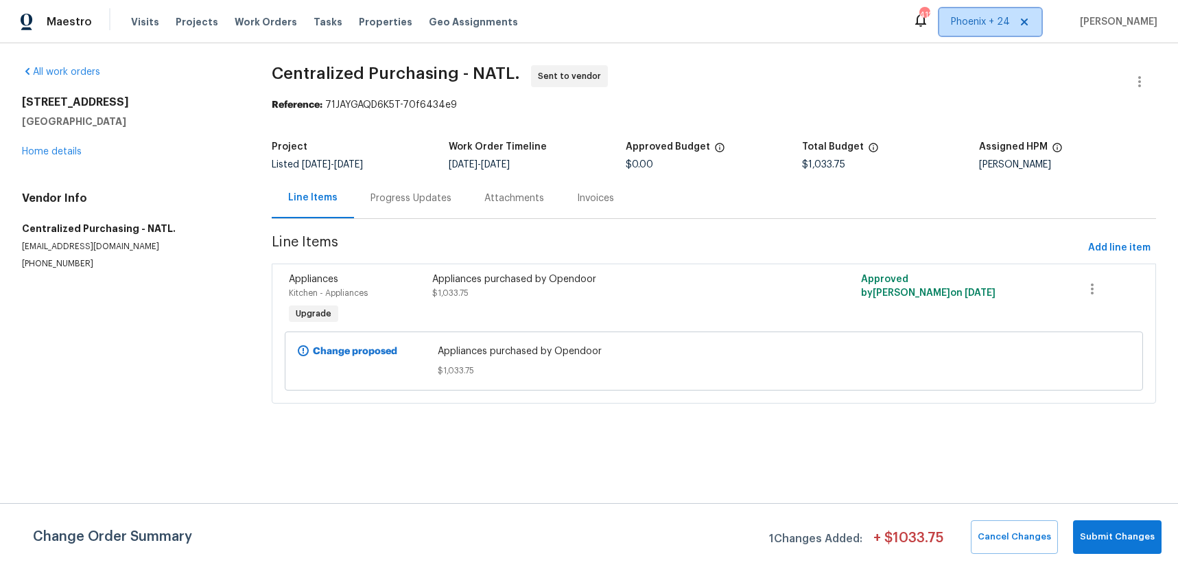
click at [963, 23] on span "Phoenix + 24" at bounding box center [990, 21] width 102 height 27
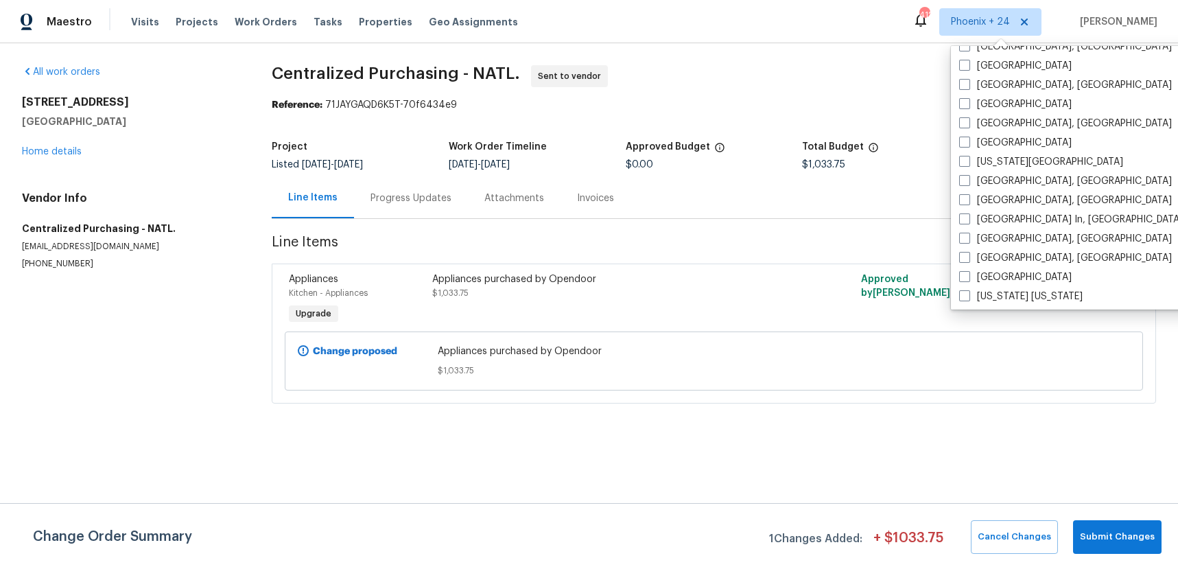
scroll to position [919, 0]
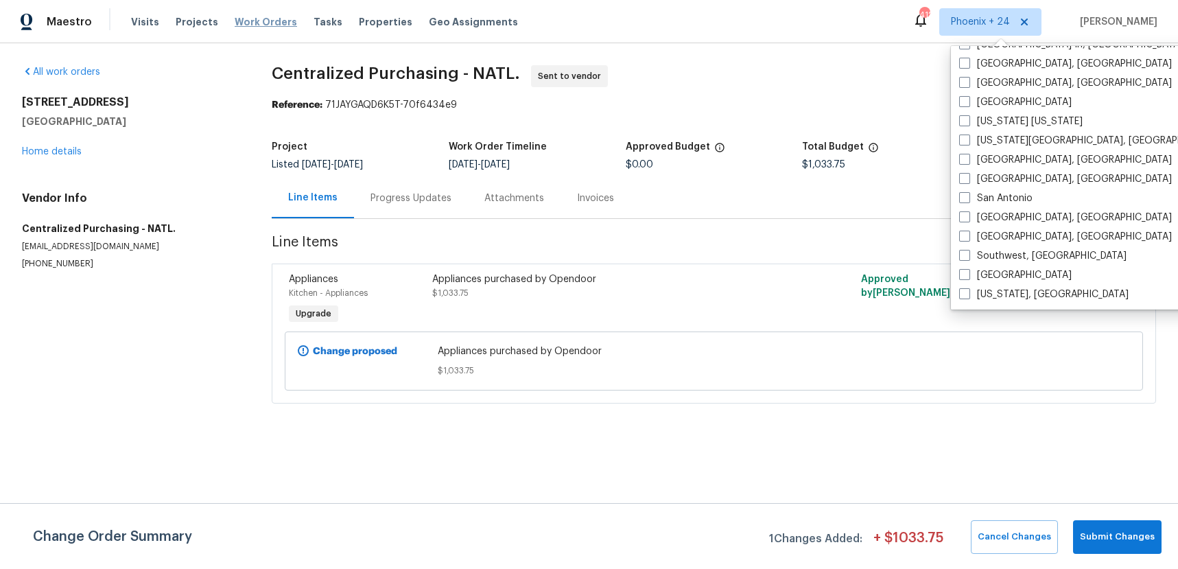
drag, startPoint x: 279, startPoint y: 10, endPoint x: 275, endPoint y: 19, distance: 9.2
click at [279, 10] on div "Visits Projects Work Orders Tasks Properties Geo Assignments" at bounding box center [332, 21] width 403 height 27
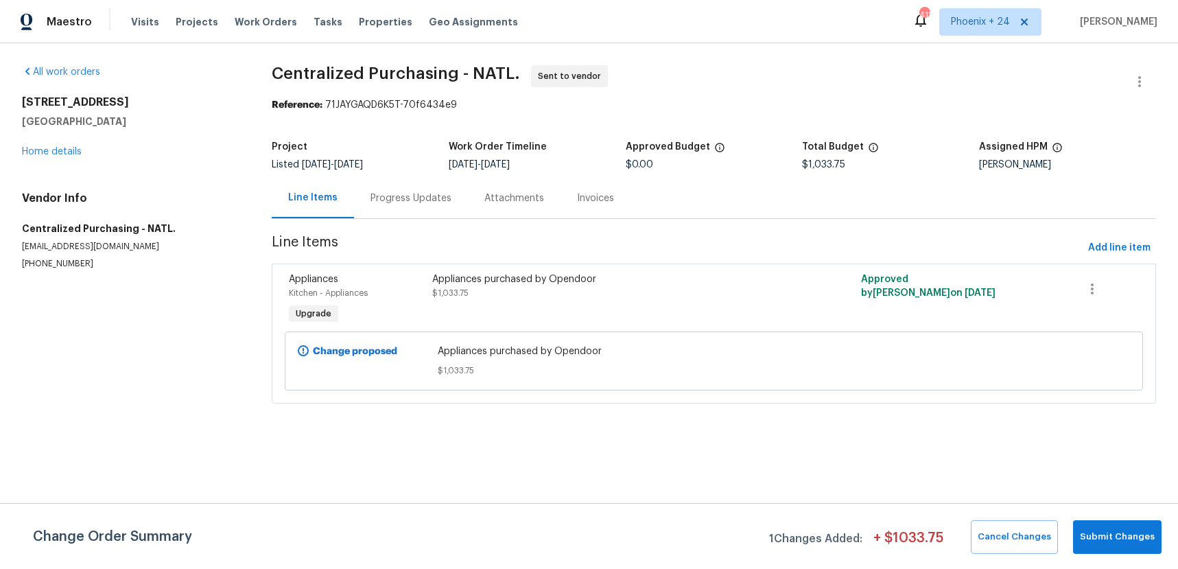
drag, startPoint x: 275, startPoint y: 19, endPoint x: 385, endPoint y: 40, distance: 112.0
click at [275, 19] on span "Work Orders" at bounding box center [266, 22] width 62 height 14
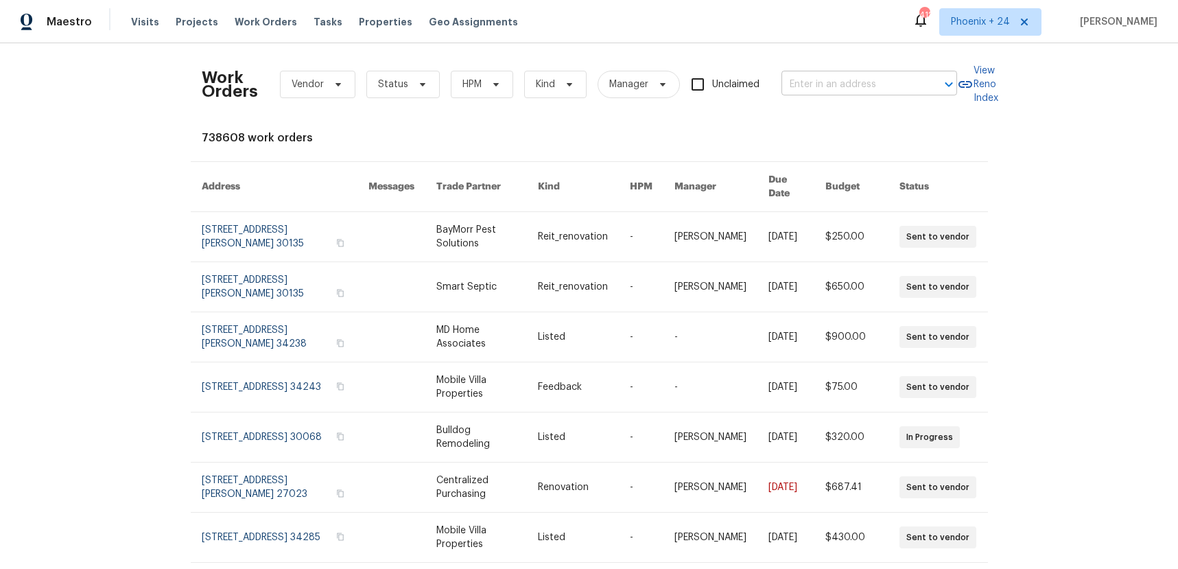
click at [906, 84] on input "text" at bounding box center [850, 84] width 137 height 21
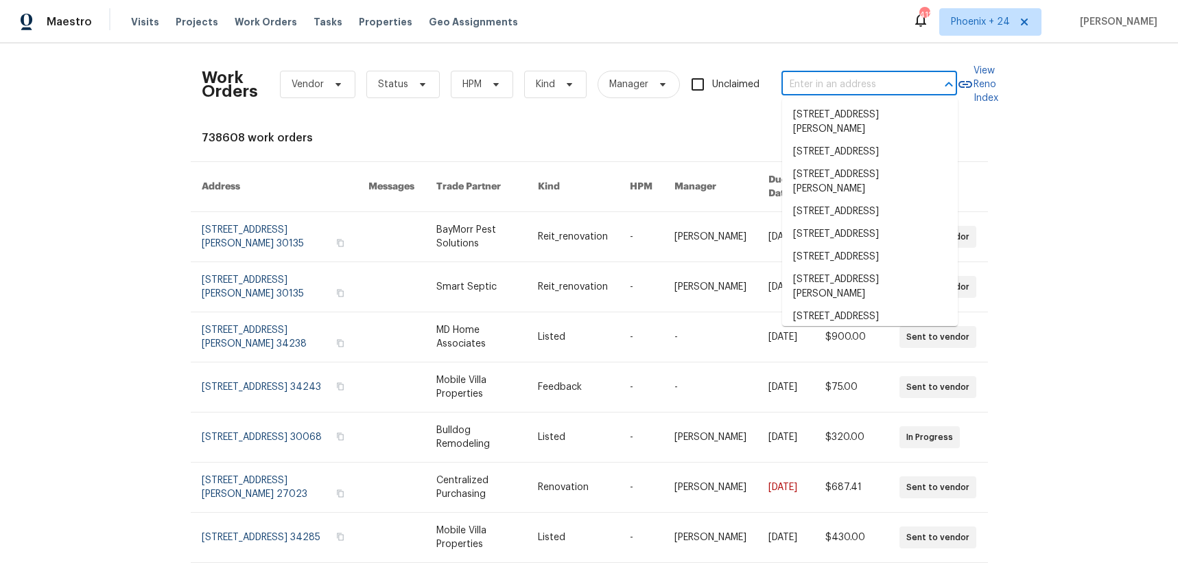
paste input "[STREET_ADDRESS]"
type input "[STREET_ADDRESS]"
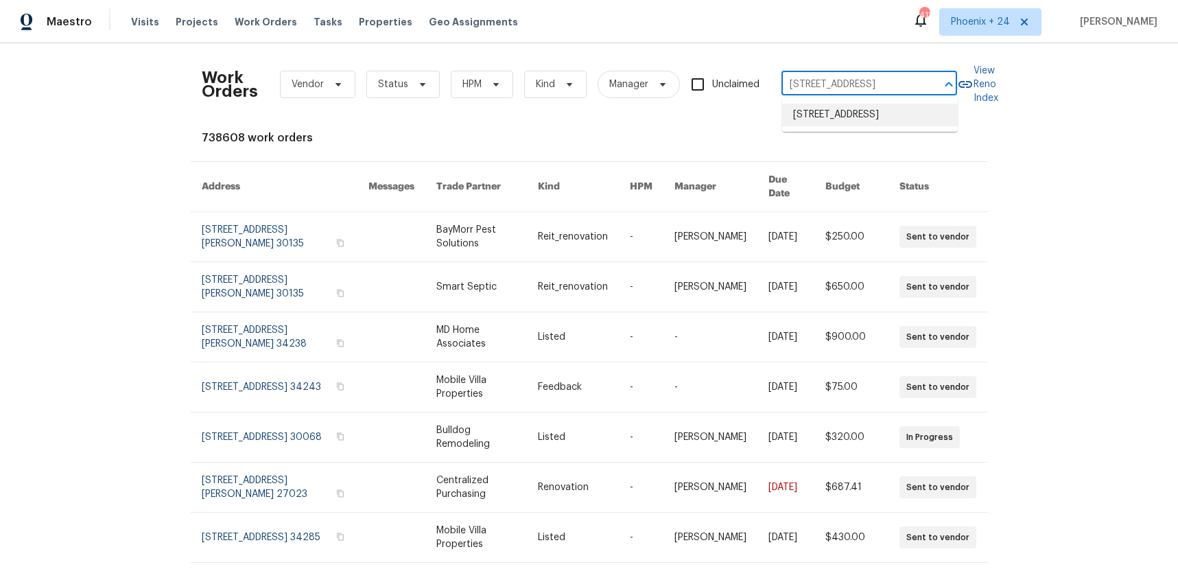
click at [876, 117] on li "[STREET_ADDRESS]" at bounding box center [870, 115] width 176 height 23
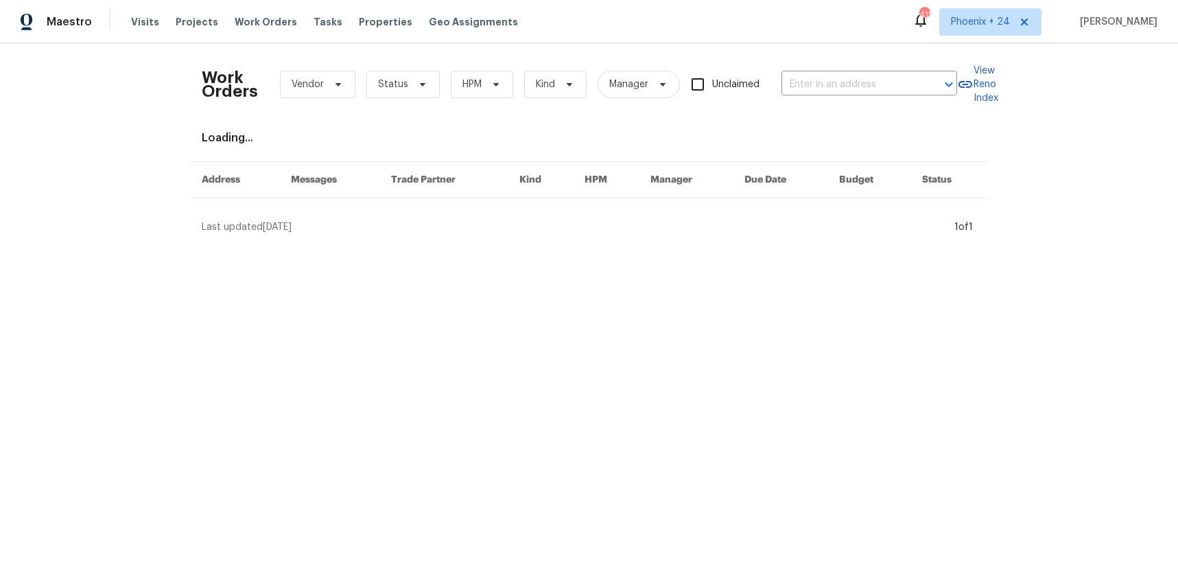
type input "[STREET_ADDRESS]"
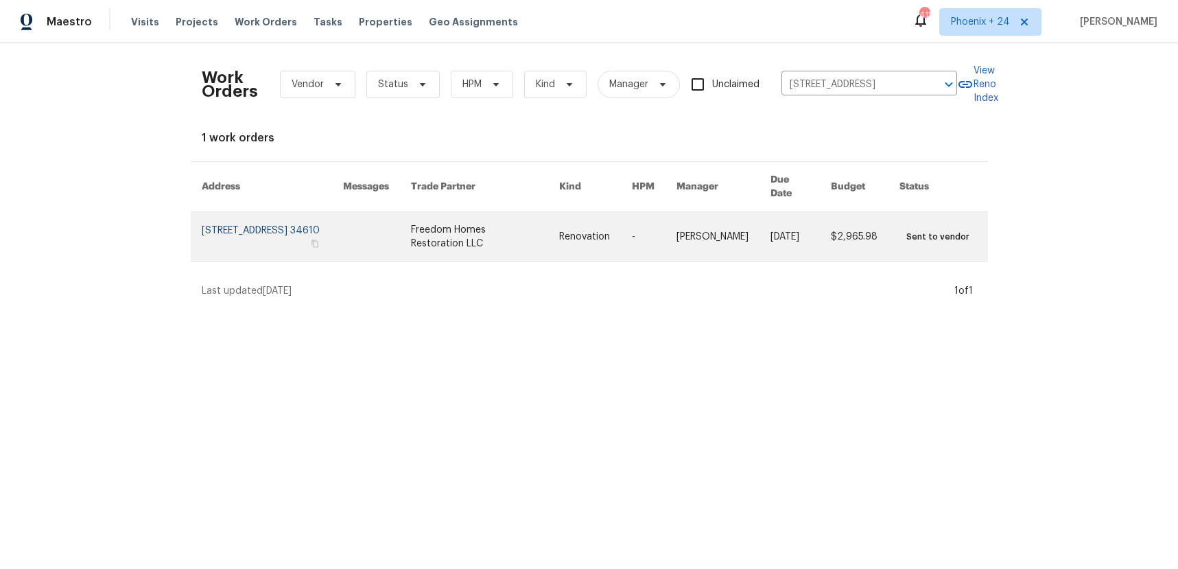
click at [471, 241] on link at bounding box center [485, 236] width 148 height 49
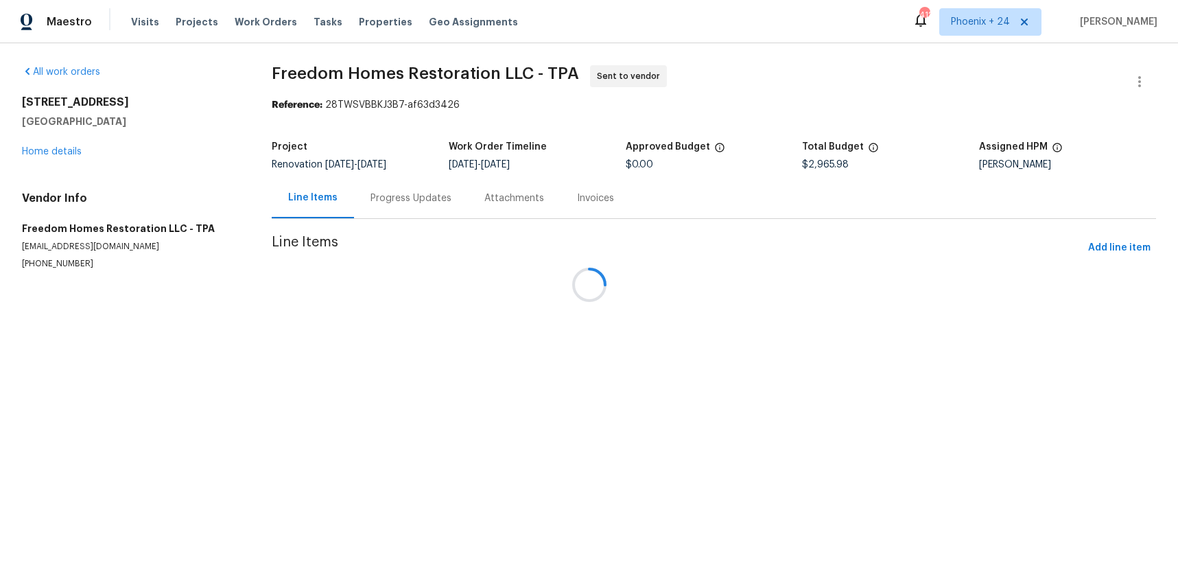
click at [484, 205] on div "Attachments" at bounding box center [514, 198] width 60 height 14
drag, startPoint x: 384, startPoint y: 202, endPoint x: 384, endPoint y: 211, distance: 8.9
click at [384, 202] on div "Progress Updates" at bounding box center [408, 198] width 81 height 14
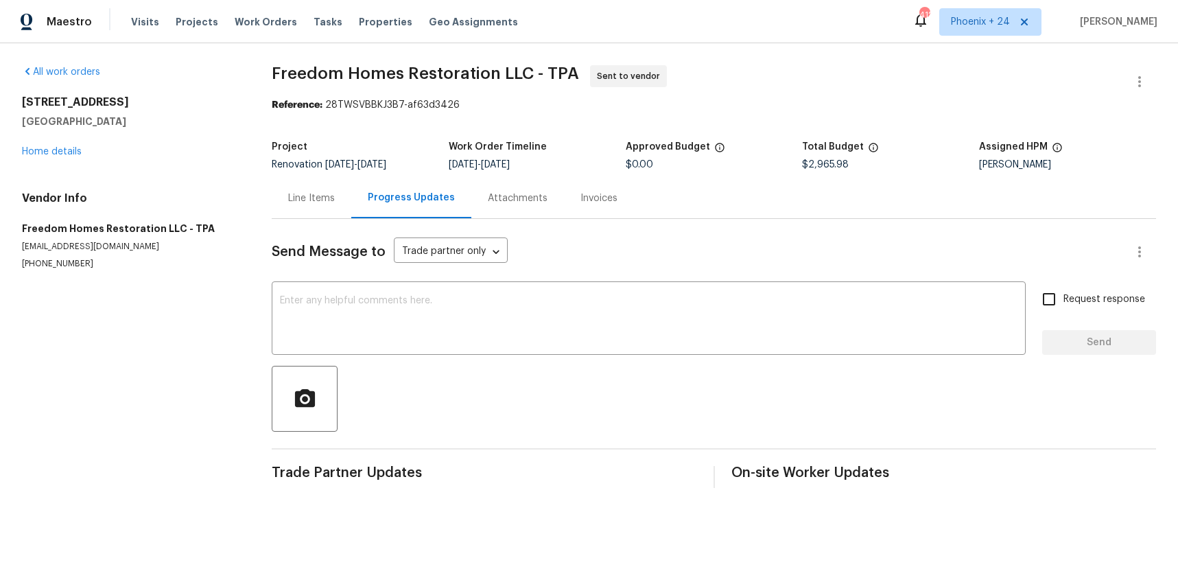
click at [337, 378] on div at bounding box center [714, 399] width 885 height 66
click at [336, 379] on button "button" at bounding box center [305, 399] width 66 height 66
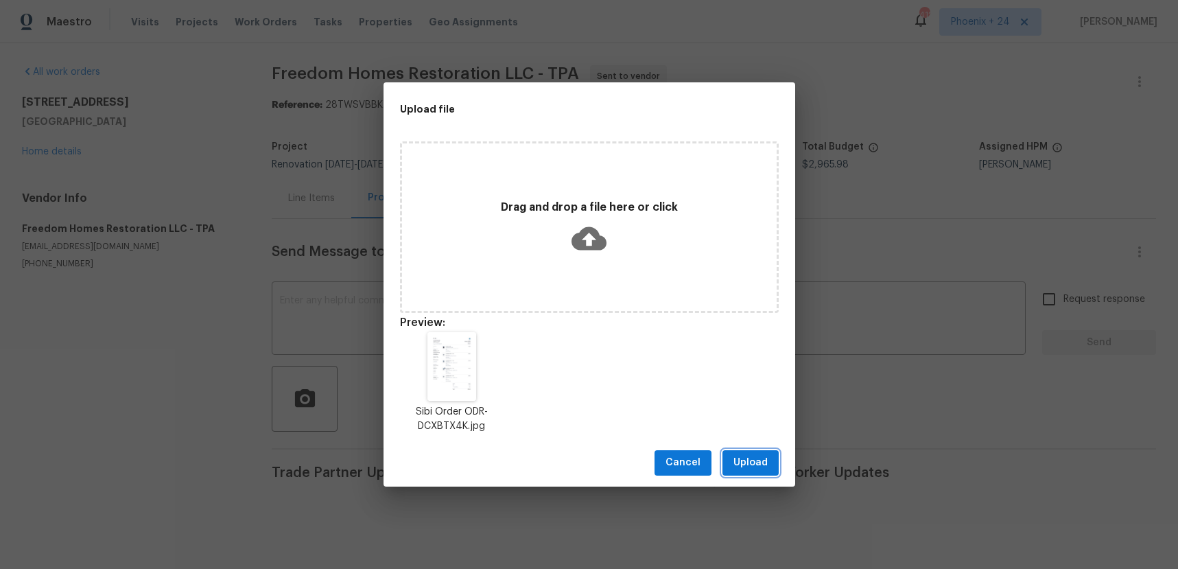
click at [758, 470] on span "Upload" at bounding box center [751, 462] width 34 height 17
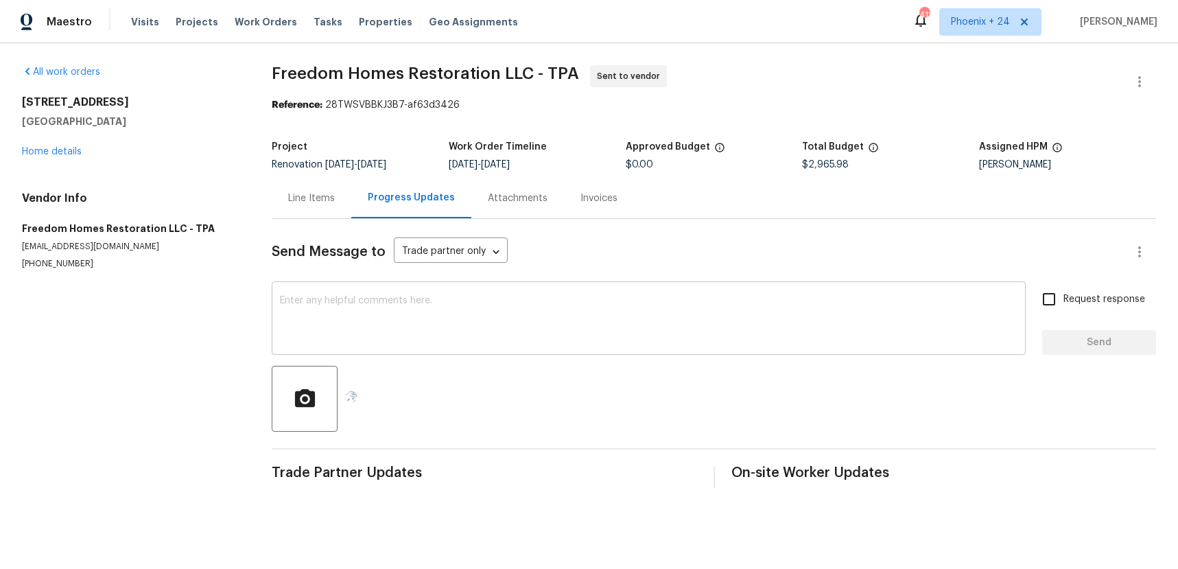
click at [496, 344] on textarea at bounding box center [649, 320] width 738 height 48
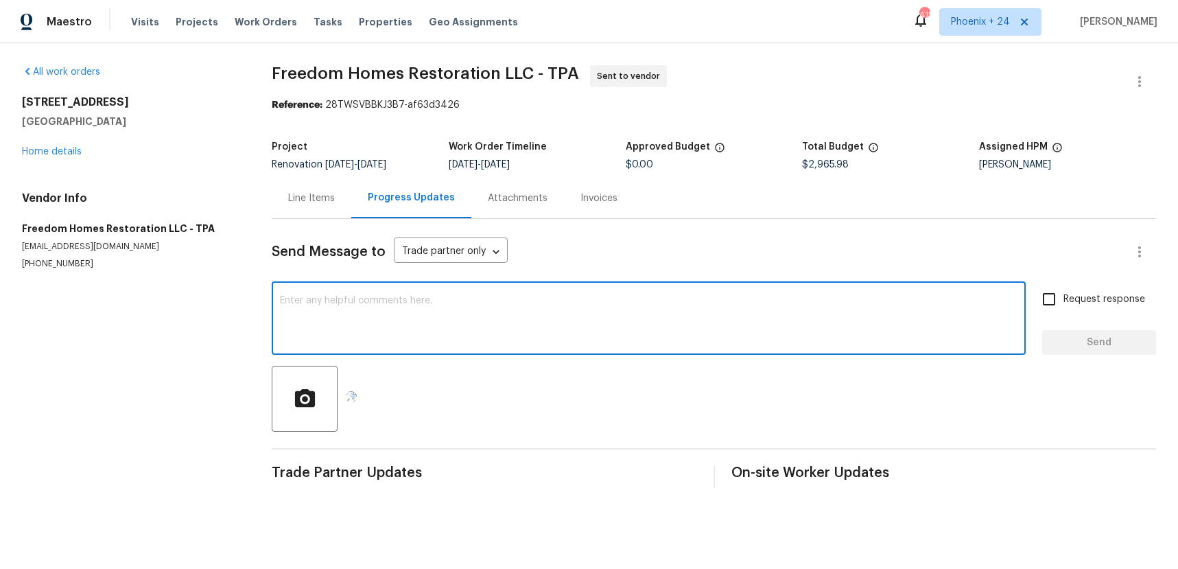
type textarea "e"
paste textarea "[STREET_ADDRESS][PERSON_NAME] [PHONE_NUMBER]"
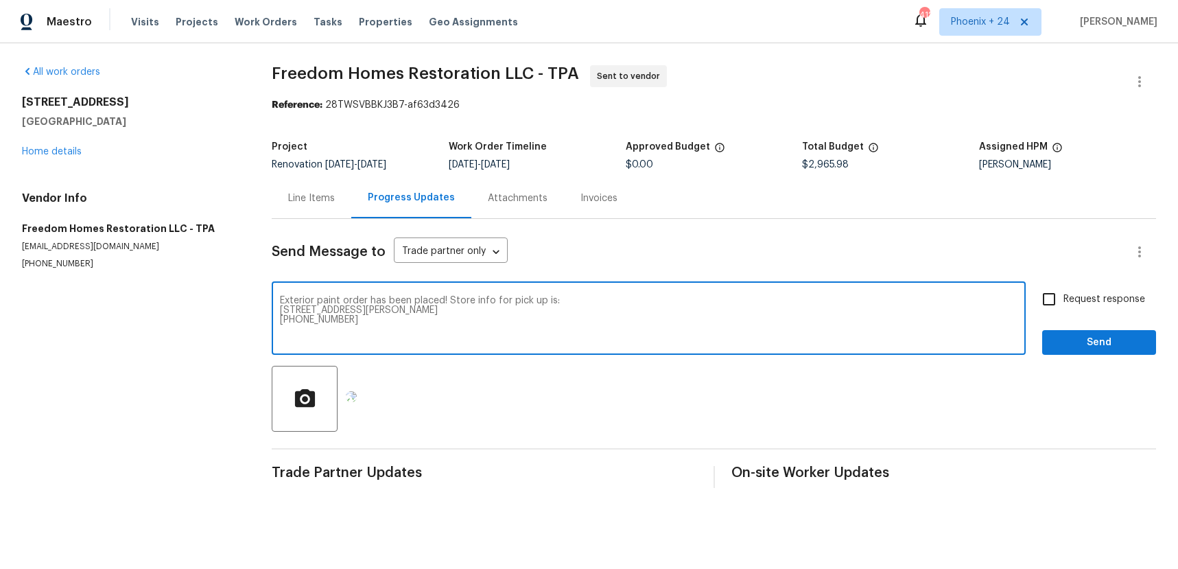
scroll to position [10, 0]
click at [281, 303] on textarea "Exterior paint order has been placed! Store info for pick up is: [STREET_ADDRES…" at bounding box center [649, 320] width 738 height 48
type textarea "Exterior paint order has been placed! Store info for pick up is: [STREET_ADDRES…"
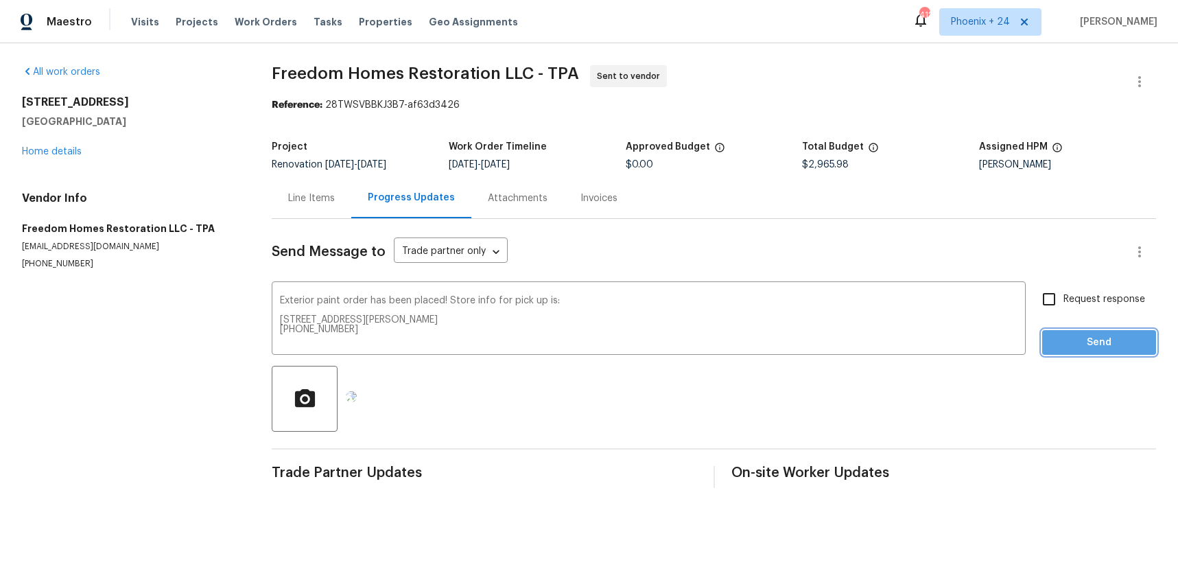
click at [1118, 335] on span "Send" at bounding box center [1099, 342] width 92 height 17
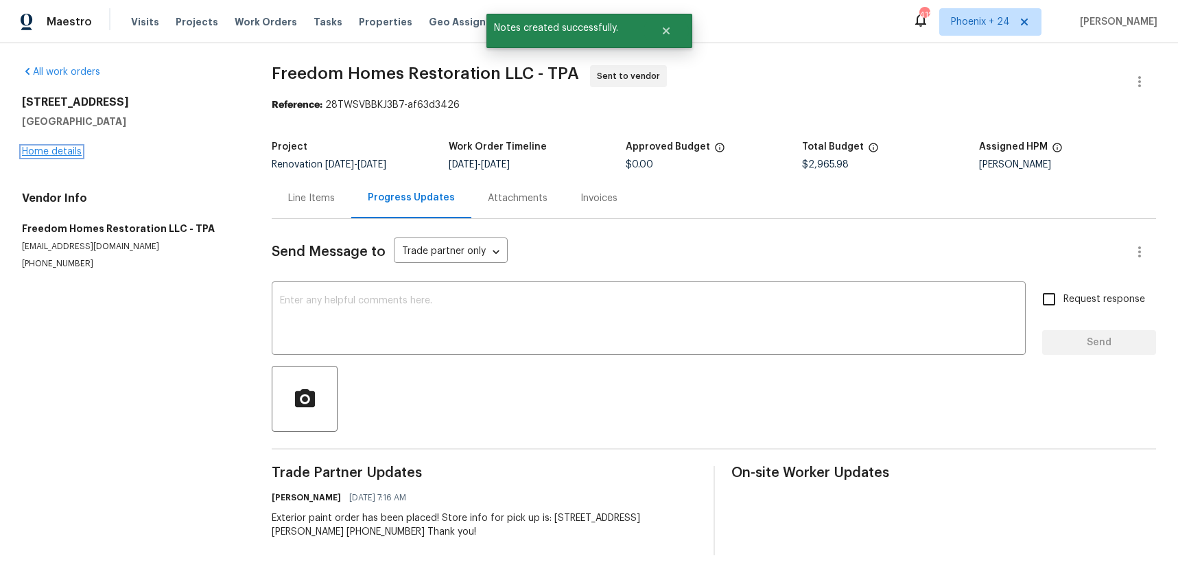
click at [73, 148] on link "Home details" at bounding box center [52, 152] width 60 height 10
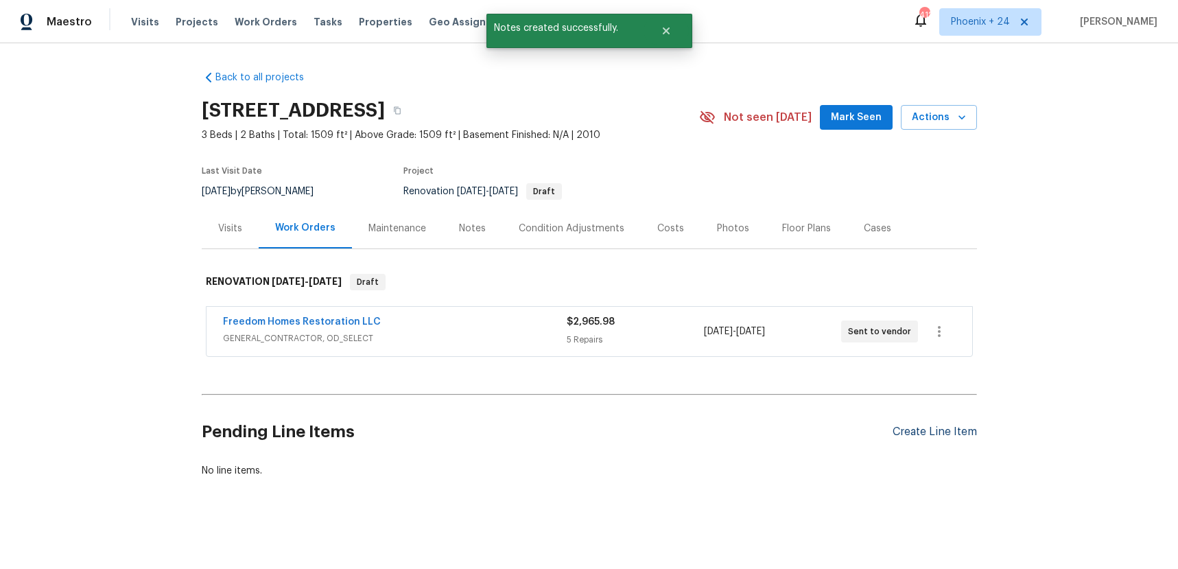
click at [930, 433] on div "Create Line Item" at bounding box center [935, 431] width 84 height 13
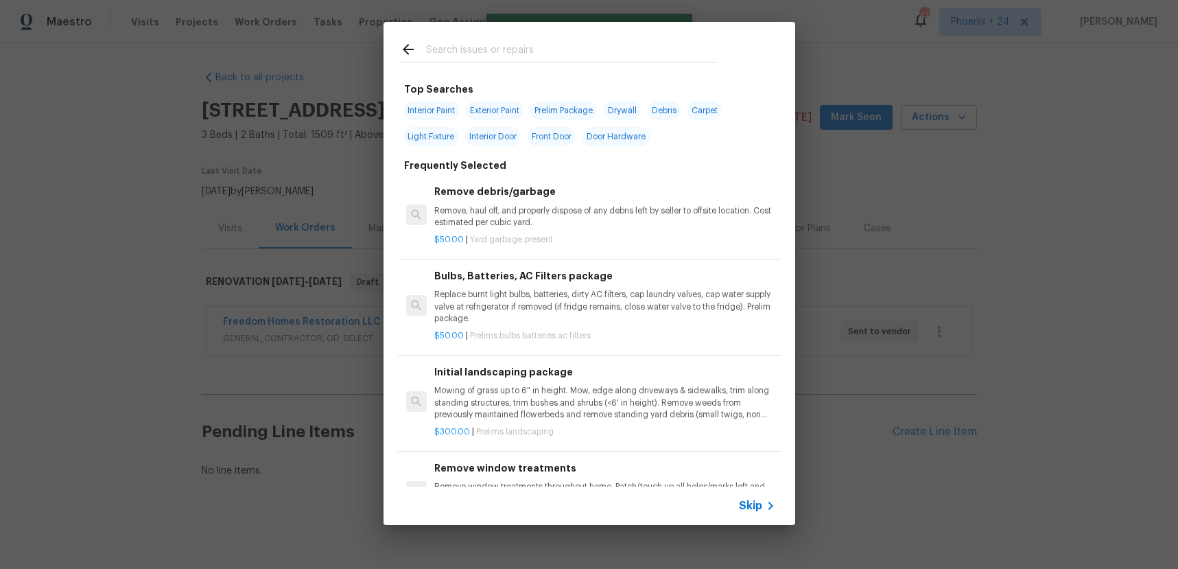
click at [626, 49] on input "text" at bounding box center [571, 51] width 291 height 21
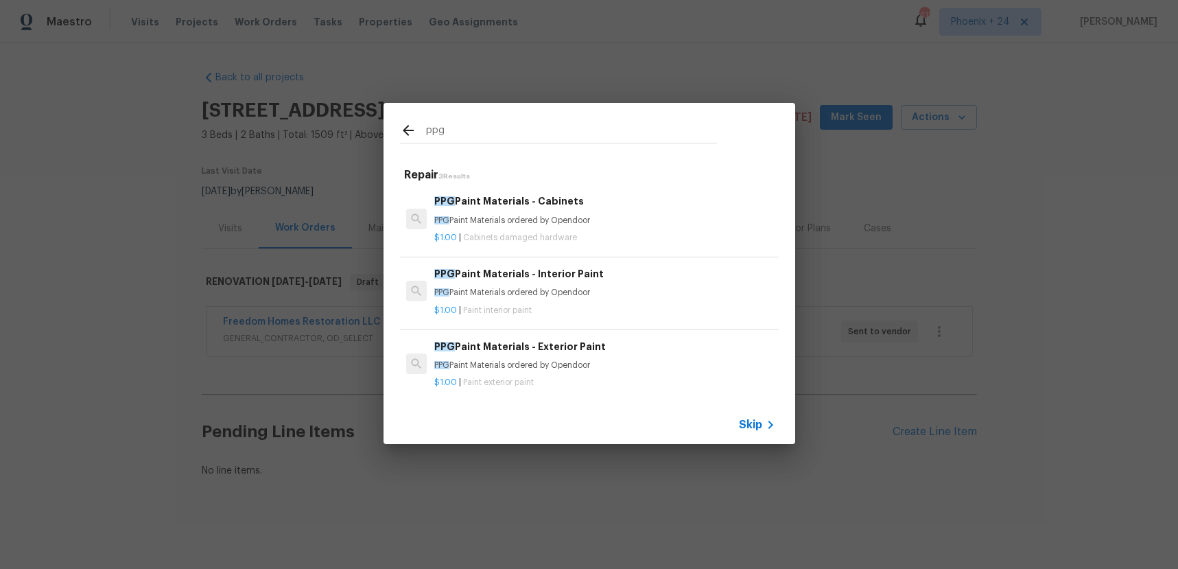
type input "ppg"
click at [634, 368] on p "PPG Paint Materials ordered by Opendoor" at bounding box center [604, 366] width 340 height 12
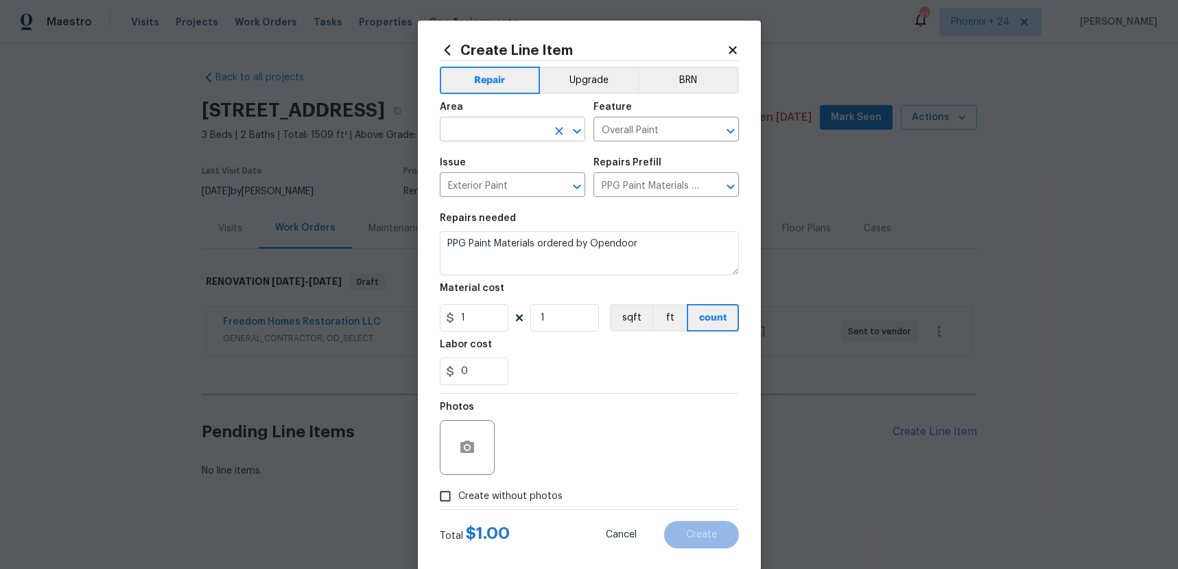
click at [493, 127] on input "text" at bounding box center [493, 130] width 107 height 21
click at [494, 156] on li "Exterior Overall" at bounding box center [512, 161] width 145 height 23
type input "Exterior Overall"
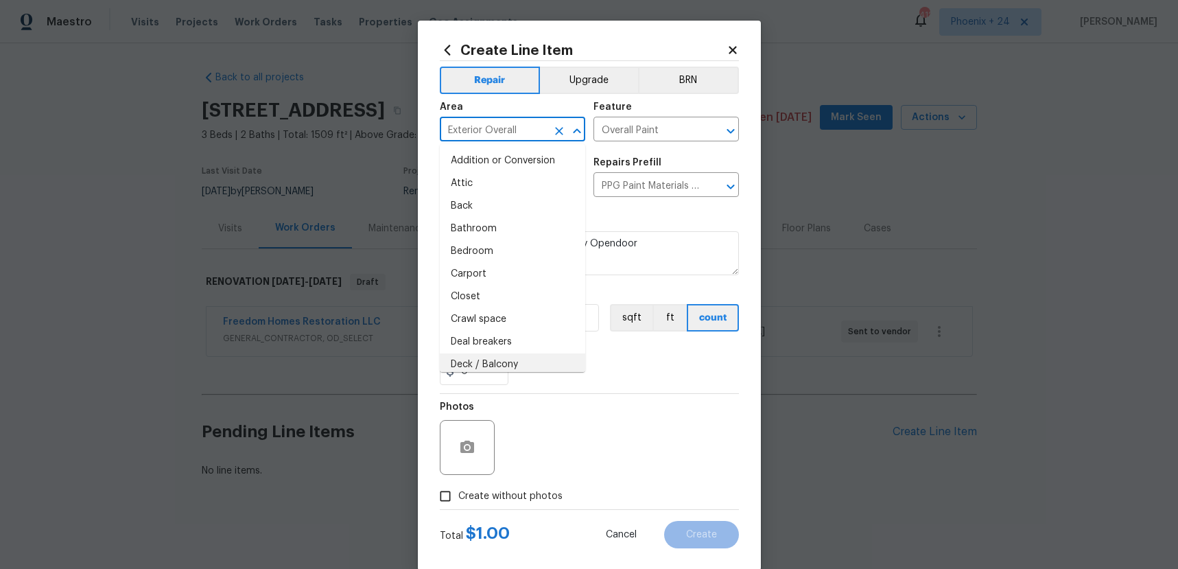
drag, startPoint x: 591, startPoint y: 423, endPoint x: 514, endPoint y: 364, distance: 97.0
click at [567, 406] on div "Photos" at bounding box center [589, 438] width 299 height 89
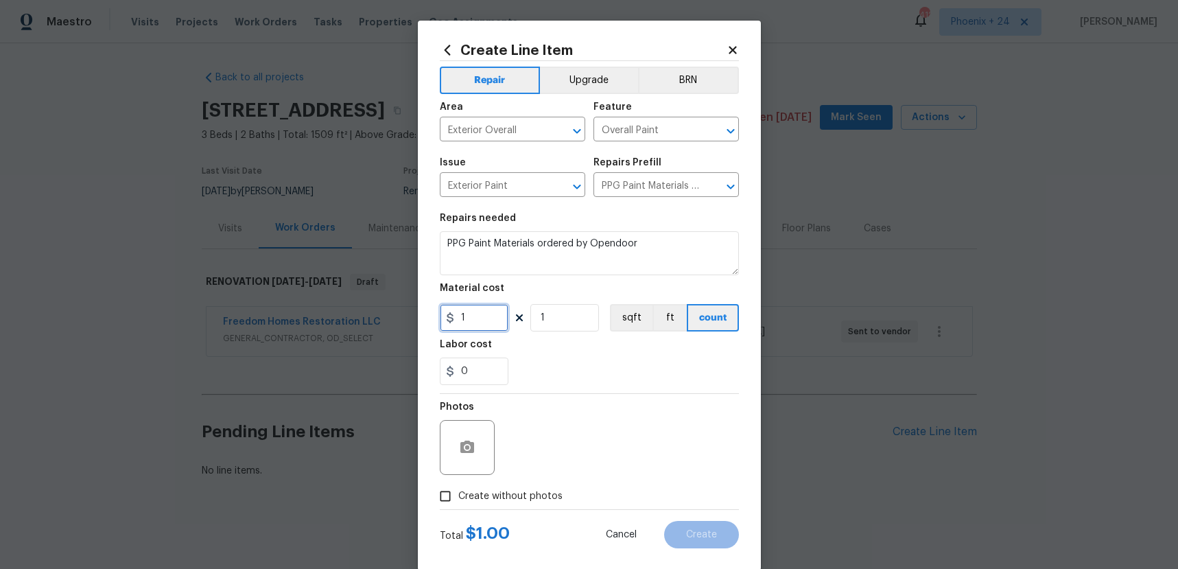
drag, startPoint x: 489, startPoint y: 316, endPoint x: 451, endPoint y: 315, distance: 37.7
click at [452, 316] on div "1" at bounding box center [474, 317] width 69 height 27
type input "334.6"
drag, startPoint x: 515, startPoint y: 505, endPoint x: 517, endPoint y: 492, distance: 13.1
click at [515, 503] on label "Create without photos" at bounding box center [497, 496] width 130 height 26
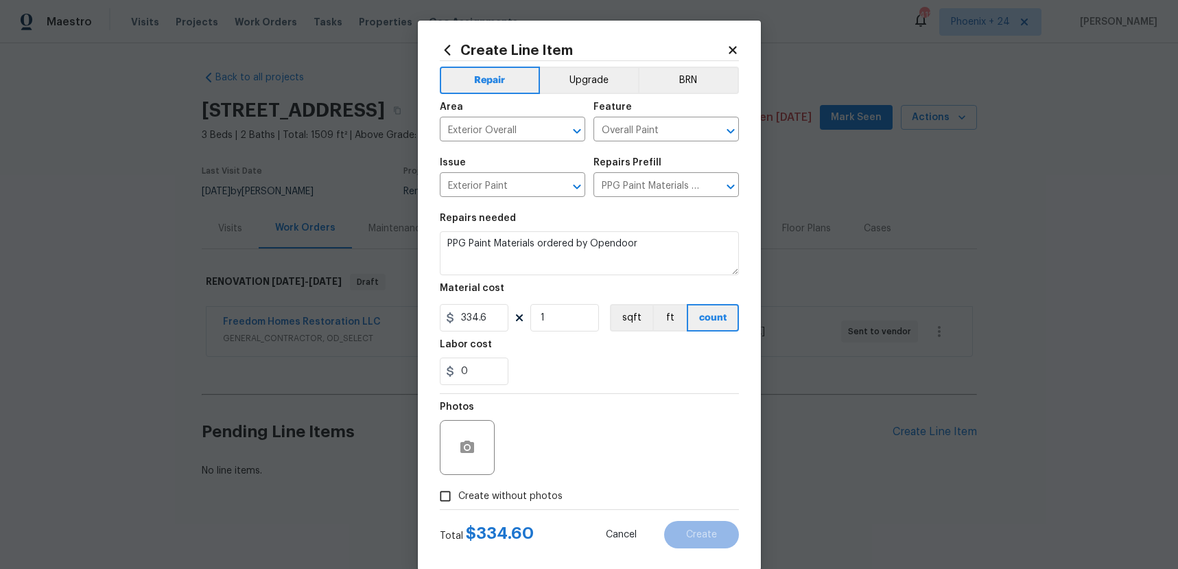
click at [458, 503] on input "Create without photos" at bounding box center [445, 496] width 26 height 26
checkbox input "true"
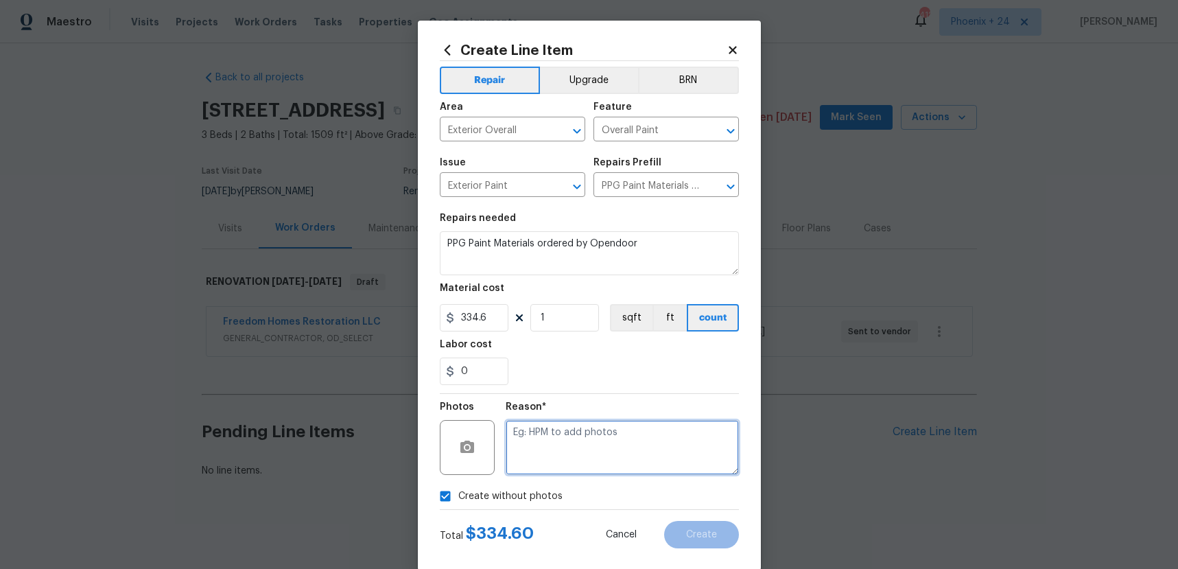
click at [532, 453] on textarea at bounding box center [622, 447] width 233 height 55
type textarea "n"
type textarea "NA"
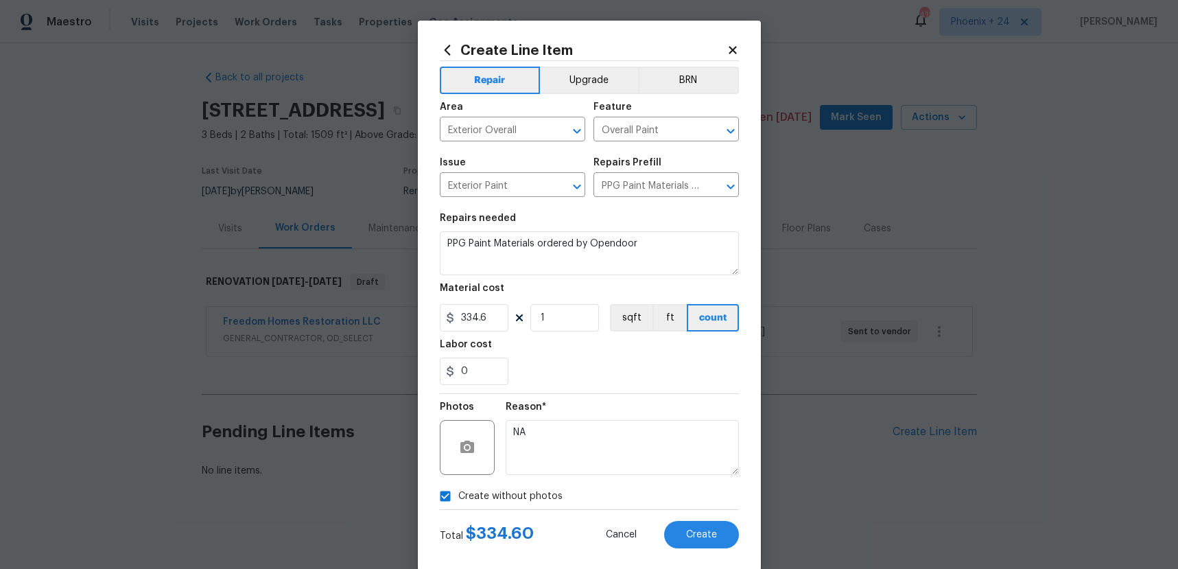
click at [545, 397] on div "Reason* NA" at bounding box center [622, 438] width 233 height 89
click at [714, 552] on div "Create Line Item Repair Upgrade BRN Area Exterior Overall ​ Feature Overall Pai…" at bounding box center [589, 296] width 343 height 550
click at [709, 543] on button "Create" at bounding box center [701, 534] width 75 height 27
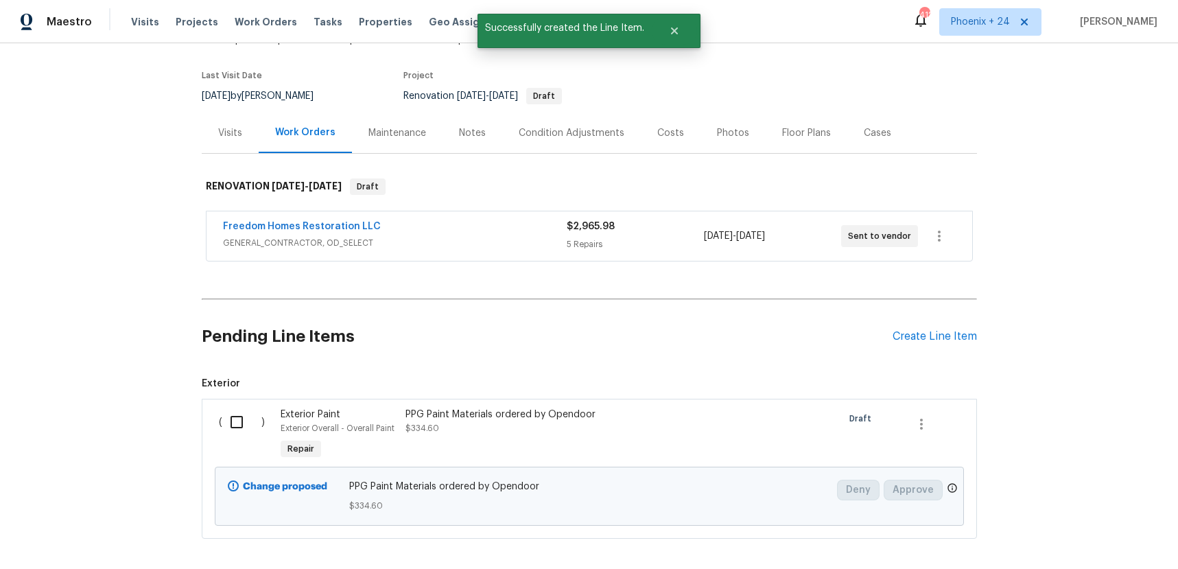
scroll to position [159, 0]
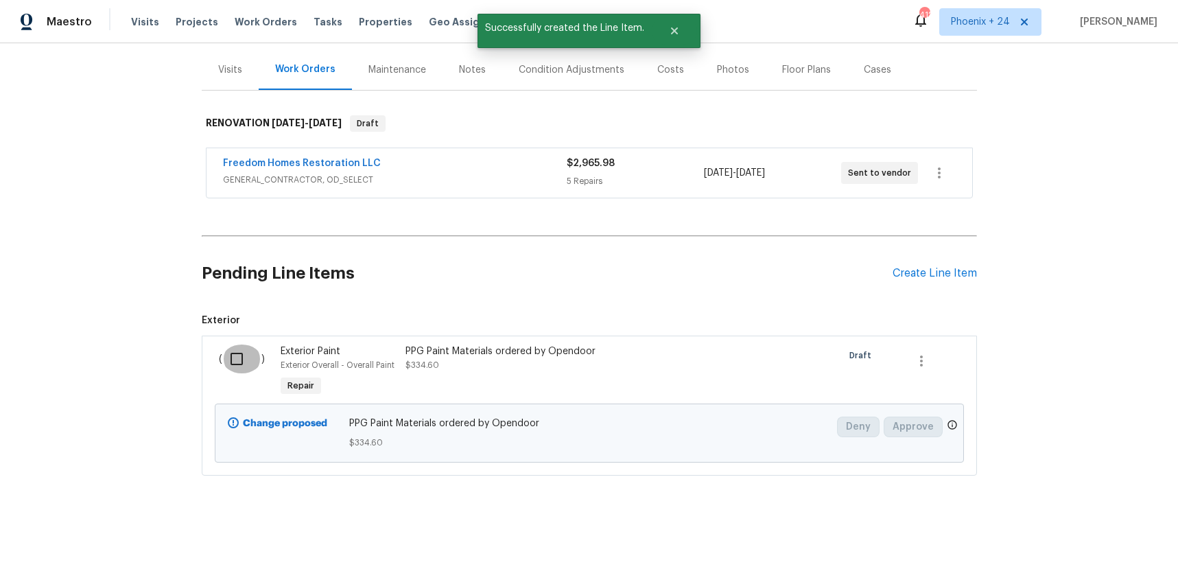
click at [239, 357] on input "checkbox" at bounding box center [241, 358] width 39 height 29
checkbox input "true"
click at [1089, 535] on span "Create Work Order" at bounding box center [1099, 534] width 91 height 17
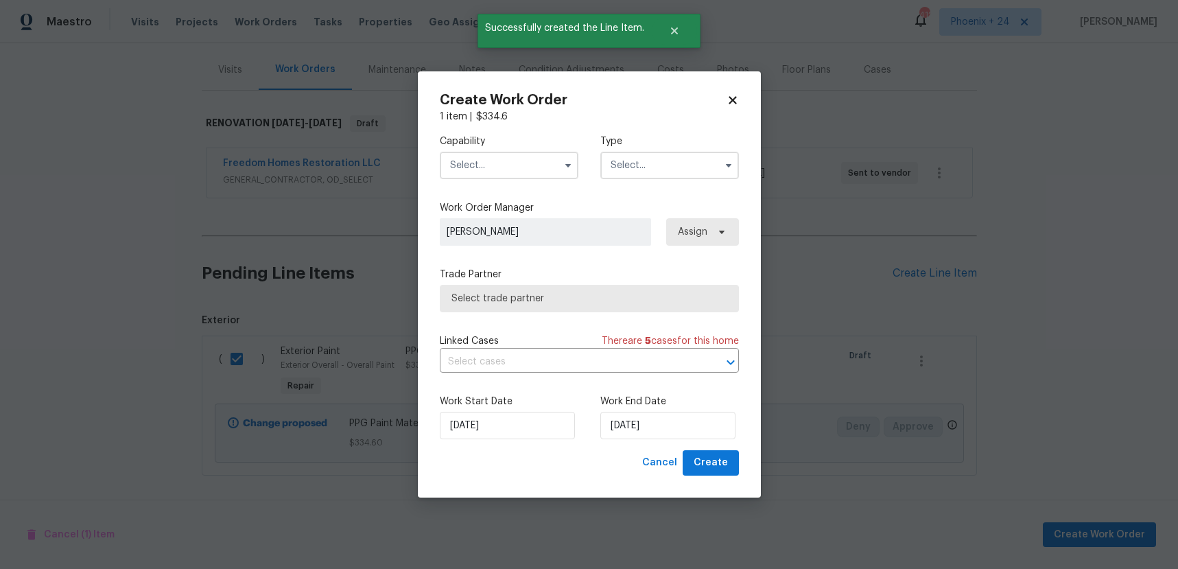
click at [551, 170] on input "text" at bounding box center [509, 165] width 139 height 27
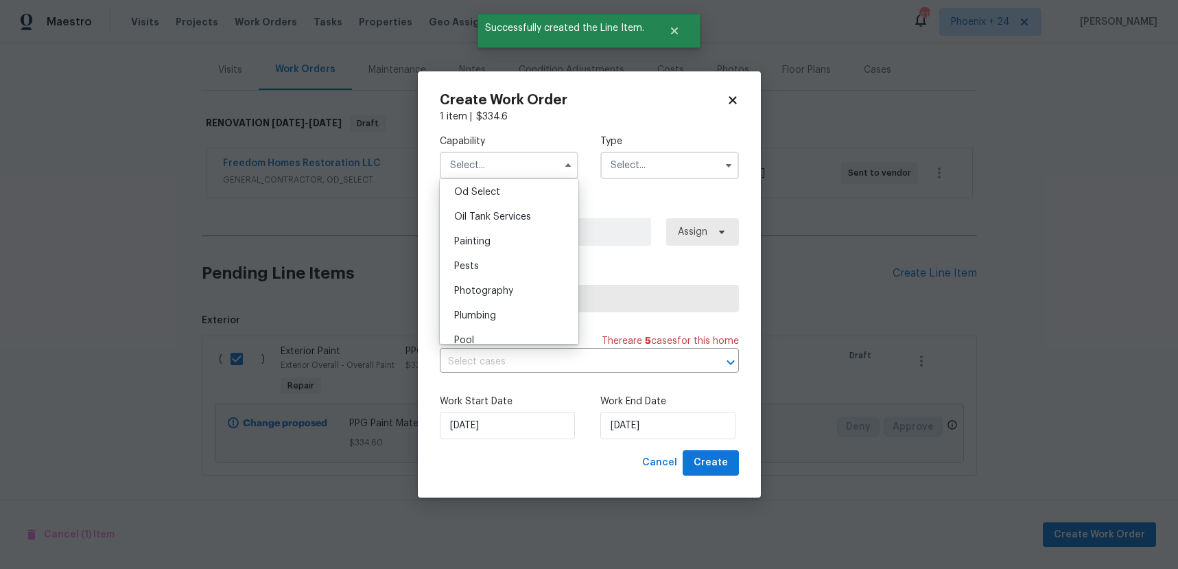
scroll to position [1103, 0]
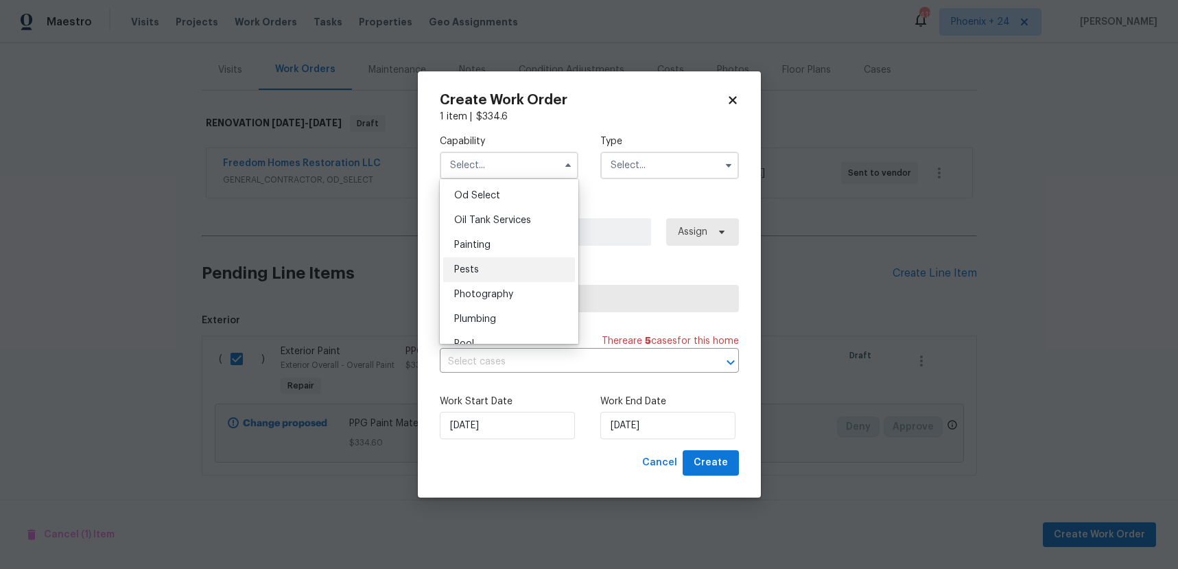
click at [509, 261] on div "Pests" at bounding box center [509, 269] width 132 height 25
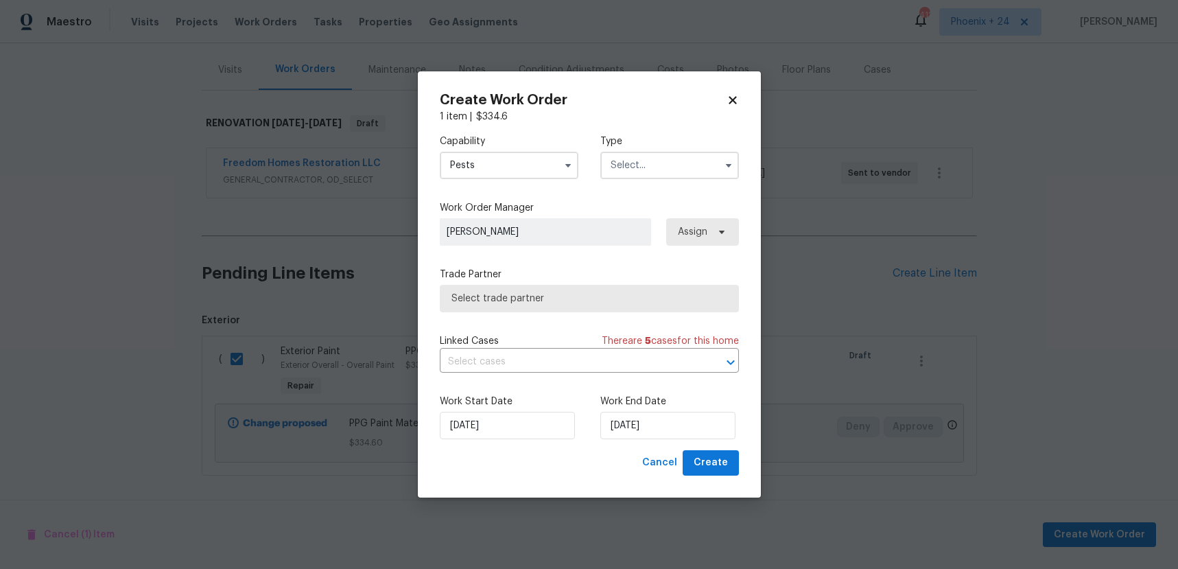
drag, startPoint x: 504, startPoint y: 162, endPoint x: 502, endPoint y: 174, distance: 11.7
click at [504, 162] on input "Pests" at bounding box center [509, 165] width 139 height 27
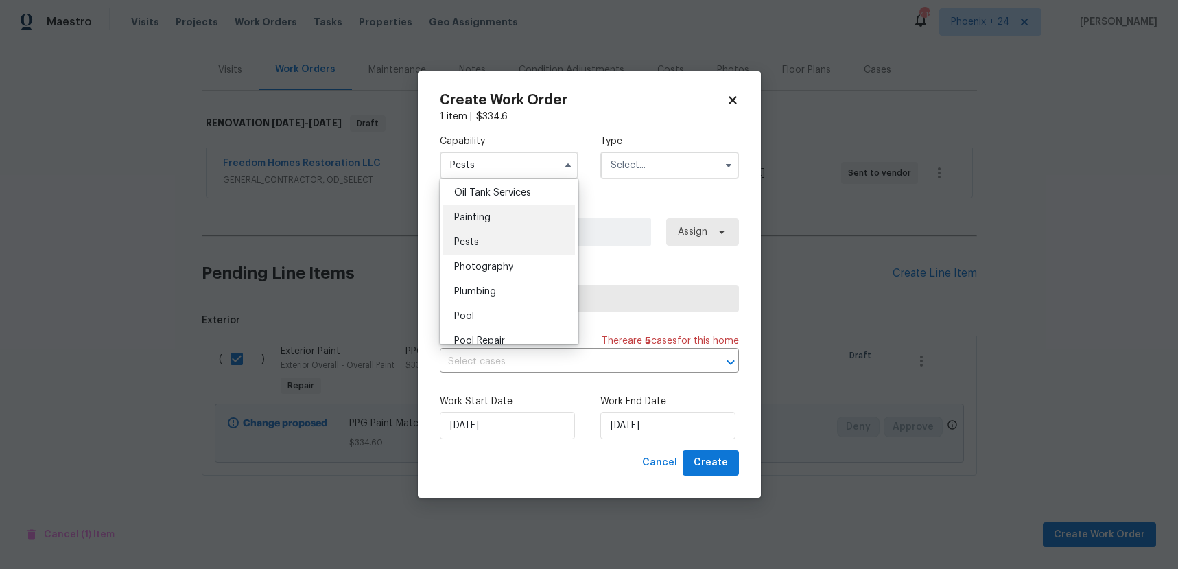
scroll to position [1139, 0]
click at [502, 206] on div "Painting" at bounding box center [509, 208] width 132 height 25
type input "Painting"
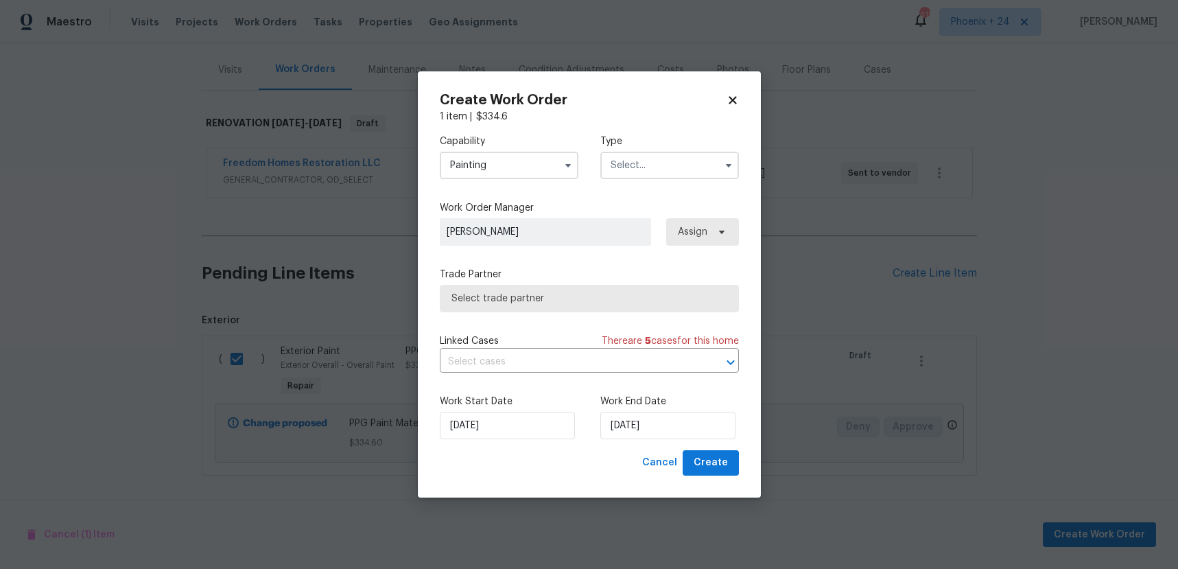
click at [640, 174] on input "text" at bounding box center [669, 165] width 139 height 27
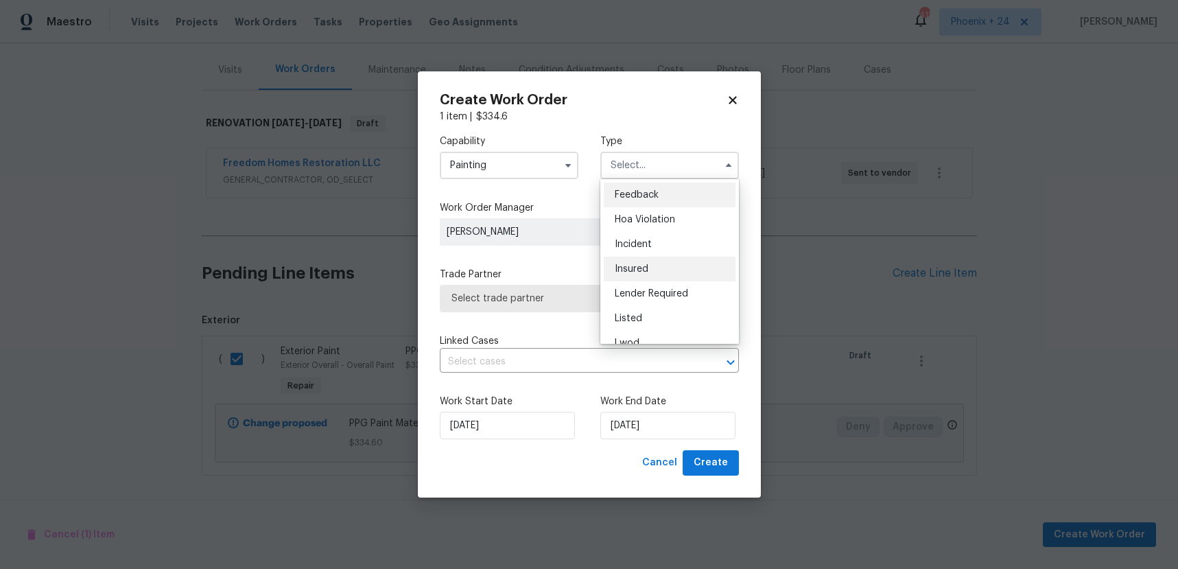
scroll to position [163, 0]
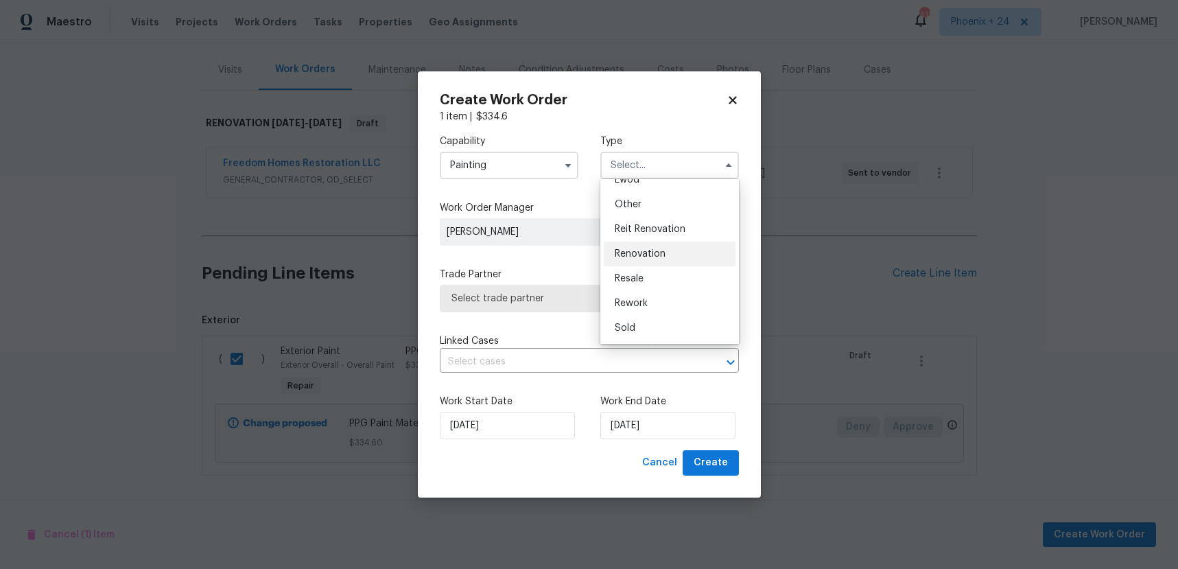
click at [668, 250] on div "Renovation" at bounding box center [670, 254] width 132 height 25
type input "Renovation"
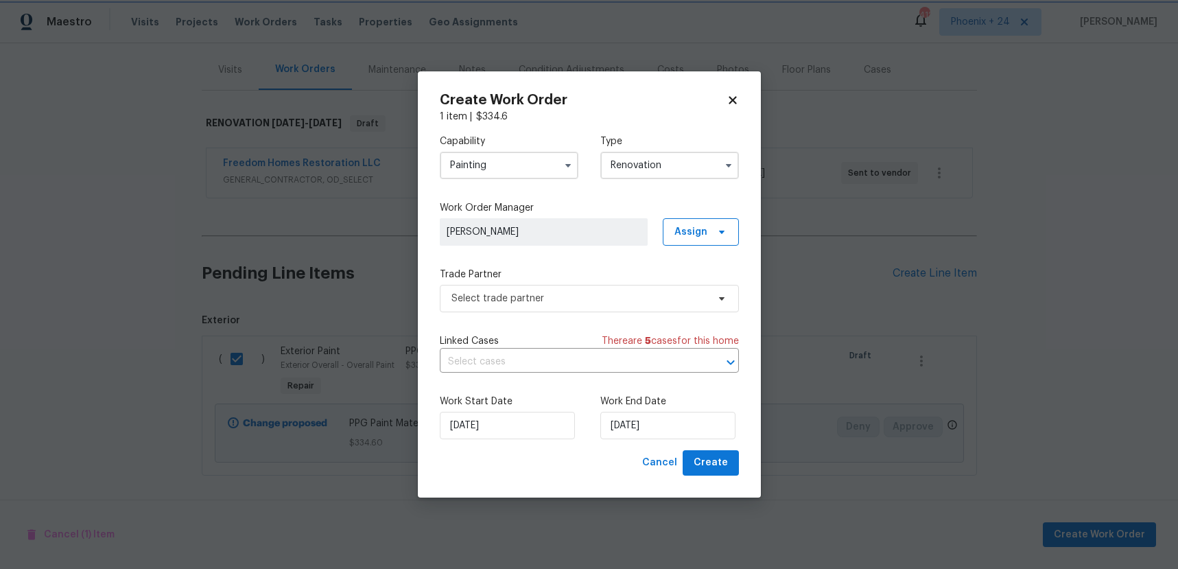
scroll to position [0, 0]
click at [699, 235] on span "Assign" at bounding box center [691, 232] width 33 height 14
click at [696, 281] on div "Assign to me" at bounding box center [707, 290] width 77 height 19
click at [675, 286] on div "Assign to me" at bounding box center [703, 290] width 60 height 14
click at [587, 305] on span "Select trade partner" at bounding box center [580, 299] width 256 height 14
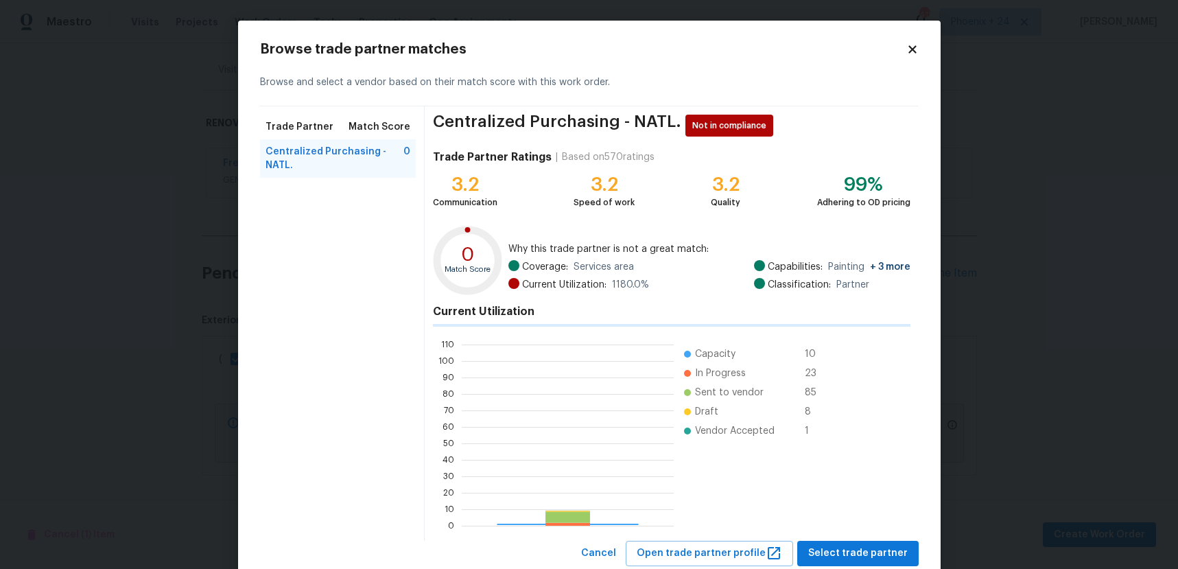
scroll to position [192, 212]
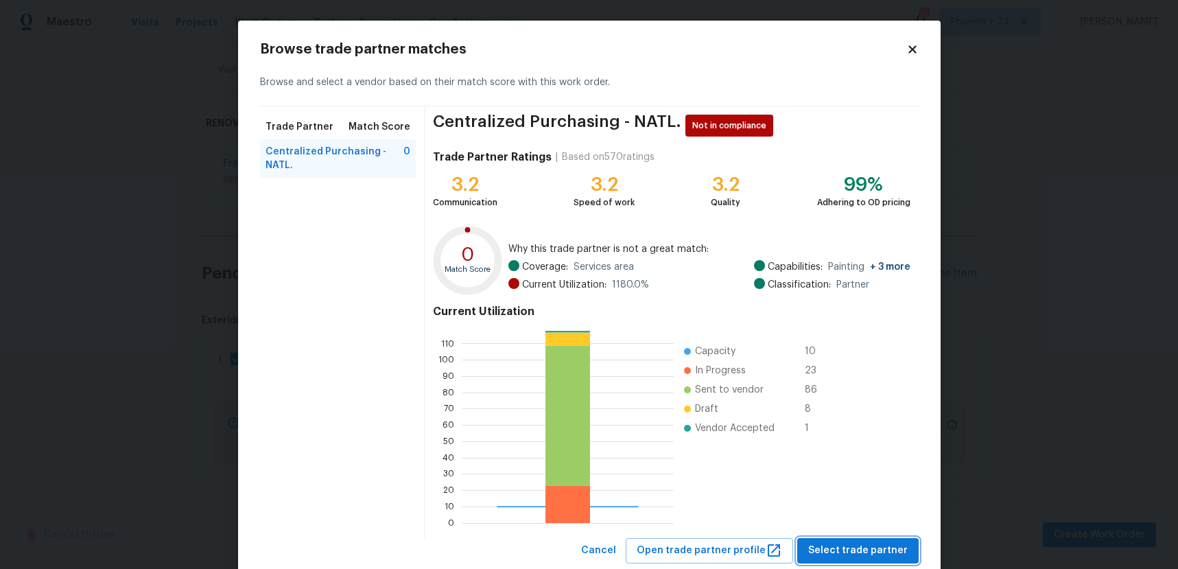
click at [838, 546] on span "Select trade partner" at bounding box center [857, 550] width 99 height 17
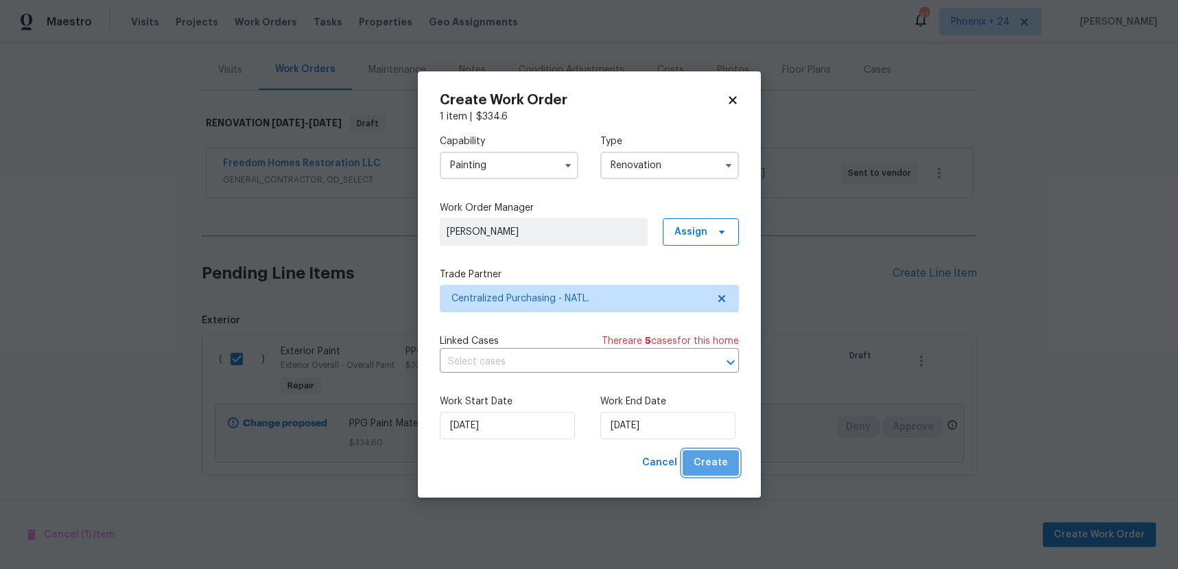
click at [714, 462] on span "Create" at bounding box center [711, 462] width 34 height 17
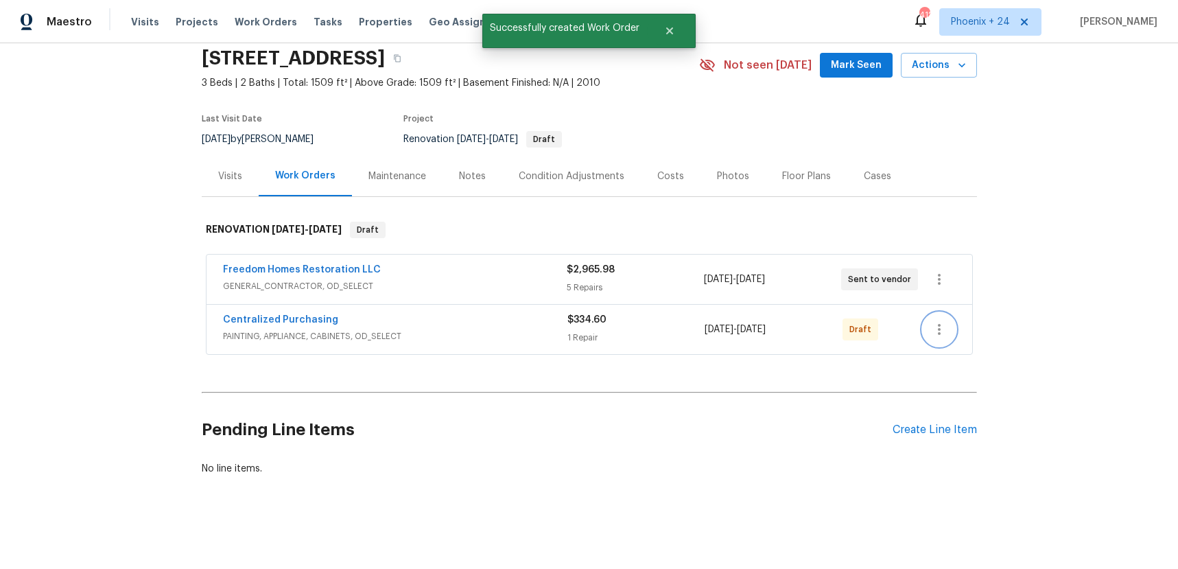
click at [948, 326] on button "button" at bounding box center [939, 329] width 33 height 33
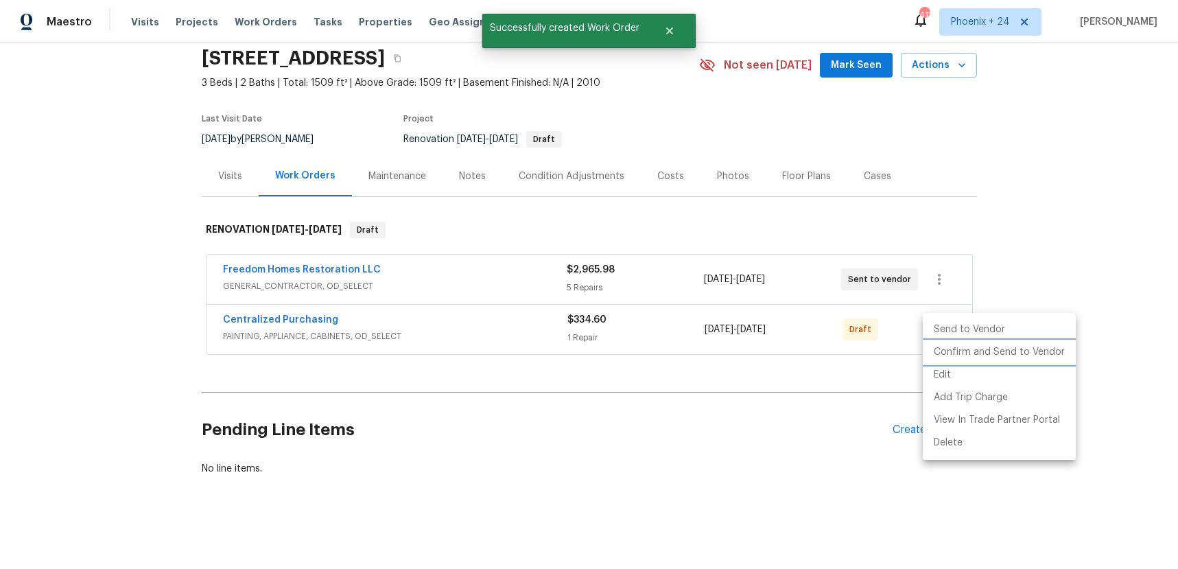
click at [950, 348] on li "Confirm and Send to Vendor" at bounding box center [999, 352] width 153 height 23
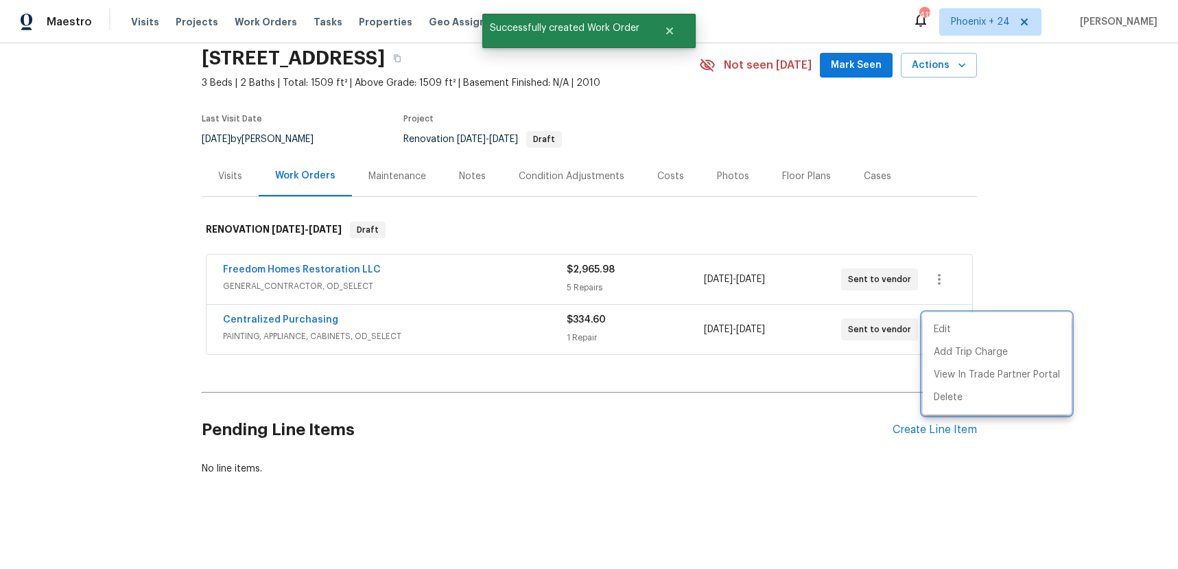
drag, startPoint x: 353, startPoint y: 351, endPoint x: 307, endPoint y: 328, distance: 52.2
click at [347, 350] on div at bounding box center [589, 284] width 1178 height 569
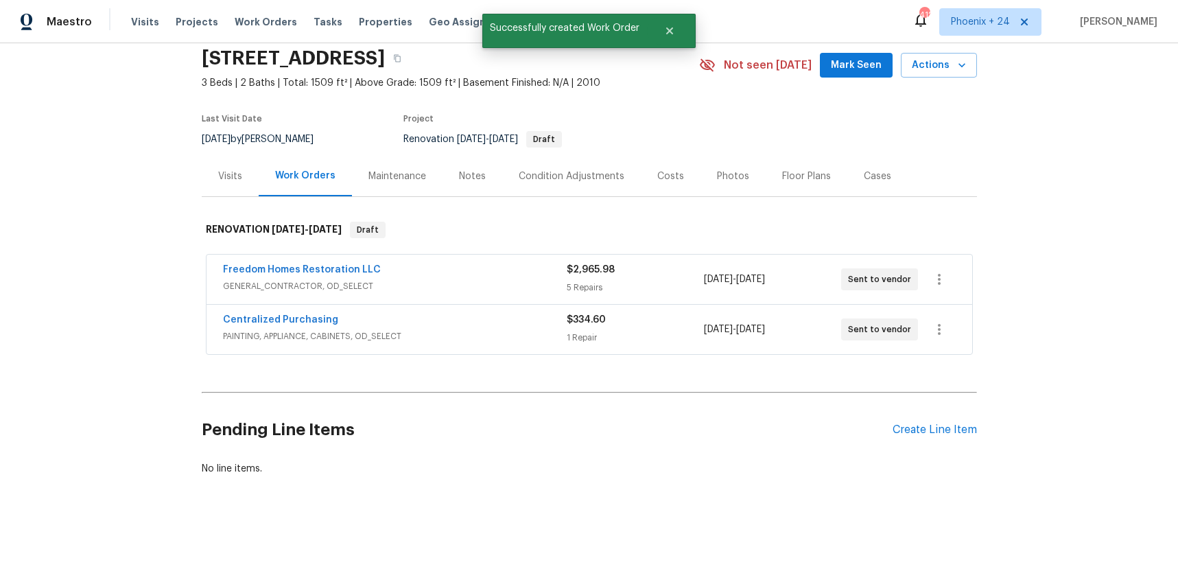
click at [304, 325] on span "Centralized Purchasing" at bounding box center [280, 320] width 115 height 14
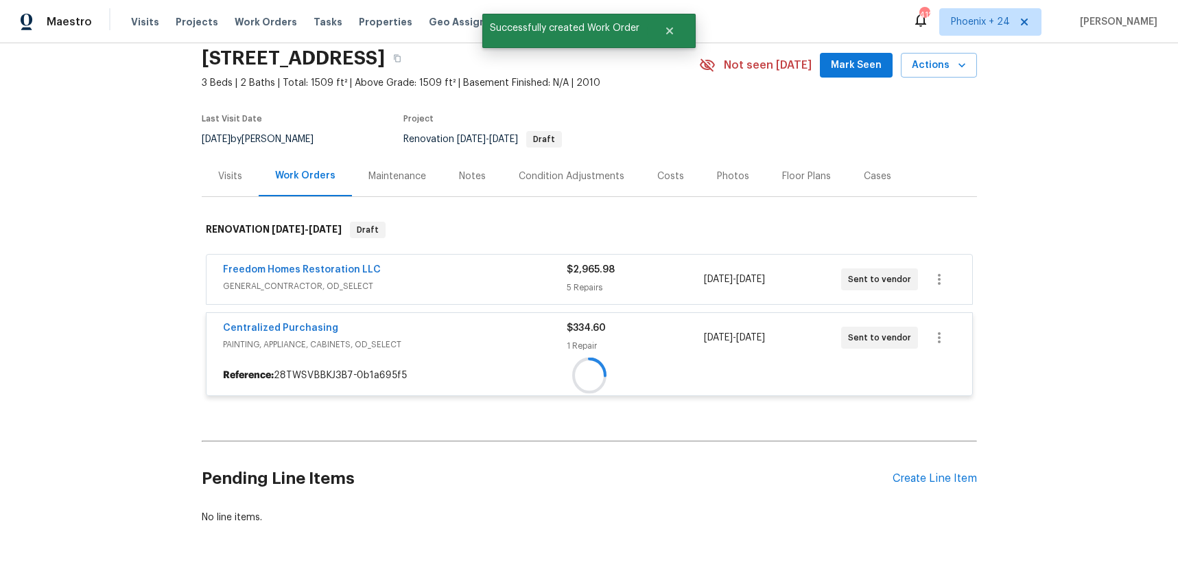
click at [303, 323] on span "Centralized Purchasing" at bounding box center [280, 328] width 115 height 14
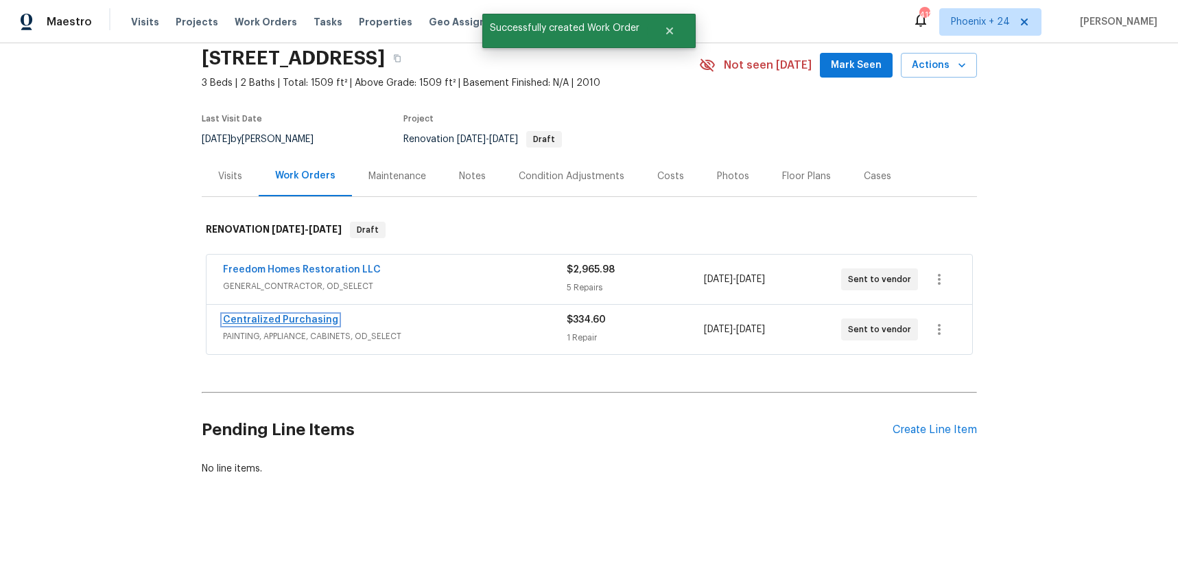
click at [303, 322] on link "Centralized Purchasing" at bounding box center [280, 320] width 115 height 10
